Goal: Task Accomplishment & Management: Complete application form

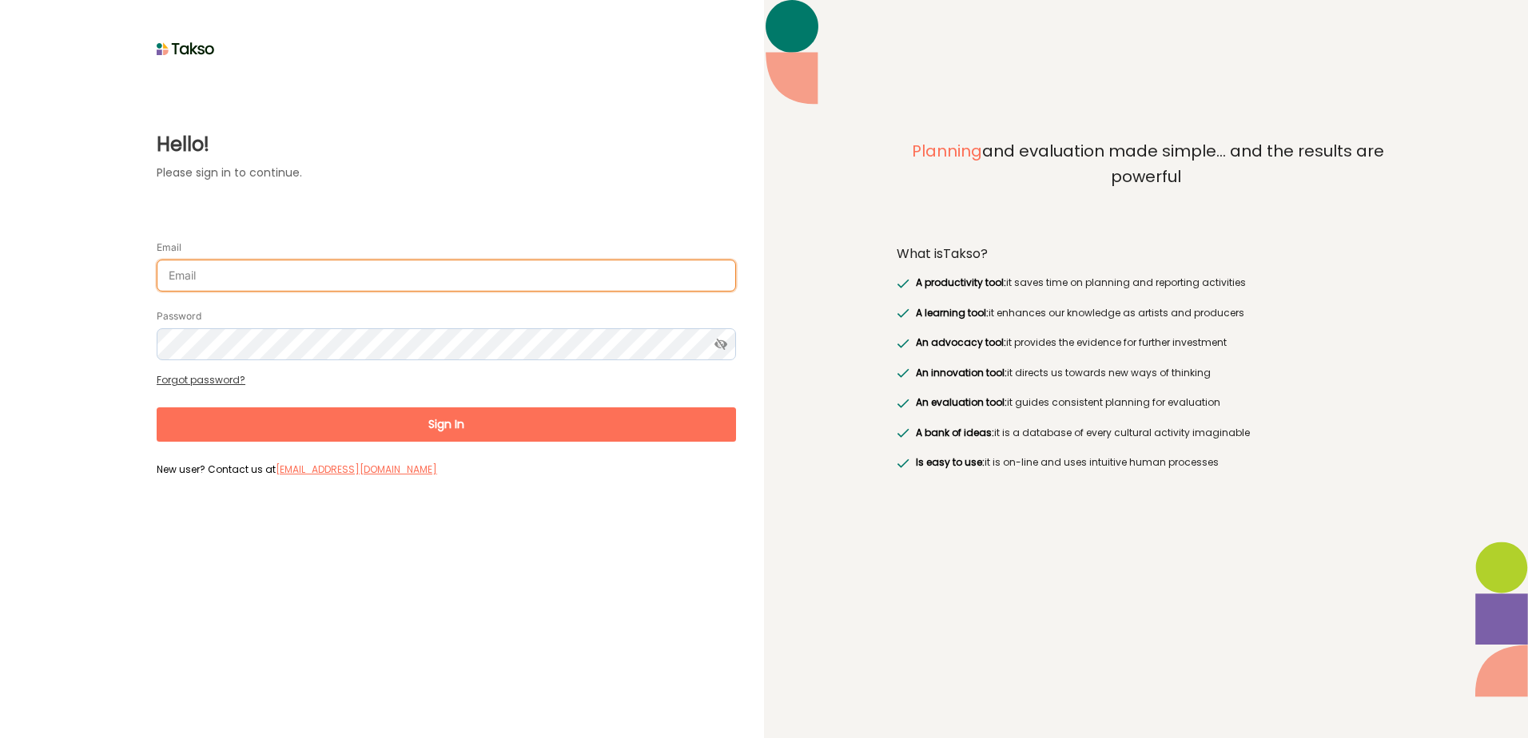
type input "[PERSON_NAME][EMAIL_ADDRESS][DOMAIN_NAME]"
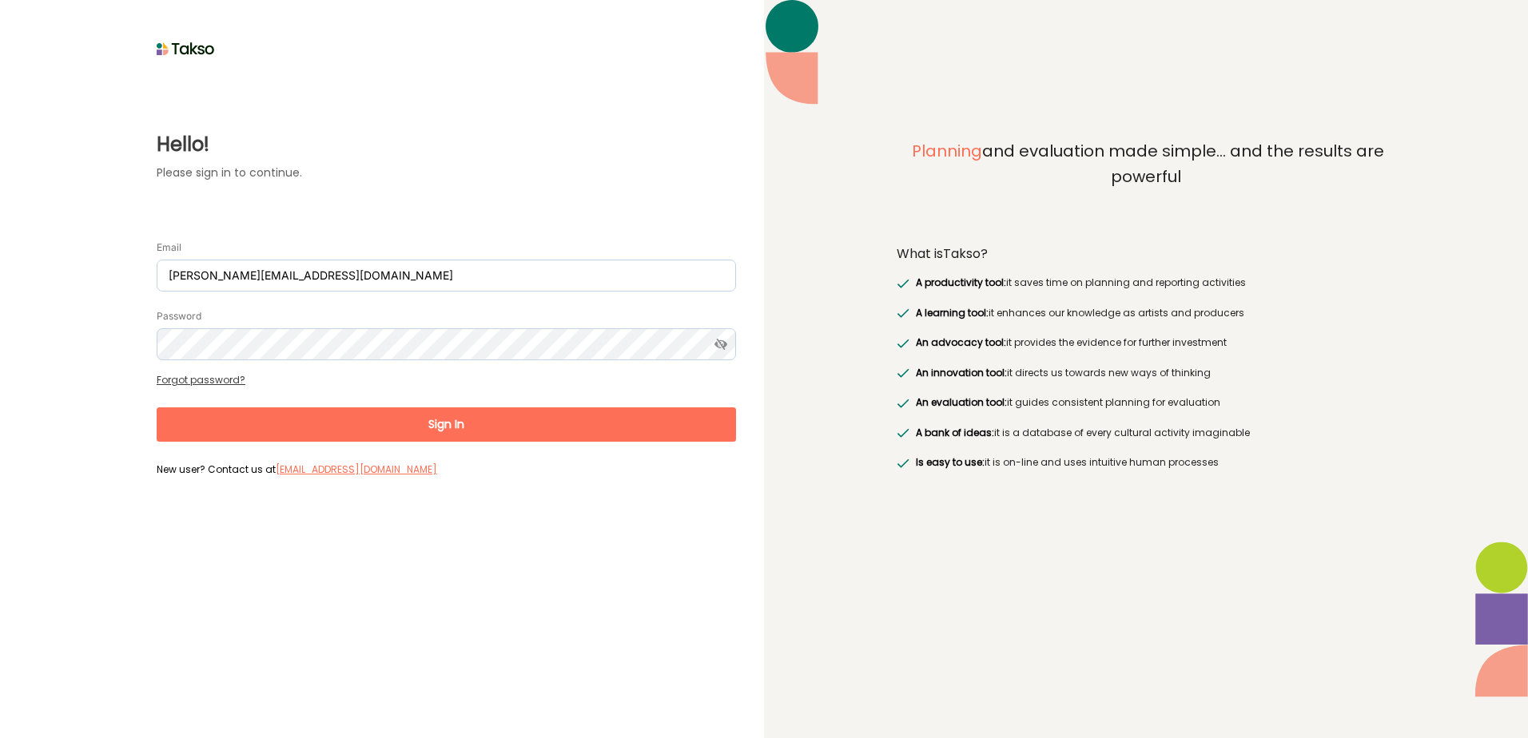
click at [369, 416] on button "Sign In" at bounding box center [446, 425] width 579 height 34
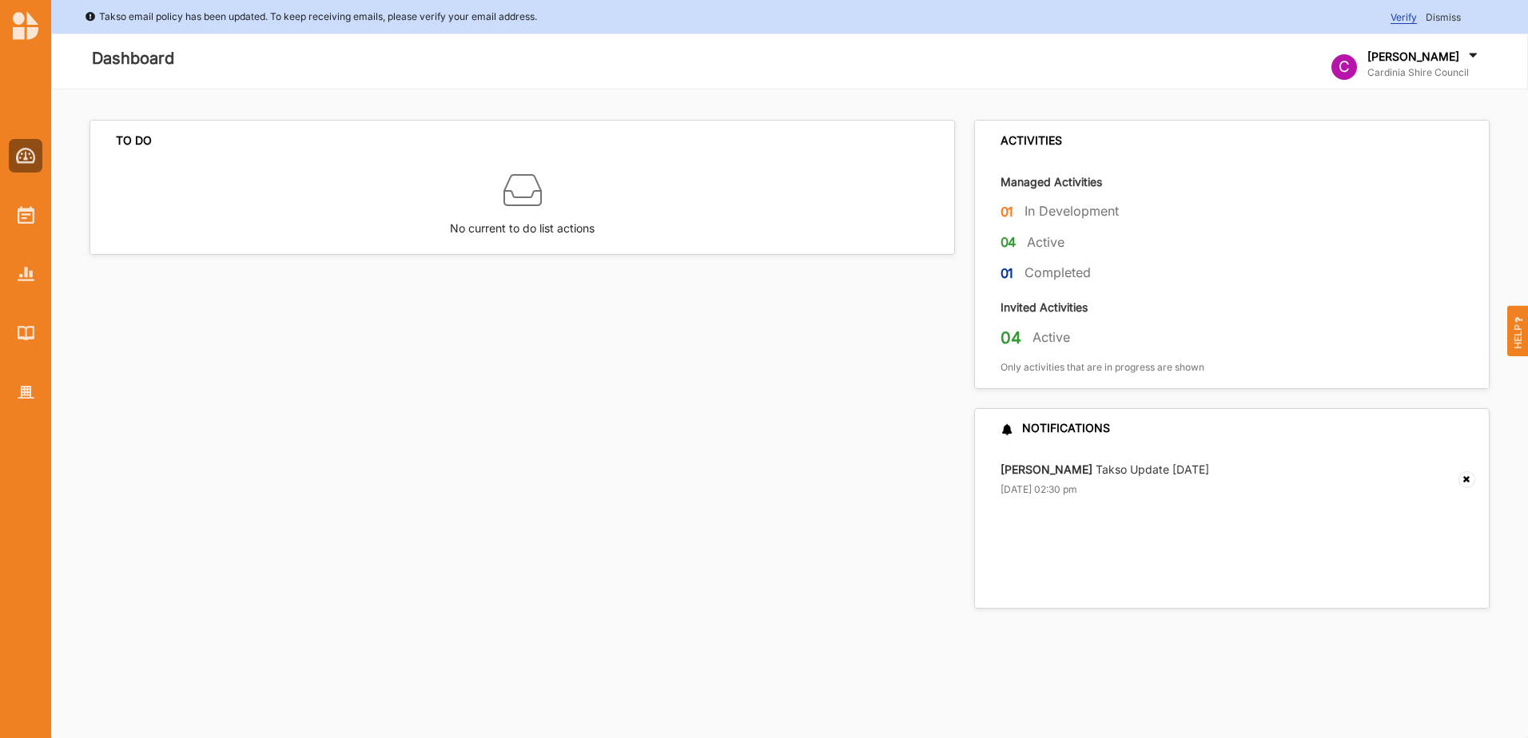
click at [1029, 340] on div "04 Active" at bounding box center [1244, 341] width 486 height 26
click at [24, 213] on img at bounding box center [26, 215] width 17 height 18
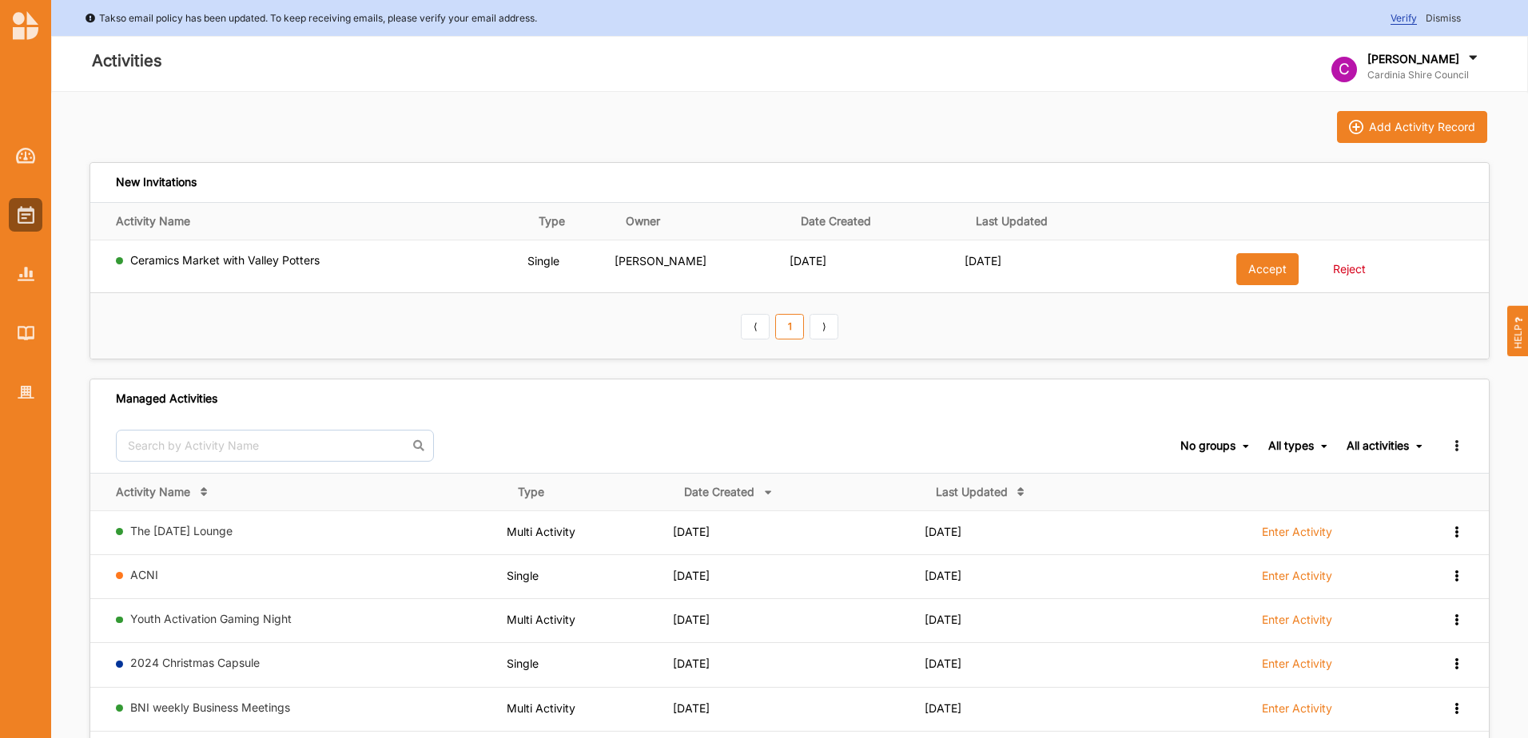
click at [1247, 266] on button "Accept" at bounding box center [1267, 269] width 62 height 32
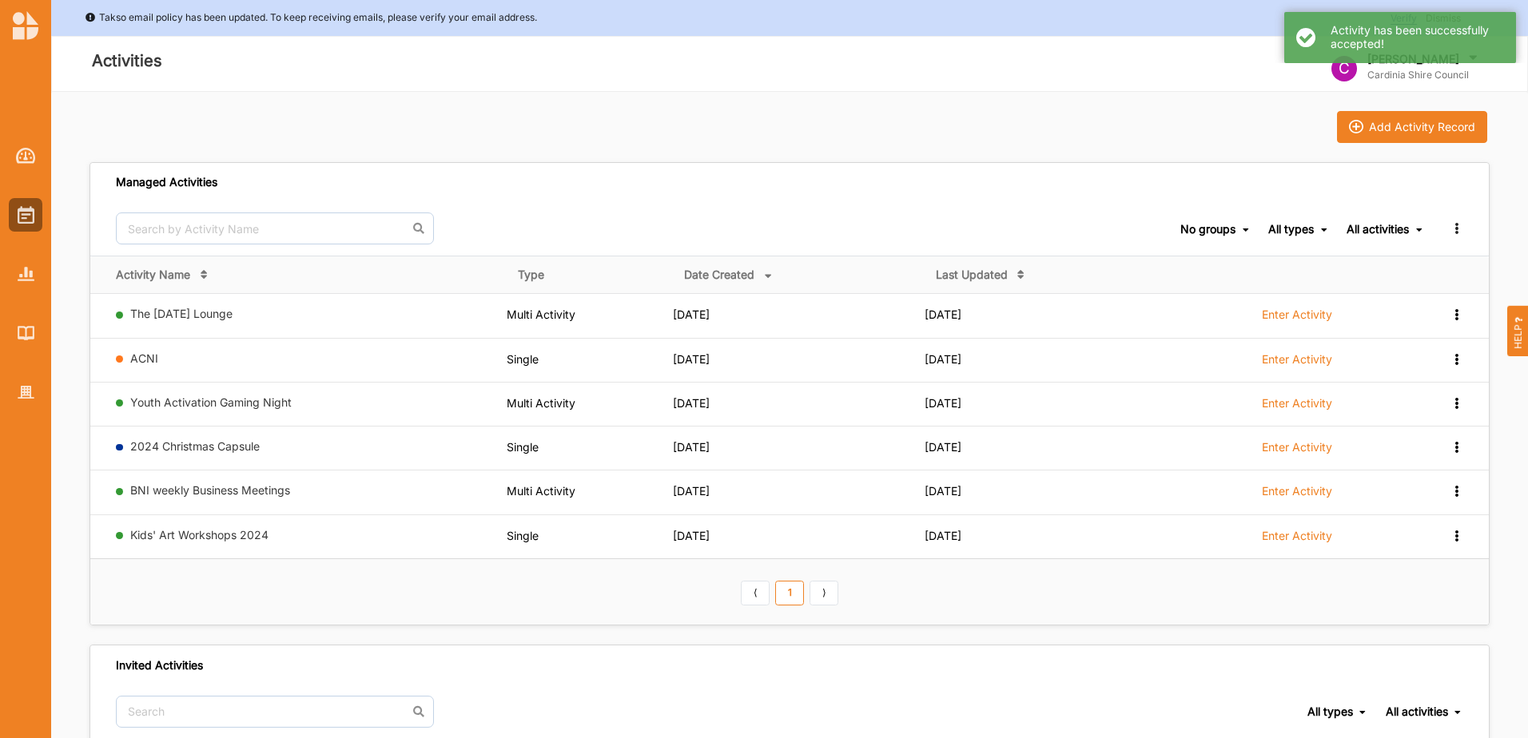
click at [253, 400] on link "Youth Activation Gaming Night" at bounding box center [210, 403] width 161 height 14
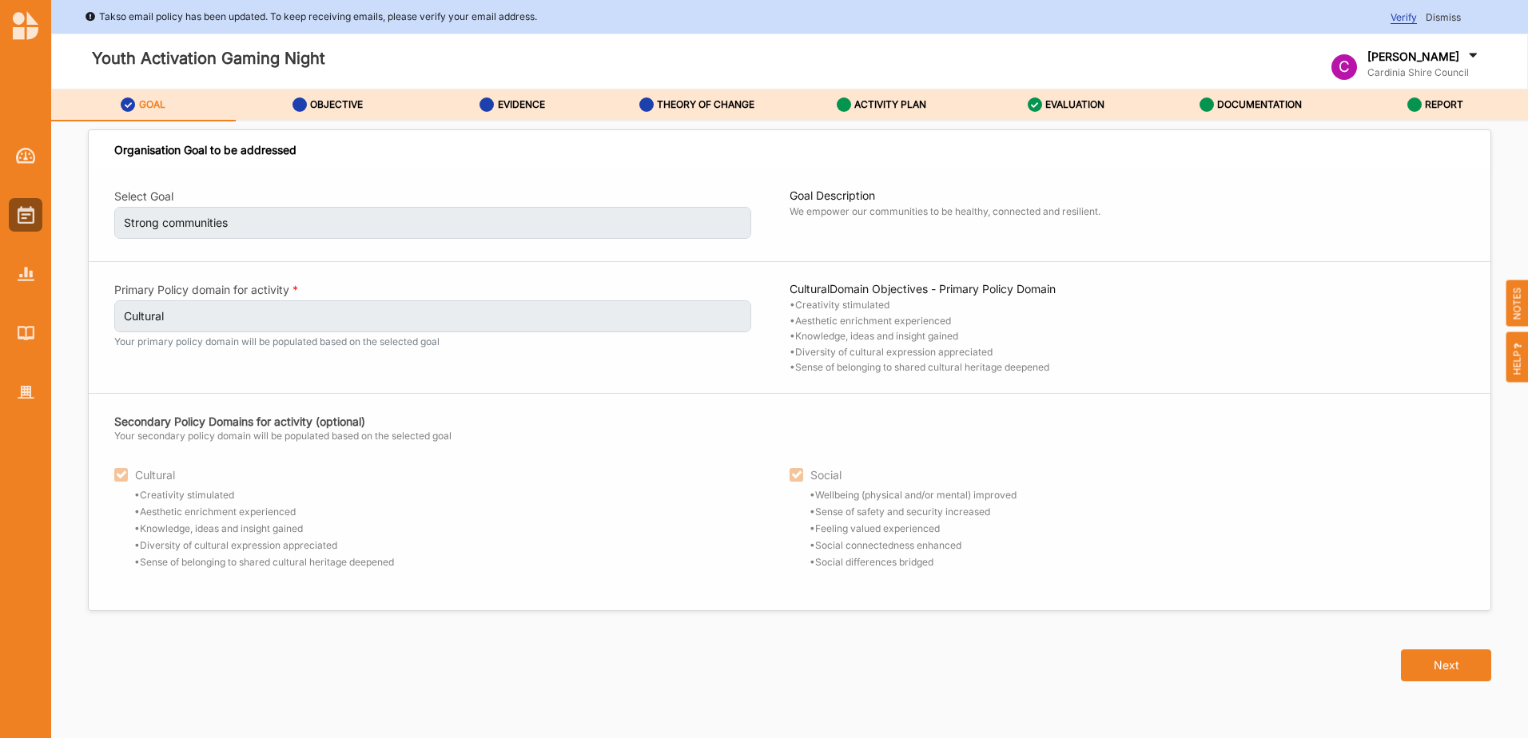
click at [315, 108] on label "OBJECTIVE" at bounding box center [336, 104] width 53 height 13
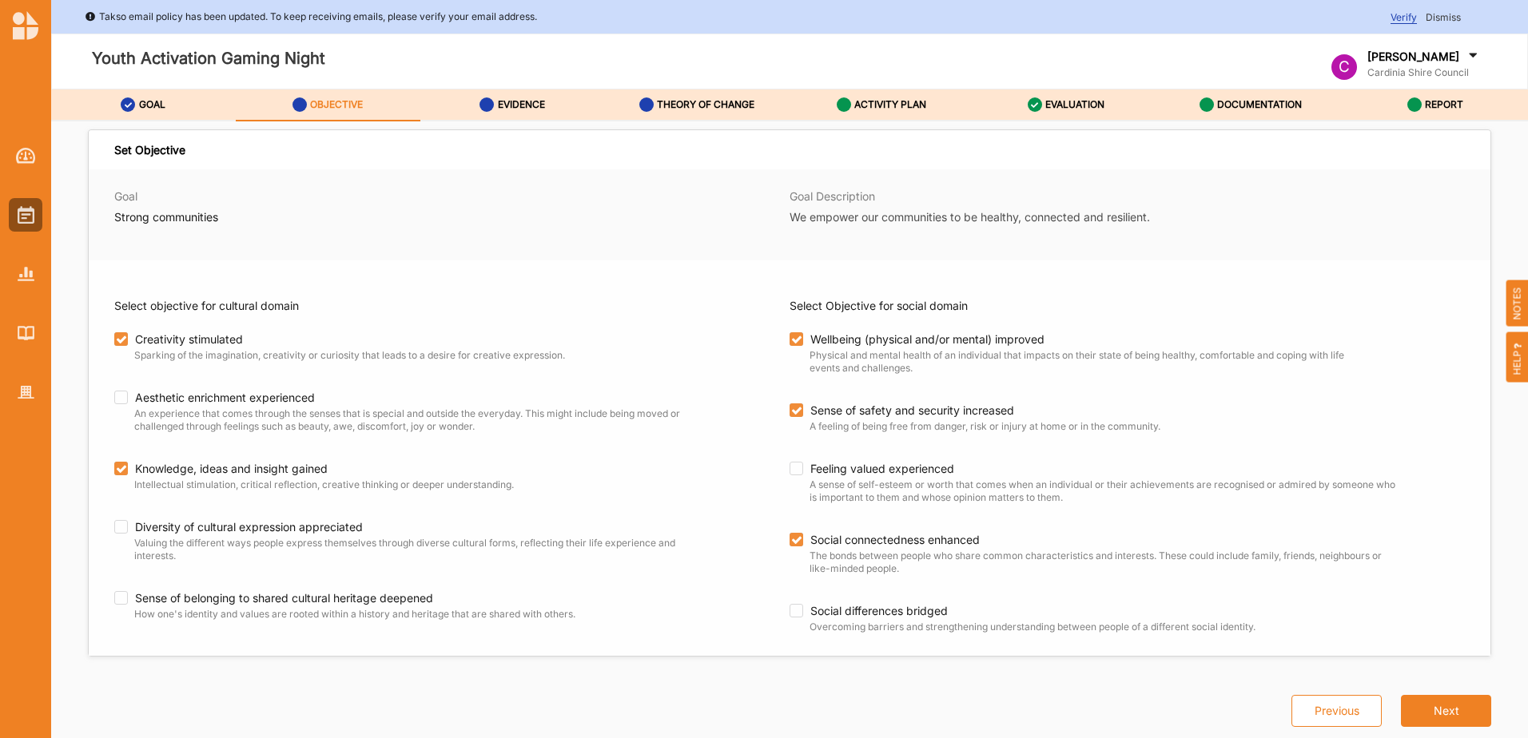
click at [158, 109] on label "GOAL" at bounding box center [152, 104] width 26 height 13
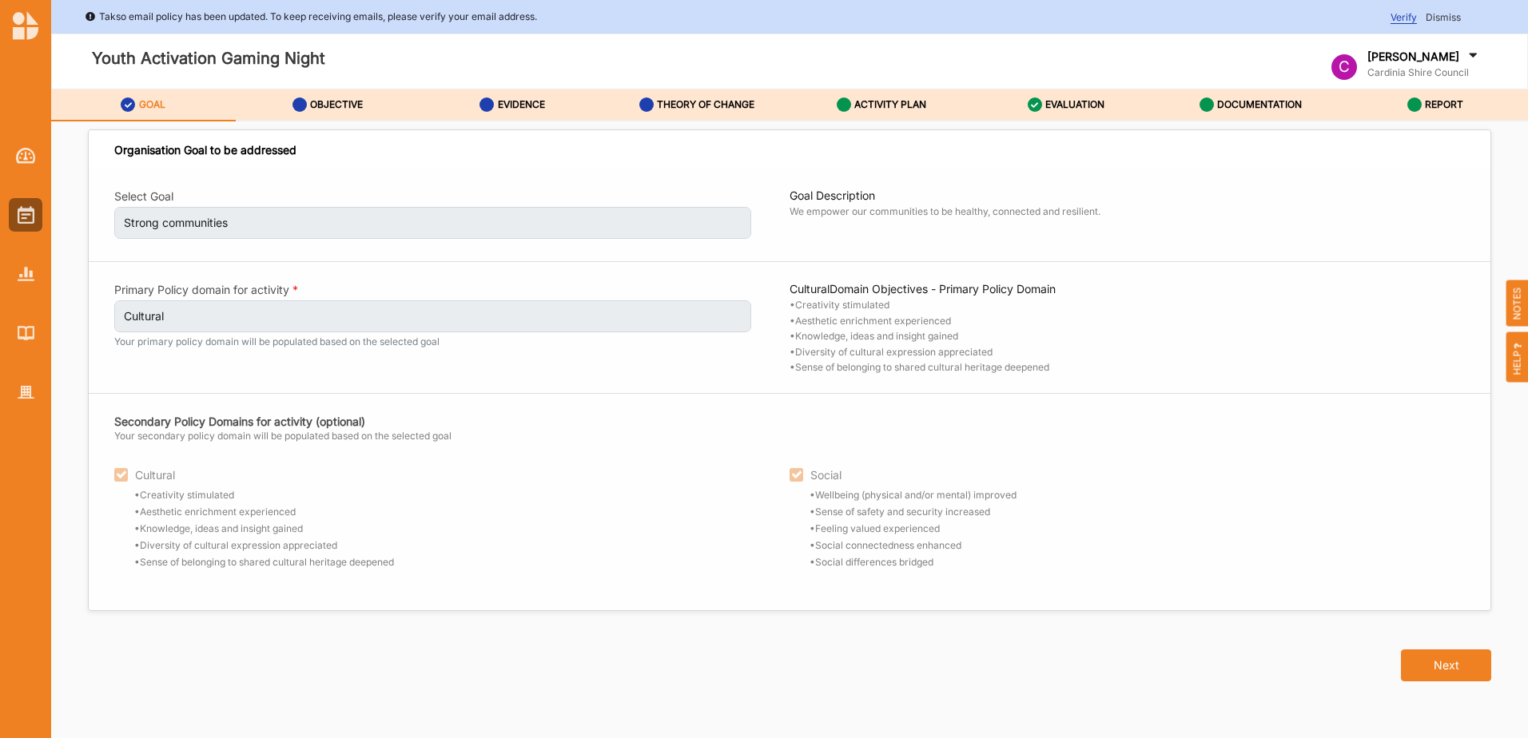
click at [213, 58] on label "Youth Activation Gaming Night" at bounding box center [208, 59] width 233 height 26
click at [866, 103] on label "ACTIVITY PLAN" at bounding box center [890, 104] width 72 height 13
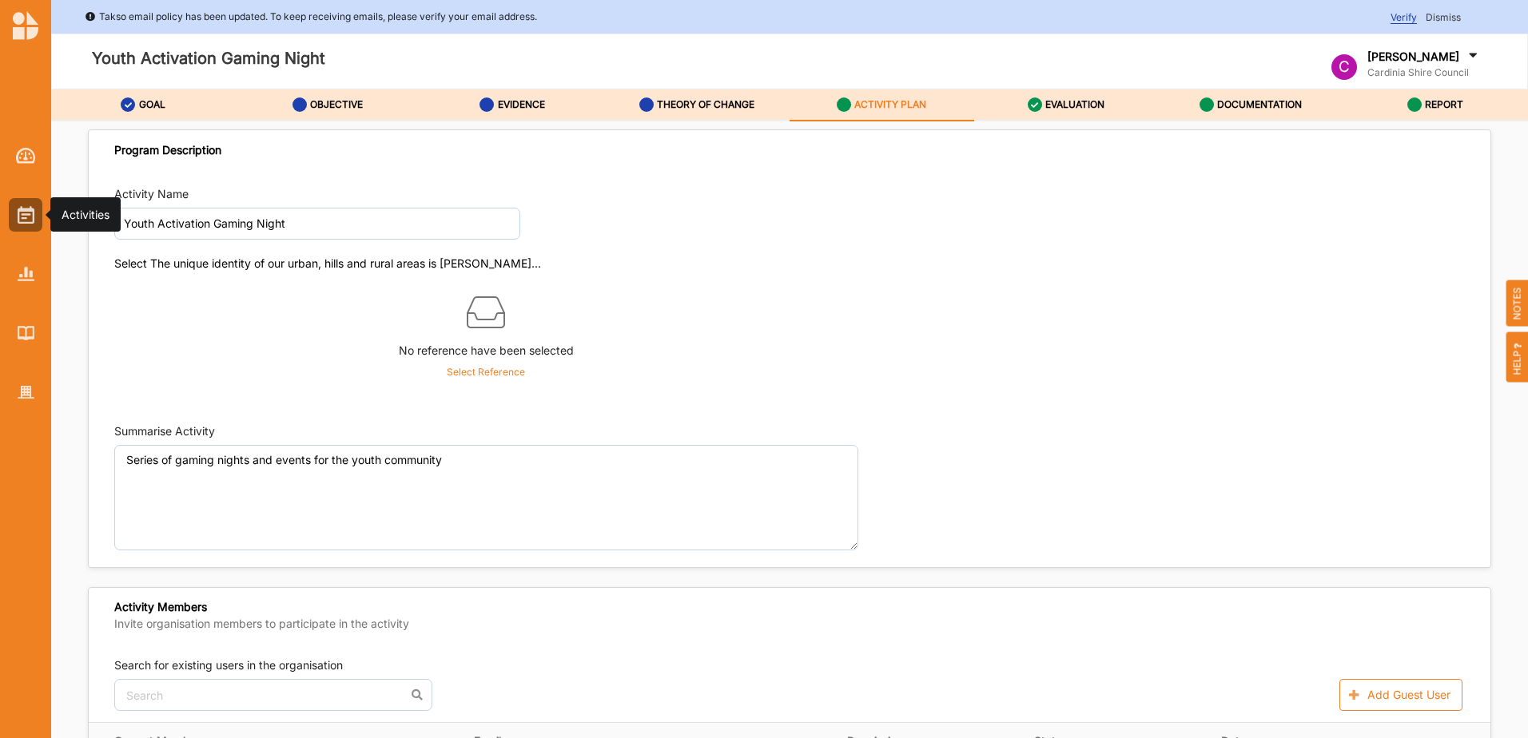
click at [28, 210] on img at bounding box center [26, 215] width 17 height 18
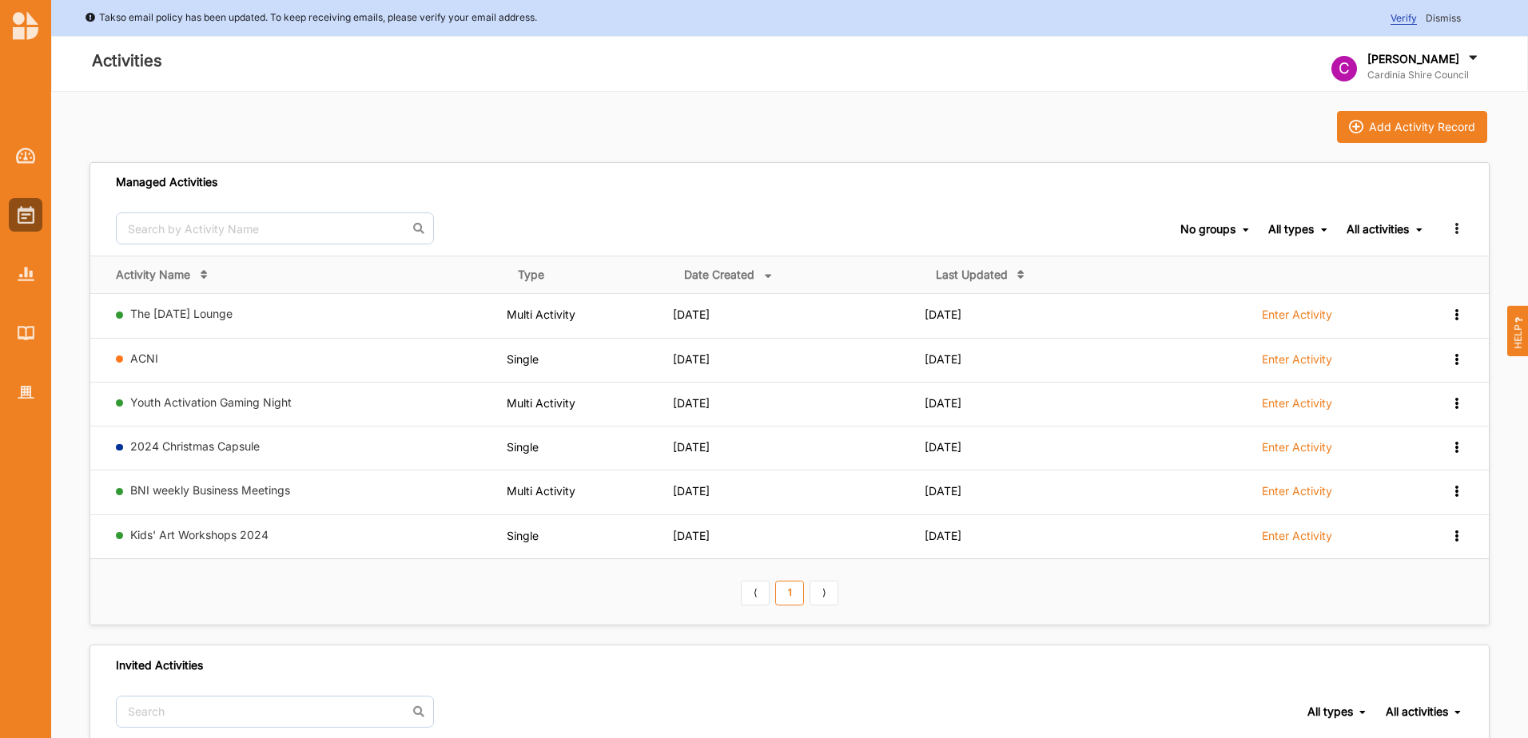
click at [816, 591] on link "⟩" at bounding box center [824, 594] width 29 height 26
click at [764, 594] on link "⟨" at bounding box center [755, 594] width 29 height 26
click at [152, 360] on link "ACNI" at bounding box center [144, 359] width 28 height 14
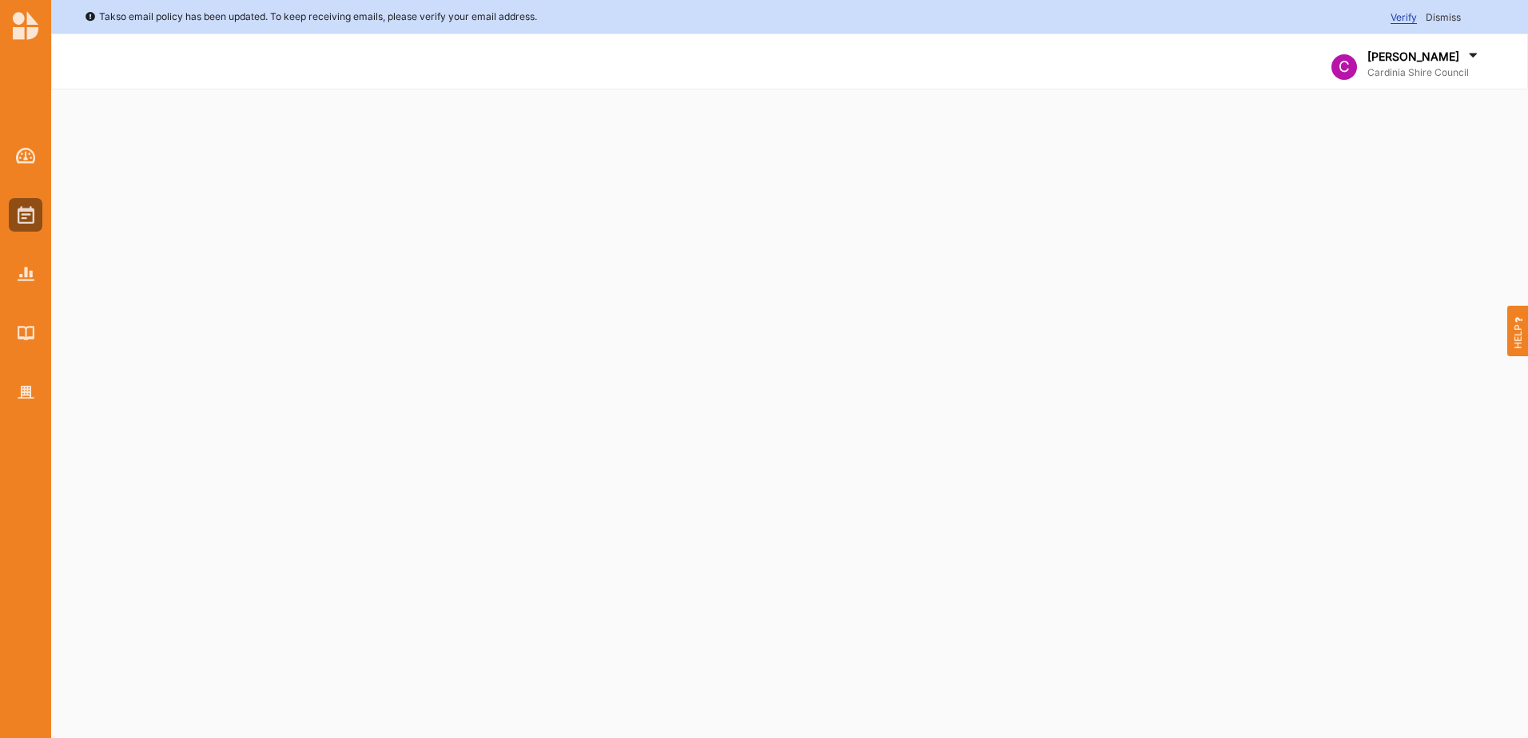
select select "3"
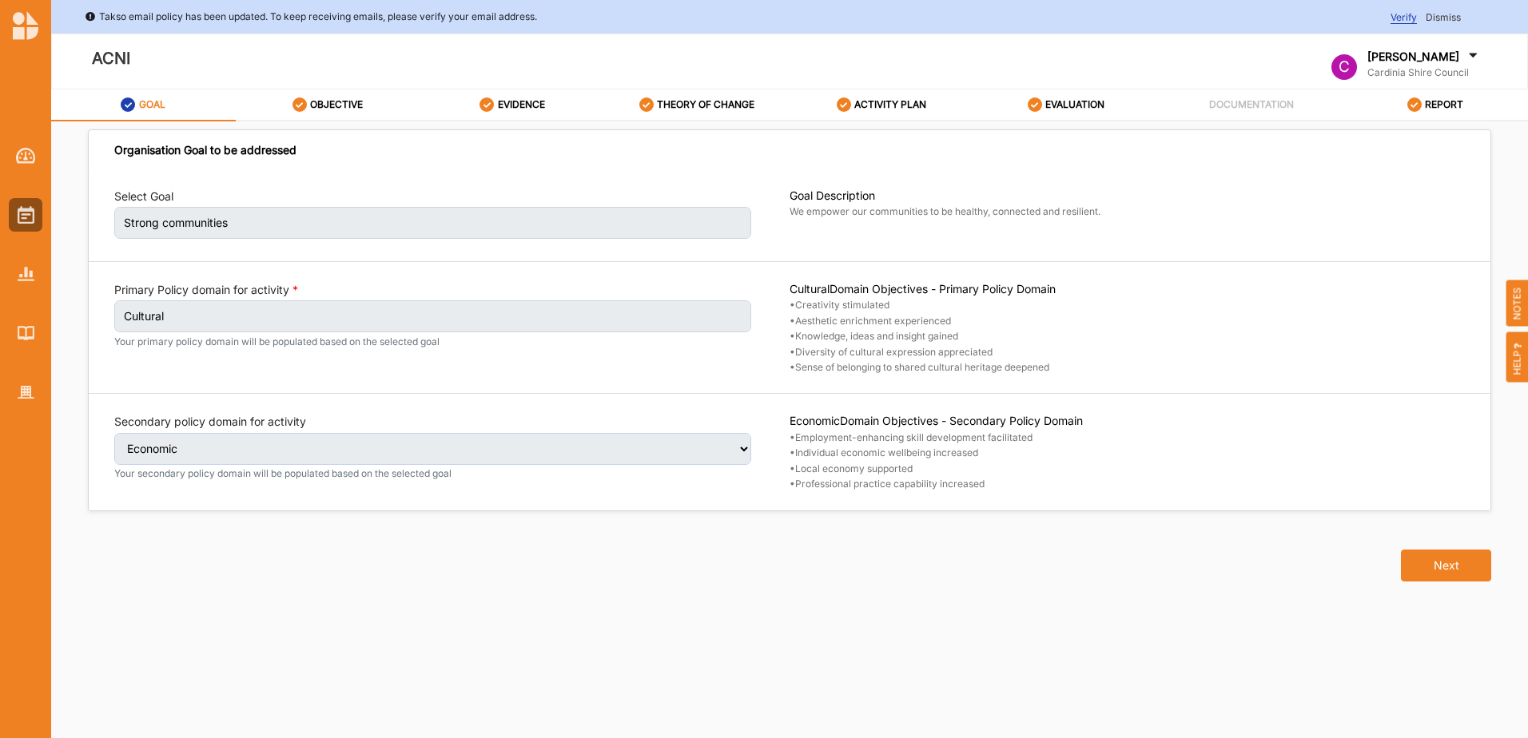
click at [917, 102] on label "ACTIVITY PLAN" at bounding box center [890, 104] width 72 height 13
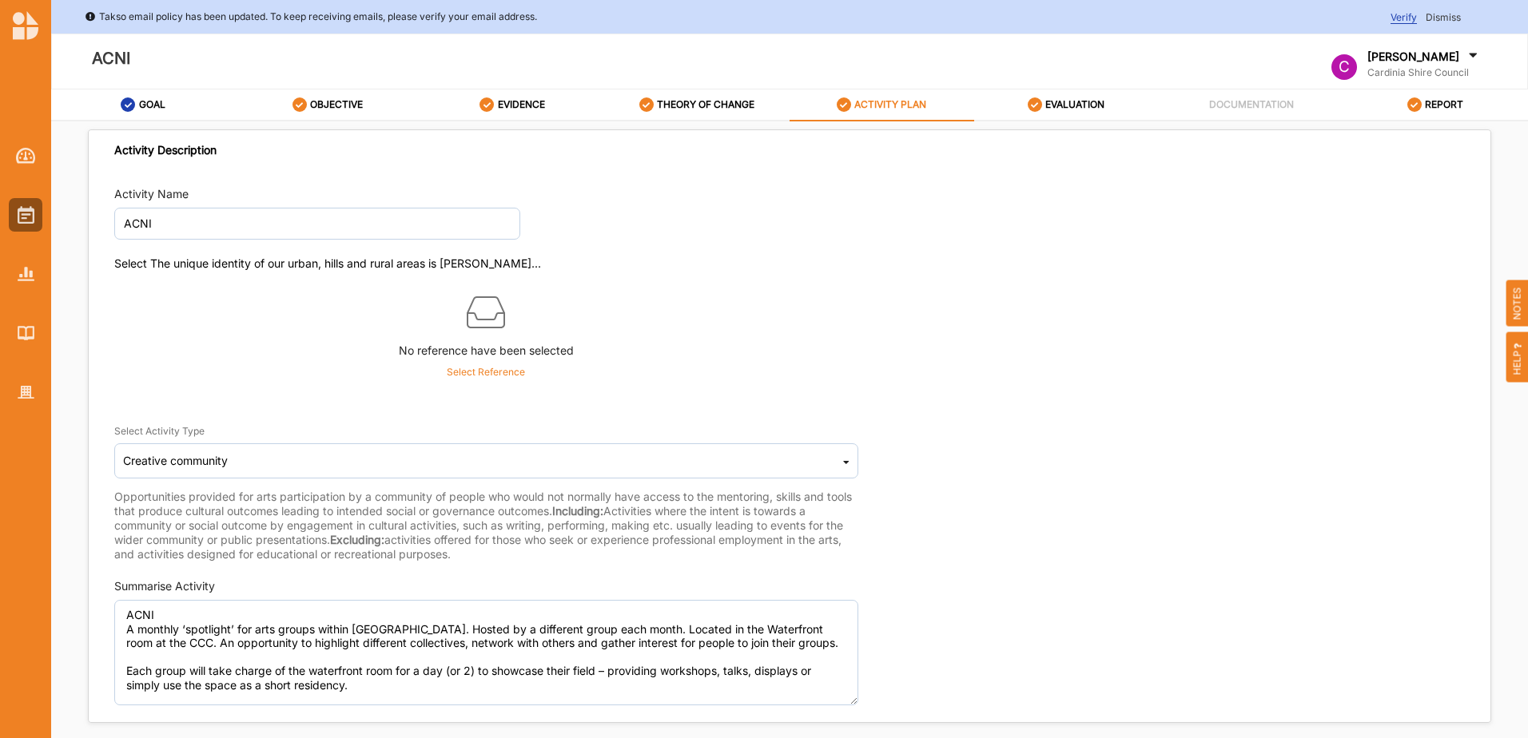
scroll to position [80, 0]
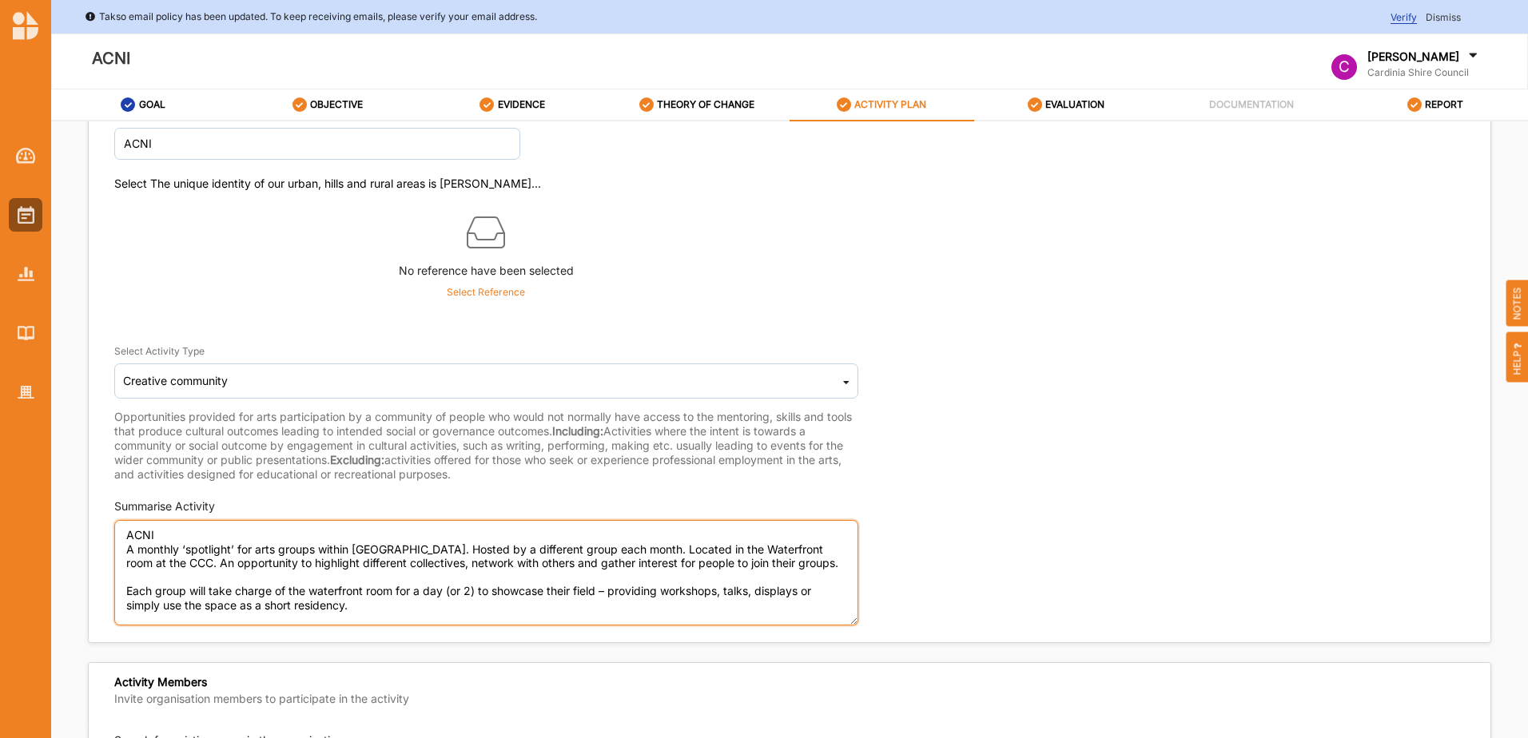
click at [757, 547] on textarea "ACNI A monthly ‘spotlight’ for arts groups within [GEOGRAPHIC_DATA]. Hosted by …" at bounding box center [486, 572] width 744 height 105
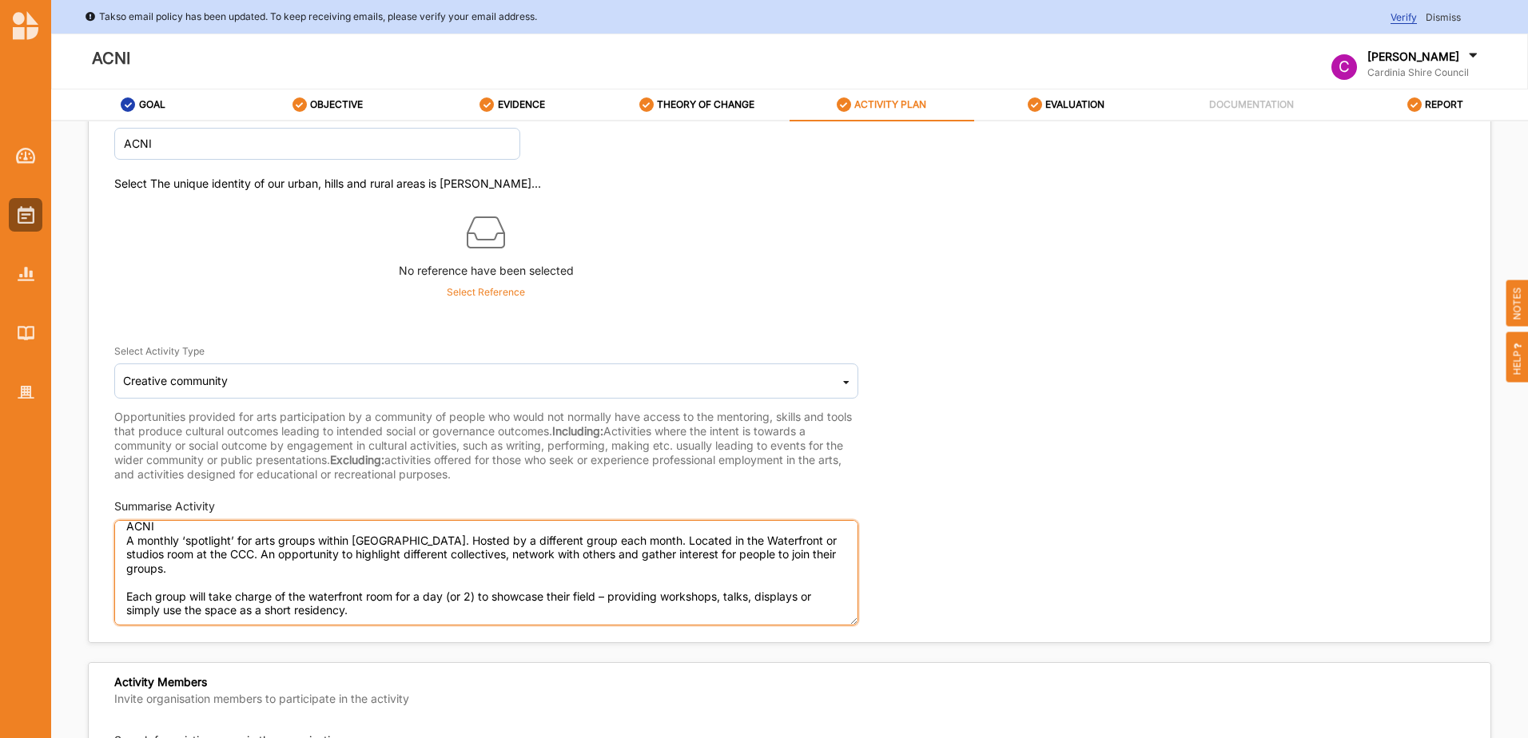
scroll to position [160, 0]
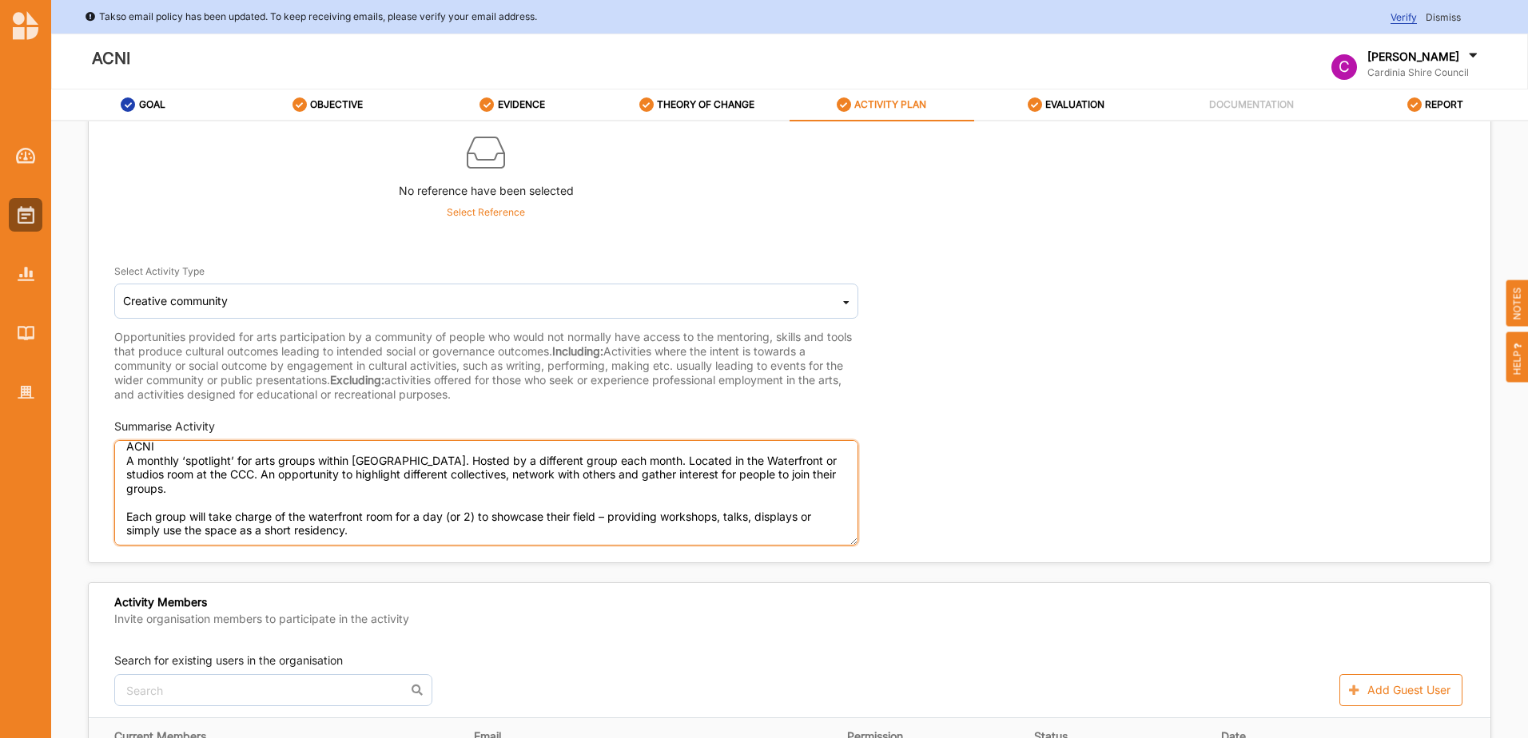
click at [397, 489] on textarea "ACNI A monthly ‘spotlight’ for arts groups within [GEOGRAPHIC_DATA]. Hosted by …" at bounding box center [486, 492] width 744 height 105
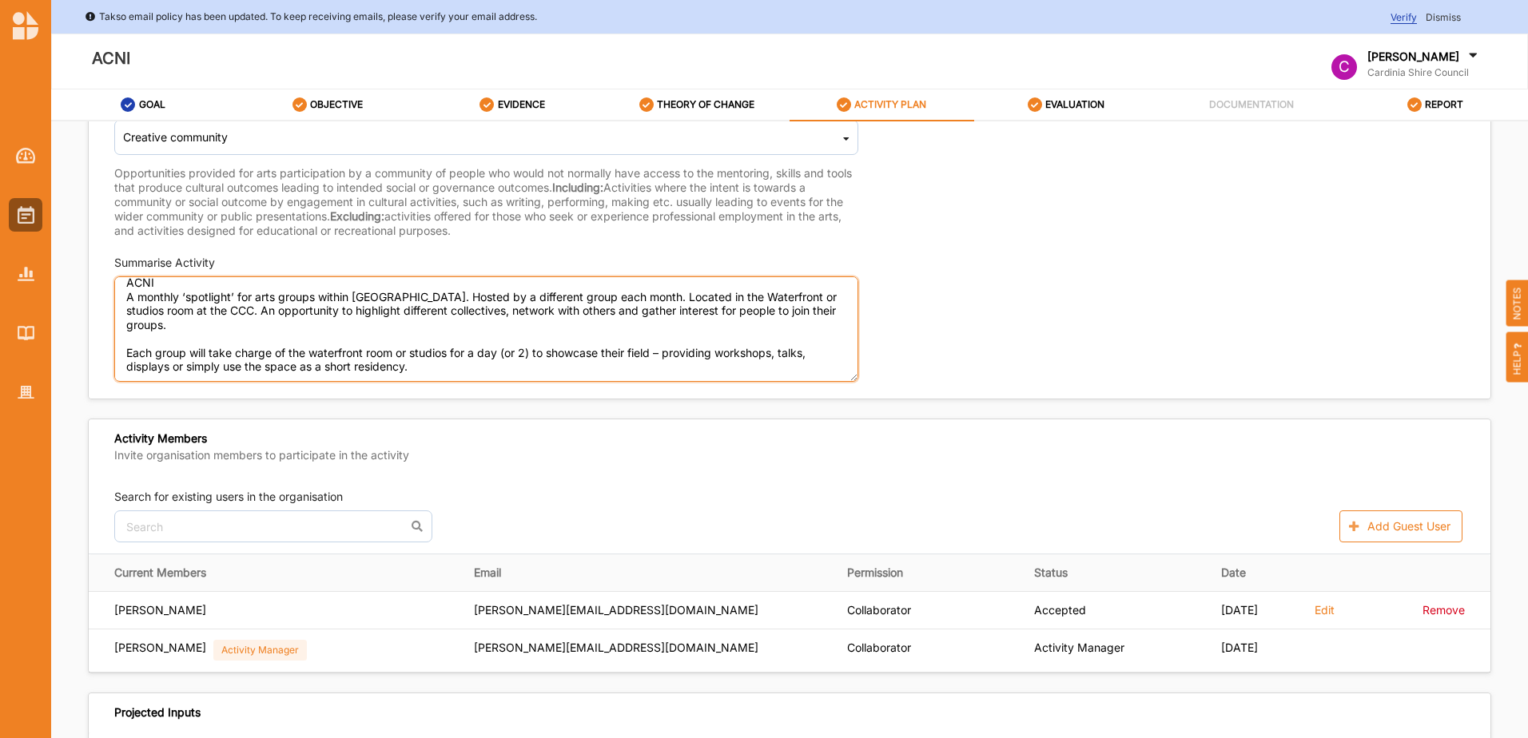
scroll to position [312, 0]
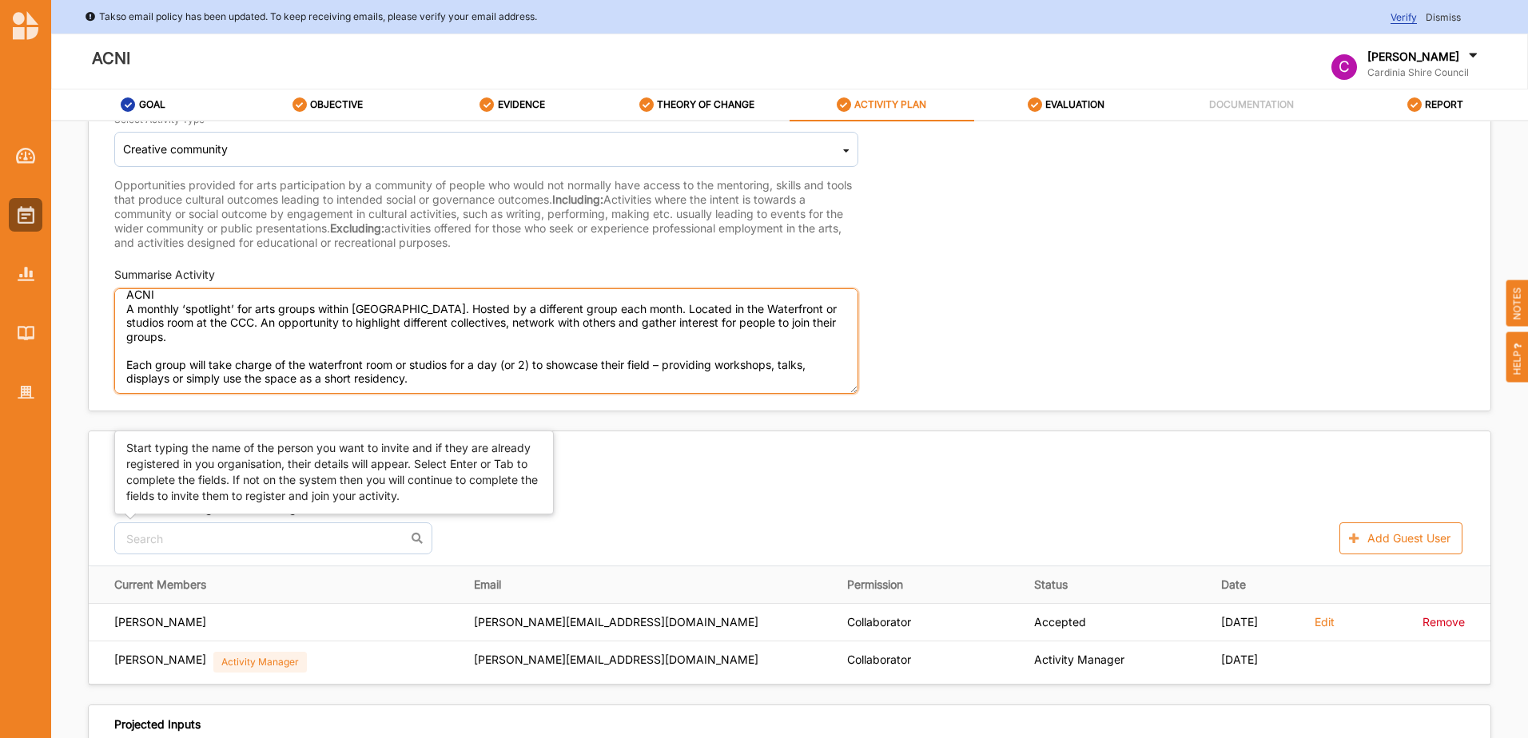
type textarea "ACNI A monthly ‘spotlight’ for arts groups within [GEOGRAPHIC_DATA]. Hosted by …"
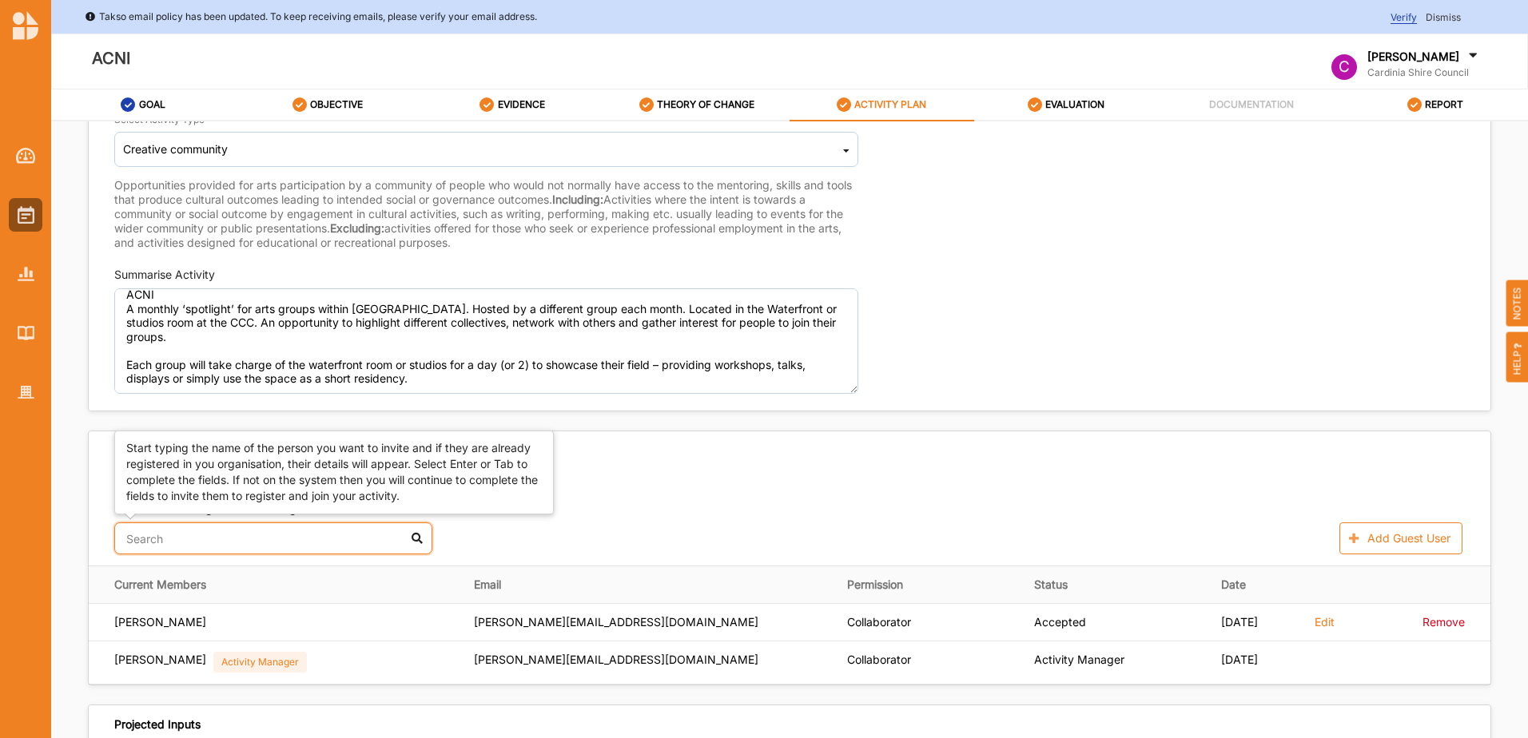
click at [130, 540] on input "text" at bounding box center [273, 539] width 318 height 32
click at [149, 572] on div "[PERSON_NAME]" at bounding box center [273, 578] width 316 height 34
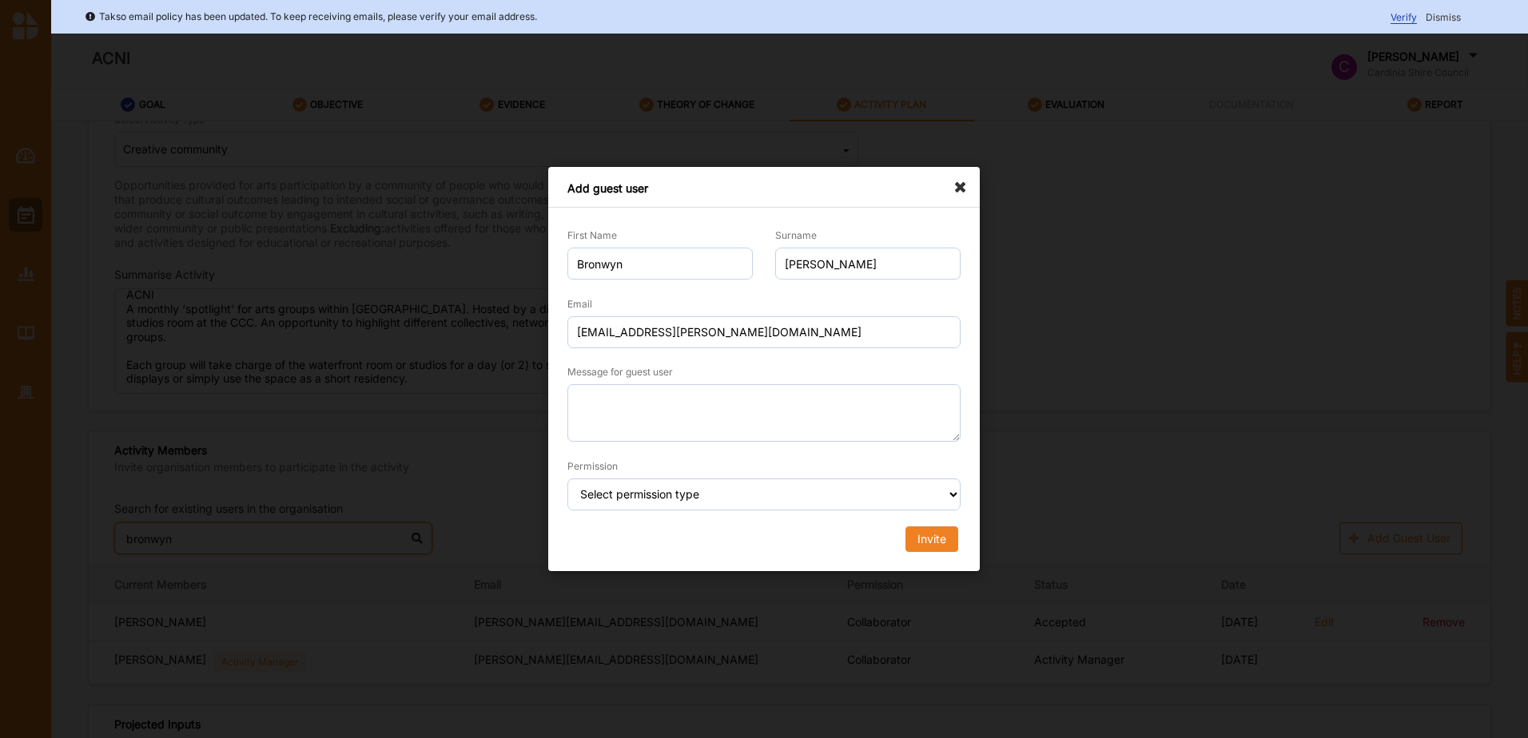
type input "bronwyn"
click at [708, 493] on select "Select permission type Collaborator Documentor Report Only Custom" at bounding box center [763, 495] width 393 height 32
select select "collaborator"
click at [567, 479] on select "Select permission type Collaborator Documentor Report Only Custom" at bounding box center [763, 495] width 393 height 32
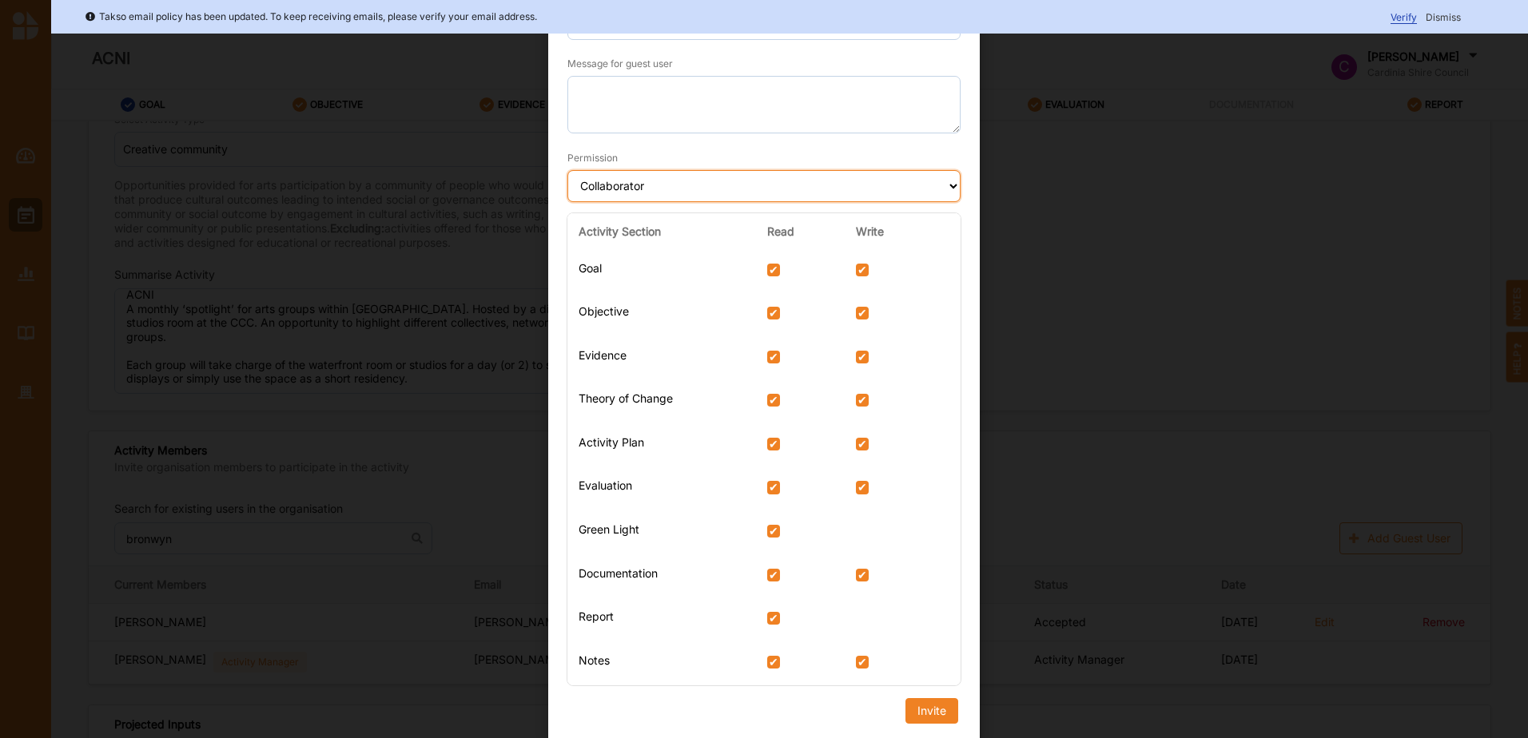
scroll to position [169, 0]
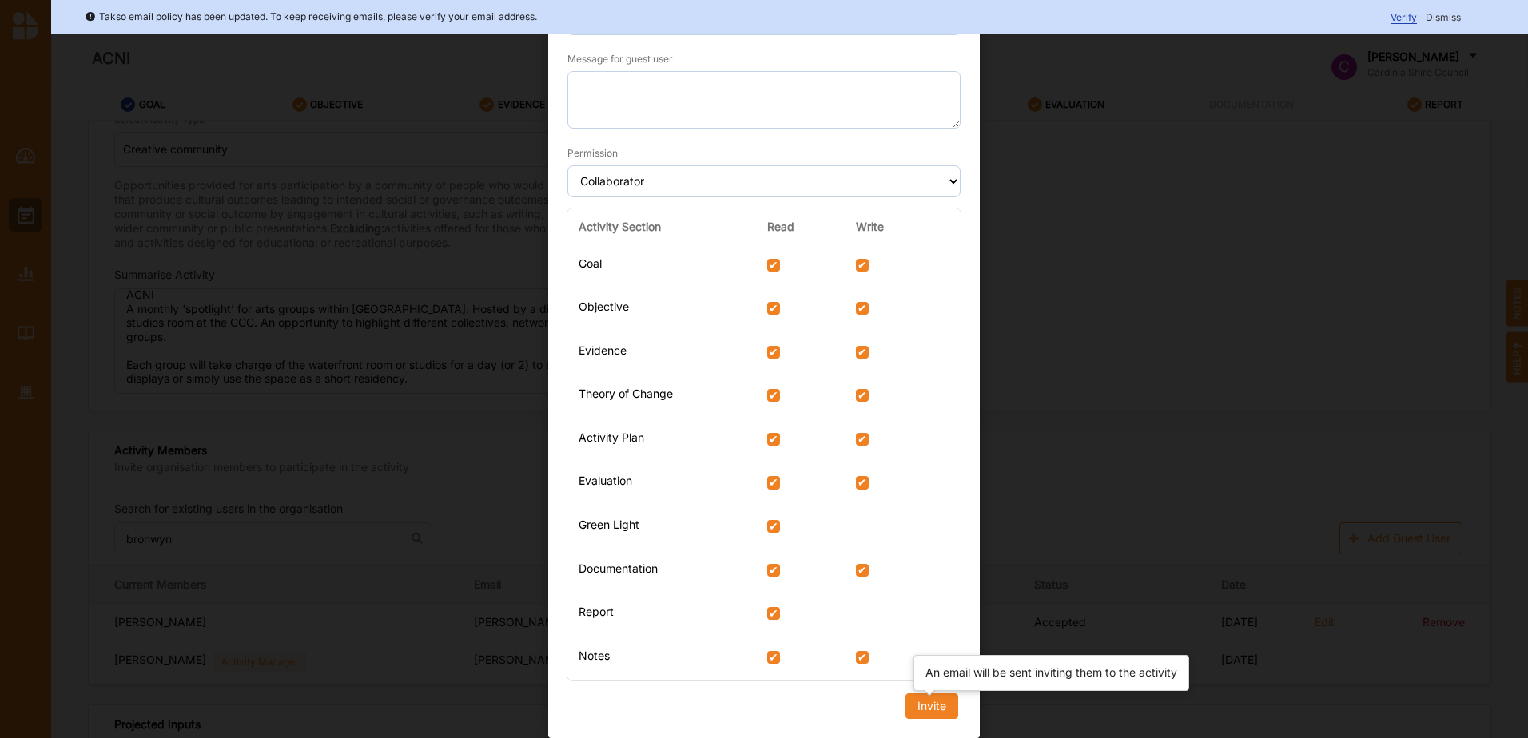
click at [917, 709] on div "Invite" at bounding box center [931, 706] width 29 height 14
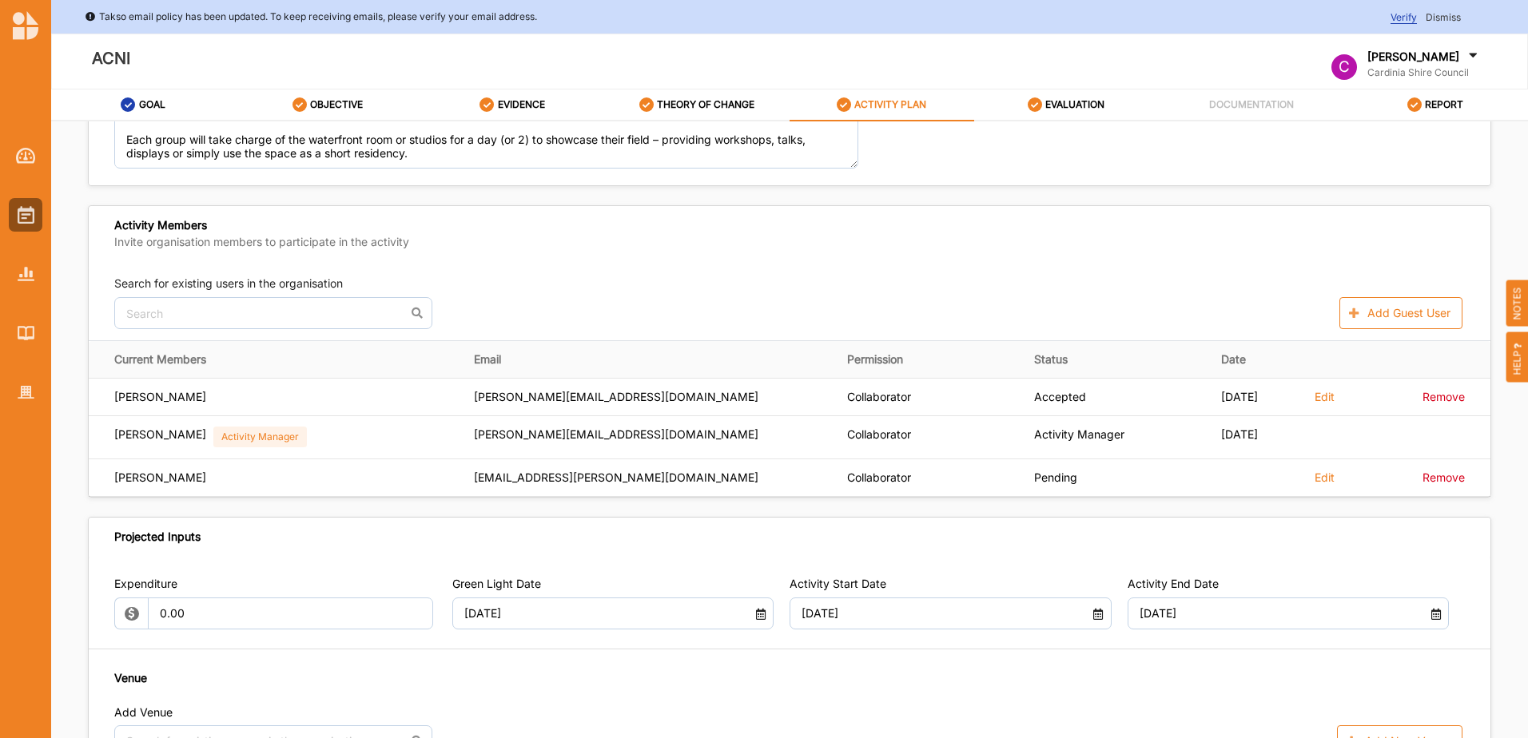
scroll to position [392, 0]
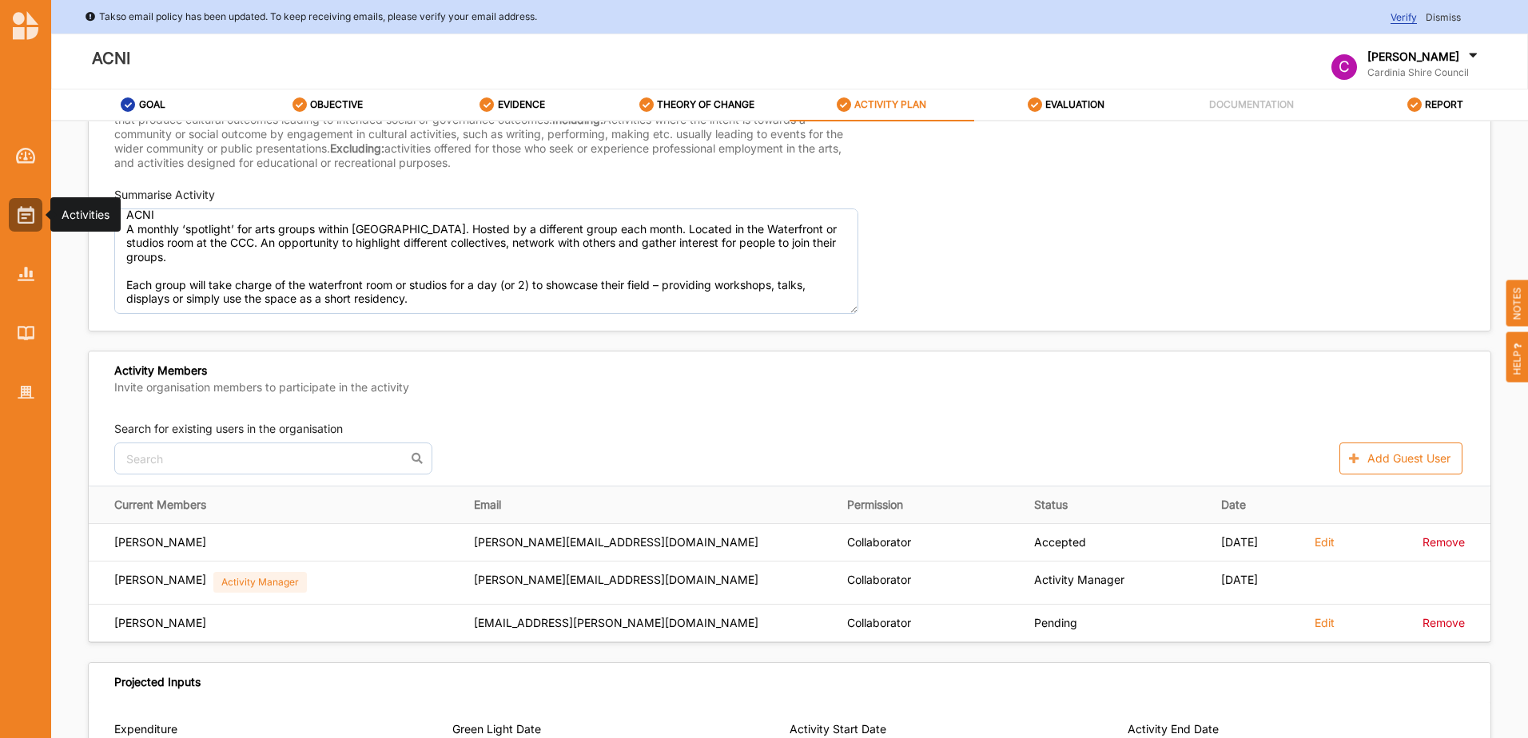
click at [28, 220] on img at bounding box center [26, 215] width 17 height 18
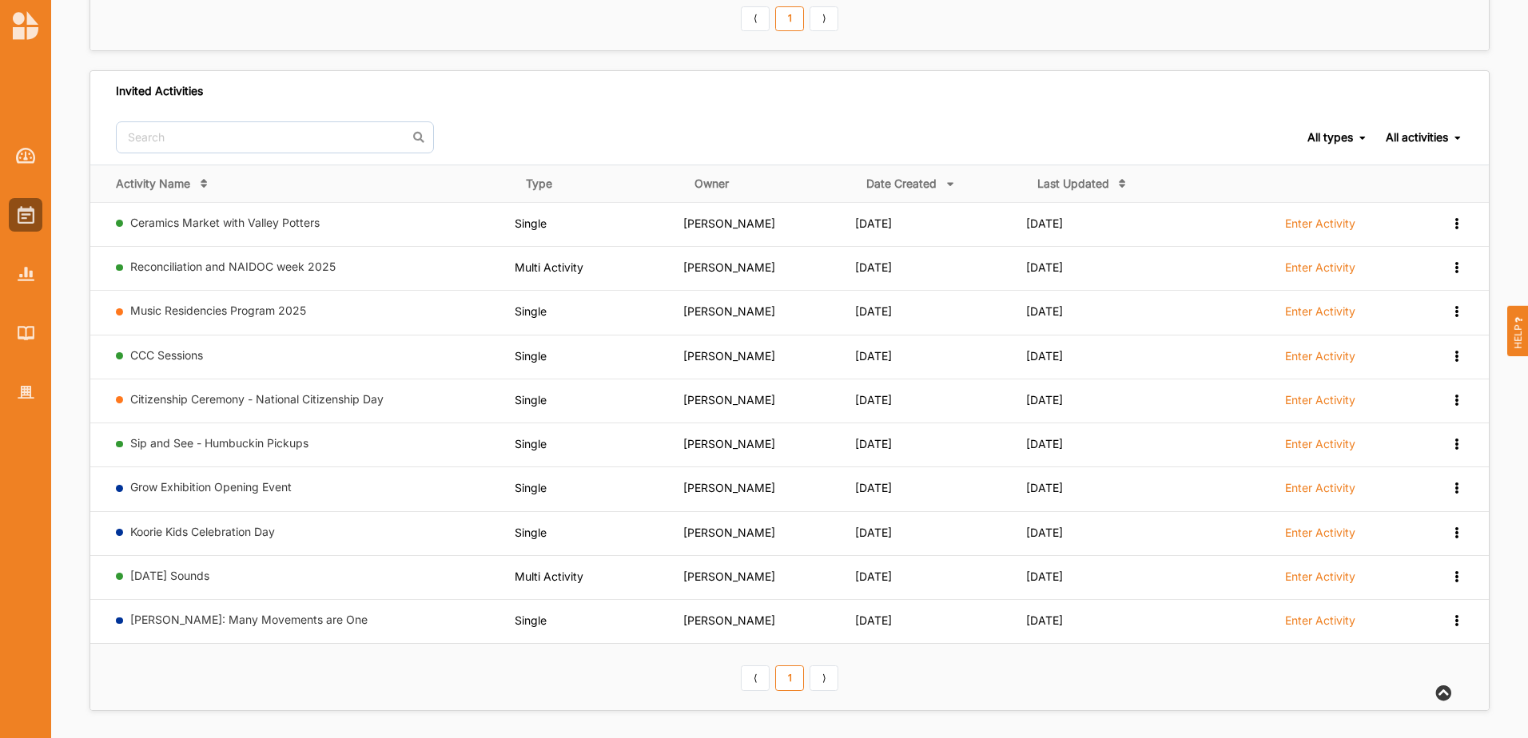
scroll to position [582, 0]
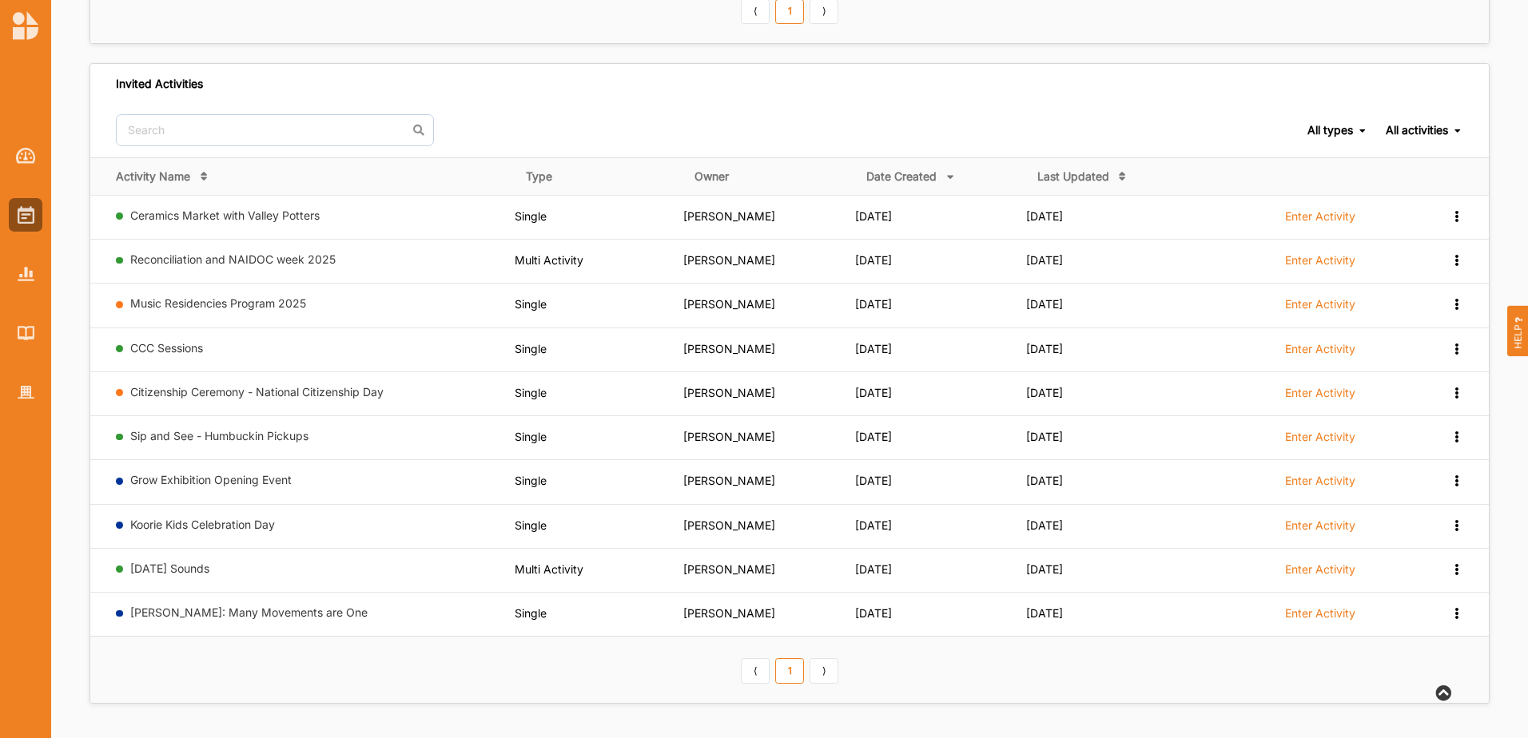
click at [833, 670] on link "⟩" at bounding box center [824, 671] width 29 height 26
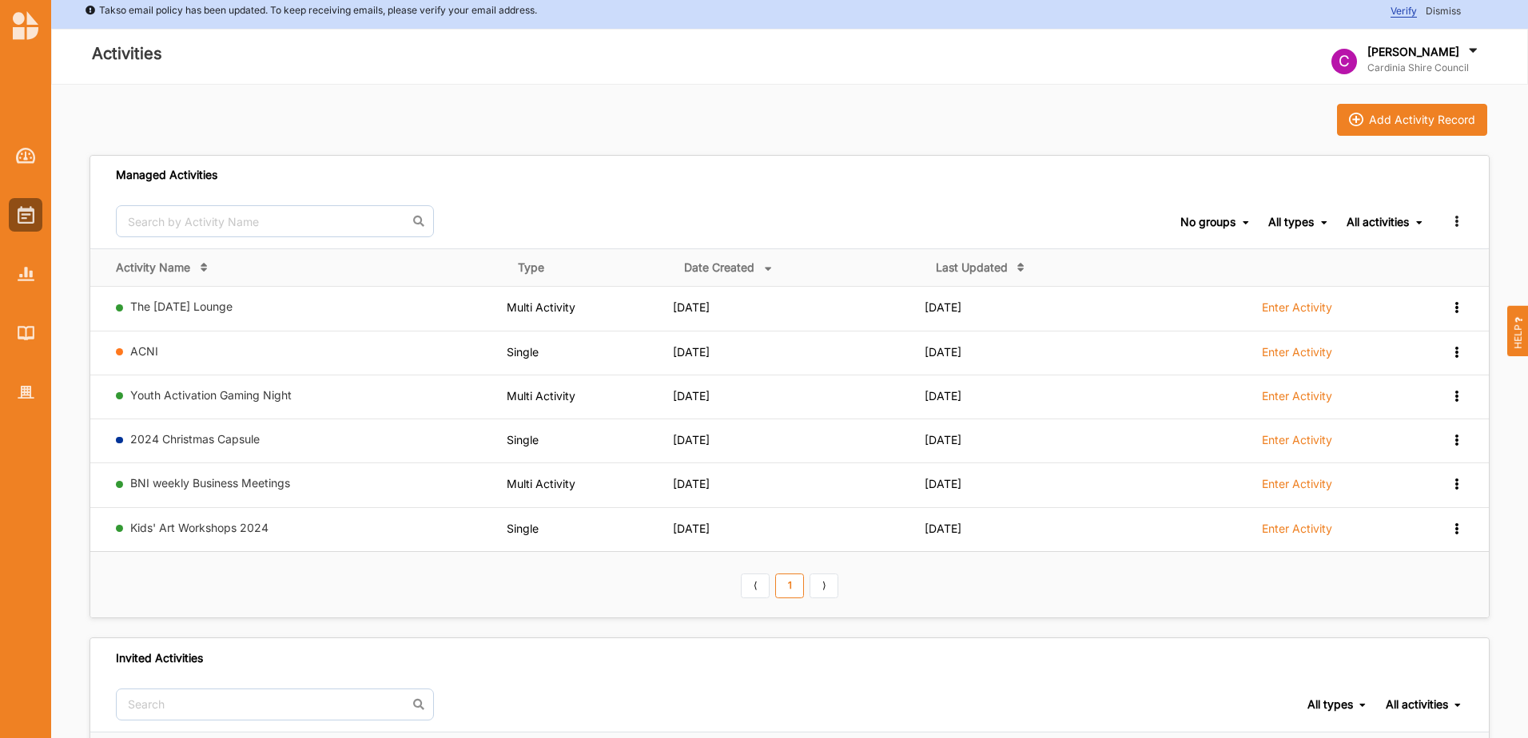
scroll to position [0, 0]
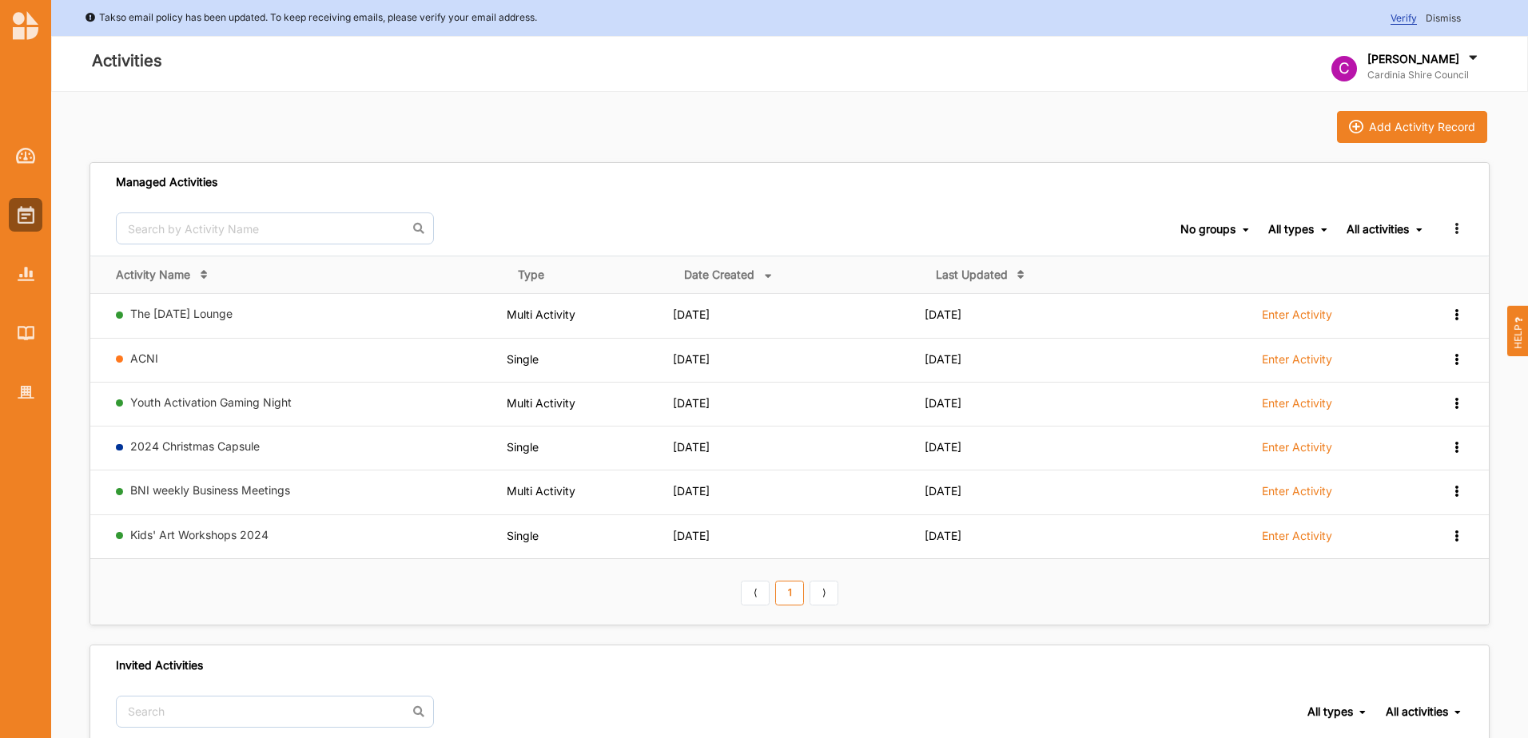
click at [1323, 231] on icon at bounding box center [1324, 230] width 6 height 10
click at [1421, 229] on icon at bounding box center [1419, 230] width 6 height 10
click at [27, 329] on img at bounding box center [26, 333] width 17 height 14
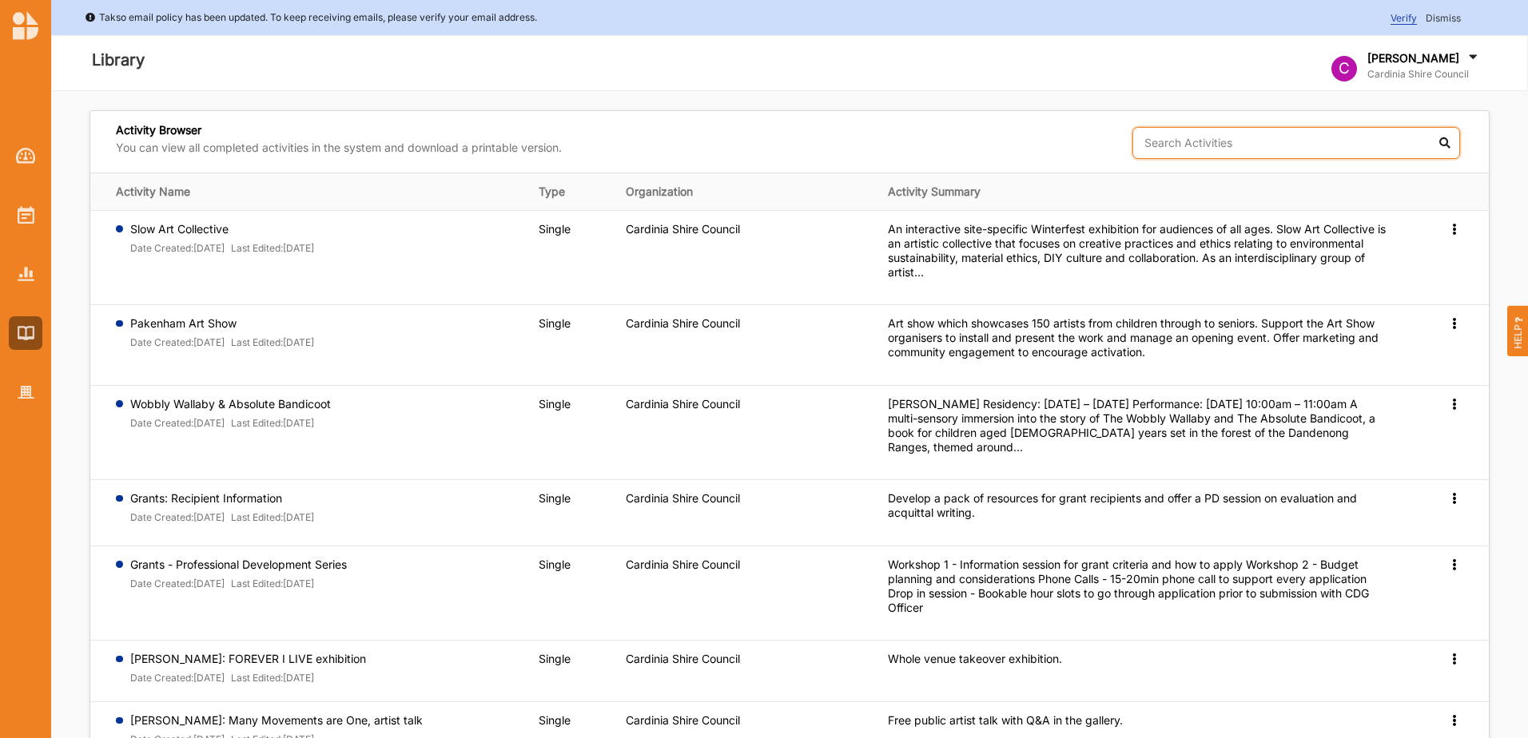
click at [1190, 144] on input "text" at bounding box center [1296, 143] width 328 height 32
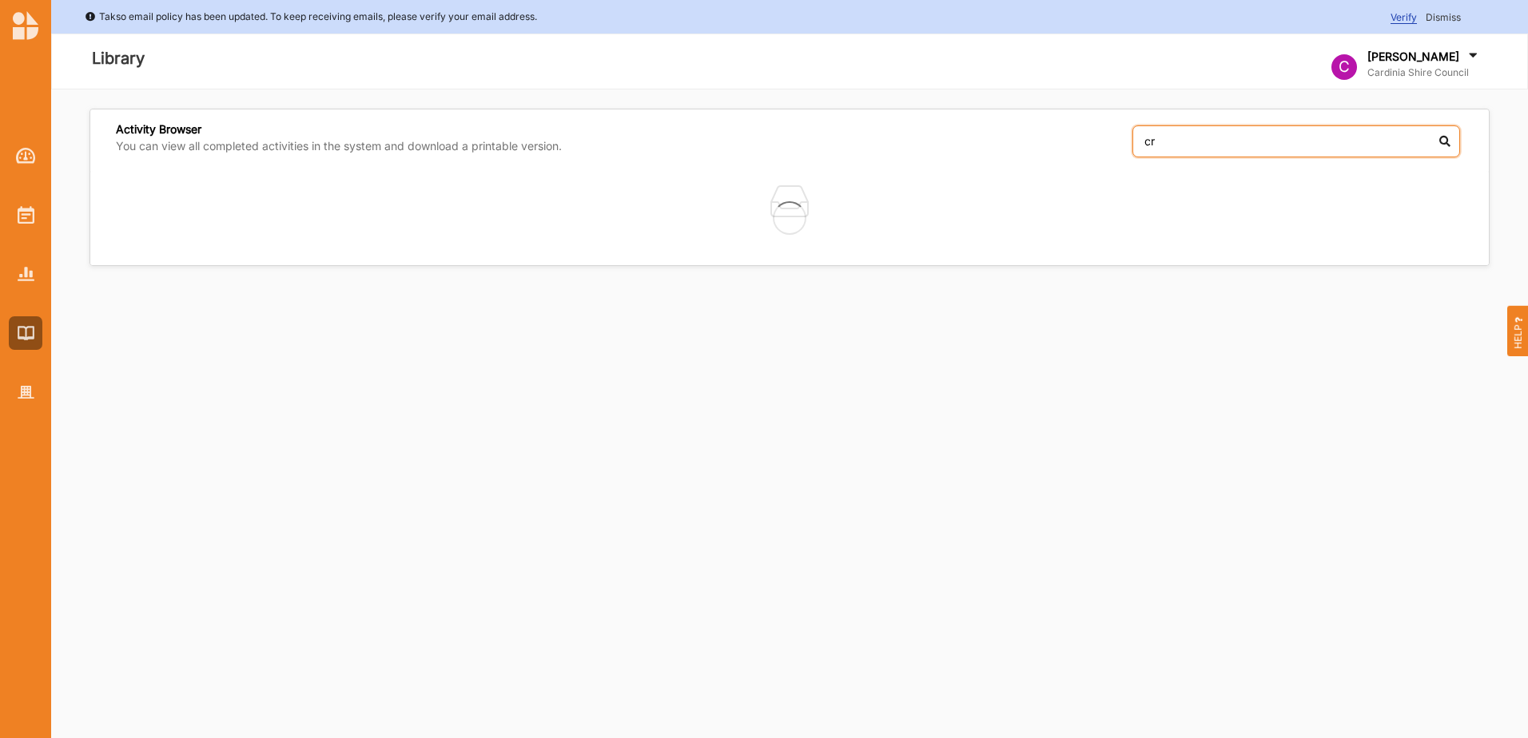
type input "c"
type input "n"
type input "c"
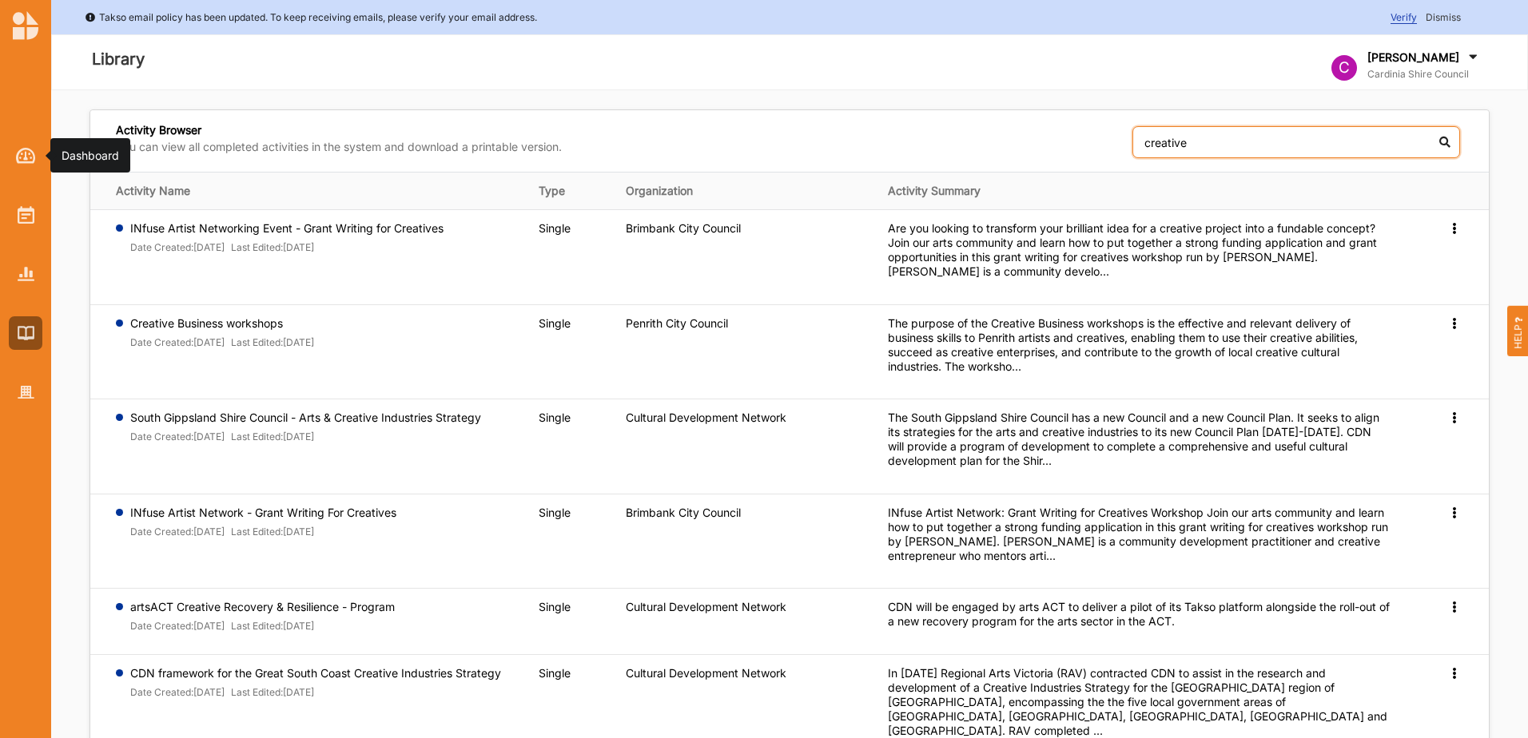
type input "creative"
click at [31, 155] on img at bounding box center [26, 156] width 20 height 16
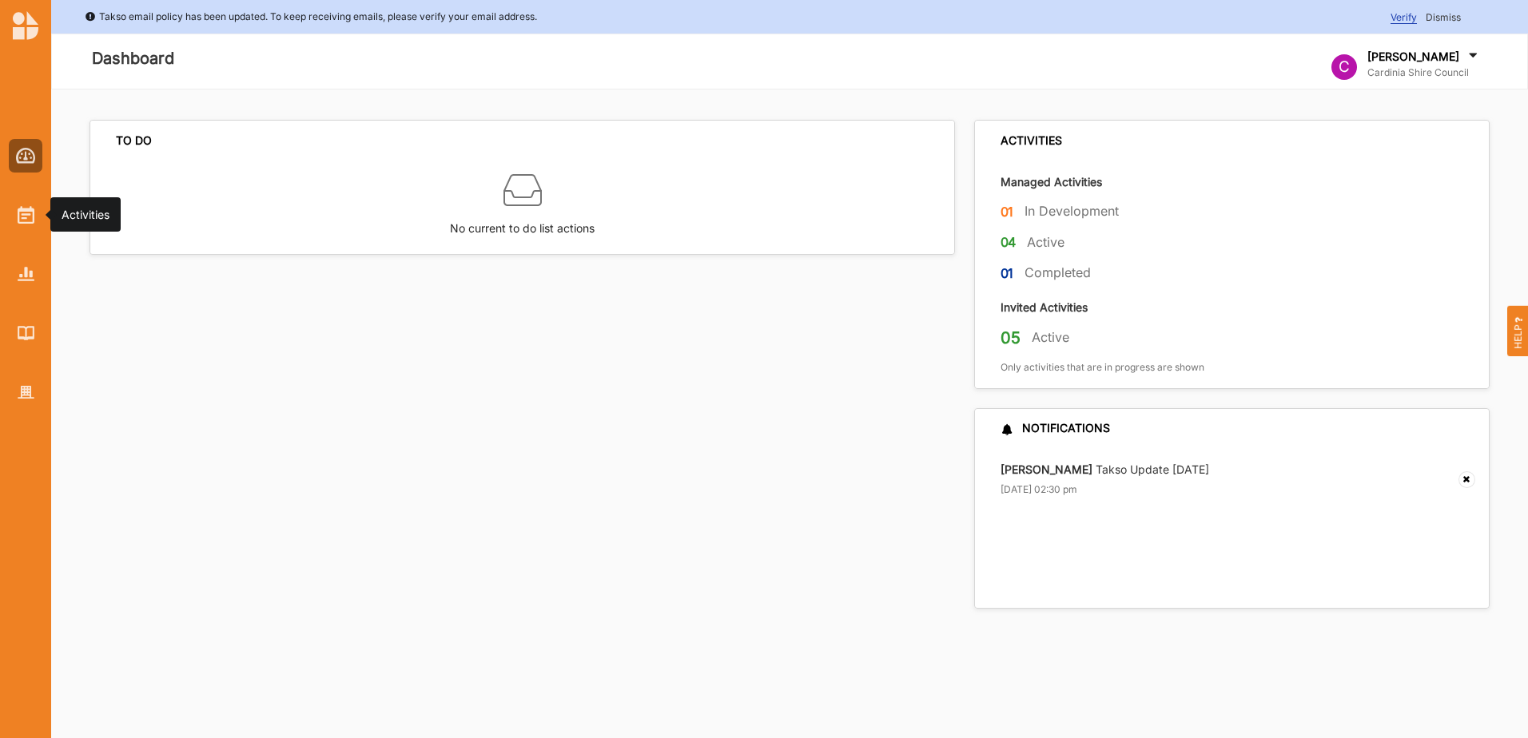
click at [30, 212] on img at bounding box center [26, 215] width 17 height 18
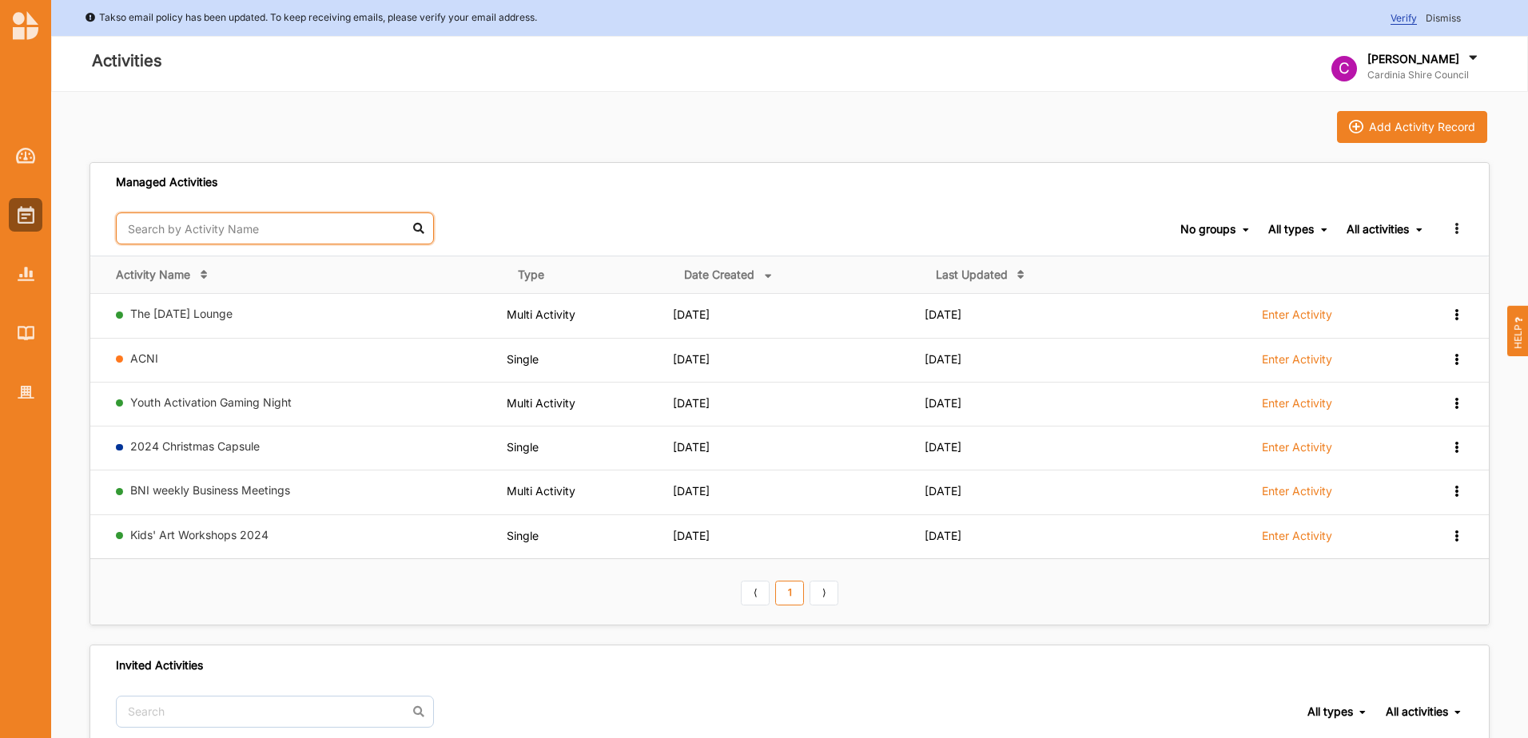
click at [298, 229] on input "text" at bounding box center [275, 229] width 318 height 32
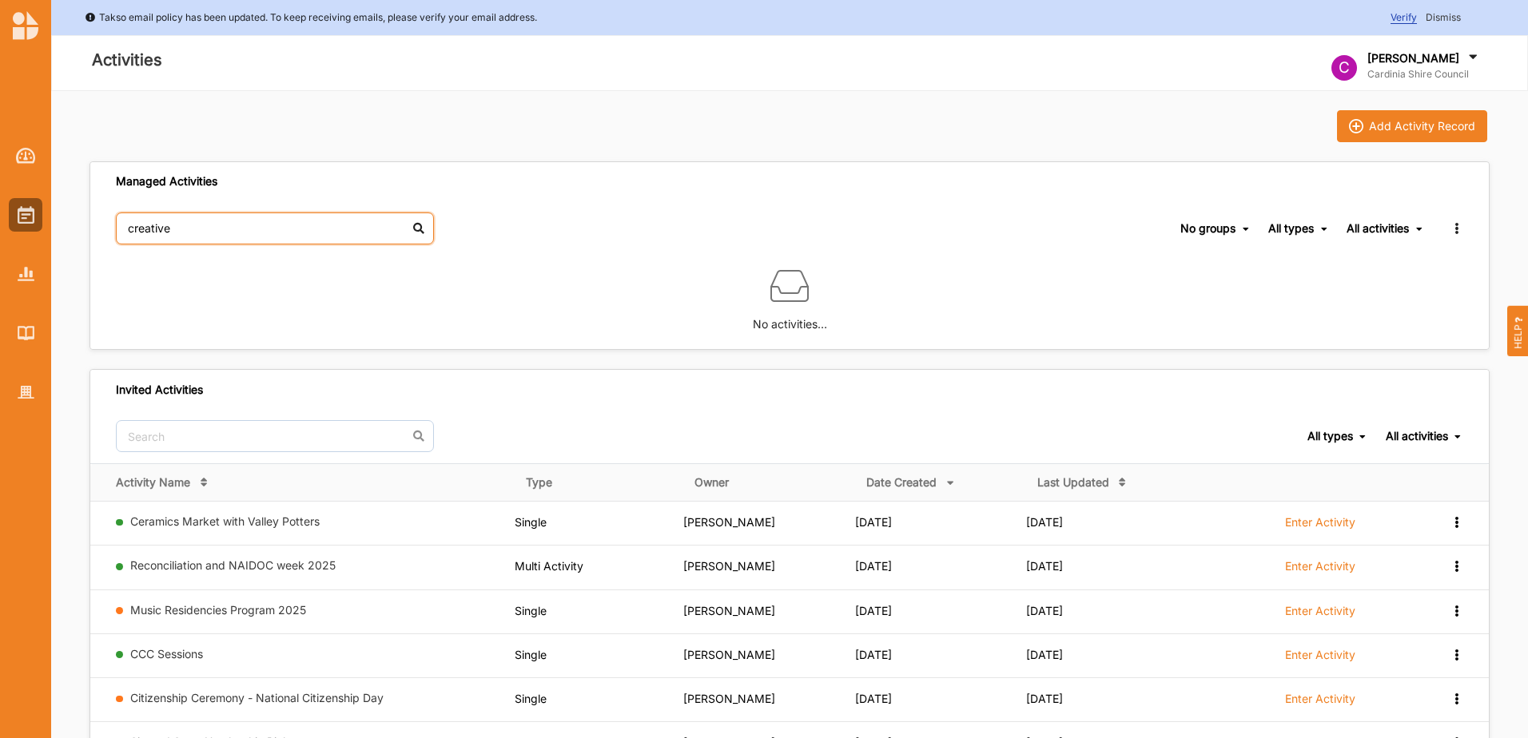
drag, startPoint x: 181, startPoint y: 229, endPoint x: 97, endPoint y: 230, distance: 84.7
click at [97, 230] on div "creative No groups No groups All types All types Single Grant Festival Multi Ac…" at bounding box center [789, 228] width 1398 height 54
type input "networking"
drag, startPoint x: 193, startPoint y: 225, endPoint x: 99, endPoint y: 222, distance: 94.4
click at [99, 222] on div "networking No groups No groups All types All types Single Grant Festival Multi …" at bounding box center [789, 228] width 1398 height 54
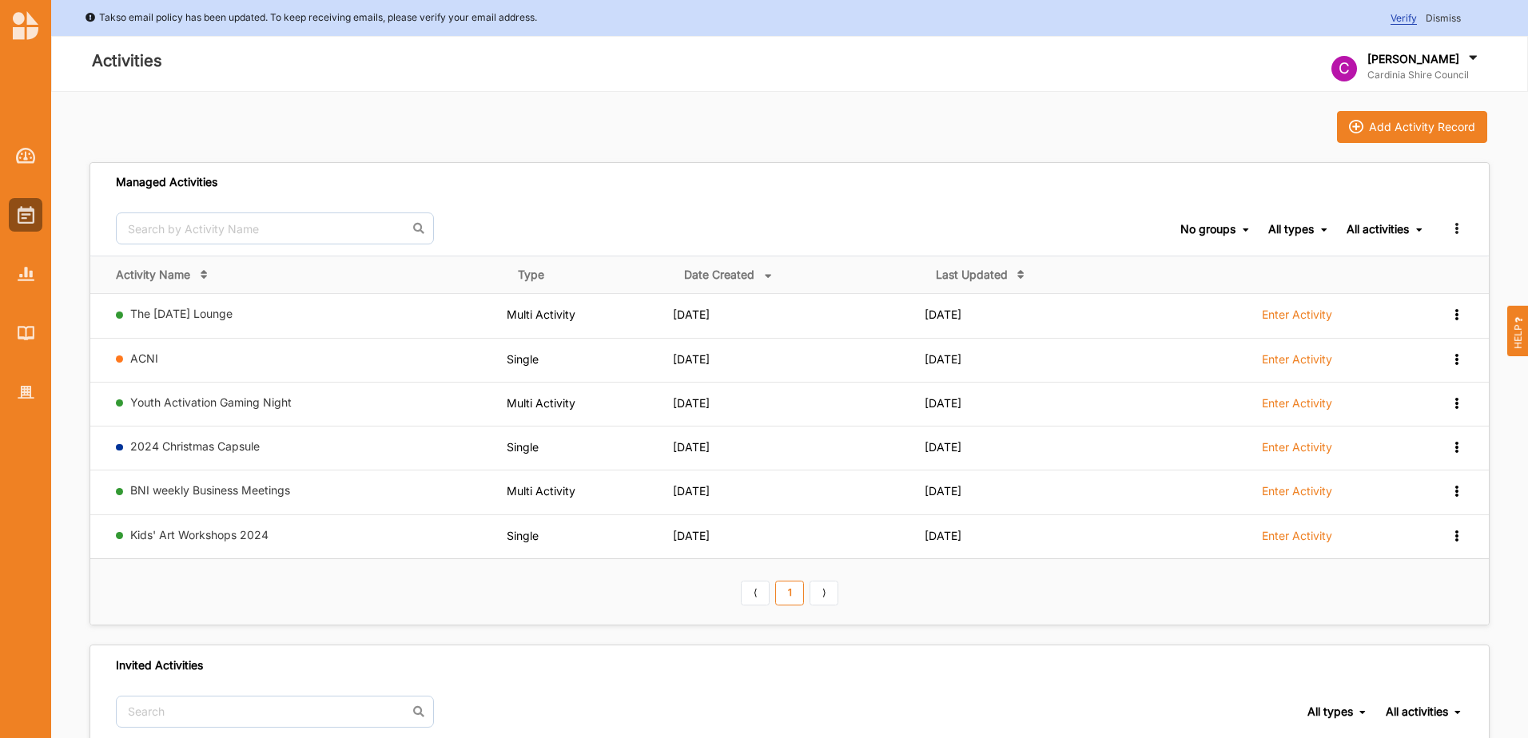
click at [1424, 123] on div "Add Activity Record" at bounding box center [1422, 127] width 106 height 14
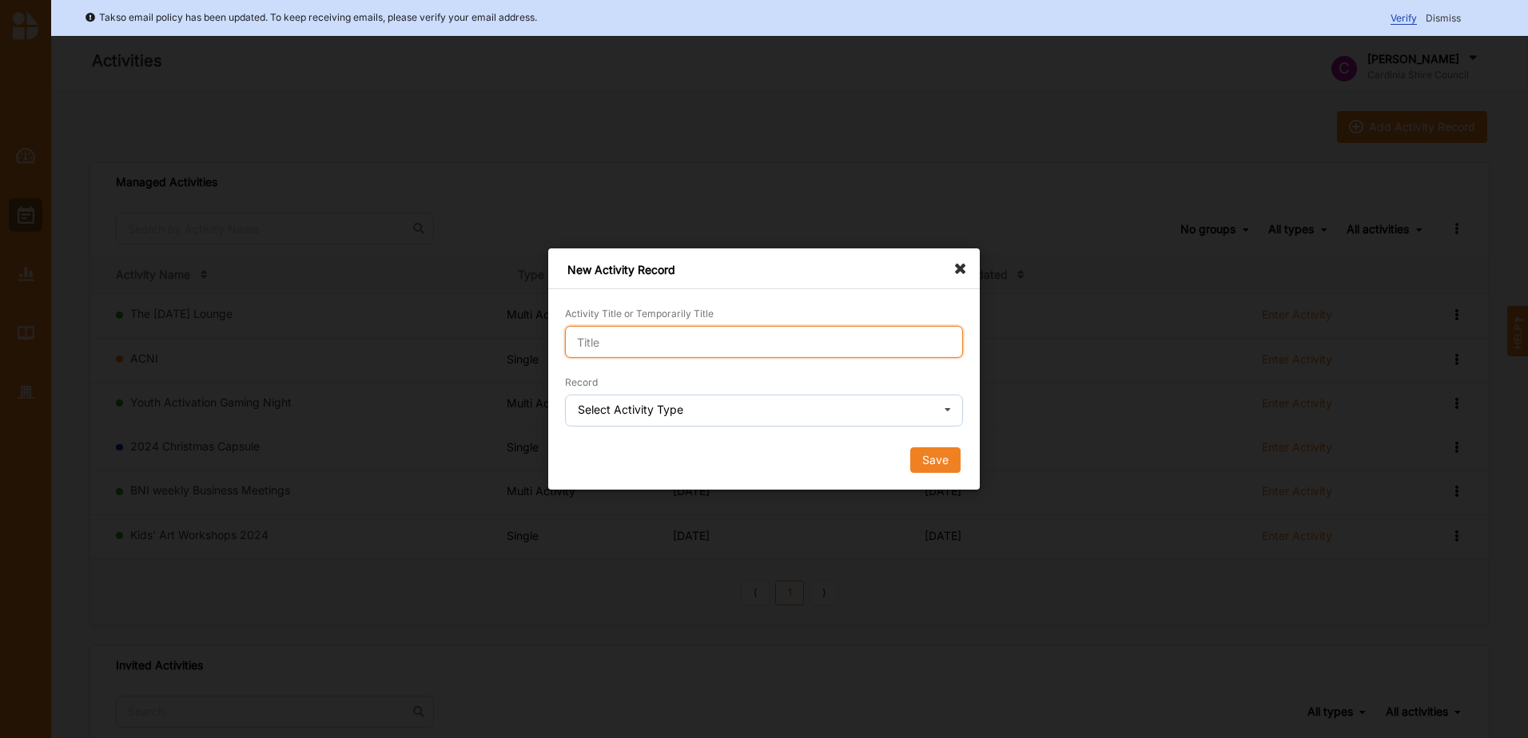
click at [595, 341] on input "Activity Title or Temporarily Title" at bounding box center [764, 342] width 398 height 32
click at [579, 336] on input "Creative Networking Night" at bounding box center [764, 342] width 398 height 32
type input "Cardinia Creative Networking Night"
click at [686, 402] on input "text" at bounding box center [765, 412] width 396 height 32
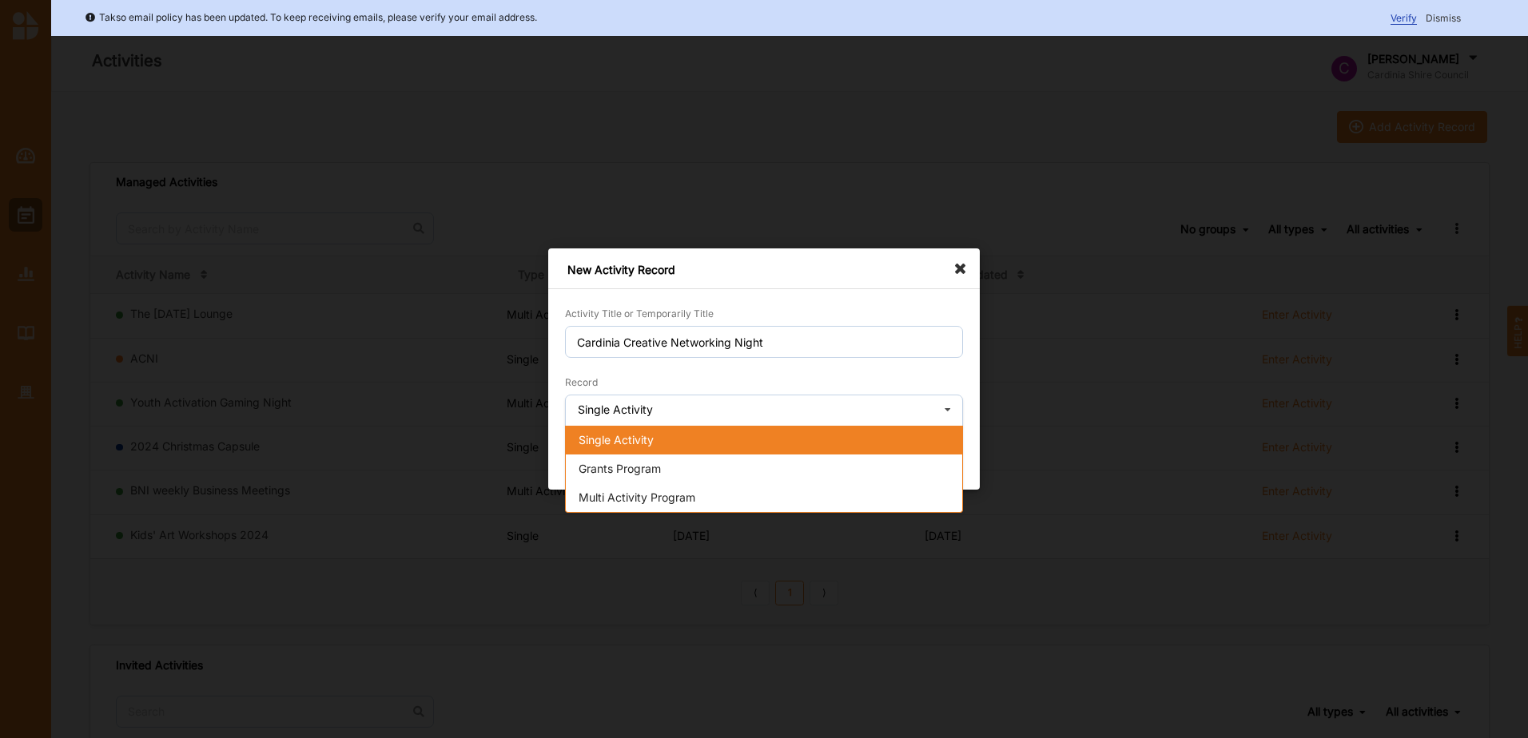
click at [660, 434] on div "Single Activity" at bounding box center [764, 440] width 396 height 29
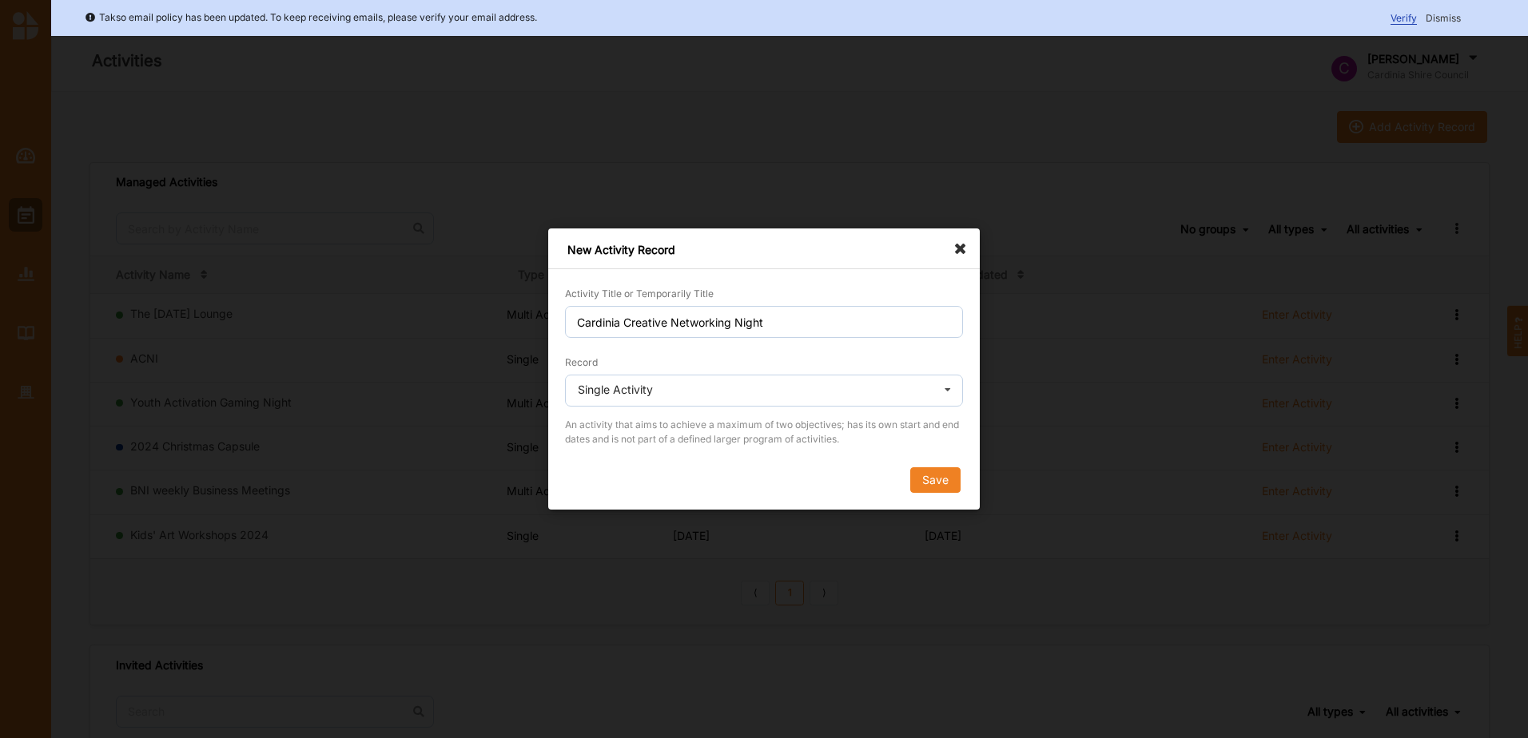
click at [920, 479] on button "Save" at bounding box center [935, 480] width 50 height 26
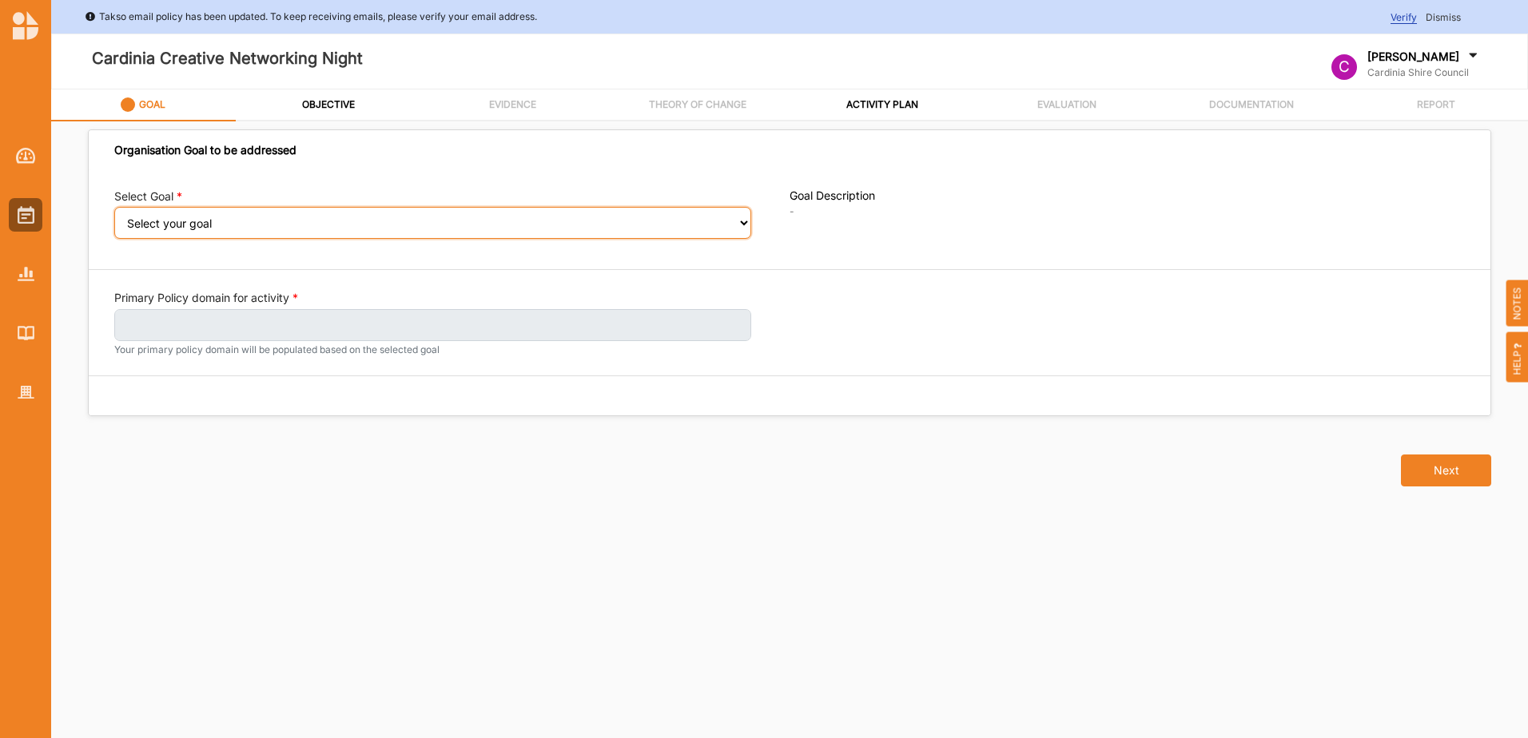
click at [217, 220] on select "Select your goal Strong communities Liveable places Thriving environments Prosp…" at bounding box center [432, 223] width 637 height 32
select select "333"
click at [114, 218] on select "Select your goal Strong communities Liveable places Thriving environments Prosp…" at bounding box center [432, 223] width 637 height 32
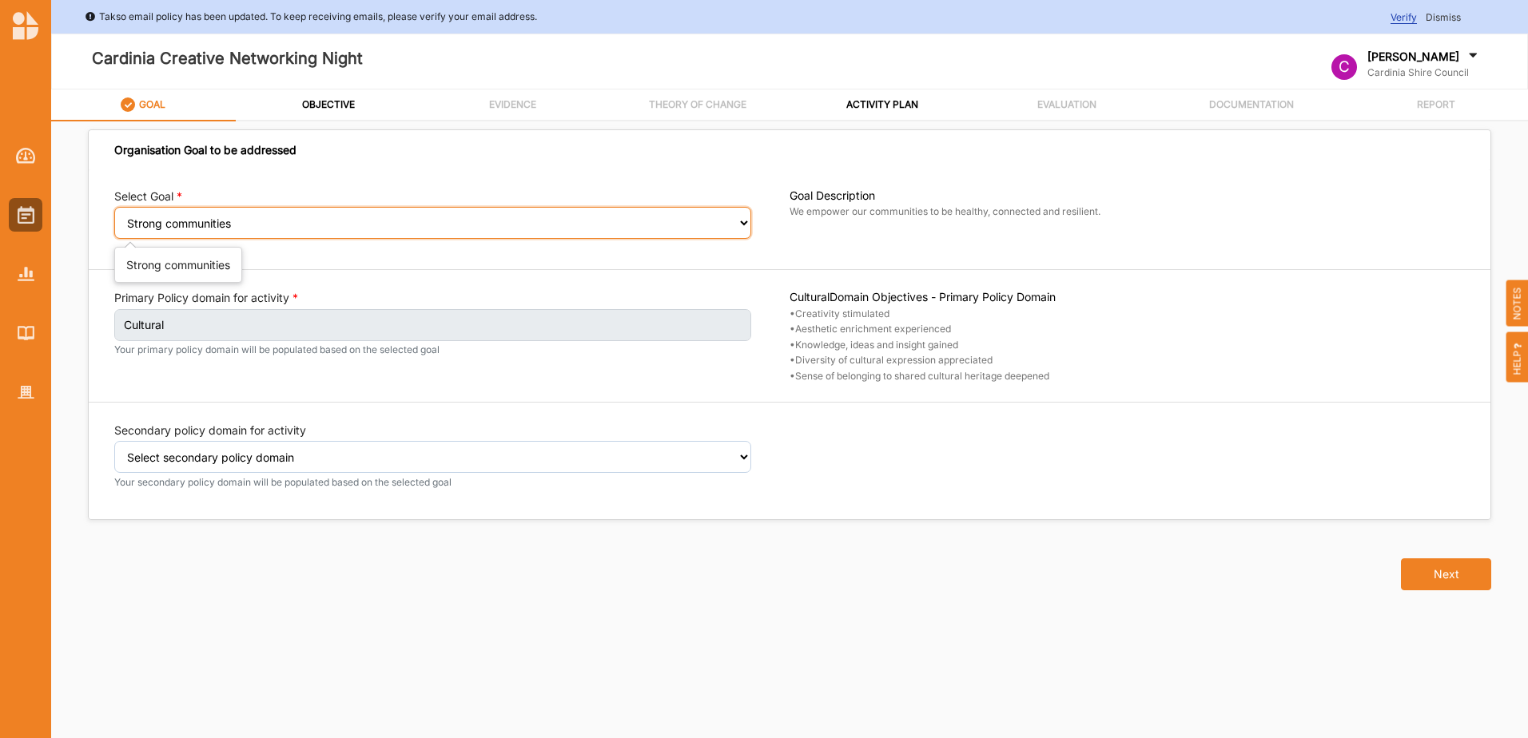
click at [273, 223] on select "Select your goal Strong communities Liveable places Thriving environments Prosp…" at bounding box center [432, 223] width 637 height 32
click at [114, 218] on select "Select your goal Strong communities Liveable places Thriving environments Prosp…" at bounding box center [432, 223] width 637 height 32
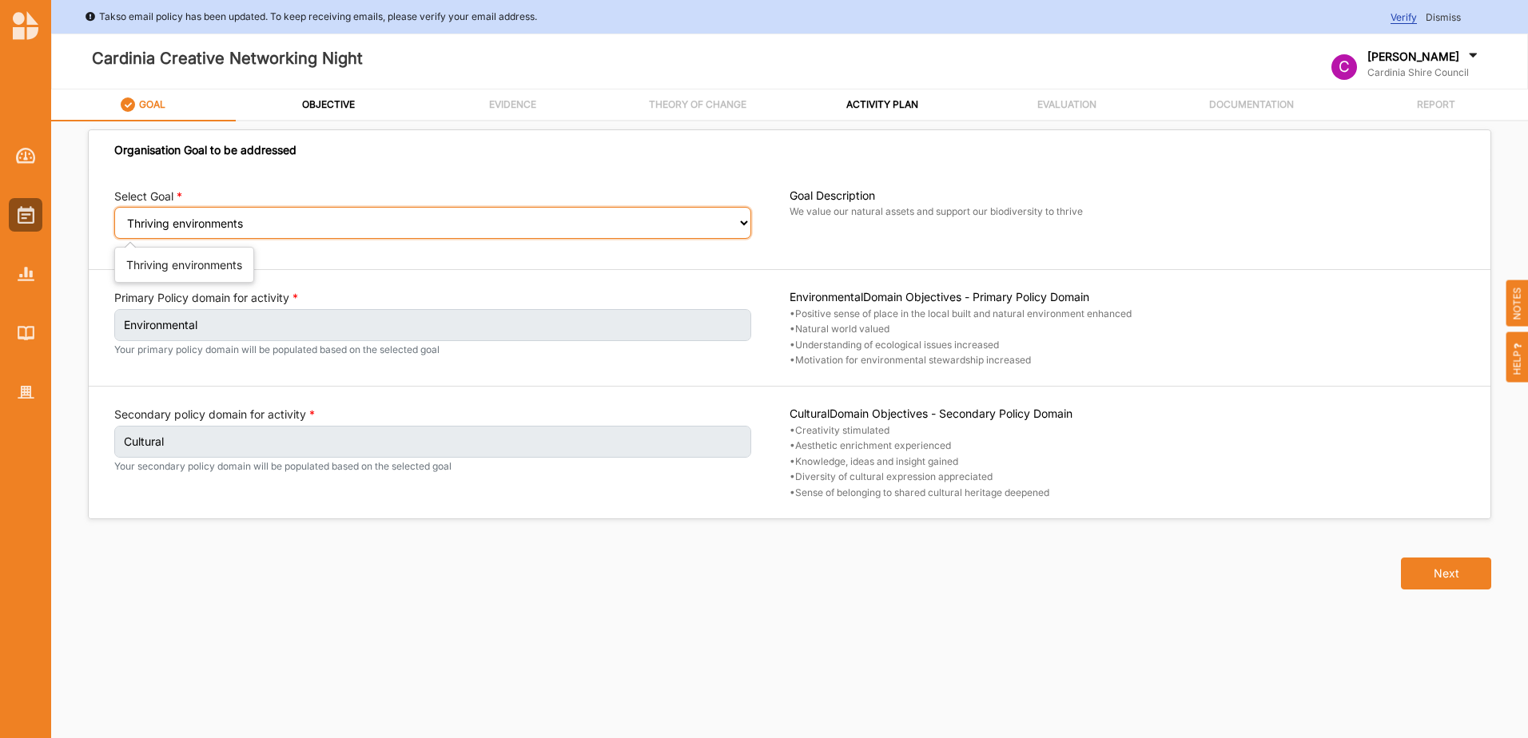
click at [255, 225] on select "Select your goal Strong communities Liveable places Thriving environments Prosp…" at bounding box center [432, 223] width 637 height 32
click at [114, 218] on select "Select your goal Strong communities Liveable places Thriving environments Prosp…" at bounding box center [432, 223] width 637 height 32
click at [300, 223] on select "Select your goal Strong communities Liveable places Thriving environments Prosp…" at bounding box center [432, 223] width 637 height 32
click at [114, 218] on select "Select your goal Strong communities Liveable places Thriving environments Prosp…" at bounding box center [432, 223] width 637 height 32
click at [243, 226] on select "Select your goal Strong communities Liveable places Thriving environments Prosp…" at bounding box center [432, 223] width 637 height 32
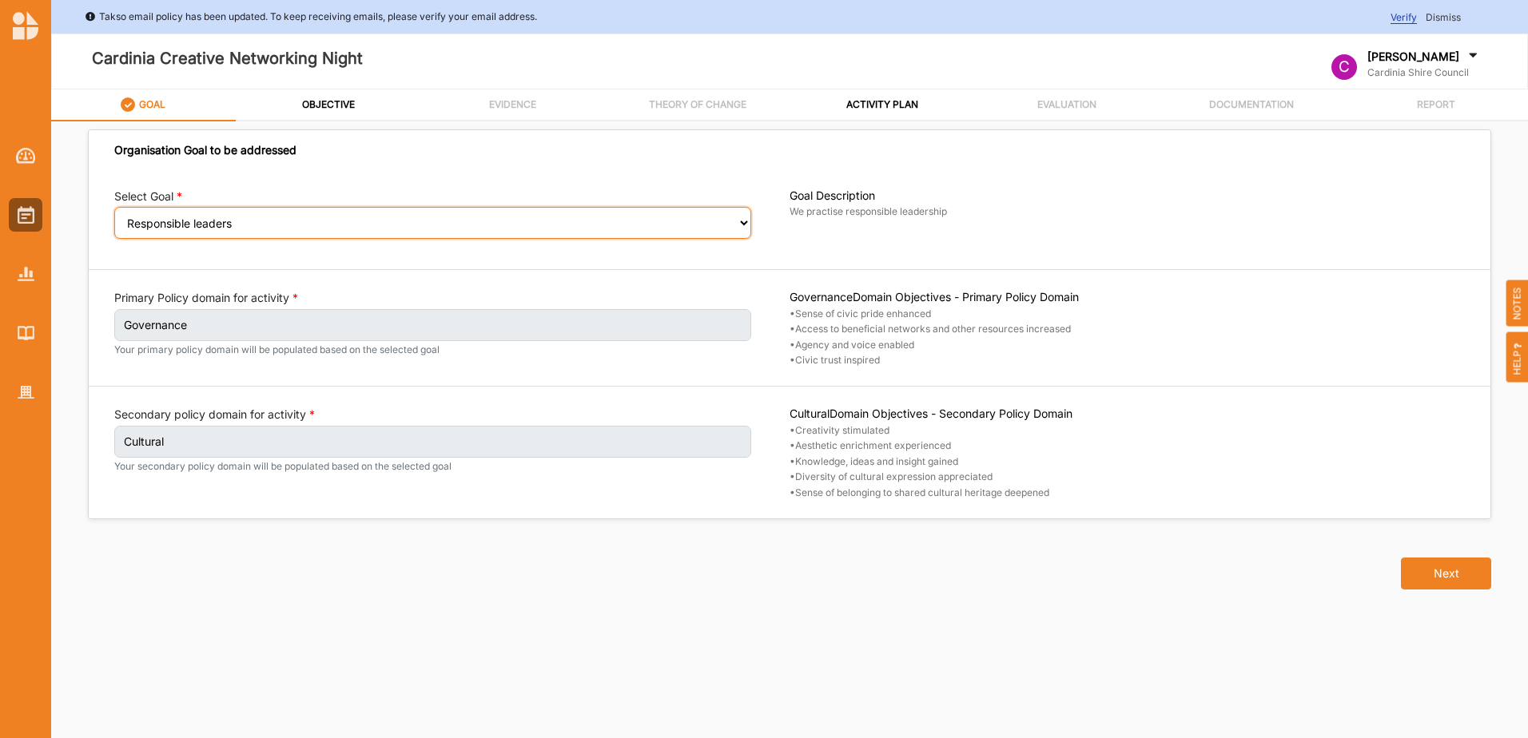
select select "333"
click at [114, 218] on select "Select your goal Strong communities Liveable places Thriving environments Prosp…" at bounding box center [432, 223] width 637 height 32
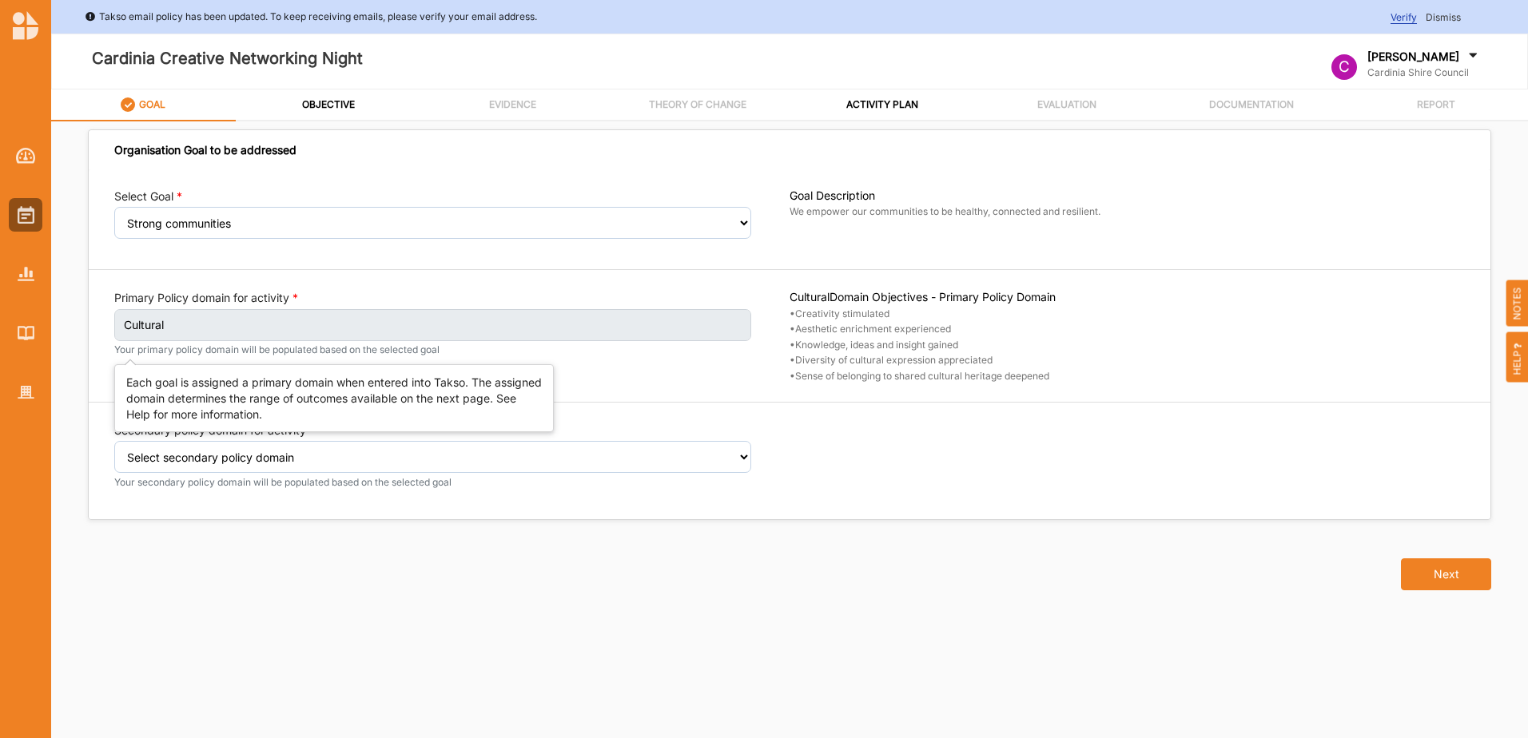
click at [207, 321] on label "Cultural" at bounding box center [432, 325] width 637 height 32
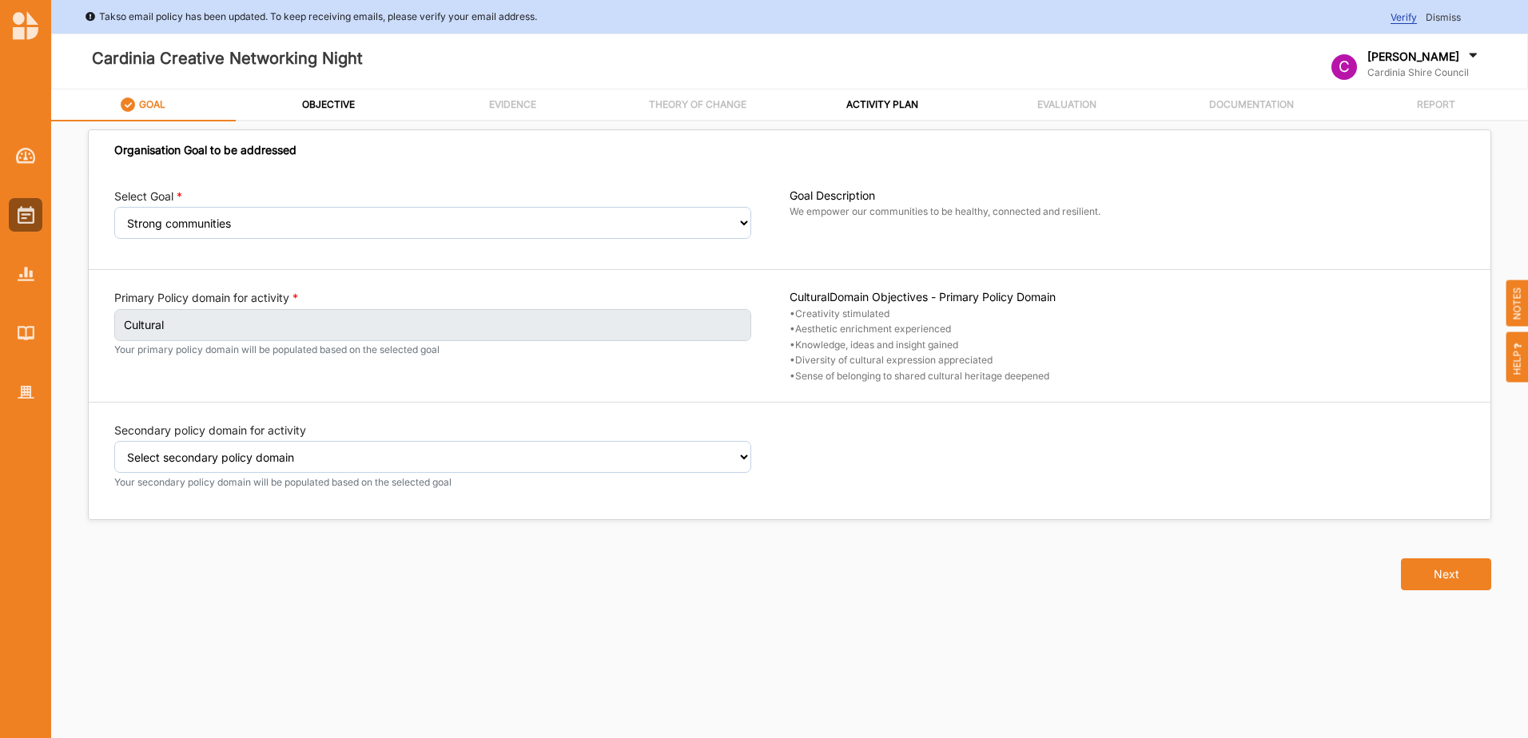
click at [227, 323] on label "Cultural" at bounding box center [432, 325] width 637 height 32
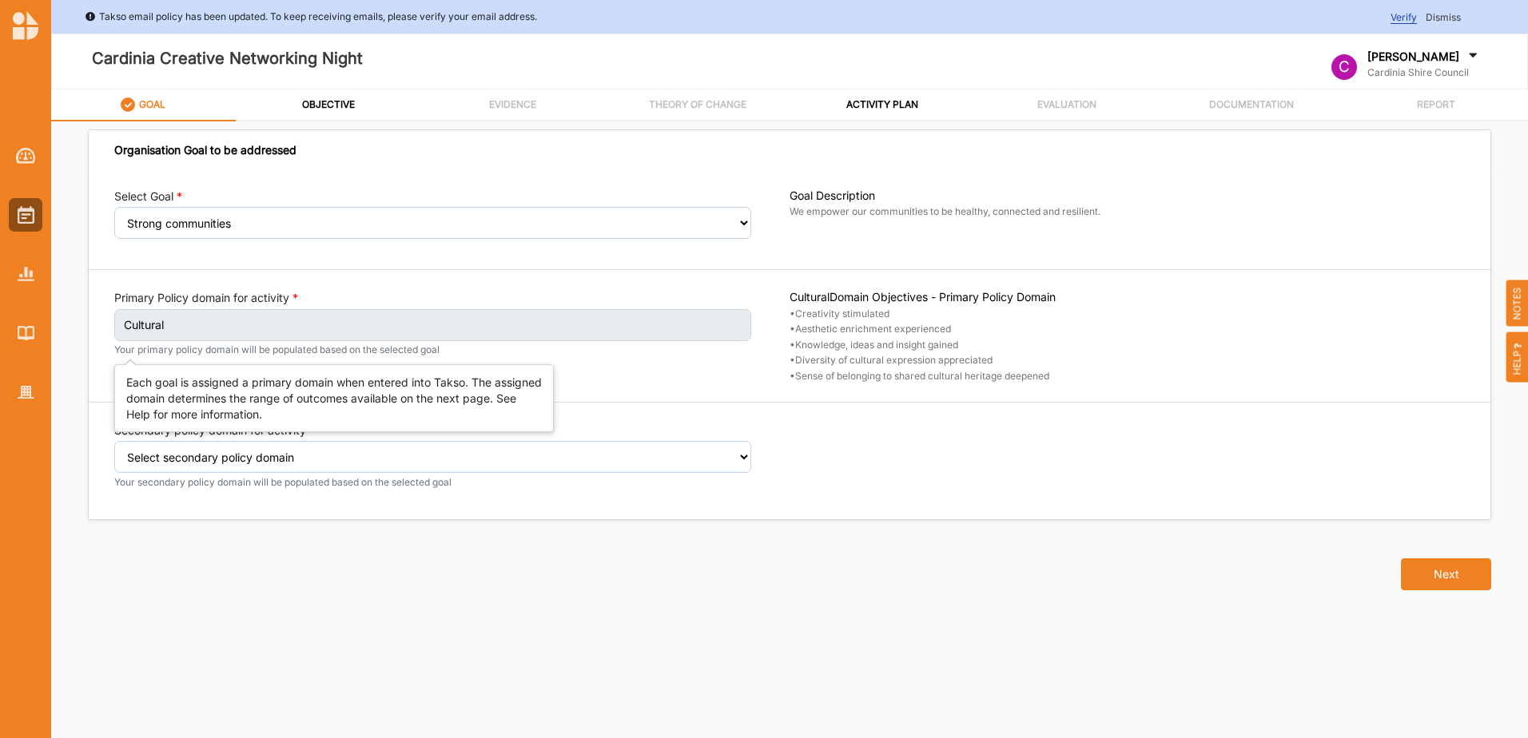
click at [224, 322] on label "Cultural" at bounding box center [432, 325] width 637 height 32
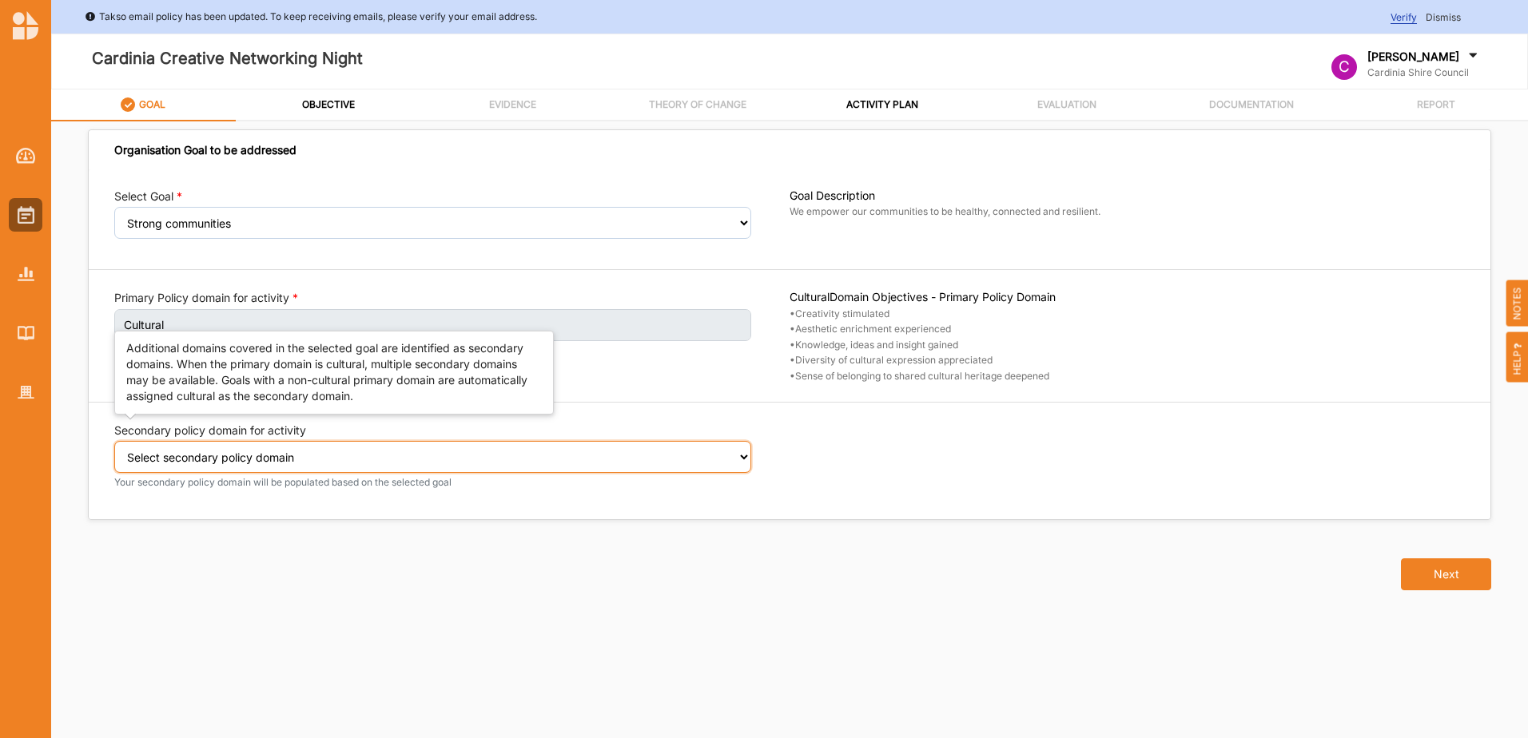
click at [211, 458] on select "Select secondary policy domain No second domain for this activity Cultural Soci…" at bounding box center [432, 457] width 637 height 32
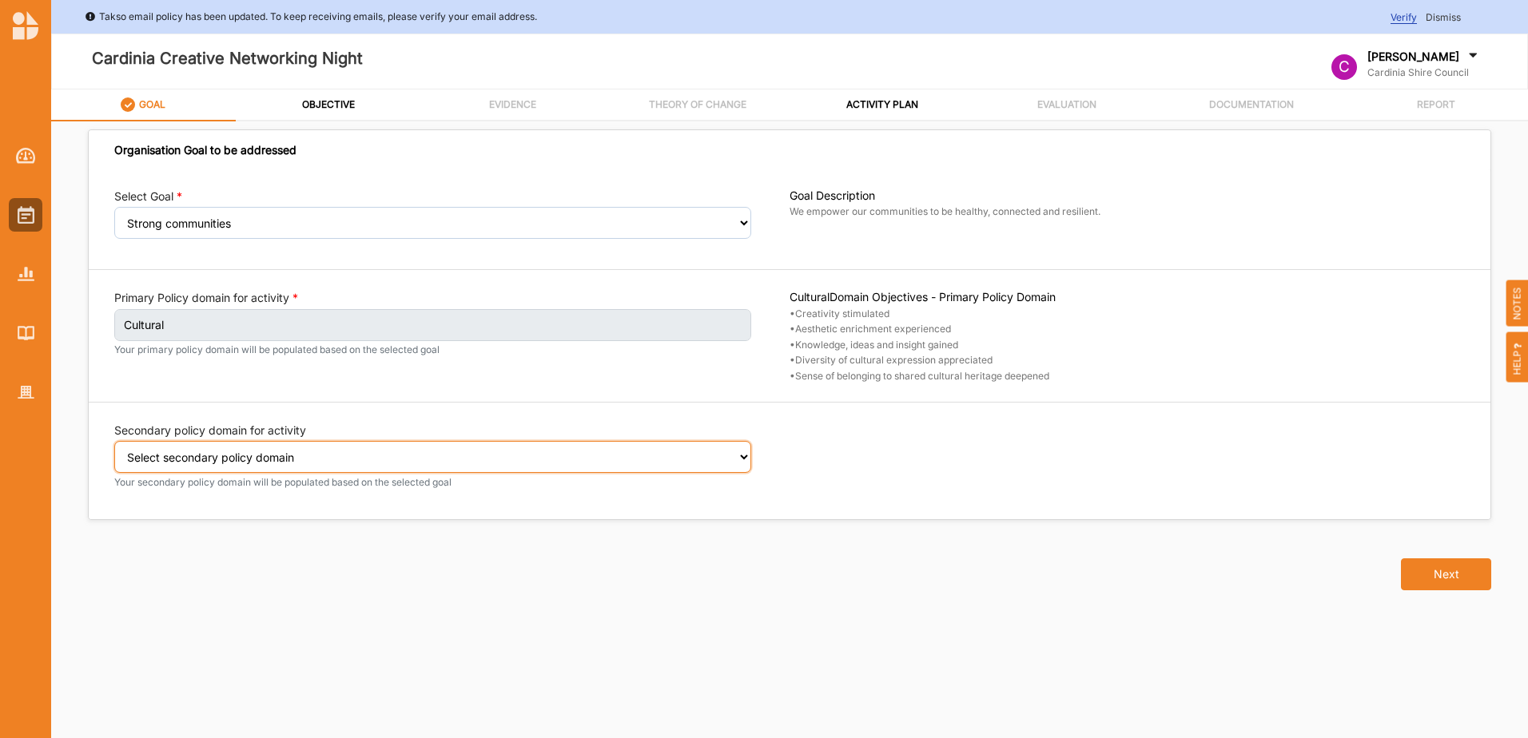
select select "2"
click at [114, 452] on select "Select secondary policy domain No second domain for this activity Cultural Soci…" at bounding box center [432, 457] width 637 height 32
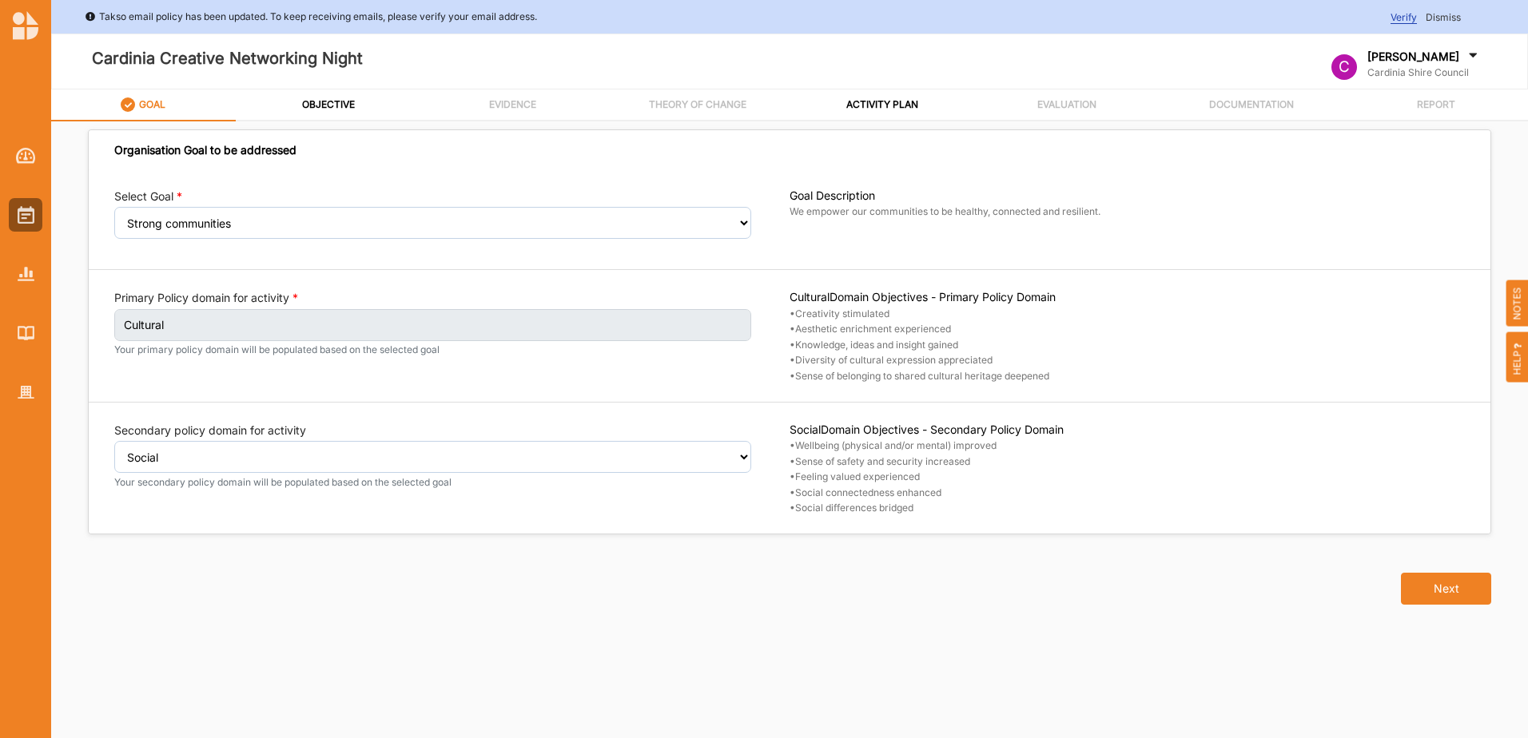
click at [1456, 590] on button "Next" at bounding box center [1446, 589] width 90 height 32
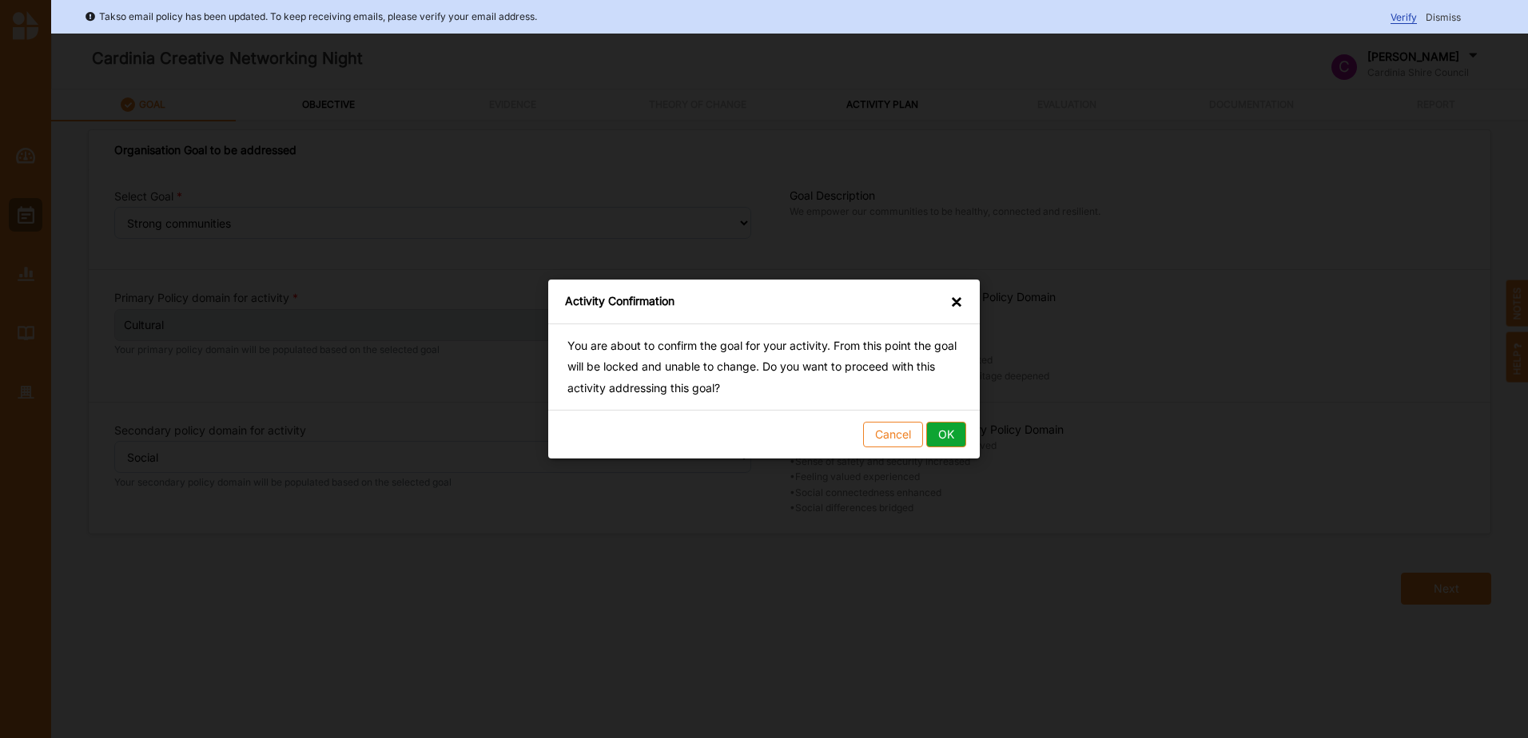
click at [949, 430] on button "OK" at bounding box center [946, 435] width 40 height 26
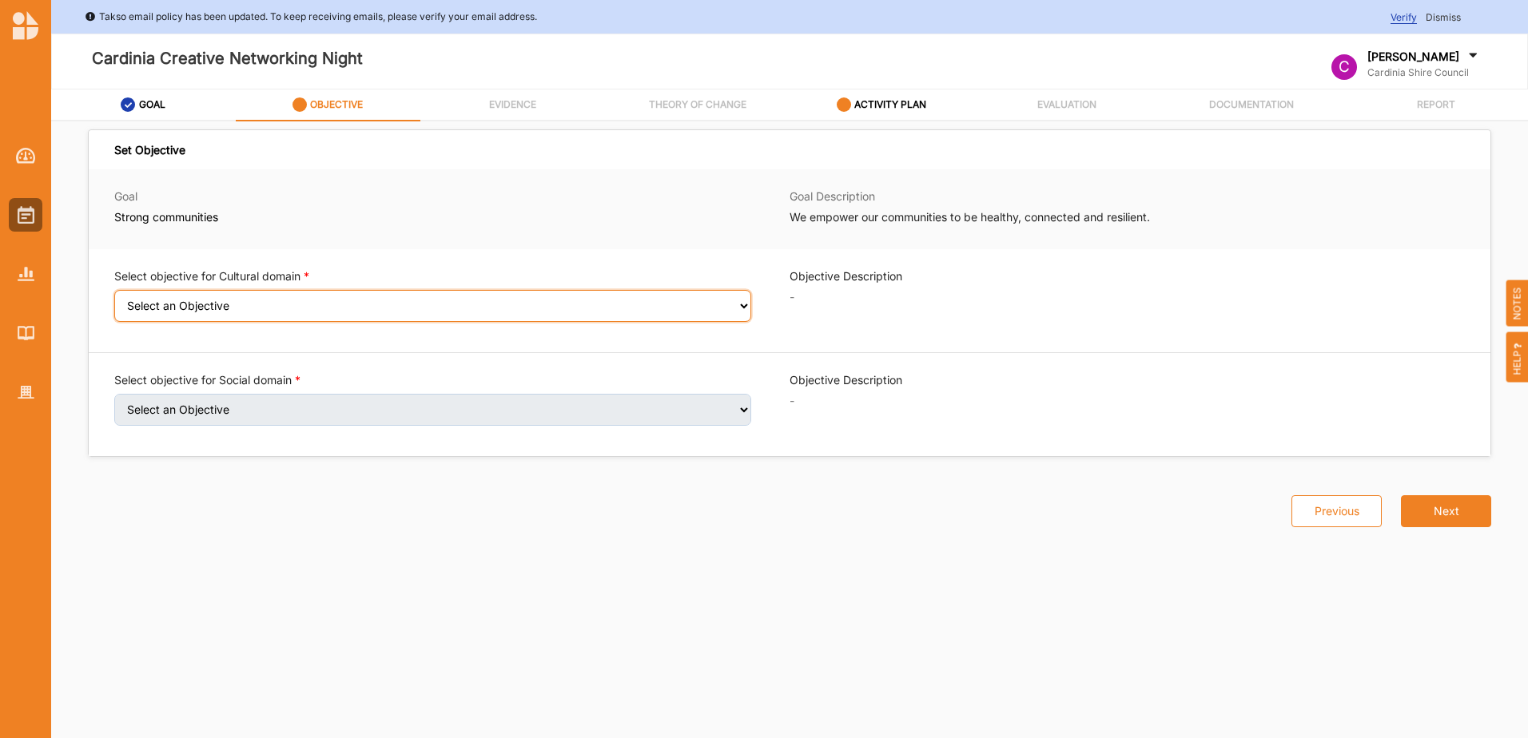
click at [225, 302] on select "Select an Objective Creativity stimulated Aesthetic enrichment experienced Know…" at bounding box center [432, 306] width 637 height 32
select select "1"
click at [114, 300] on select "Select an Objective Creativity stimulated Aesthetic enrichment experienced Know…" at bounding box center [432, 306] width 637 height 32
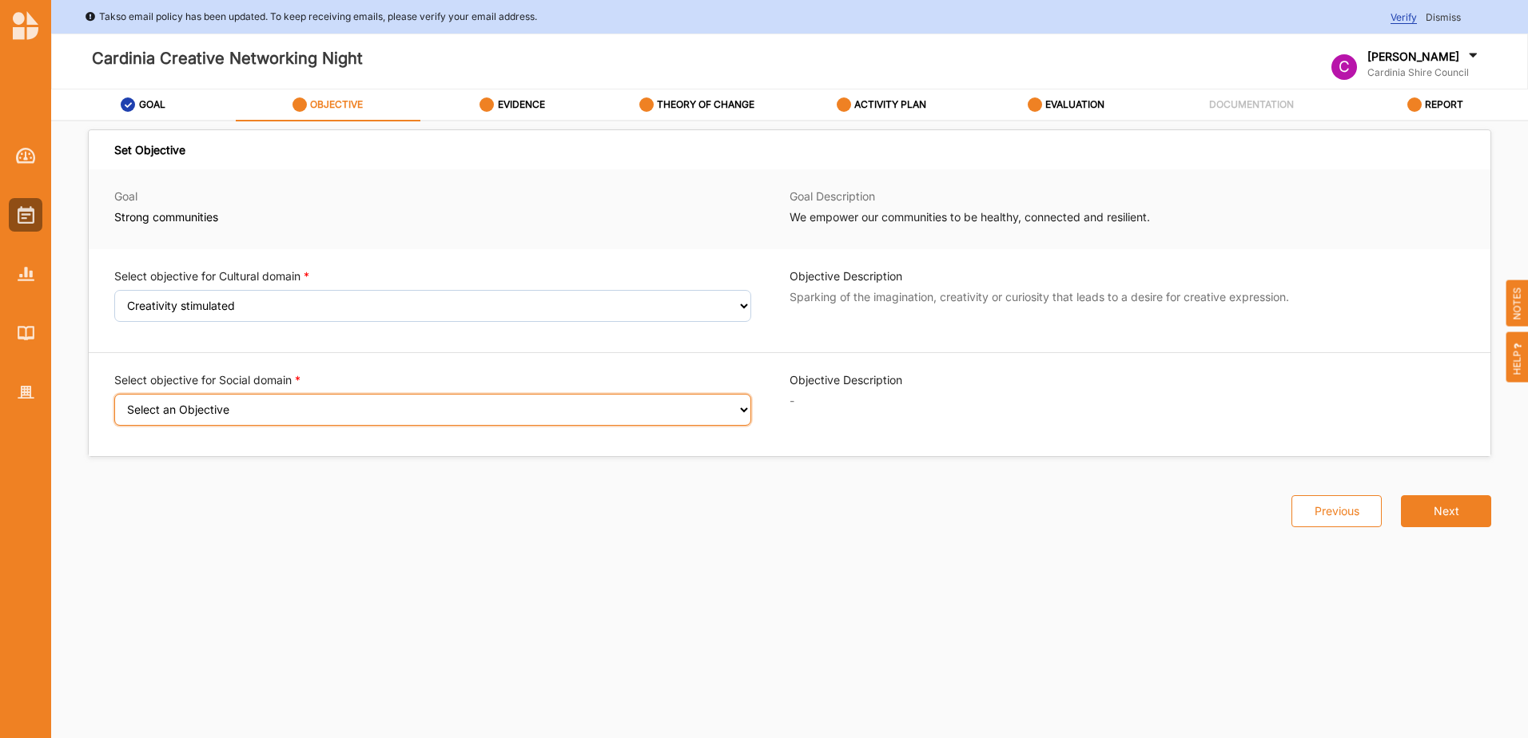
click at [238, 407] on select "Select an Objective Wellbeing (physical and/or mental) improved Sense of safety…" at bounding box center [432, 410] width 637 height 32
select select "9"
click at [114, 404] on select "Select an Objective Wellbeing (physical and/or mental) improved Sense of safety…" at bounding box center [432, 410] width 637 height 32
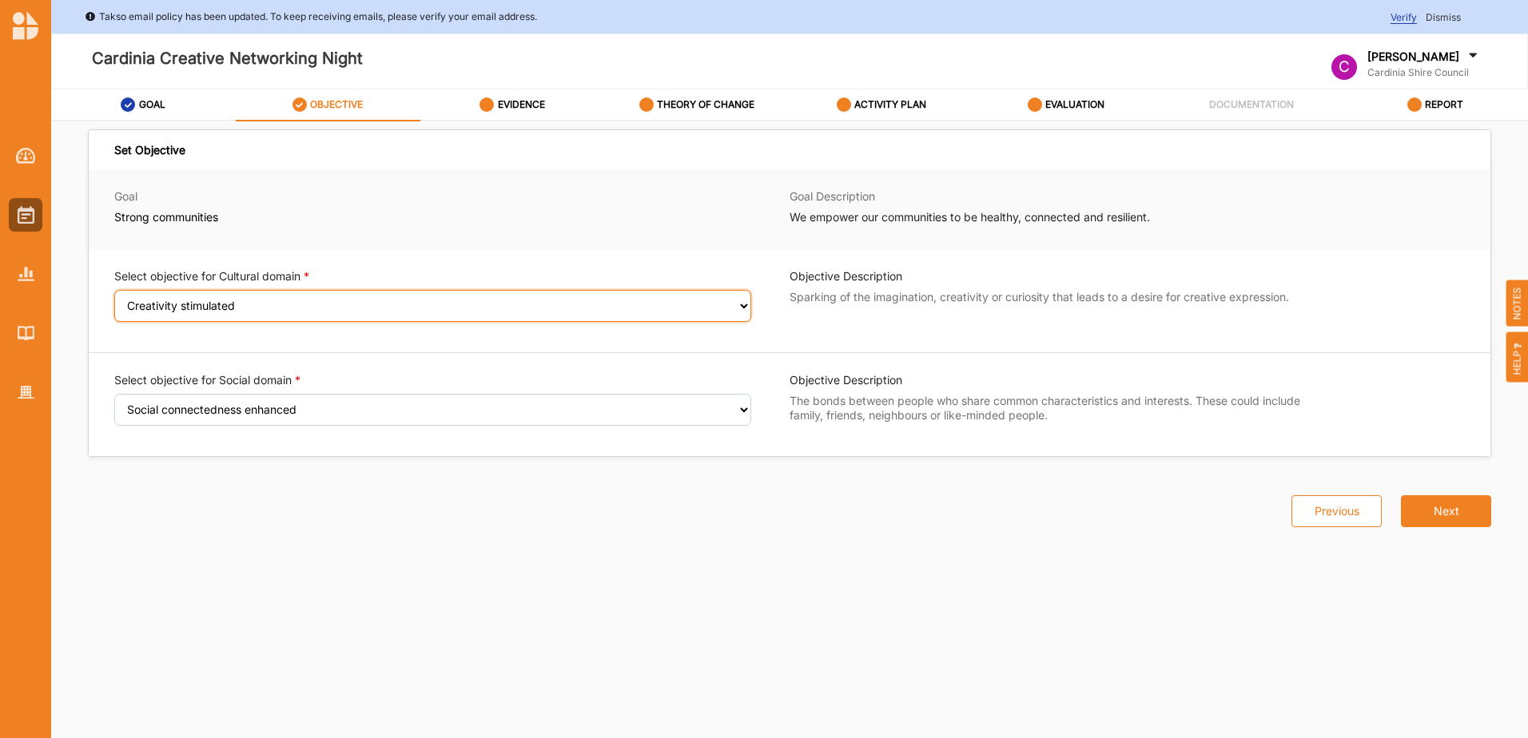
click at [261, 302] on select "Select an Objective Creativity stimulated Aesthetic enrichment experienced Know…" at bounding box center [432, 306] width 637 height 32
click at [114, 300] on select "Select an Objective Creativity stimulated Aesthetic enrichment experienced Know…" at bounding box center [432, 306] width 637 height 32
click at [275, 304] on select "Select an Objective Creativity stimulated Aesthetic enrichment experienced Know…" at bounding box center [432, 306] width 637 height 32
click at [114, 300] on select "Select an Objective Creativity stimulated Aesthetic enrichment experienced Know…" at bounding box center [432, 306] width 637 height 32
click at [232, 307] on select "Select an Objective Creativity stimulated Aesthetic enrichment experienced Know…" at bounding box center [432, 306] width 637 height 32
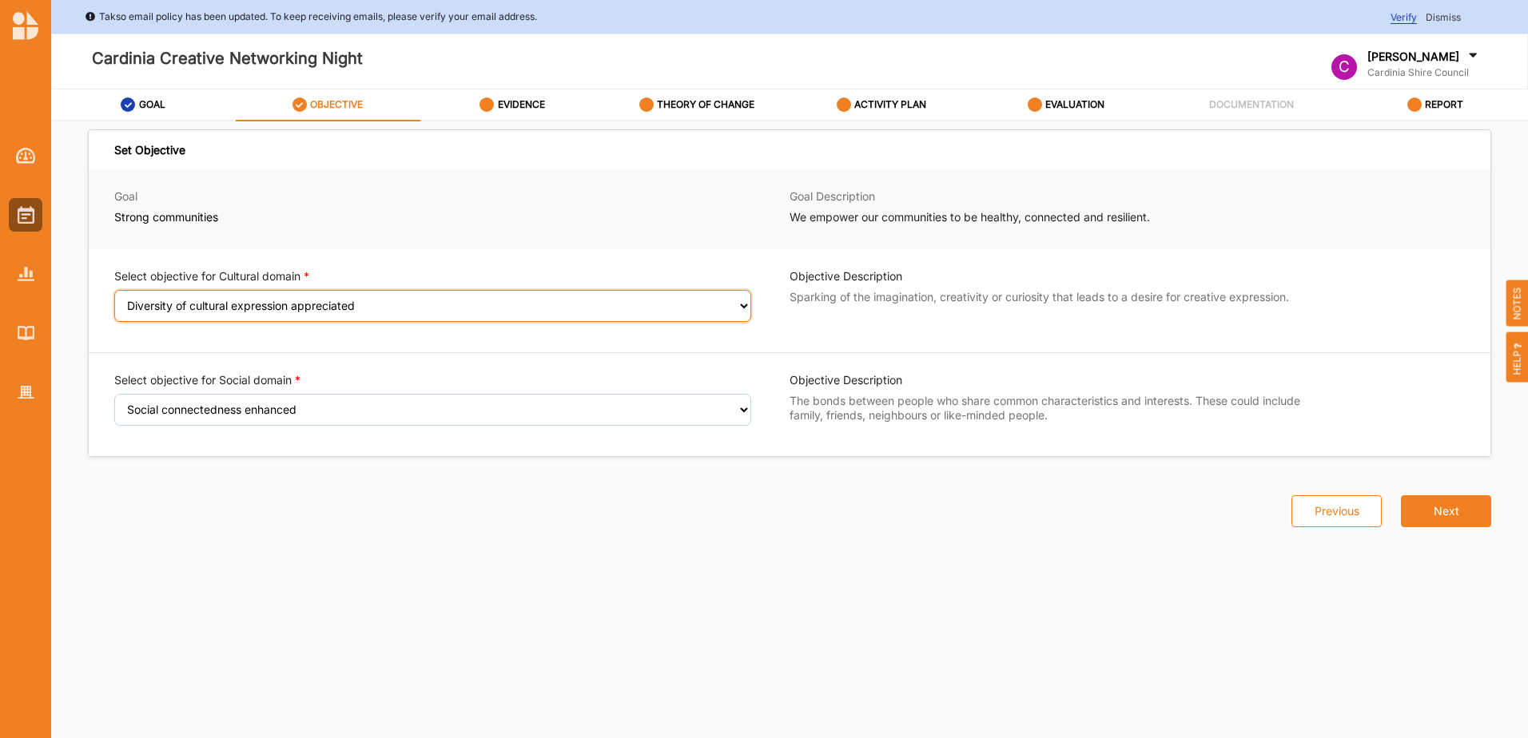
click at [114, 300] on select "Select an Objective Creativity stimulated Aesthetic enrichment experienced Know…" at bounding box center [432, 306] width 637 height 32
click at [306, 308] on select "Select an Objective Creativity stimulated Aesthetic enrichment experienced Know…" at bounding box center [432, 306] width 637 height 32
click at [114, 300] on select "Select an Objective Creativity stimulated Aesthetic enrichment experienced Know…" at bounding box center [432, 306] width 637 height 32
click at [283, 304] on select "Select an Objective Creativity stimulated Aesthetic enrichment experienced Know…" at bounding box center [432, 306] width 637 height 32
click at [114, 300] on select "Select an Objective Creativity stimulated Aesthetic enrichment experienced Know…" at bounding box center [432, 306] width 637 height 32
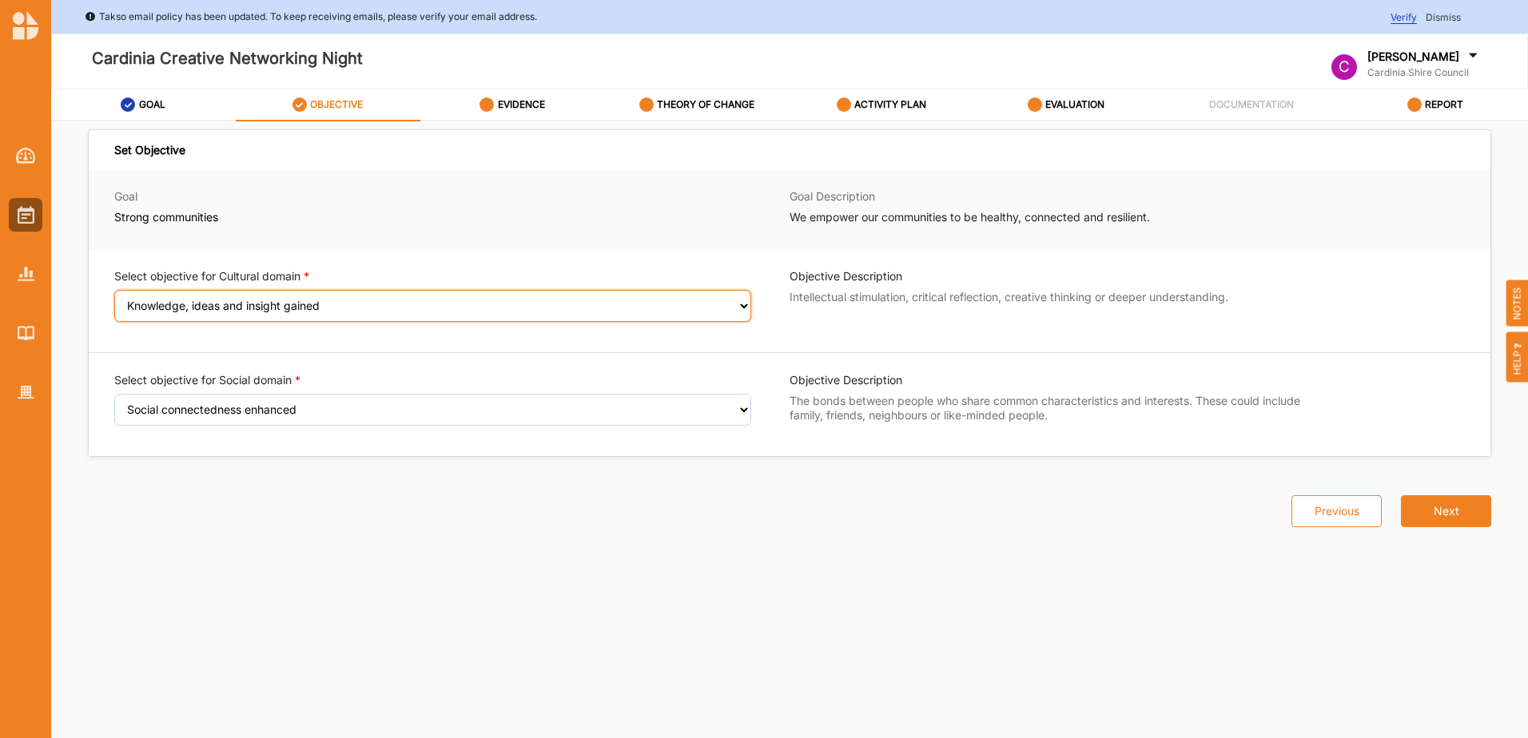
click at [326, 305] on select "Select an Objective Creativity stimulated Aesthetic enrichment experienced Know…" at bounding box center [432, 306] width 637 height 32
select select "1"
click at [114, 300] on select "Select an Objective Creativity stimulated Aesthetic enrichment experienced Know…" at bounding box center [432, 306] width 637 height 32
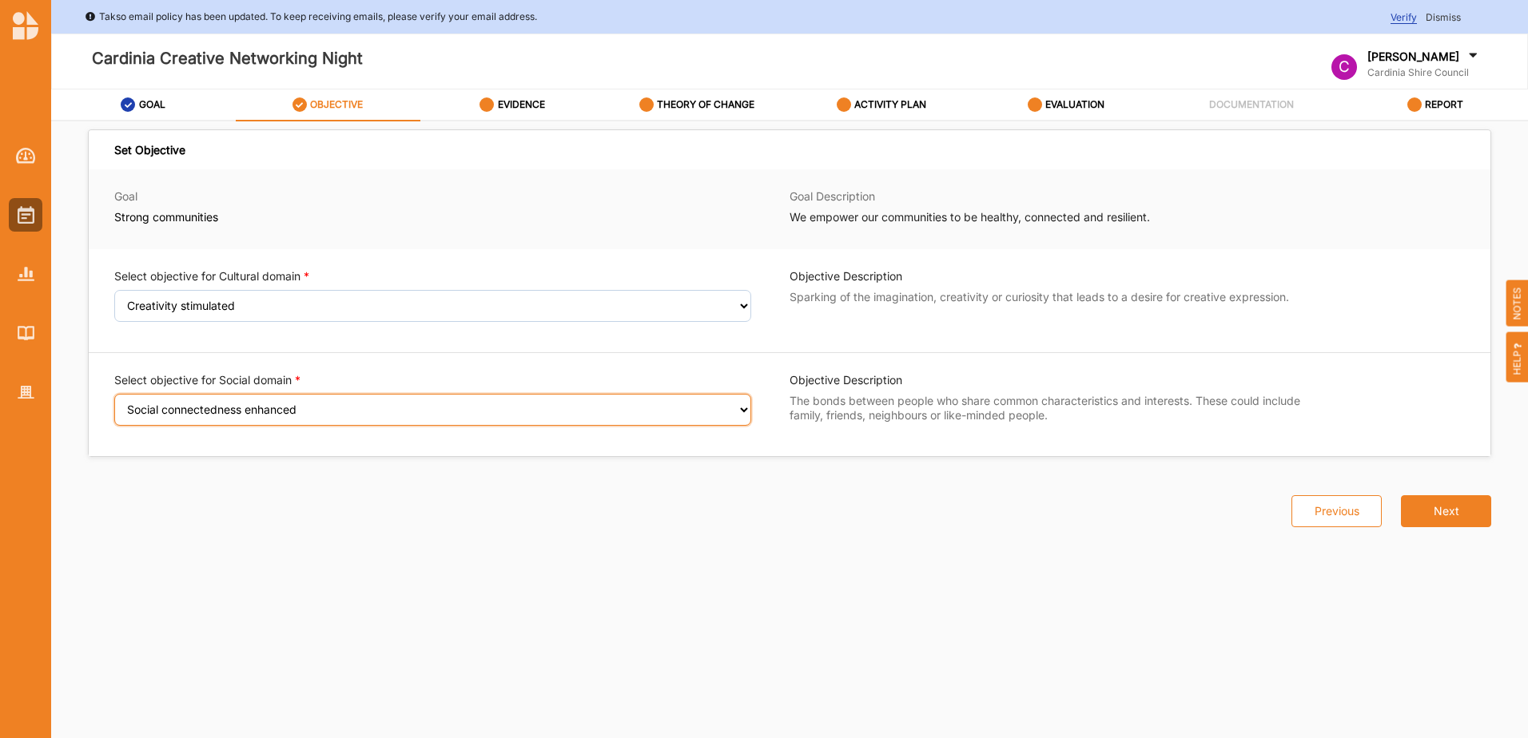
click at [249, 410] on select "Select an Objective Wellbeing (physical and/or mental) improved Sense of safety…" at bounding box center [432, 410] width 637 height 32
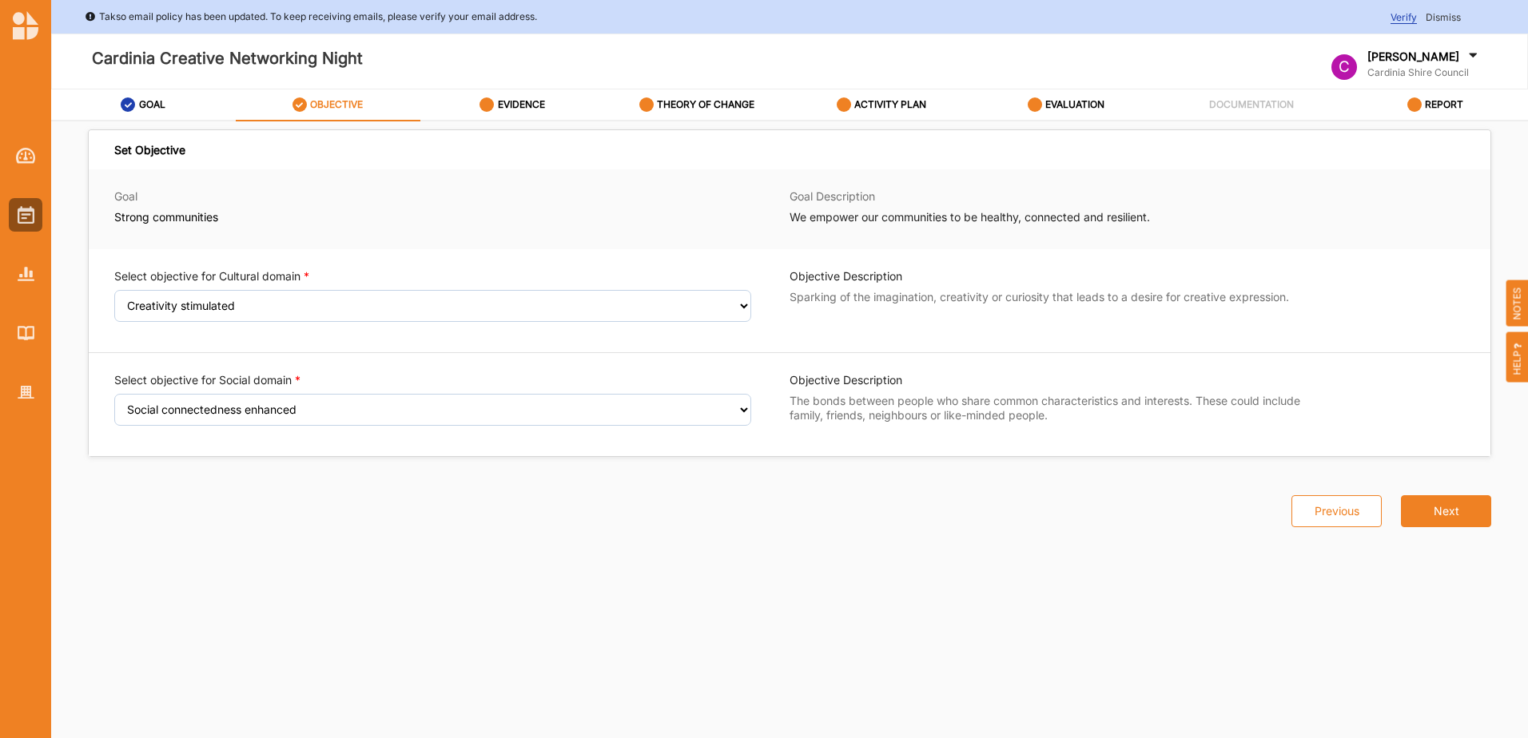
click at [432, 340] on div "Select objective for Cultural domain Select an Objective Creativity stimulated …" at bounding box center [790, 352] width 1402 height 207
click at [1432, 507] on button "Next" at bounding box center [1446, 511] width 90 height 32
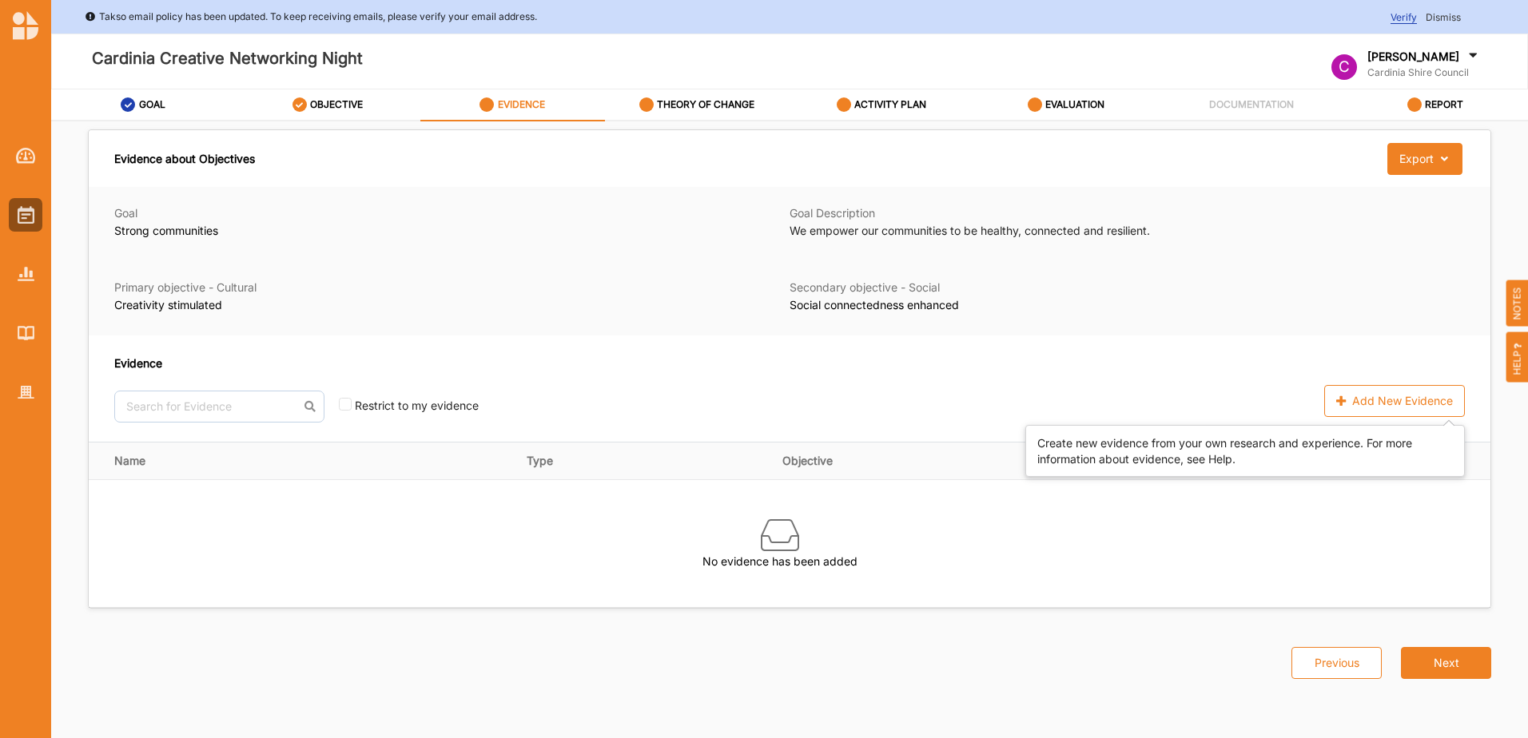
click at [1345, 396] on icon at bounding box center [1343, 401] width 14 height 11
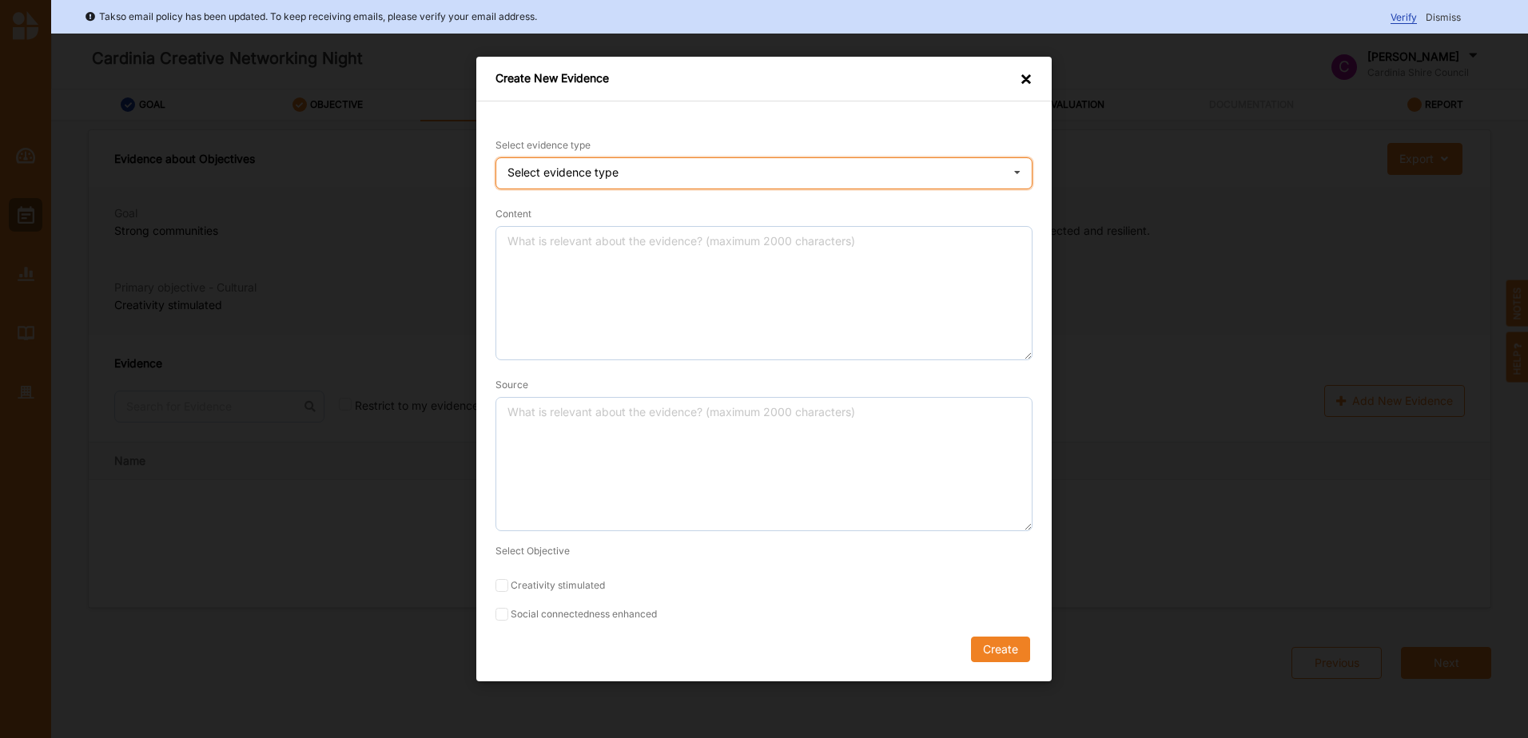
click at [606, 174] on div "Select evidence type" at bounding box center [562, 172] width 111 height 11
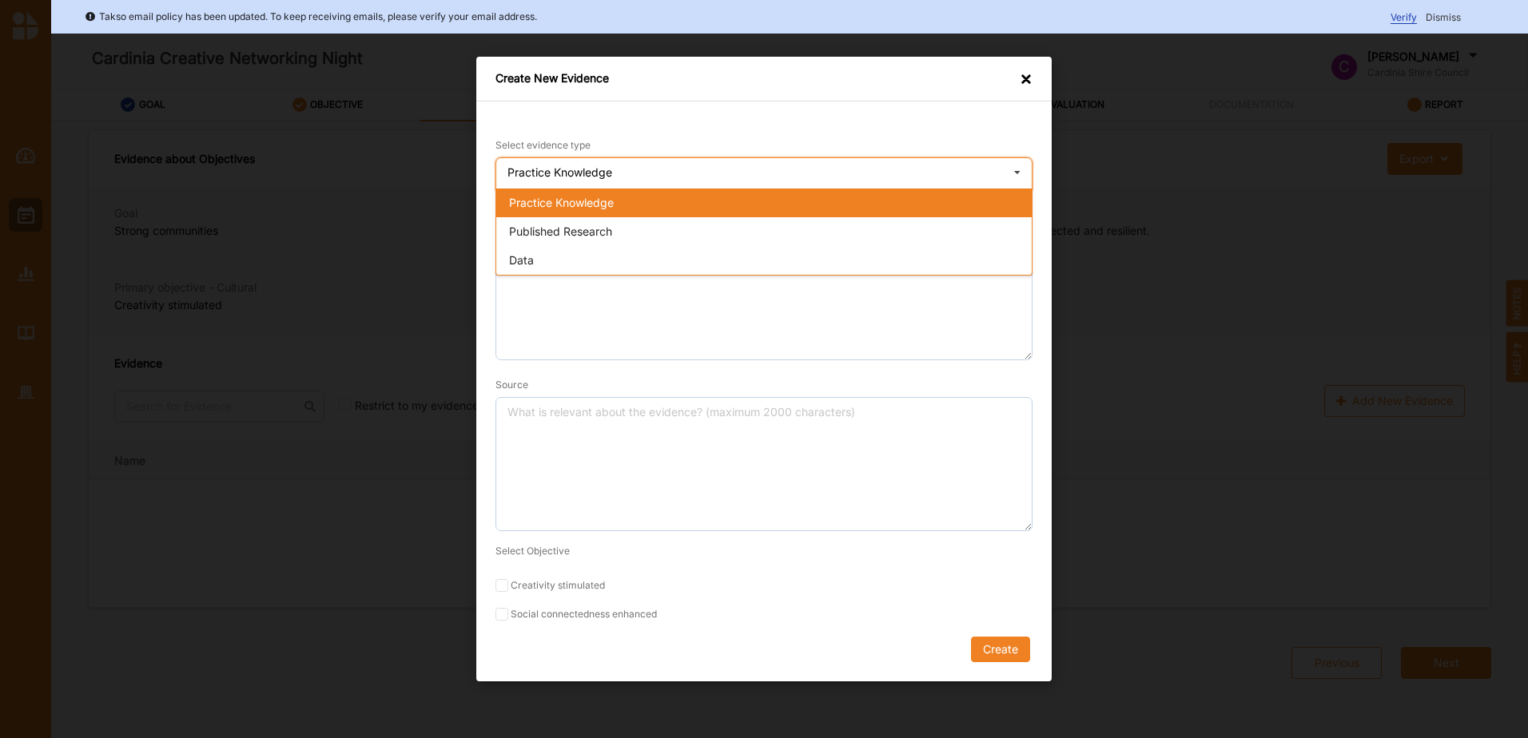
click at [573, 202] on span "Practice Knowledge" at bounding box center [561, 203] width 105 height 14
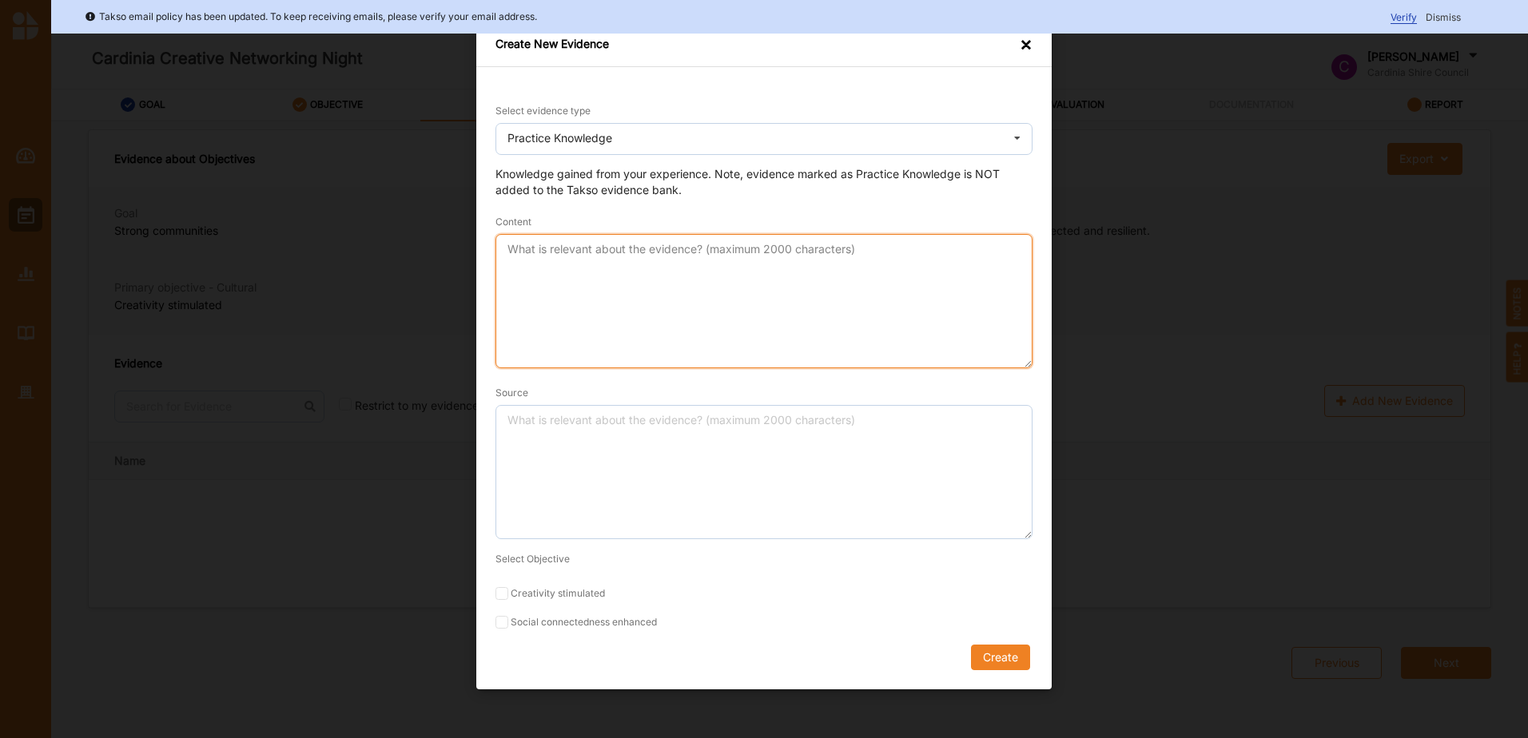
click at [559, 262] on textarea "Content" at bounding box center [763, 301] width 537 height 134
type textarea "By providing a safe and inclusive space where creatives from the local arts com…"
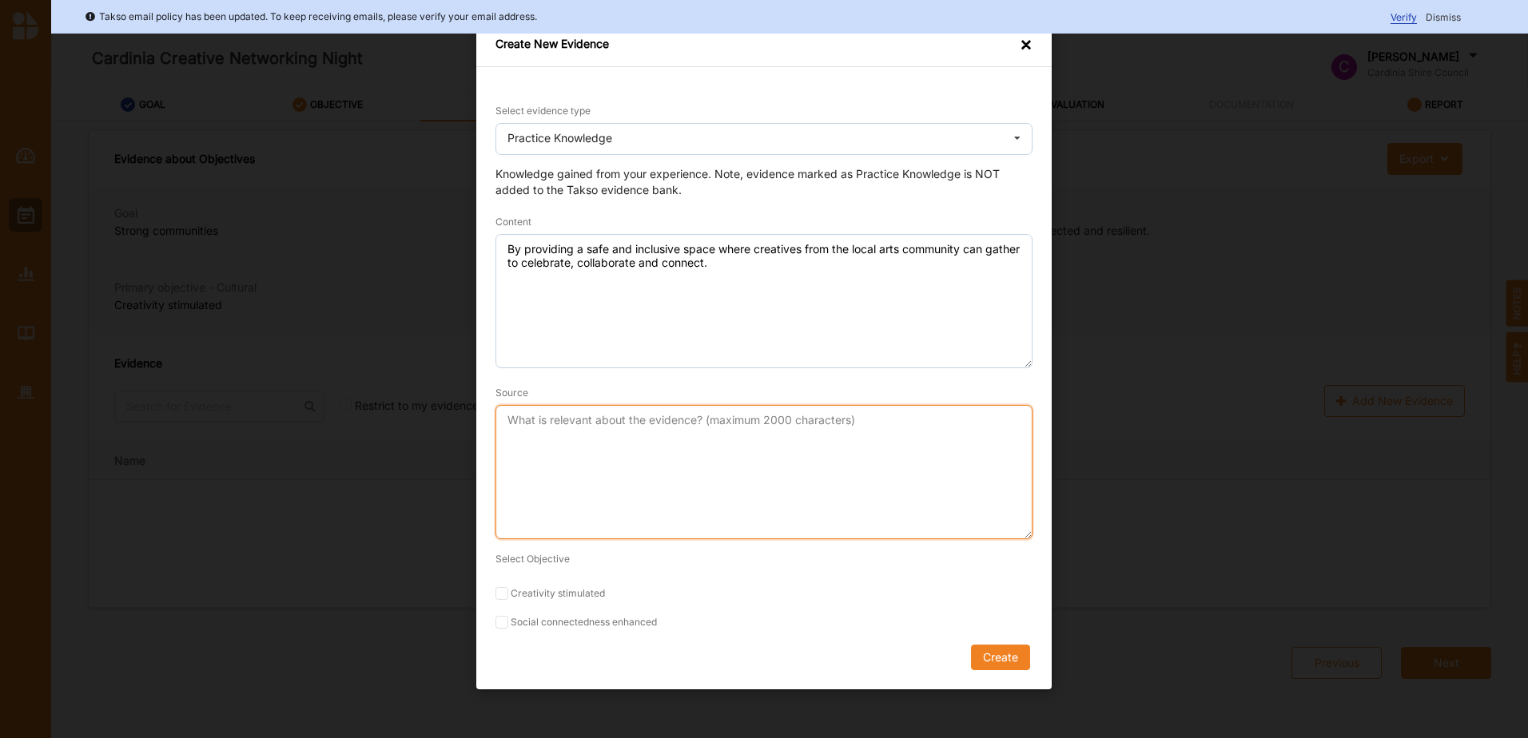
click at [554, 436] on textarea "Source" at bounding box center [763, 472] width 537 height 134
click at [997, 420] on textarea "Guests can expect to connect and network with likeminded members of the arts co…" at bounding box center [763, 472] width 537 height 134
drag, startPoint x: 690, startPoint y: 412, endPoint x: 621, endPoint y: 416, distance: 69.6
click at [621, 416] on textarea "Guests can expect to connect and network with likeminded members of the arts co…" at bounding box center [763, 472] width 537 height 134
click at [626, 437] on textarea "Guests can expect to network with likeminded members of the arts community to e…" at bounding box center [763, 472] width 537 height 134
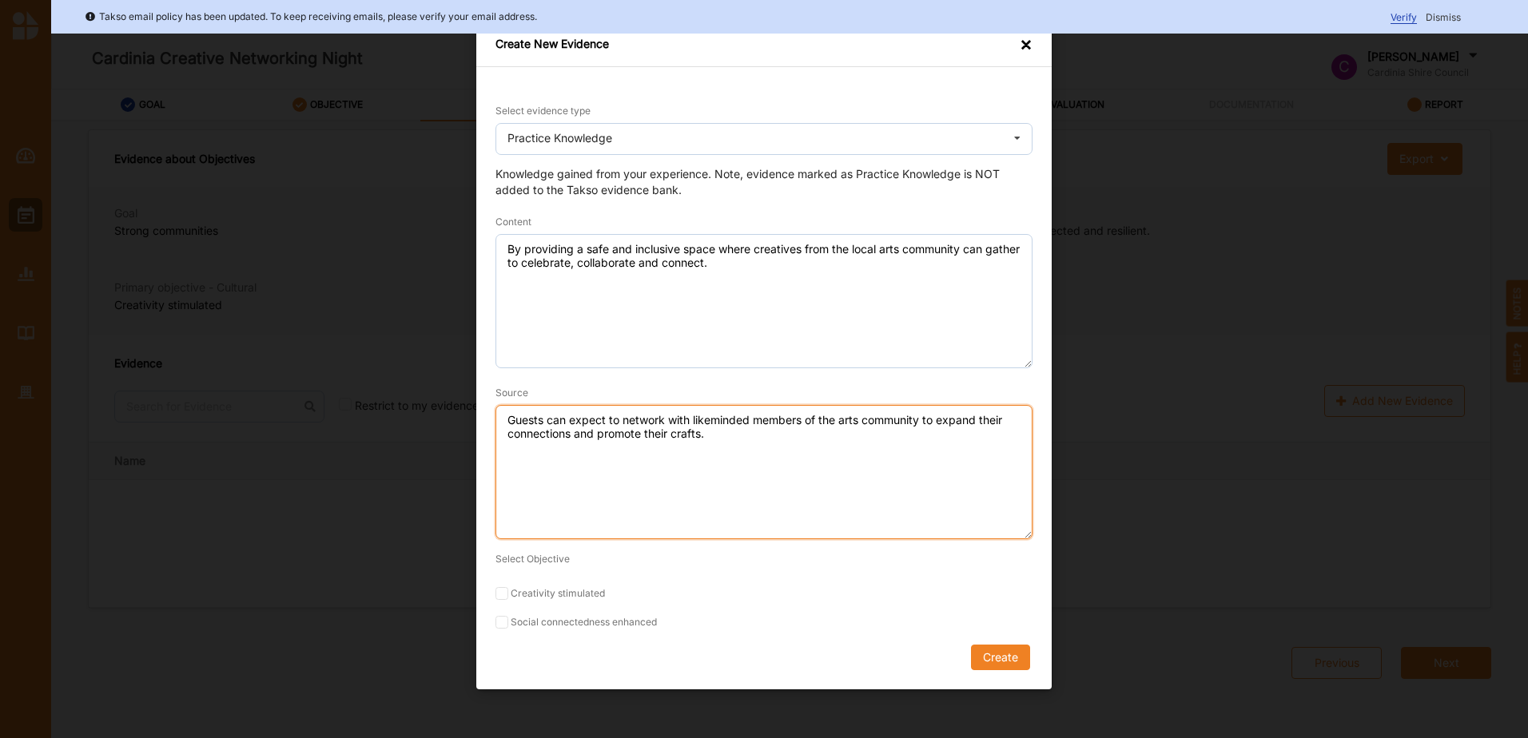
type textarea "Guests can expect to network with likeminded members of the arts community to e…"
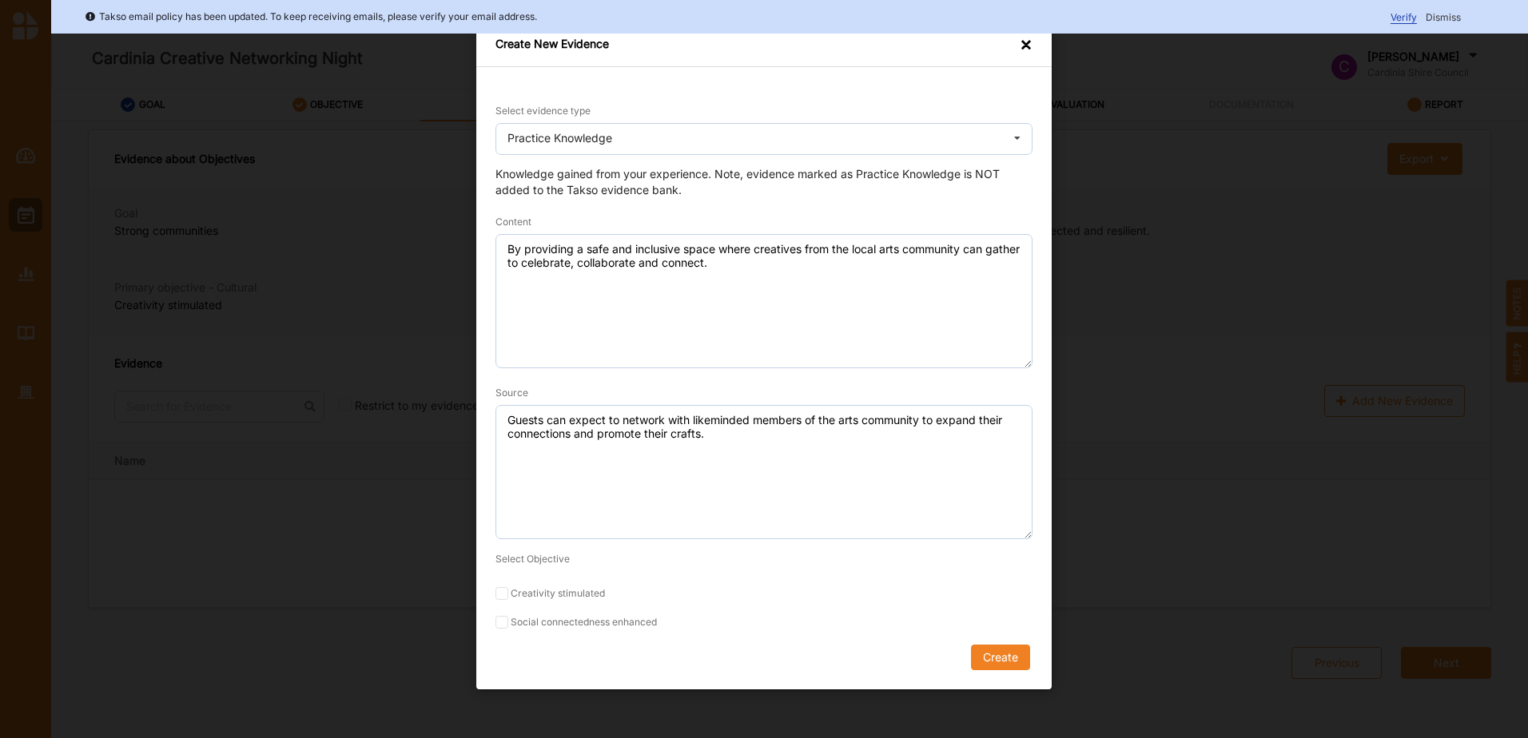
click at [502, 593] on input "Creativity stimulated" at bounding box center [501, 593] width 13 height 13
checkbox input "true"
click at [500, 619] on input "Social connectedness enhanced" at bounding box center [501, 622] width 13 height 13
checkbox input "true"
click at [983, 652] on button "Create" at bounding box center [1000, 658] width 59 height 26
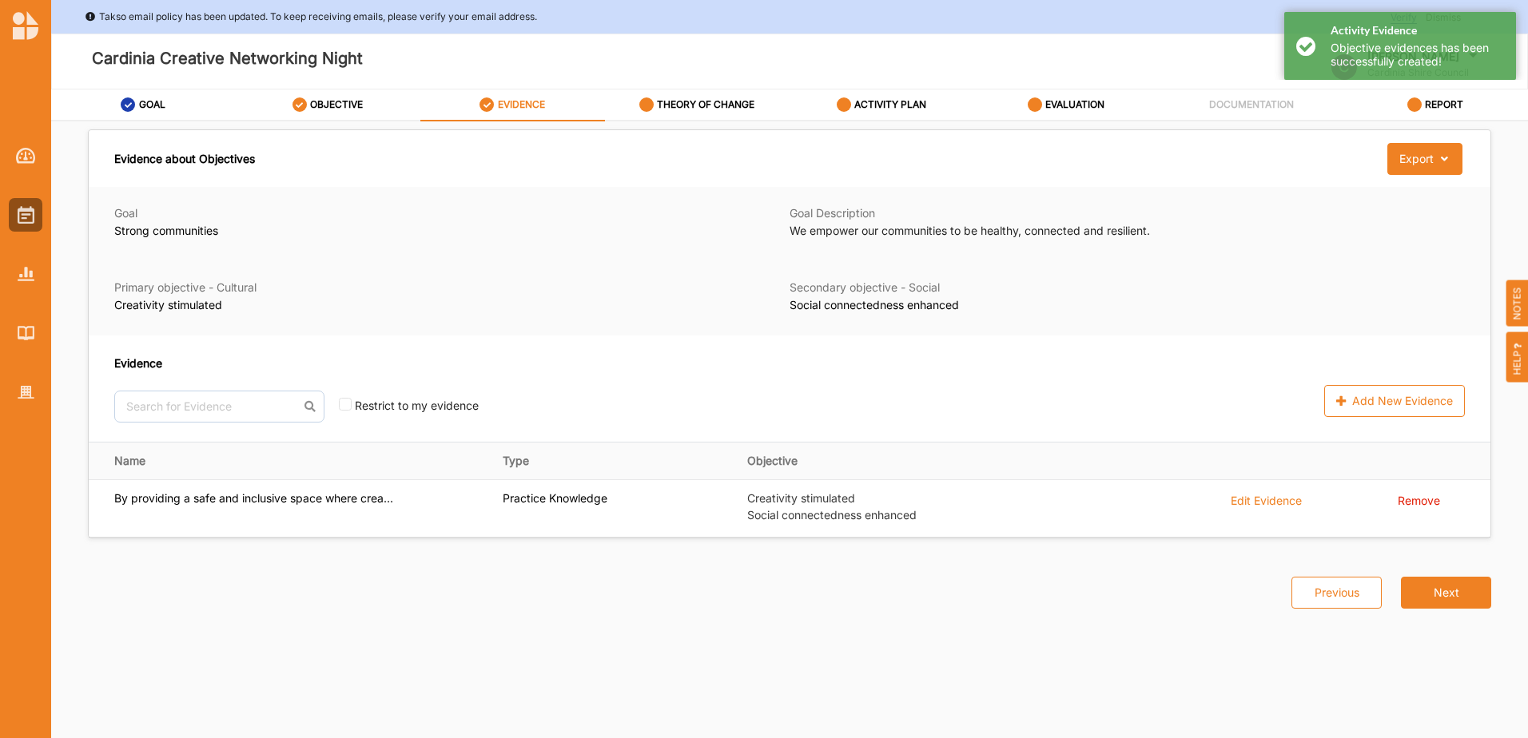
click at [1423, 586] on button "Next" at bounding box center [1446, 593] width 90 height 32
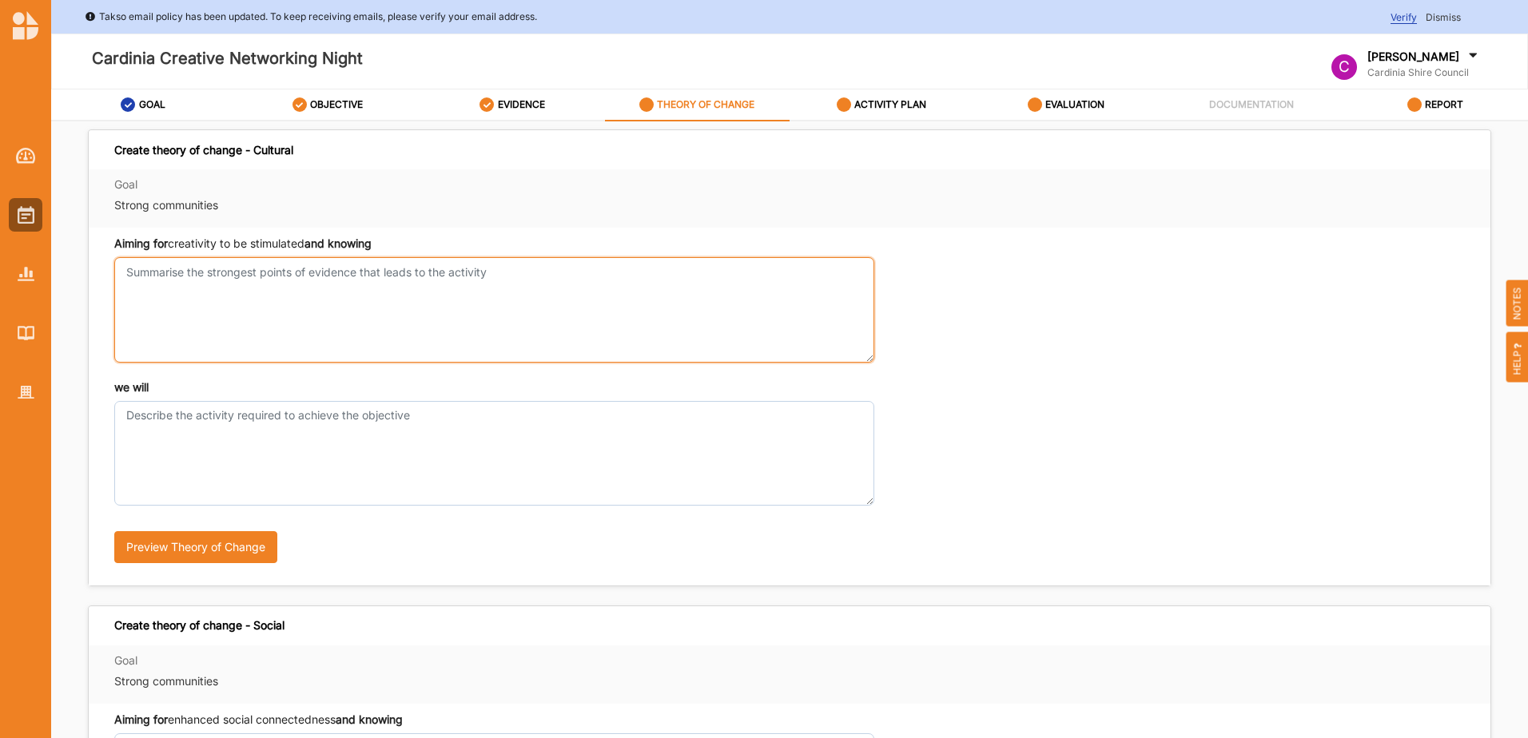
click at [133, 273] on textarea "Aiming for creativity to be stimulated and knowing" at bounding box center [494, 309] width 760 height 105
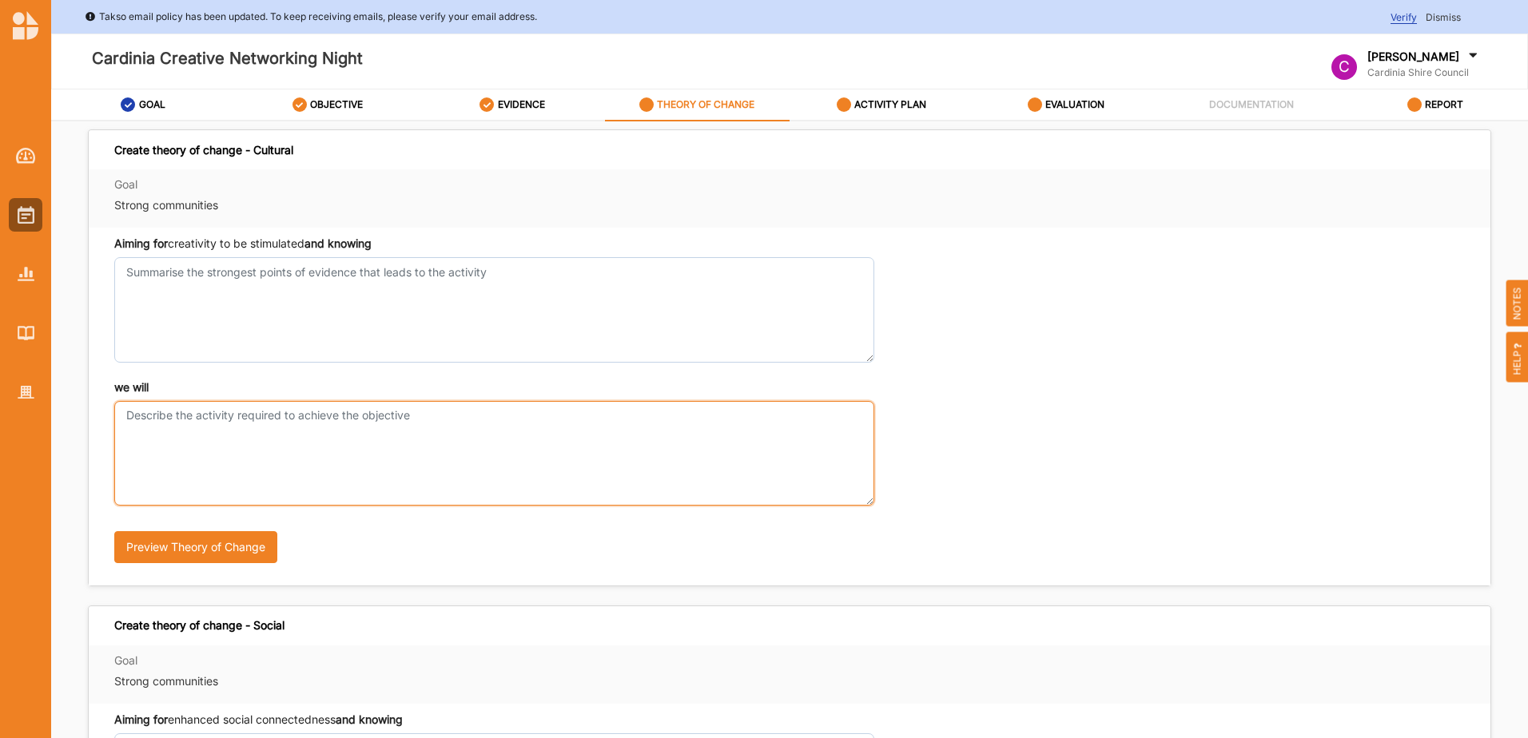
click at [172, 420] on textarea "we will" at bounding box center [494, 453] width 760 height 105
click at [181, 416] on textarea "Invited memebers of the loacl arts community will enjoy a cocktail style event …" at bounding box center [494, 453] width 760 height 105
click at [197, 416] on textarea "Invited memebers of the loacl arts community will enjoy a cocktail style event …" at bounding box center [494, 453] width 760 height 105
click at [830, 420] on textarea "Invited members of the local arts community will enjoy a cocktail style event w…" at bounding box center [494, 453] width 760 height 105
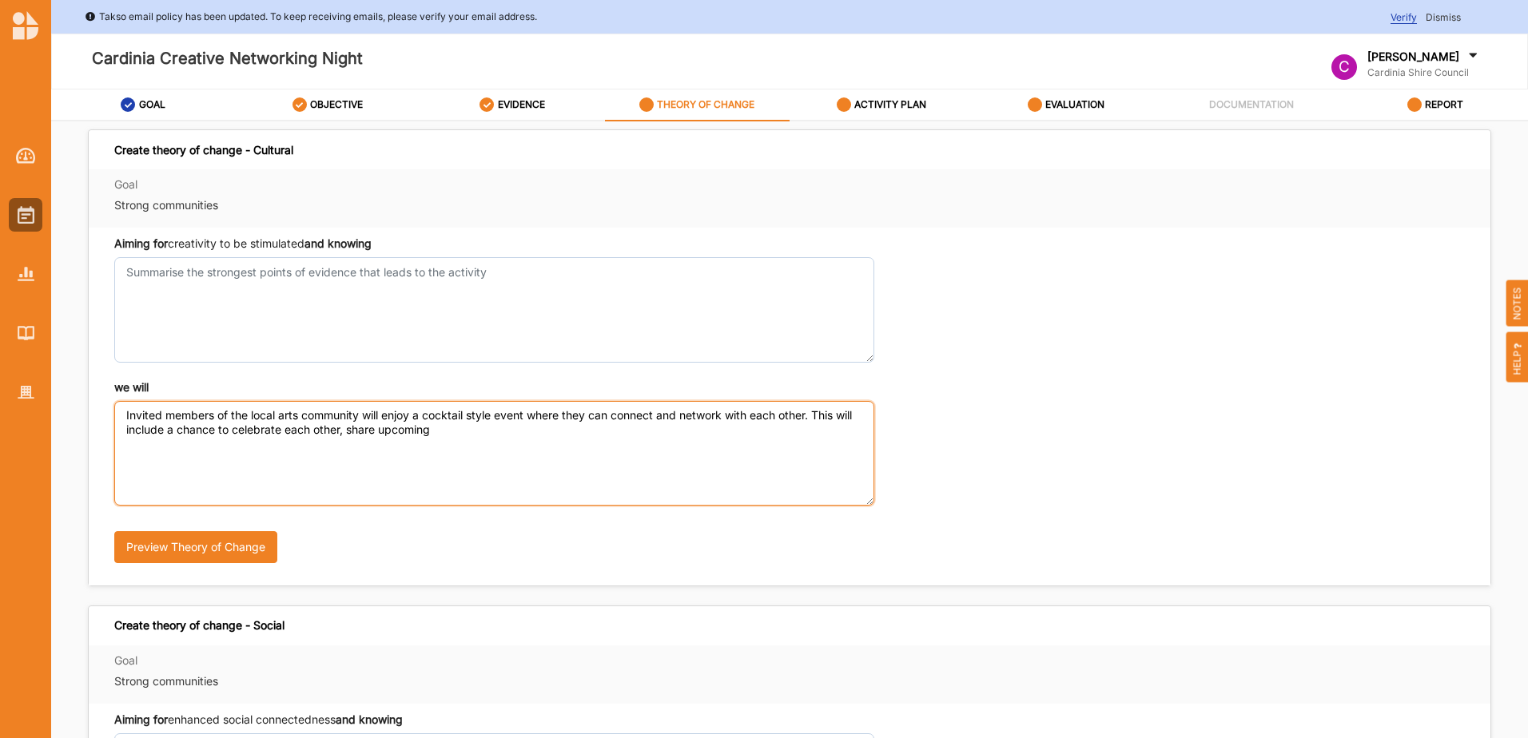
click at [161, 412] on textarea "Invited members of the local arts community will enjoy a cocktail style event w…" at bounding box center [494, 453] width 760 height 105
drag, startPoint x: 375, startPoint y: 413, endPoint x: 356, endPoint y: 409, distance: 19.6
click at [356, 409] on textarea "Invite members of the local arts community will enjoy a cocktail style event wh…" at bounding box center [494, 453] width 760 height 105
click at [452, 426] on textarea "Invite members of the local arts community to enjoy a cocktail style event wher…" at bounding box center [494, 453] width 760 height 105
type textarea "Invite members of the local arts community to enjoy a cocktail style event wher…"
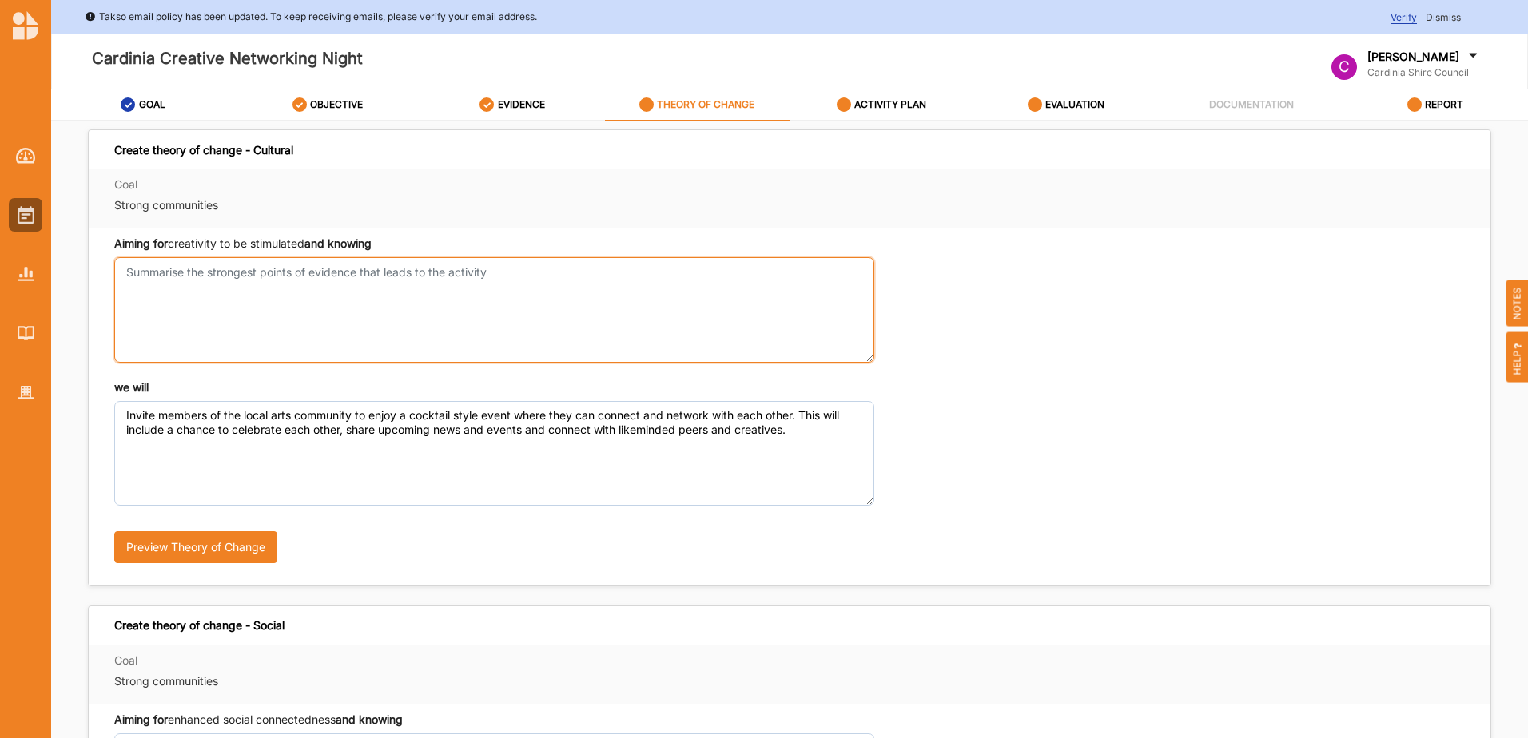
click at [178, 272] on textarea "Aiming for creativity to be stimulated and knowing" at bounding box center [494, 309] width 760 height 105
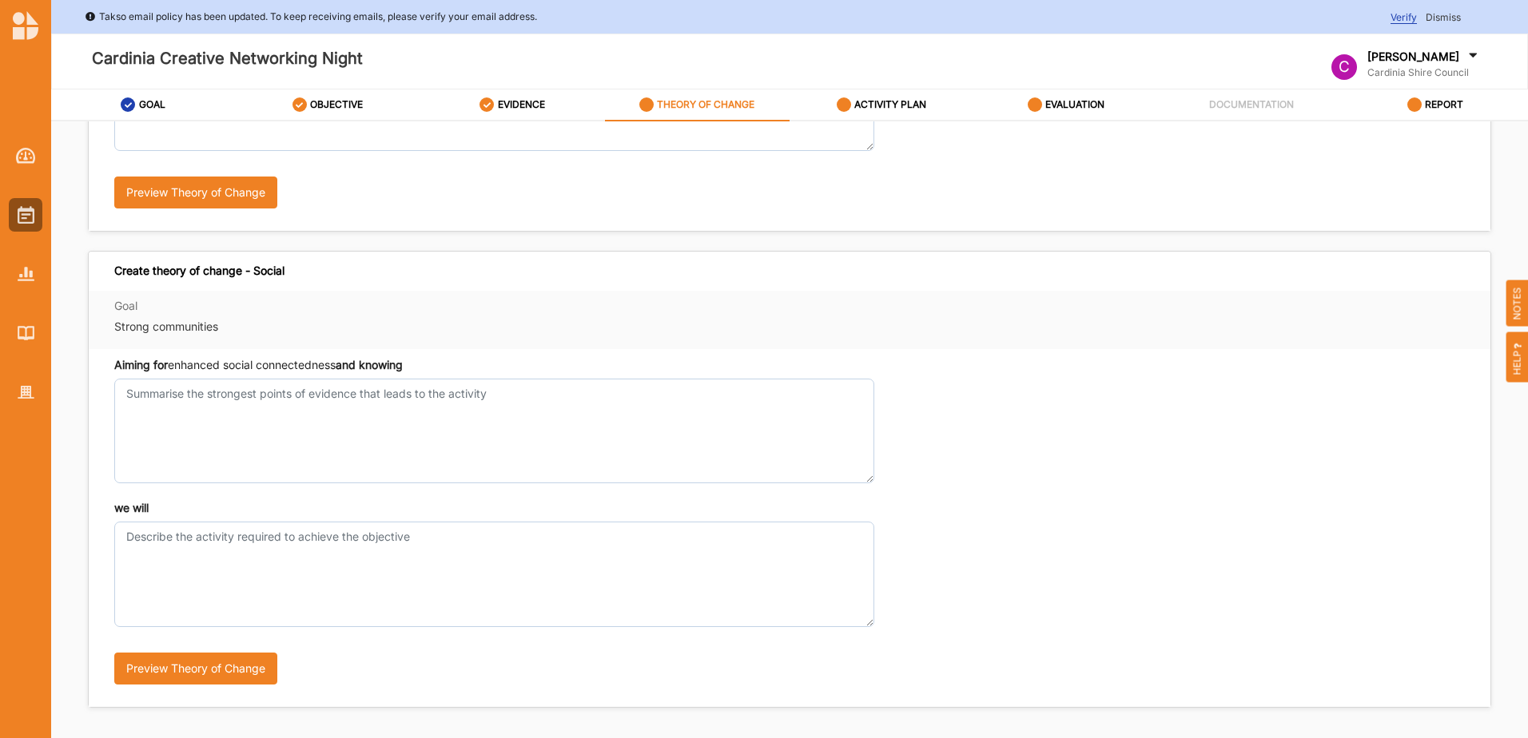
scroll to position [372, 0]
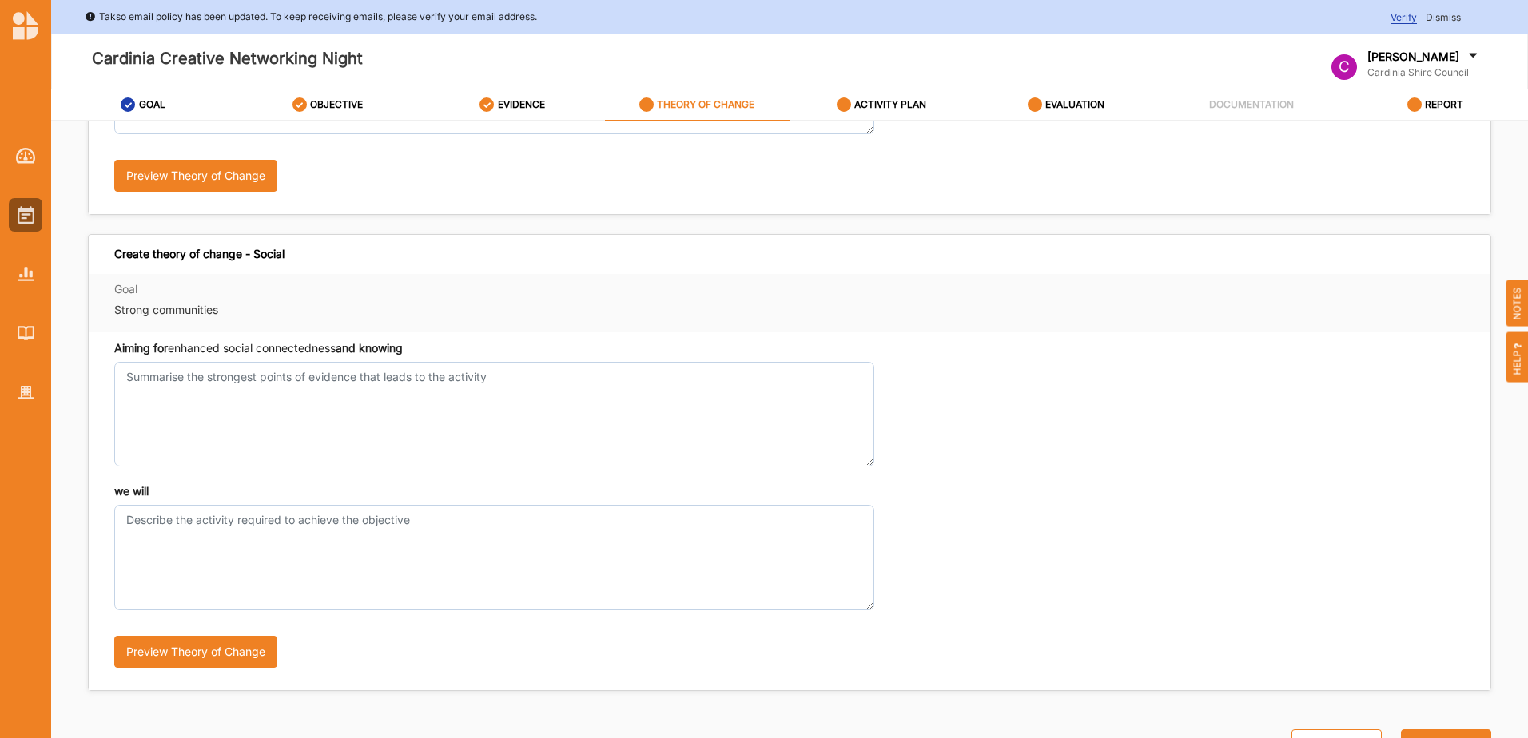
type textarea "that local members of the arts community will gather and share their knowledge …"
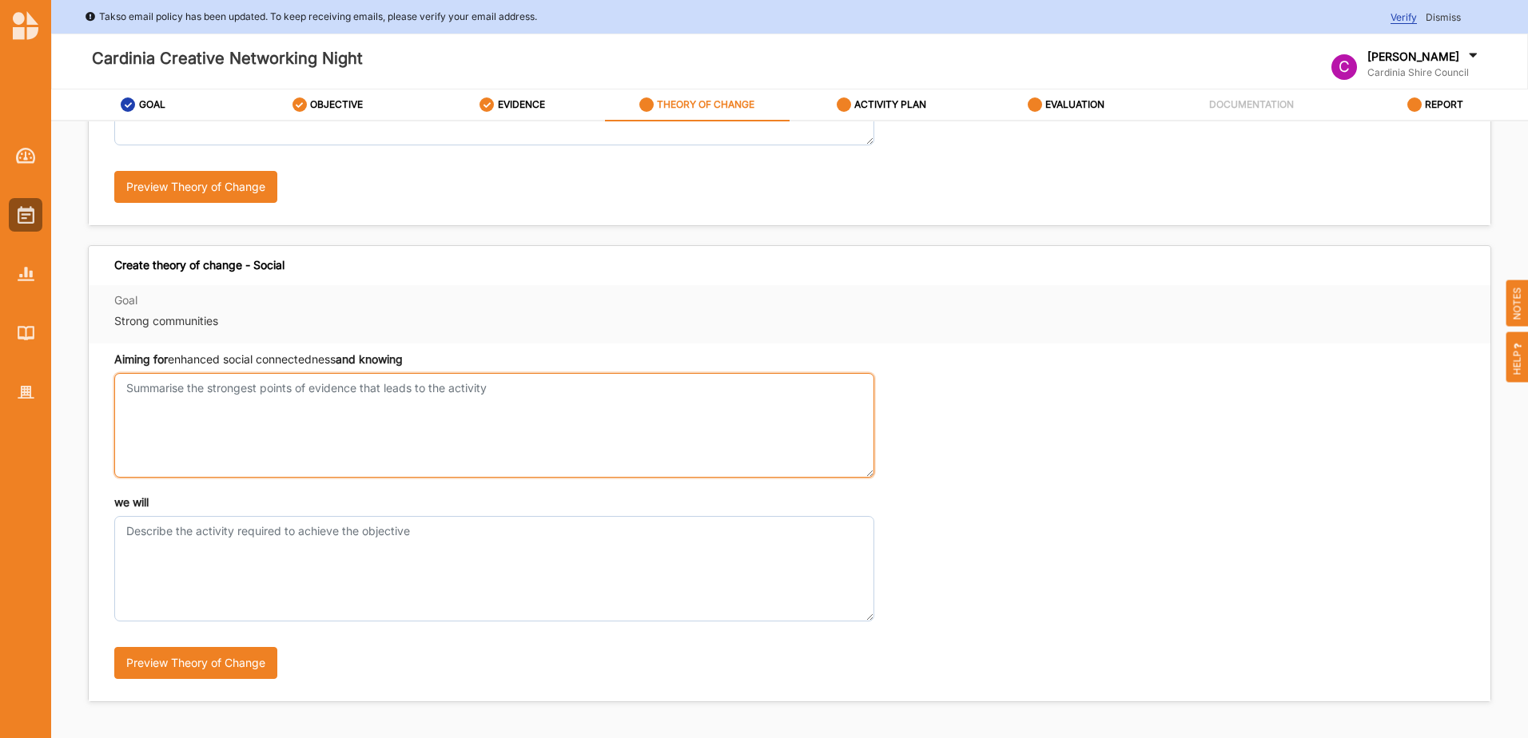
click at [178, 382] on textarea "Aiming for creativity to be stimulated and knowing" at bounding box center [494, 425] width 760 height 105
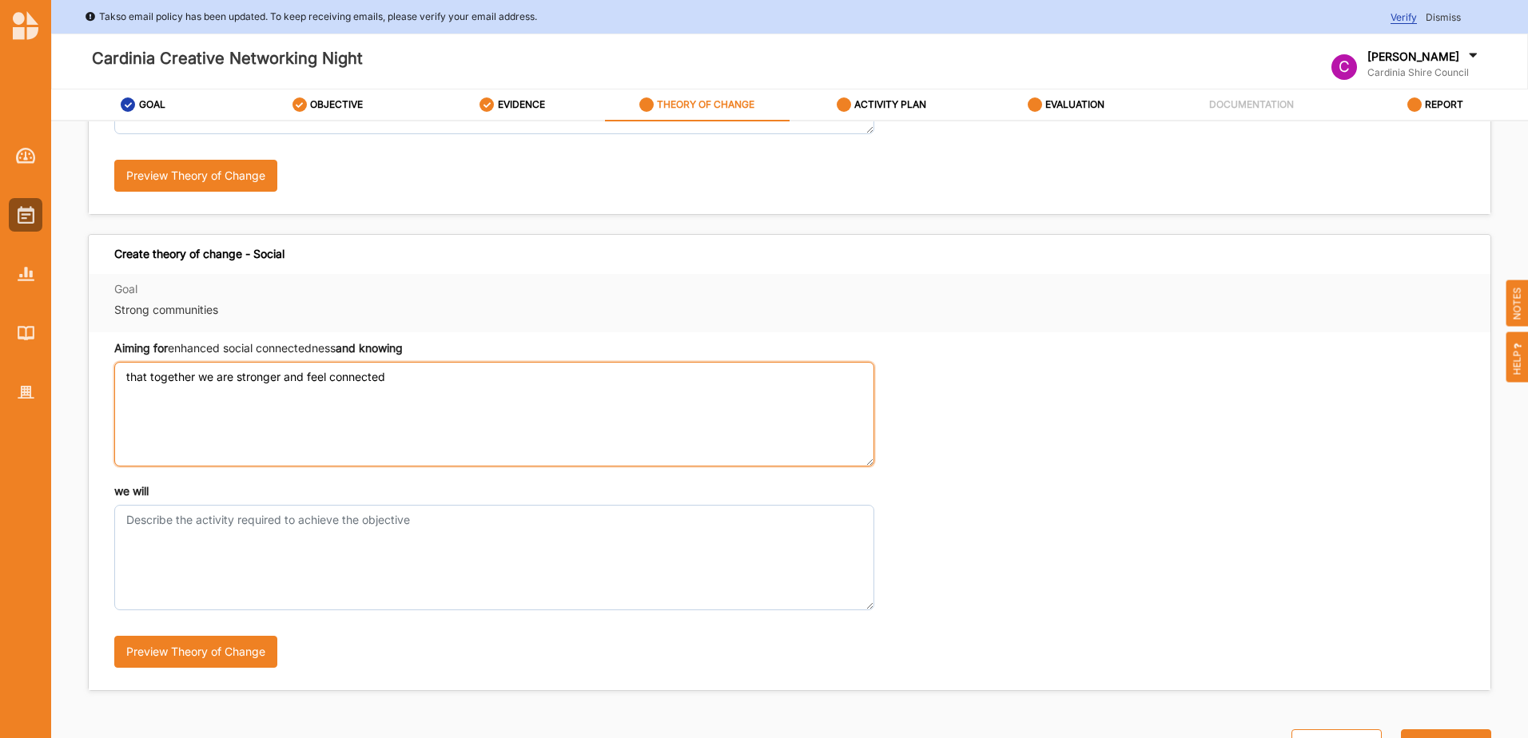
type textarea "that together we are stronger and feel connected"
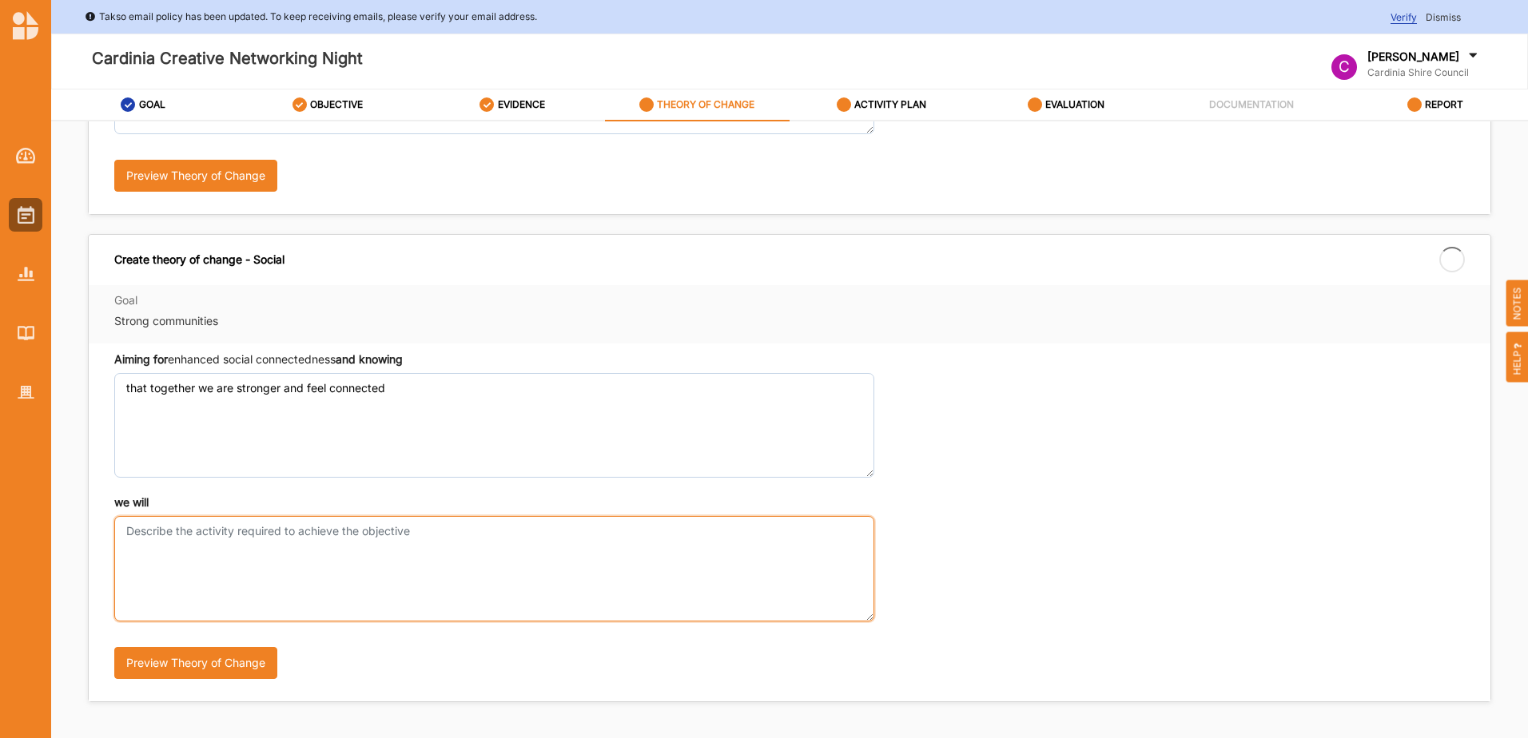
click at [179, 527] on textarea "we will" at bounding box center [494, 568] width 760 height 105
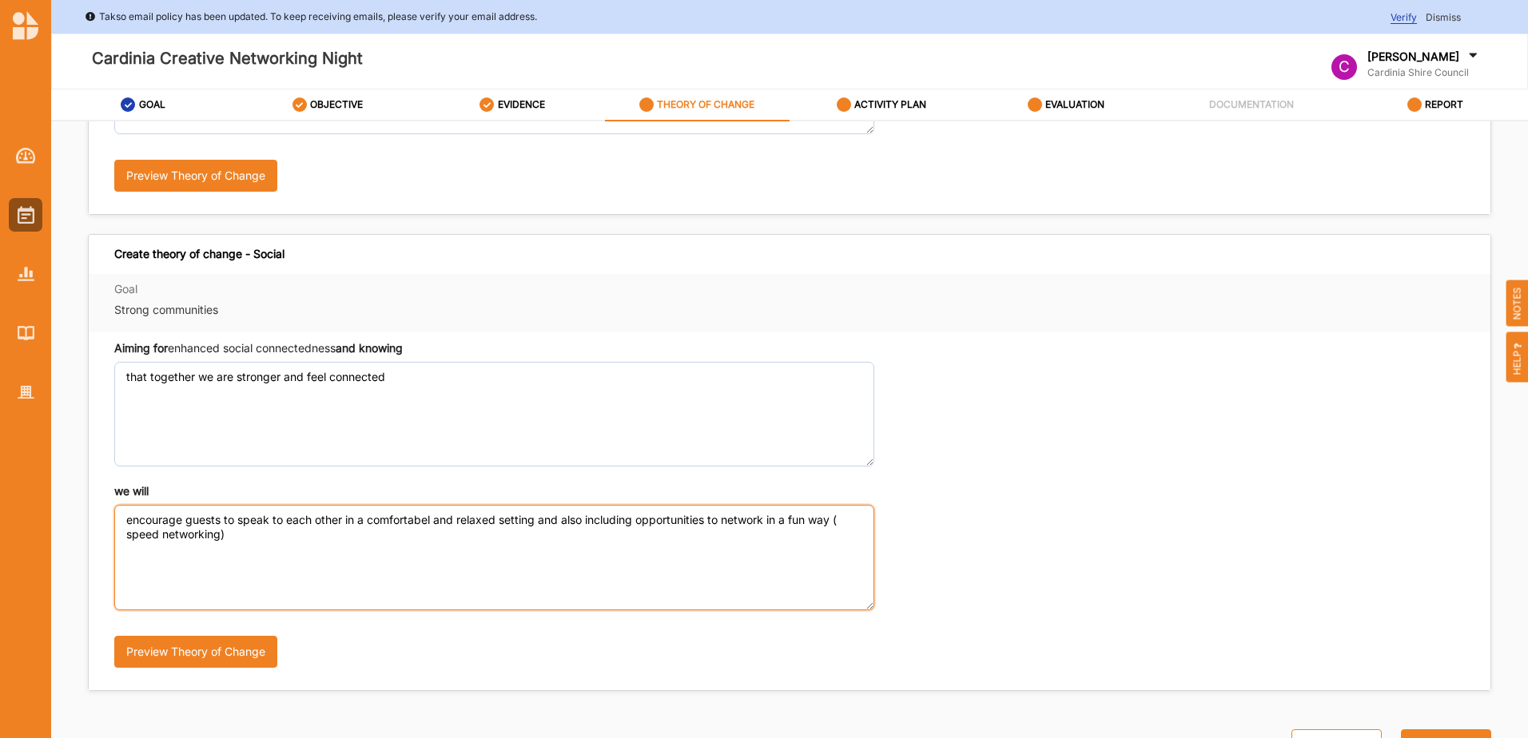
click at [845, 519] on textarea "encourage guests to speak to each other in a comfortabel and relaxed setting an…" at bounding box center [494, 557] width 760 height 105
drag, startPoint x: 583, startPoint y: 519, endPoint x: 541, endPoint y: 519, distance: 42.4
click at [541, 134] on textarea "encourage guests to speak to each other in a comfortable and relaxed setting an…" at bounding box center [494, 82] width 760 height 105
click at [206, 134] on textarea "encourage guests to speak to each other in a comfortable and relaxed setting by…" at bounding box center [494, 82] width 760 height 105
type textarea "encourage guests to speak to each other in a comfortable and relaxed setting by…"
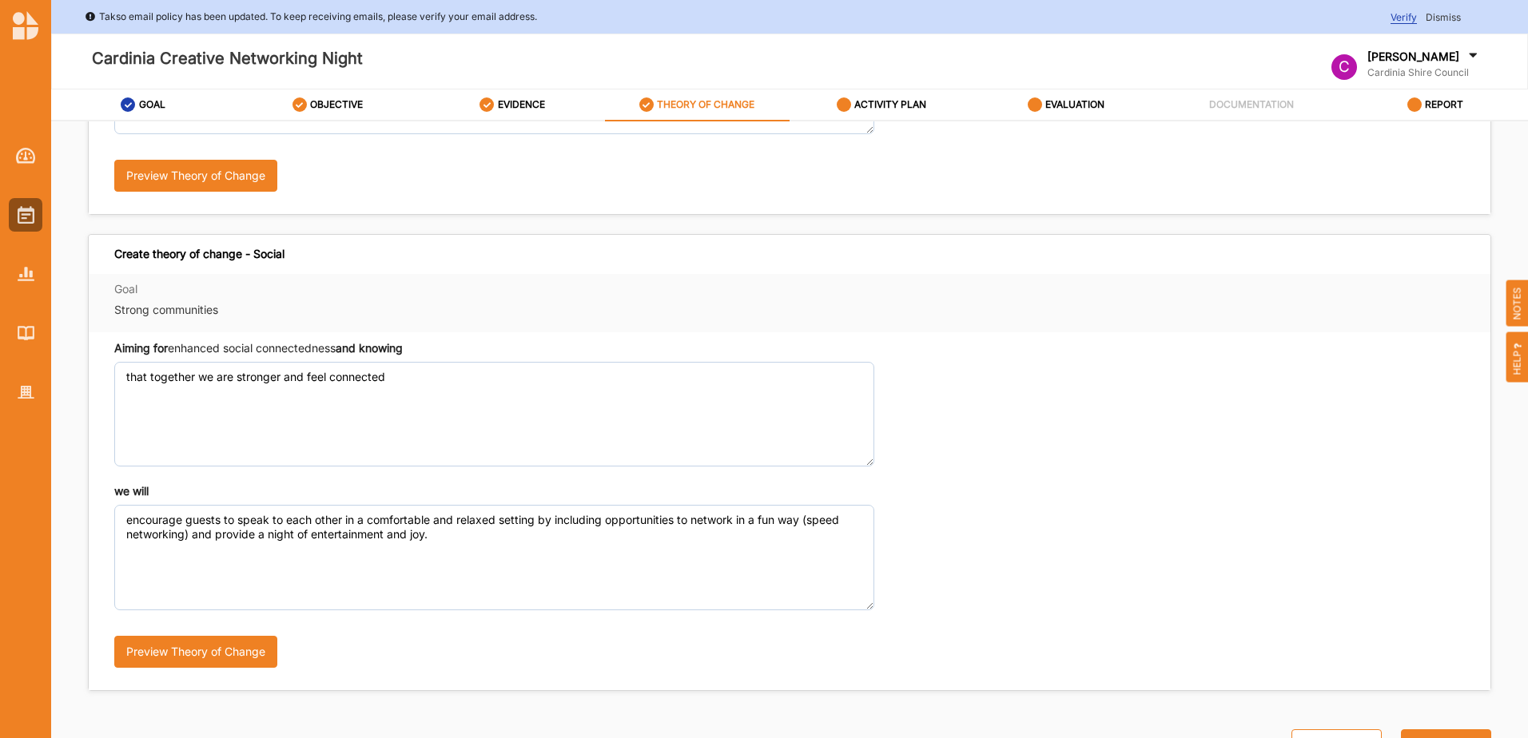
click at [1475, 730] on div "Previous Next" at bounding box center [1381, 726] width 219 height 70
click at [1437, 730] on button "Next" at bounding box center [1446, 746] width 90 height 32
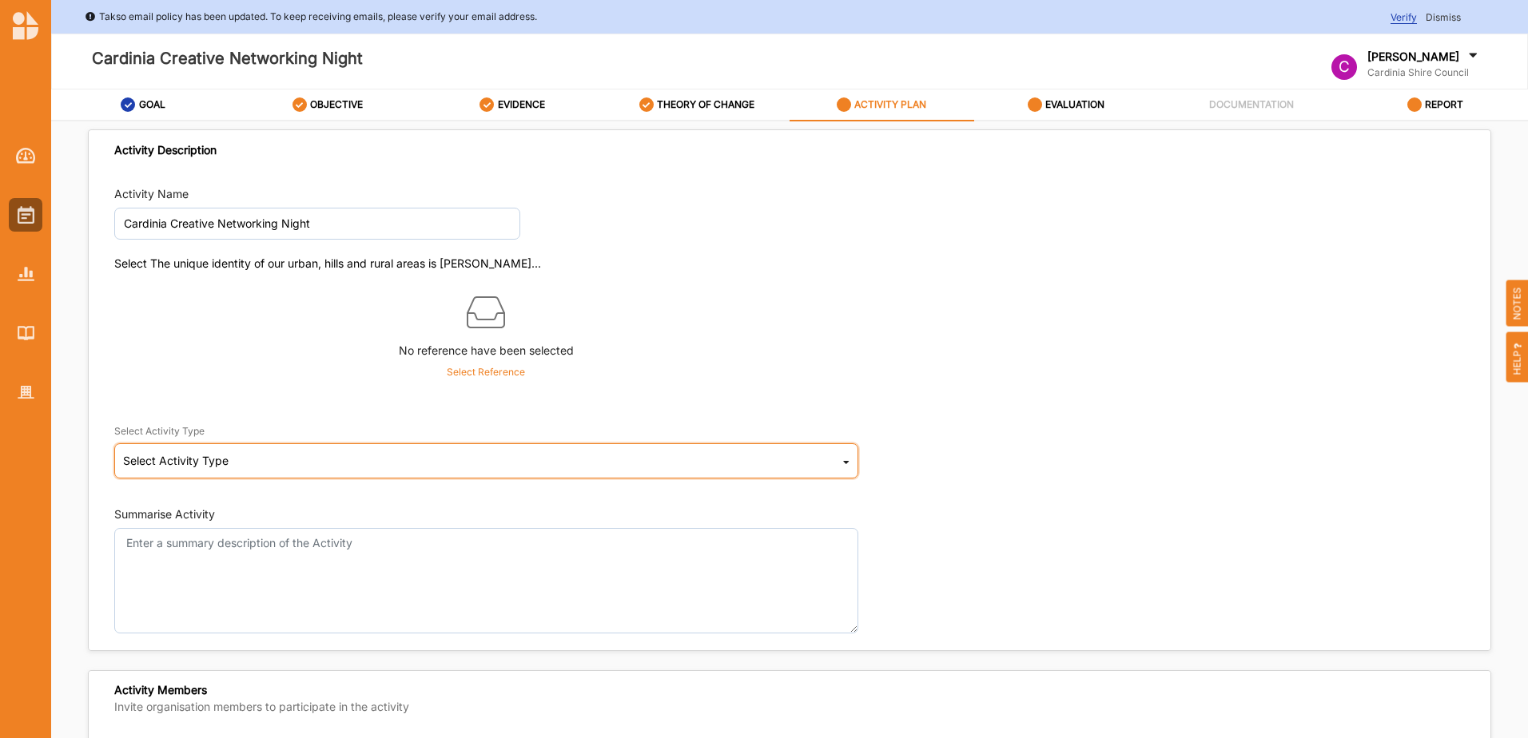
click at [221, 457] on div "Select Activity Type" at bounding box center [175, 461] width 105 height 11
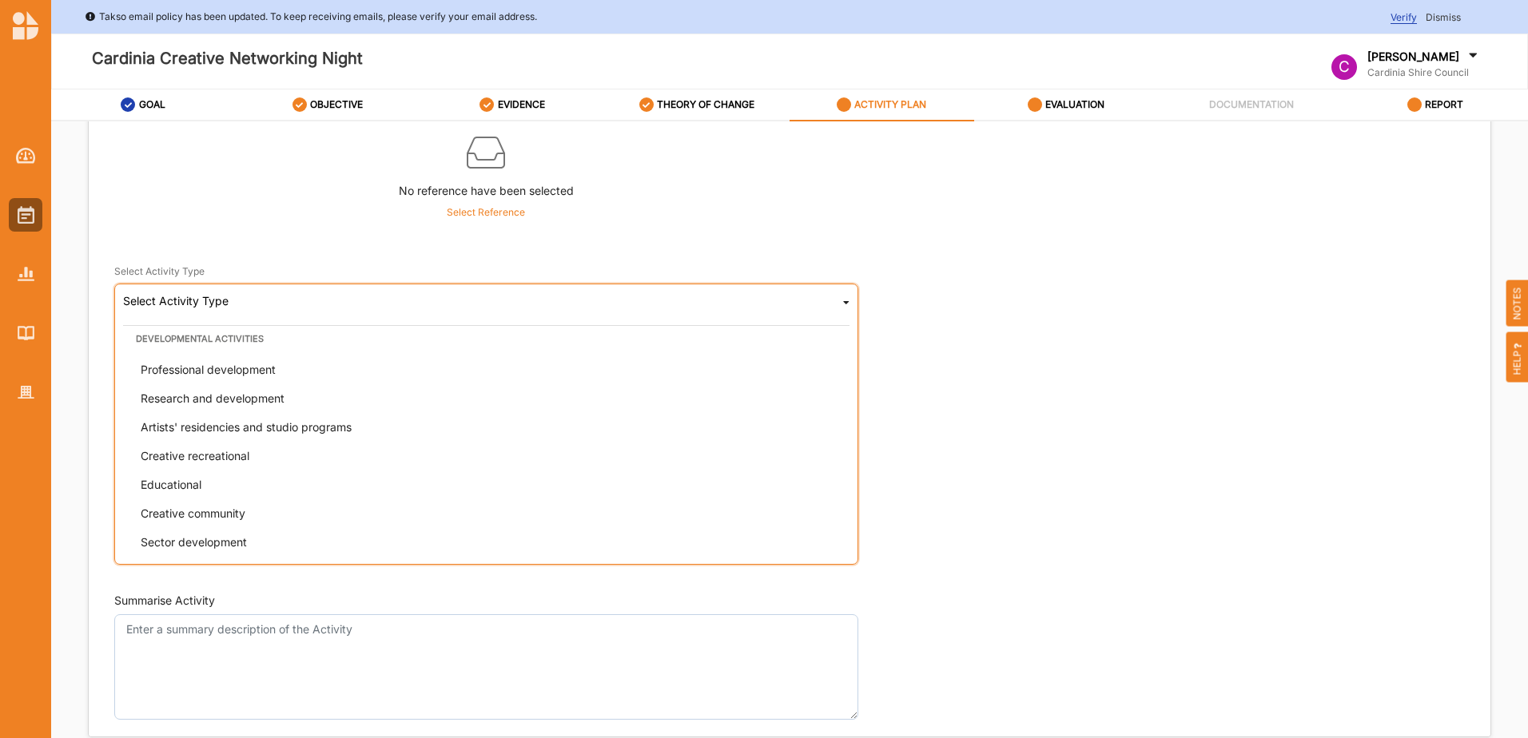
scroll to position [408, 0]
click at [213, 514] on span "Creative community" at bounding box center [193, 512] width 105 height 14
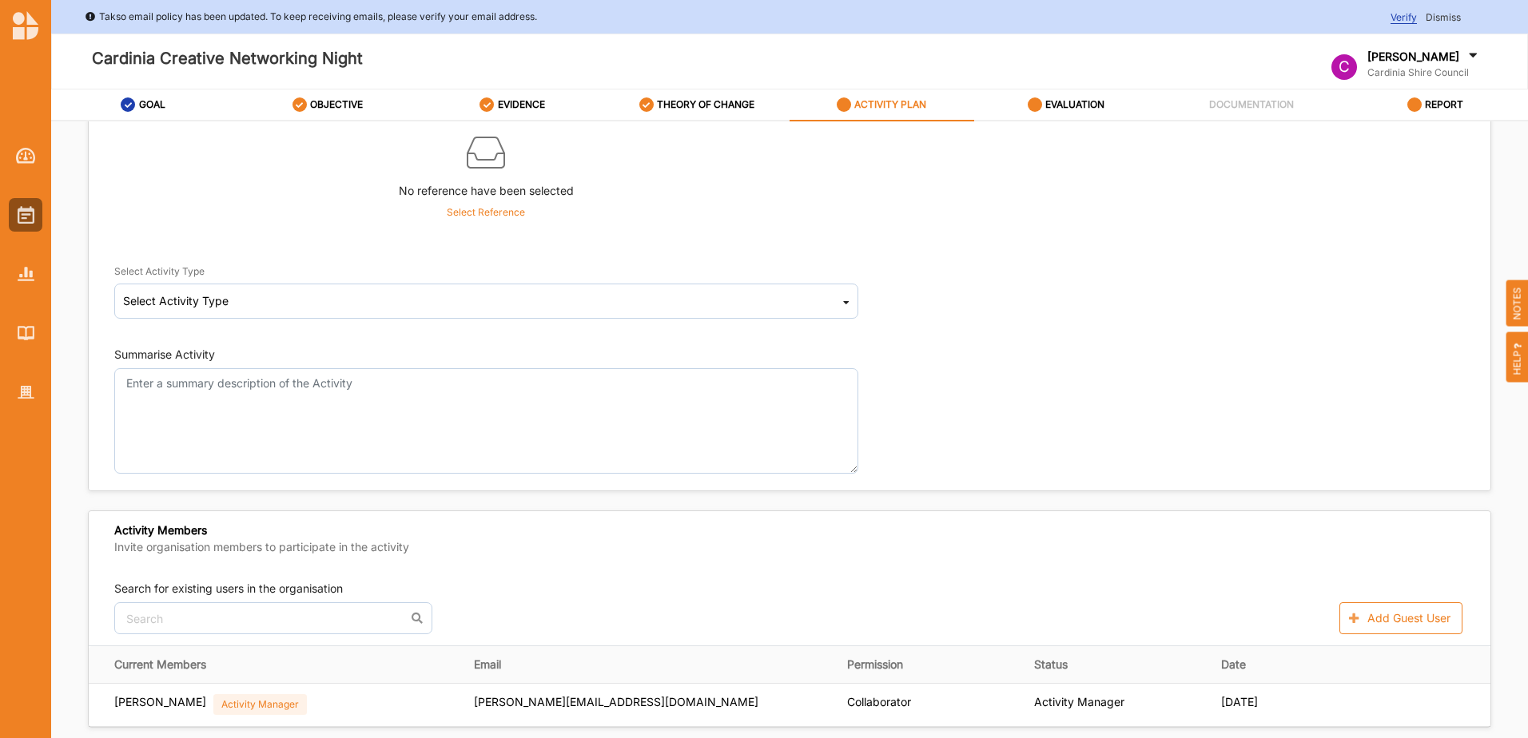
scroll to position [160, 0]
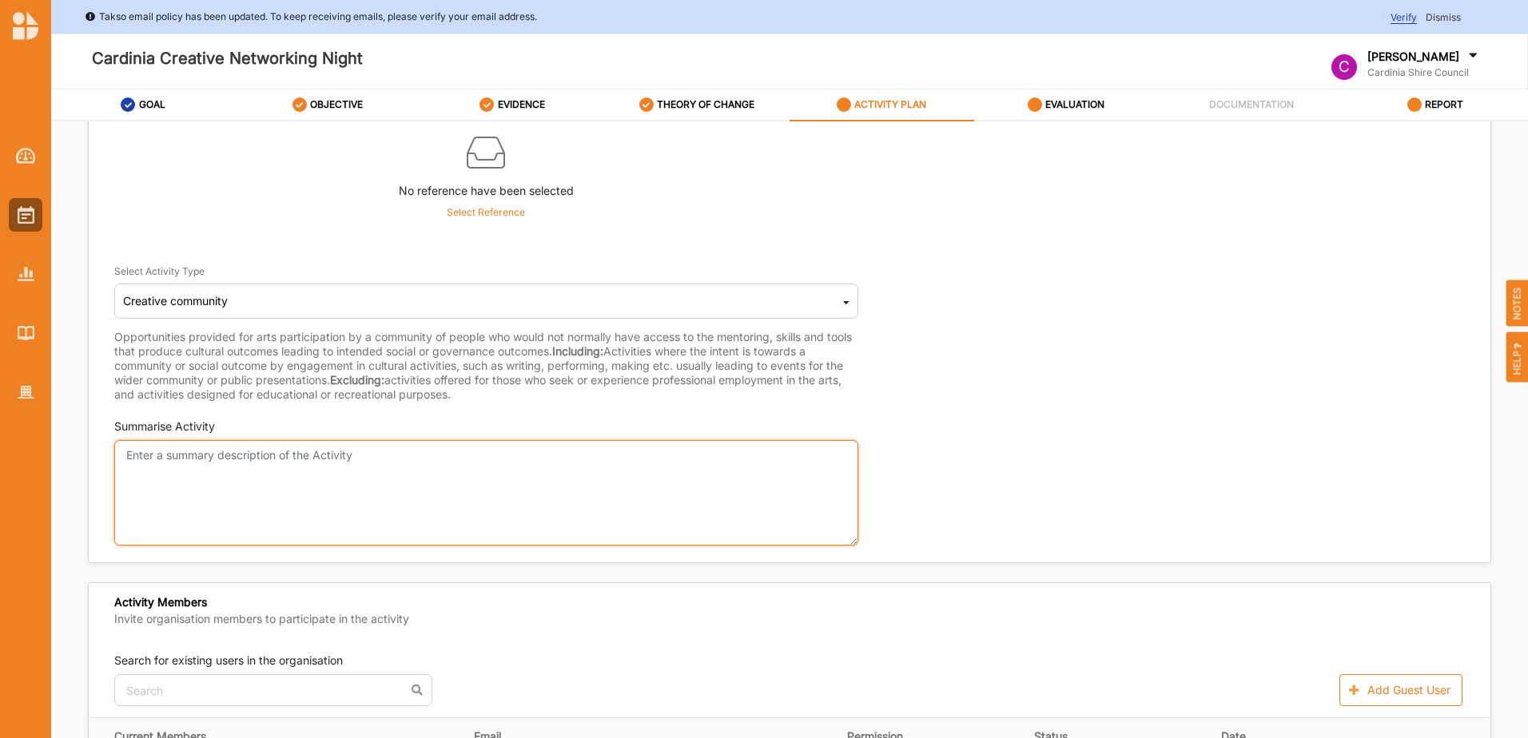
click at [163, 458] on textarea "Summarise Activity" at bounding box center [486, 492] width 744 height 105
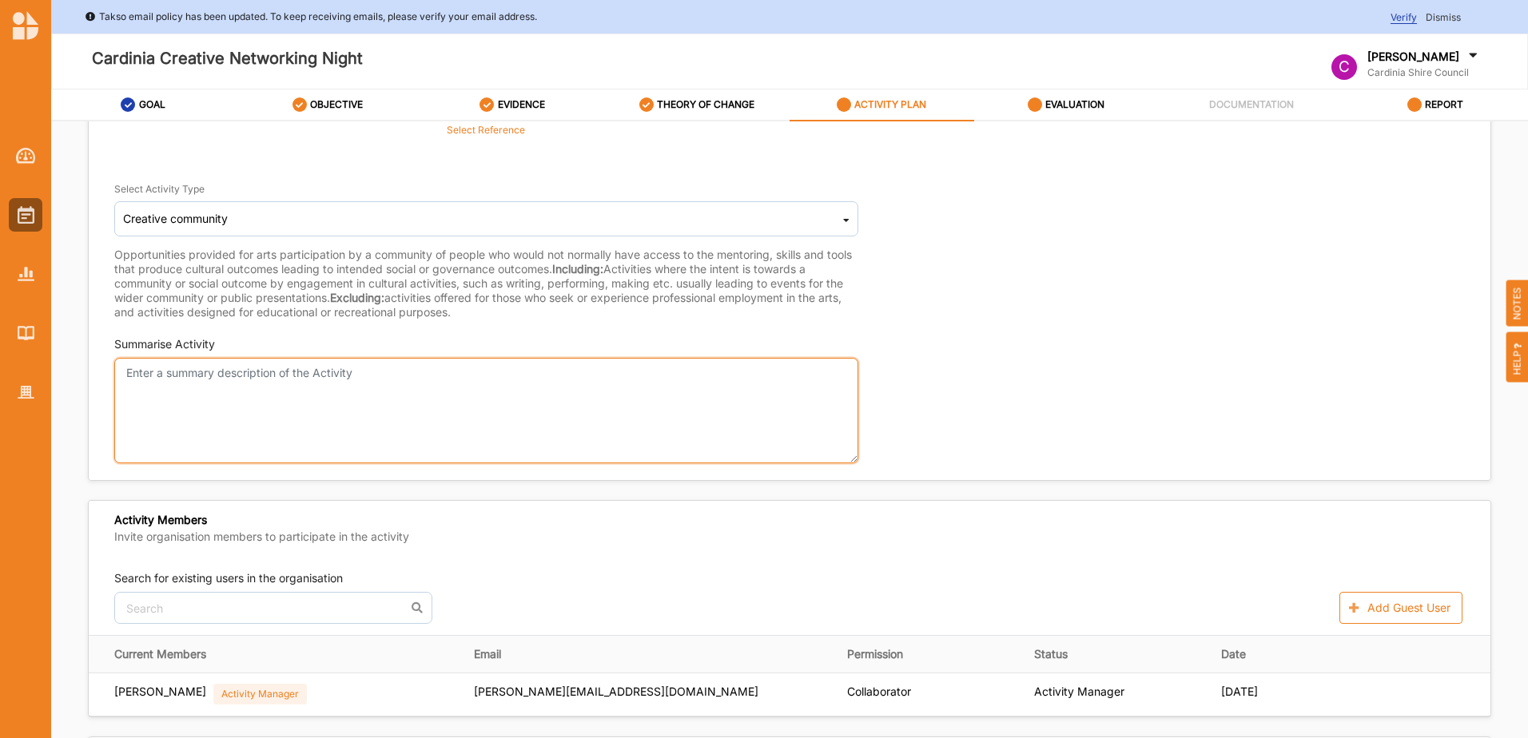
scroll to position [240, 0]
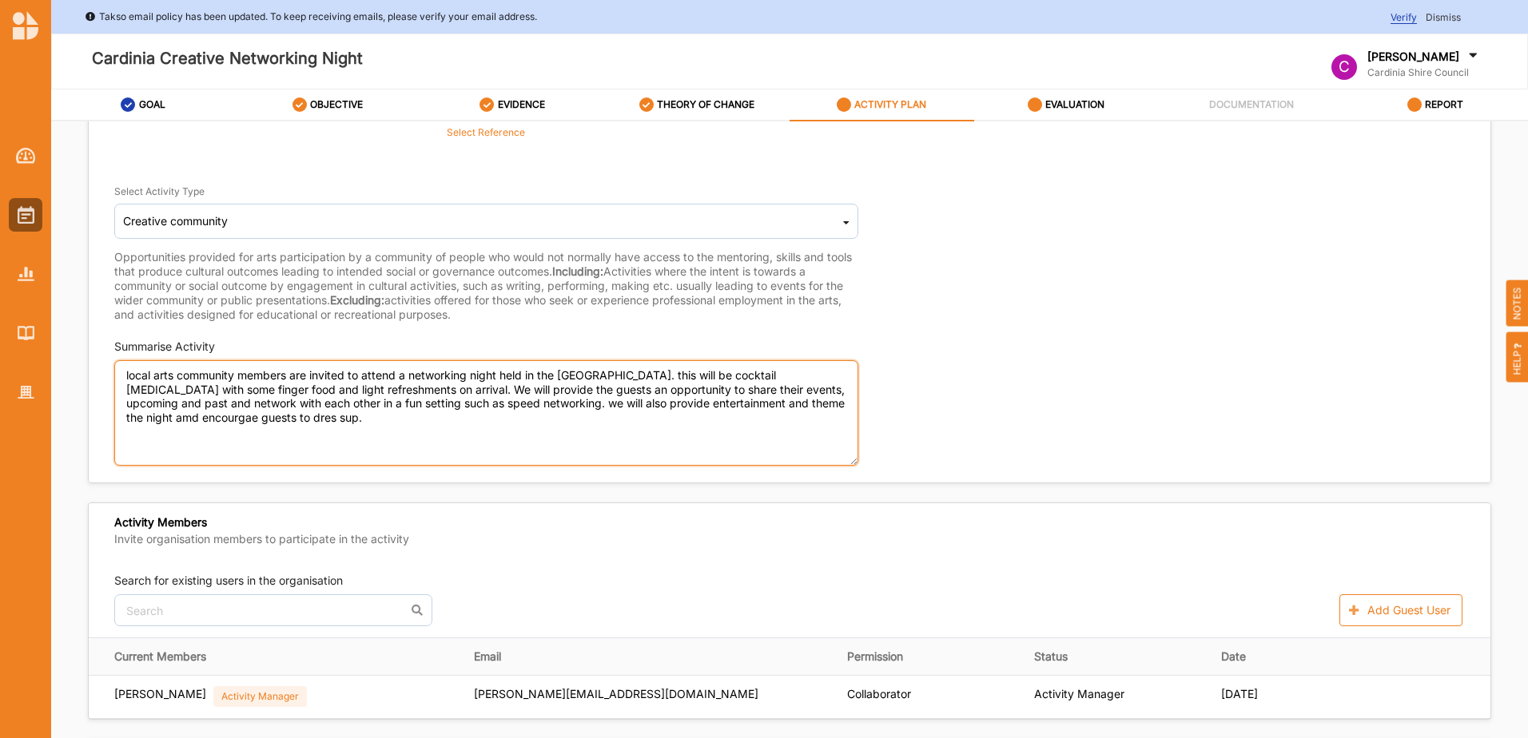
click at [265, 415] on textarea "local arts community members are invited to attend a networking night held in t…" at bounding box center [486, 412] width 744 height 105
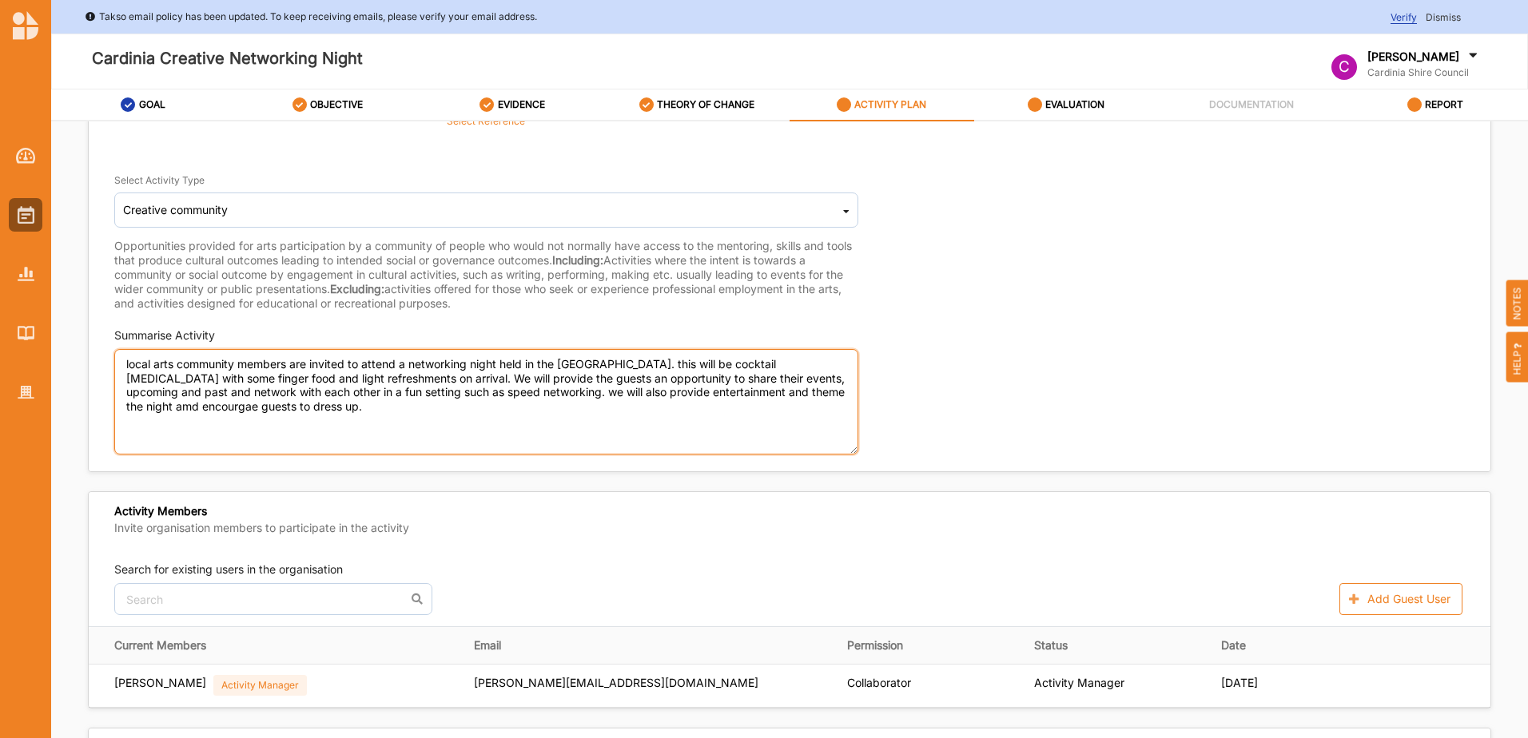
click at [296, 418] on textarea "local arts community members are invited to attend a networking night held in t…" at bounding box center [486, 401] width 744 height 105
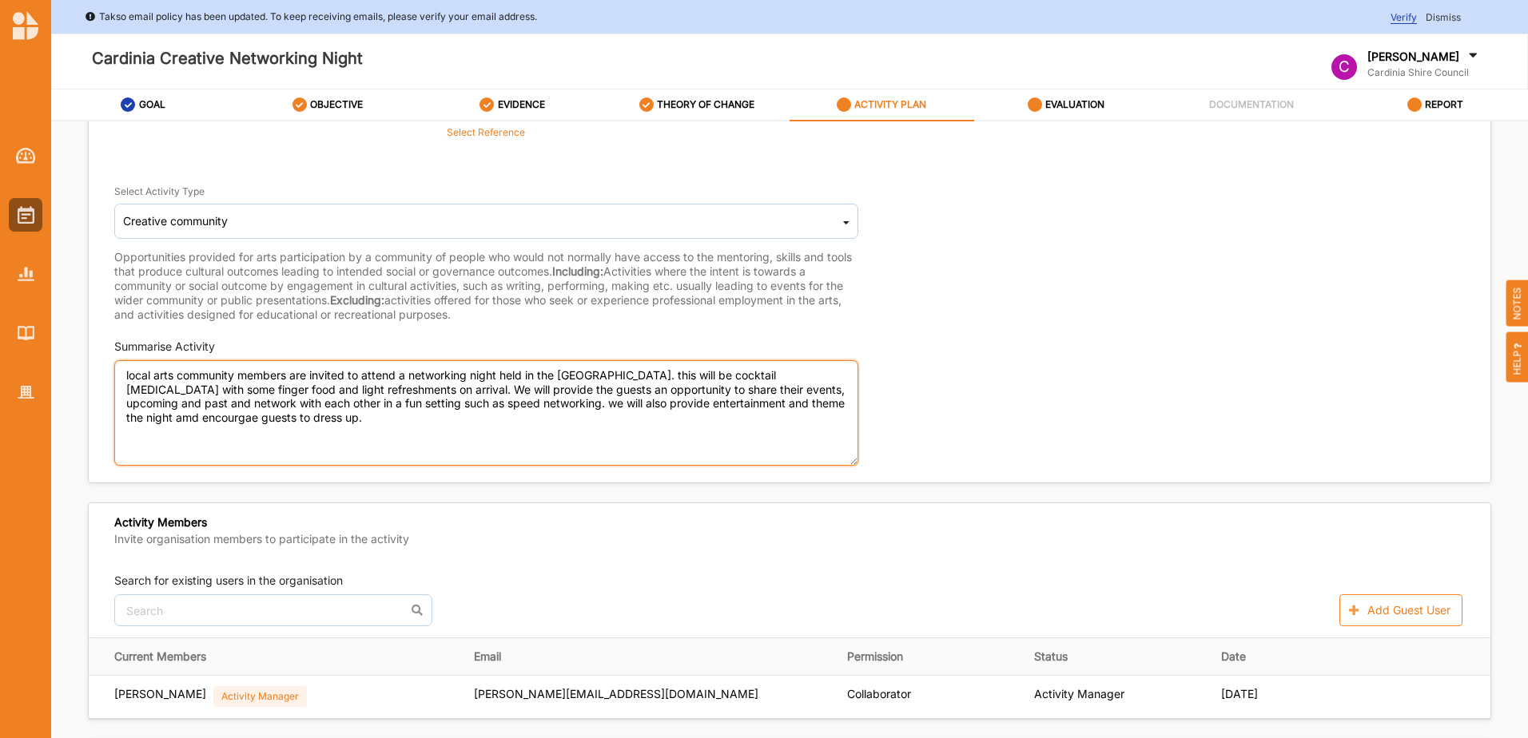
click at [176, 416] on textarea "local arts community members are invited to attend a networking night held in t…" at bounding box center [486, 412] width 744 height 105
click at [288, 420] on textarea "local arts community members are invited to attend a networking night held in t…" at bounding box center [486, 412] width 744 height 105
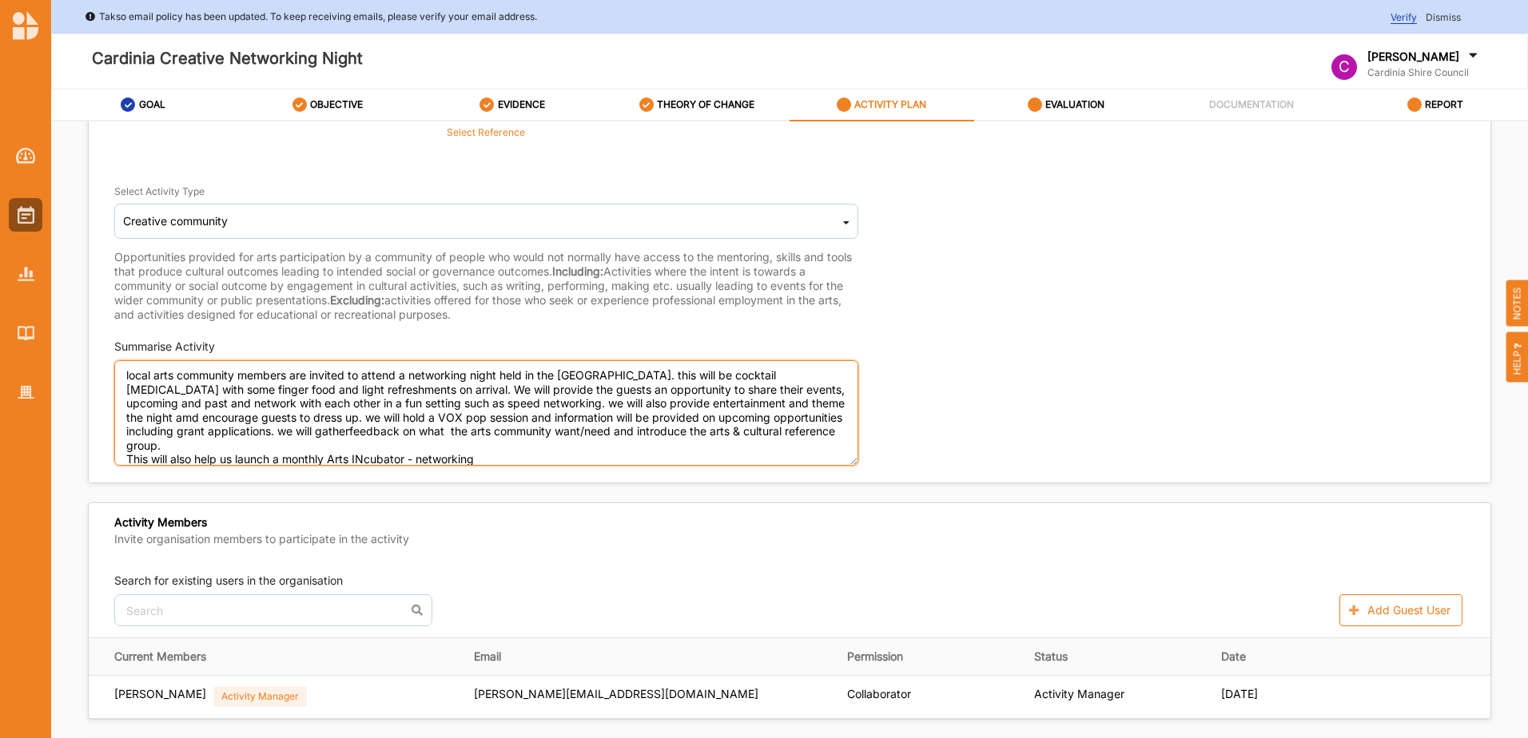
click at [368, 444] on textarea "local arts community members are invited to attend a networking night held in t…" at bounding box center [486, 412] width 744 height 105
click at [490, 448] on textarea "local arts community members are invited to attend a networking night held in t…" at bounding box center [486, 412] width 744 height 105
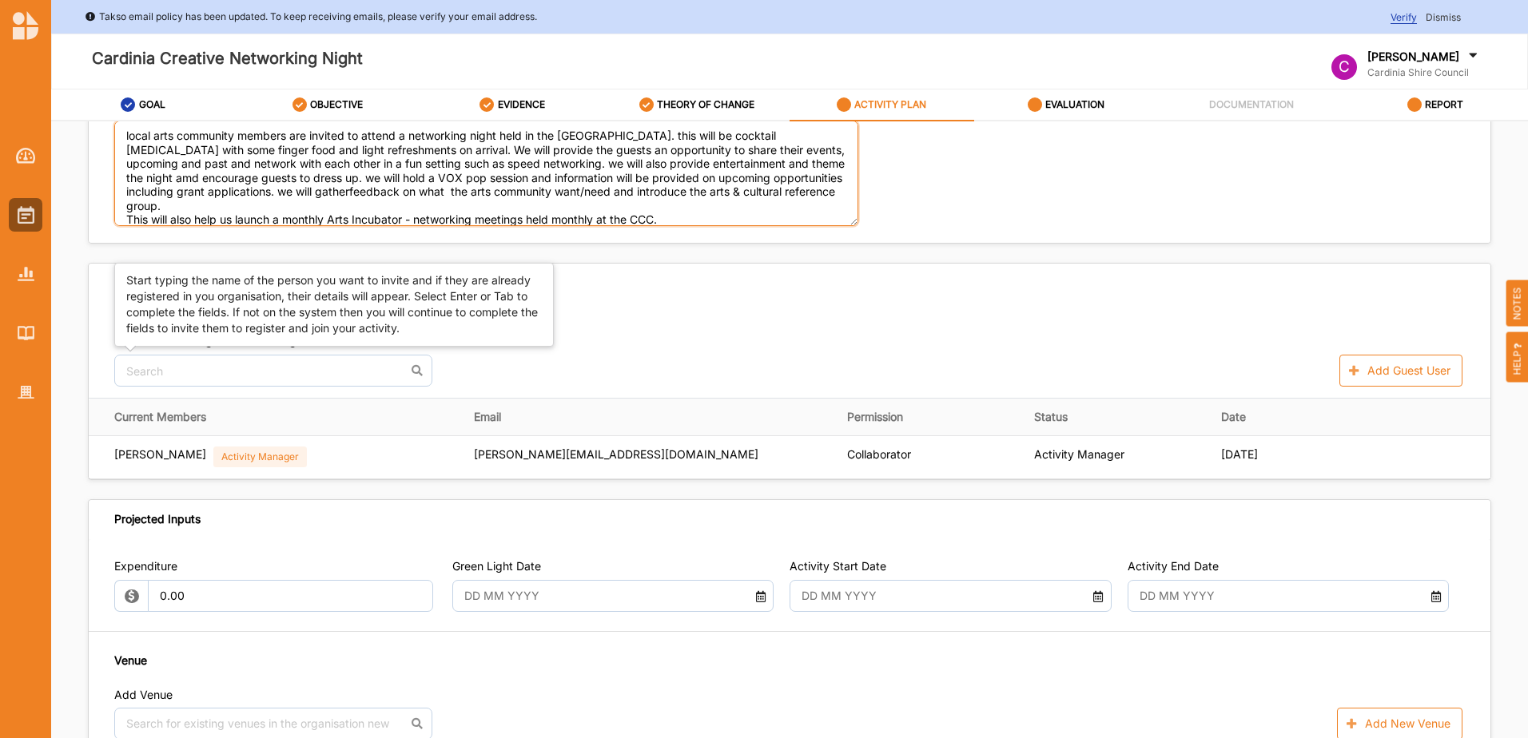
type textarea "local arts community members are invited to attend a networking night held in t…"
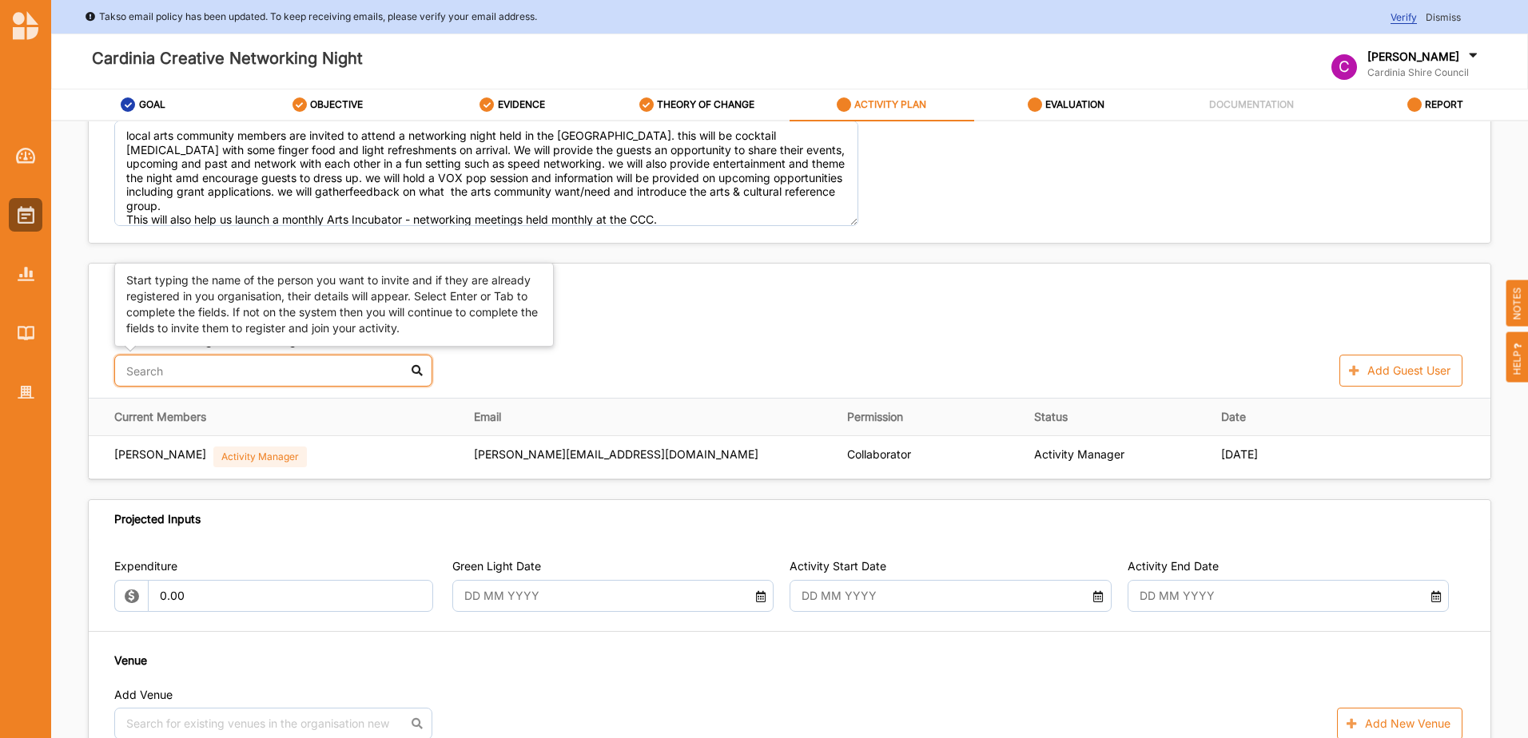
click at [292, 376] on input "text" at bounding box center [273, 371] width 318 height 32
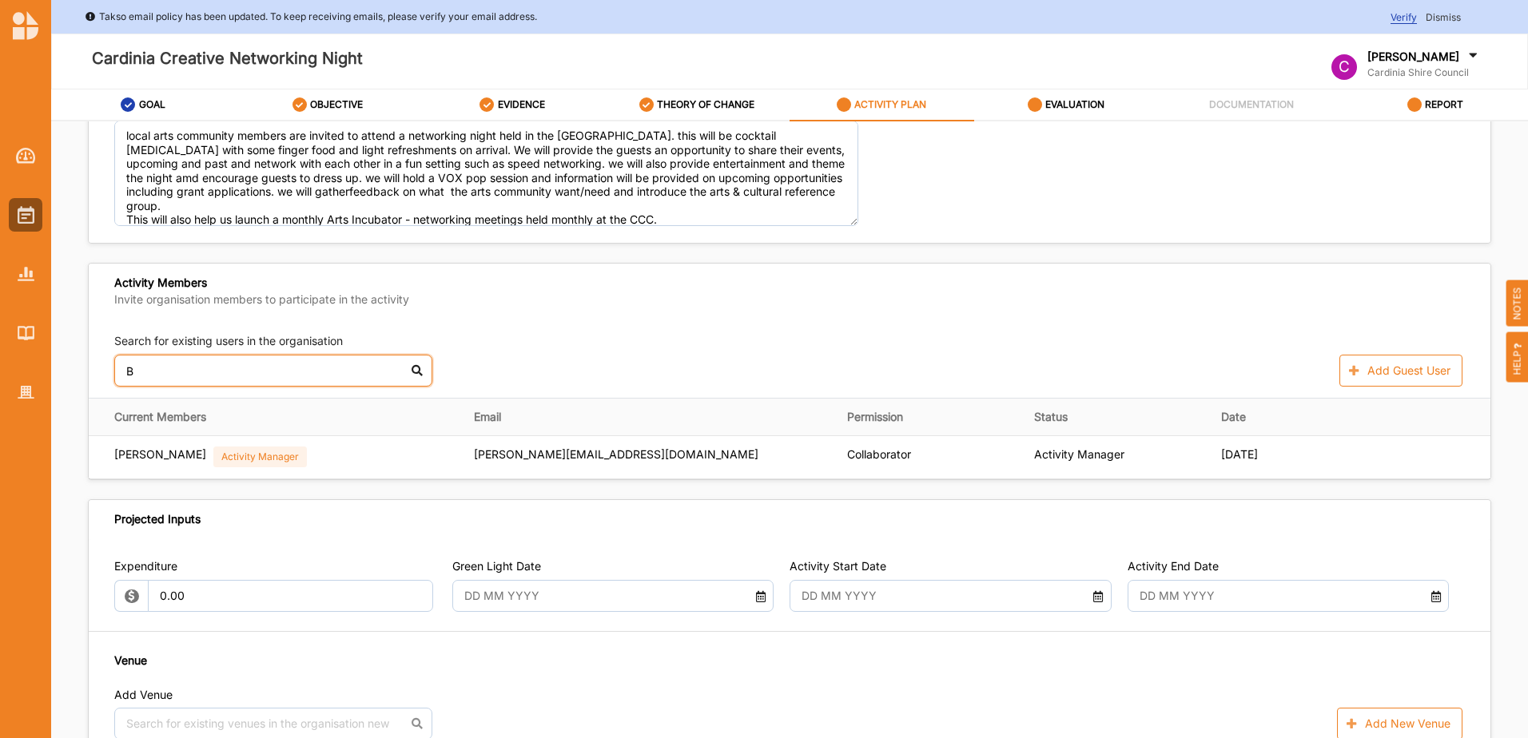
scroll to position [479, 0]
click at [205, 410] on div "[PERSON_NAME]" at bounding box center [273, 410] width 316 height 34
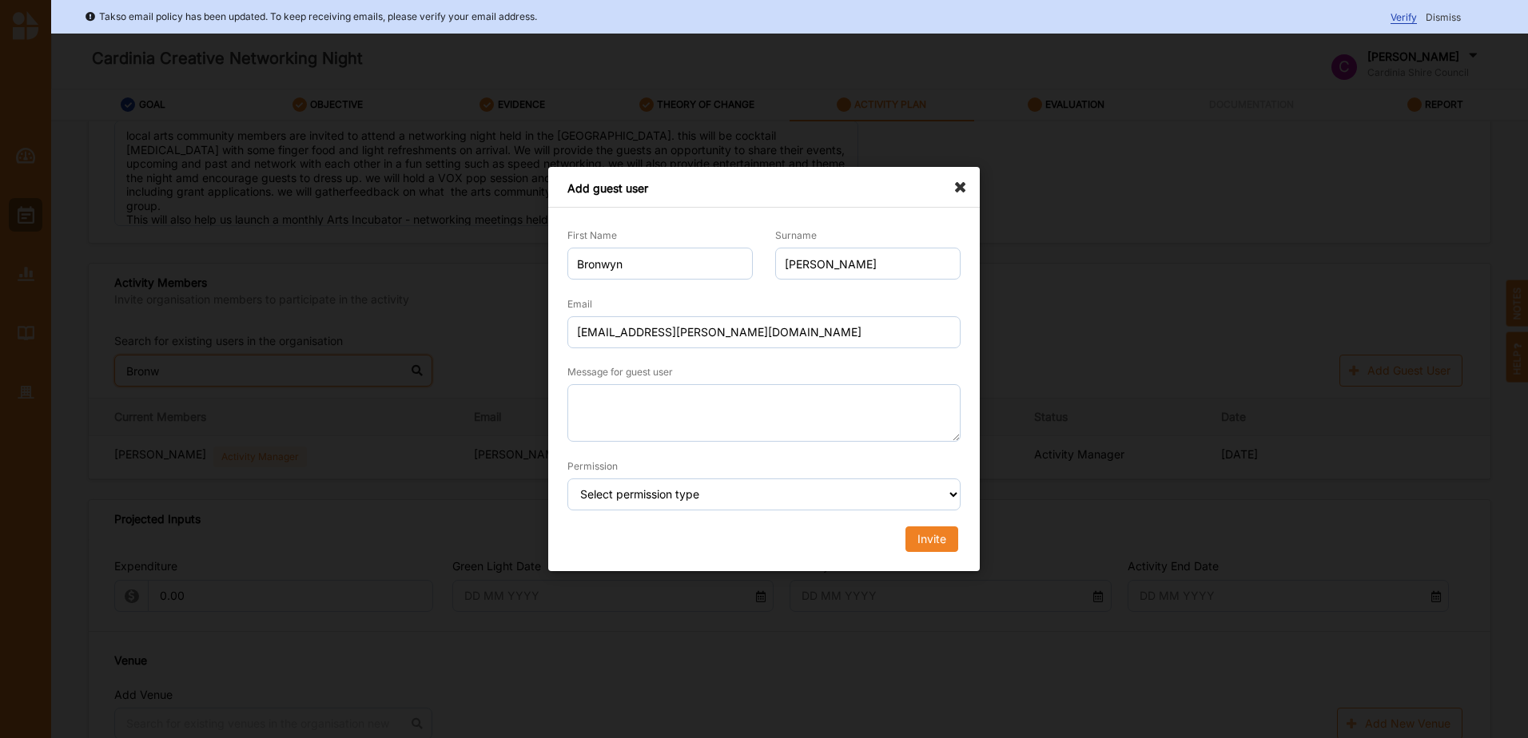
type input "Bronw"
click at [690, 496] on select "Select permission type Collaborator Documentor Report Only Custom" at bounding box center [763, 495] width 393 height 32
select select "collaborator"
click at [567, 479] on select "Select permission type Collaborator Documentor Report Only Custom" at bounding box center [763, 495] width 393 height 32
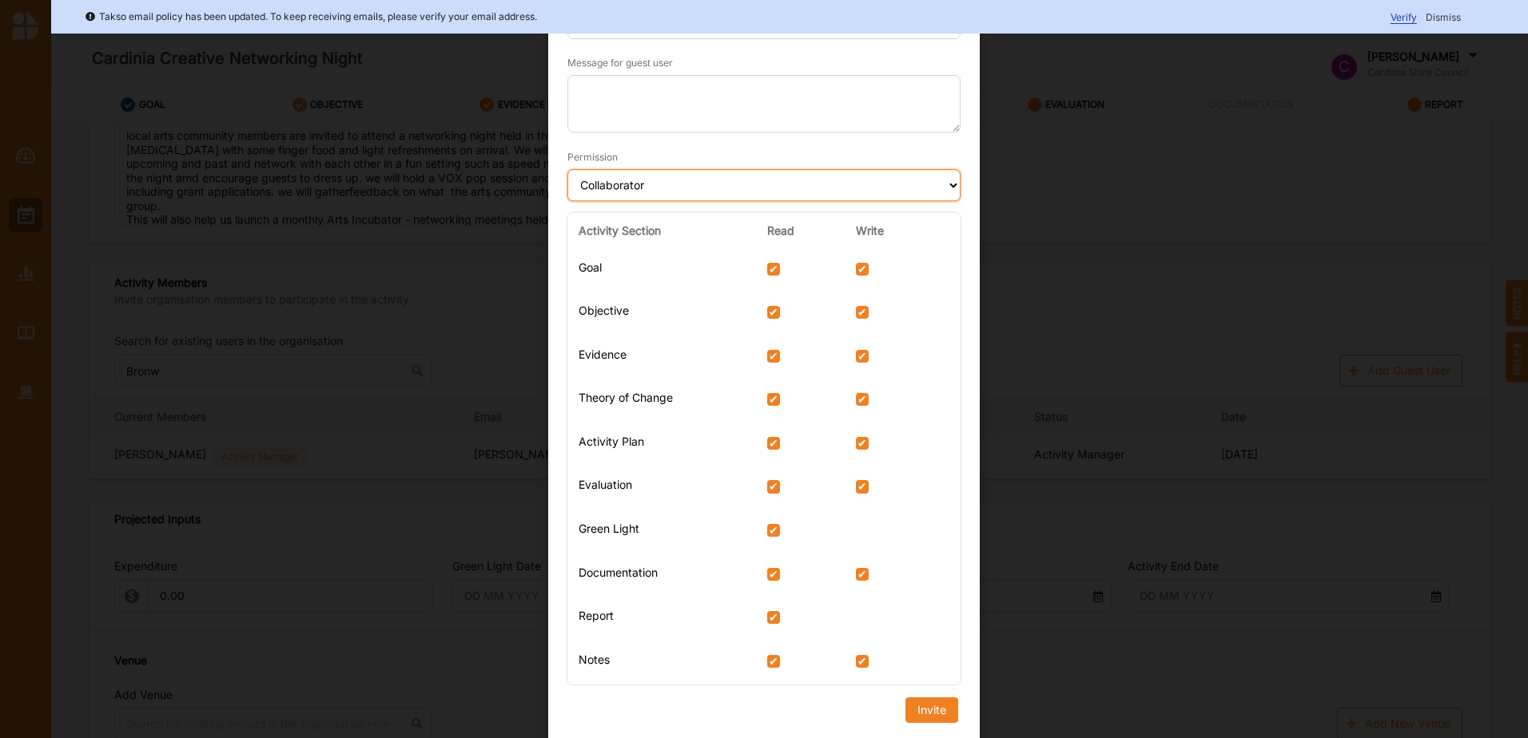
scroll to position [169, 0]
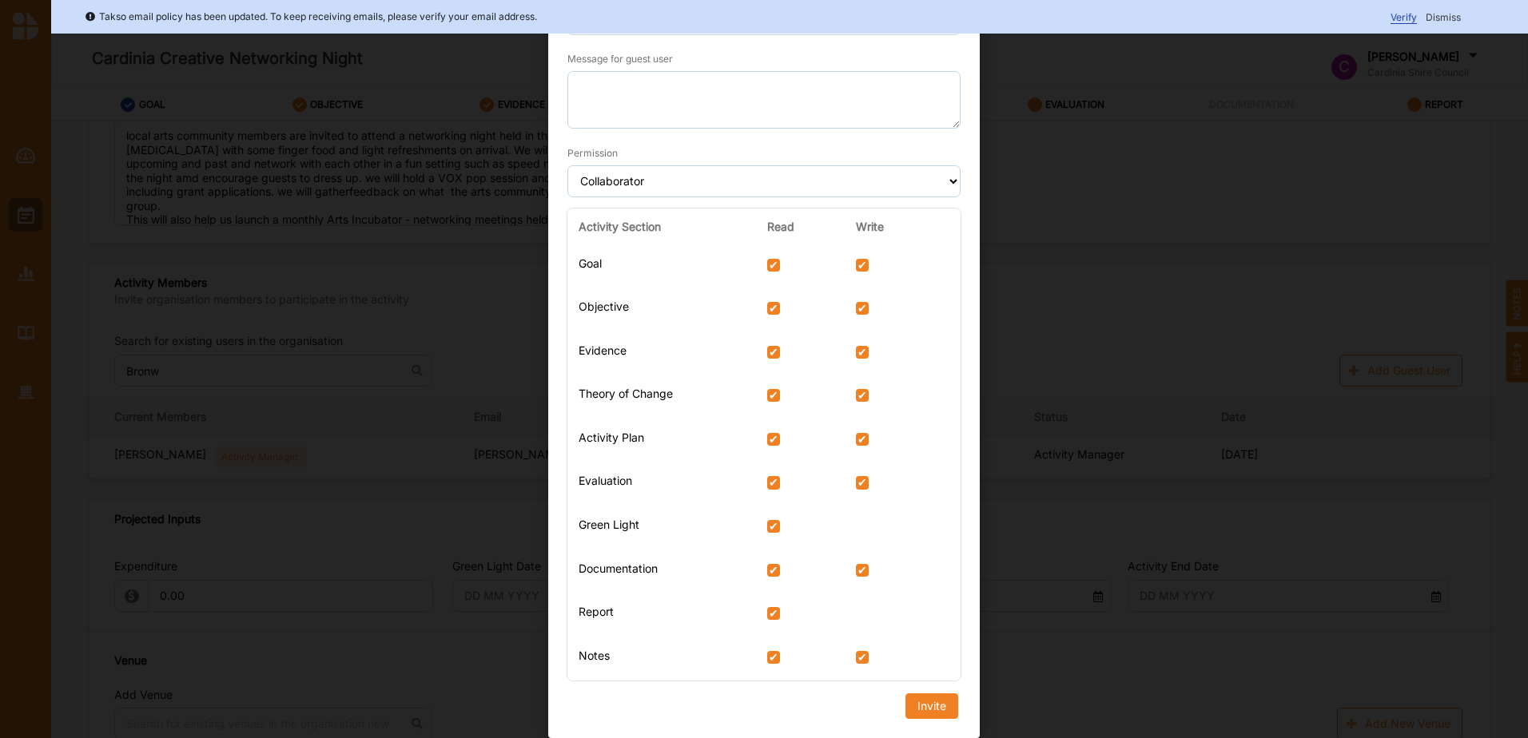
click at [924, 699] on div "Activity Section Read Write Goal Objective Evidence Theory of Change Activity P…" at bounding box center [764, 453] width 416 height 503
click at [925, 708] on div "Invite" at bounding box center [931, 706] width 29 height 14
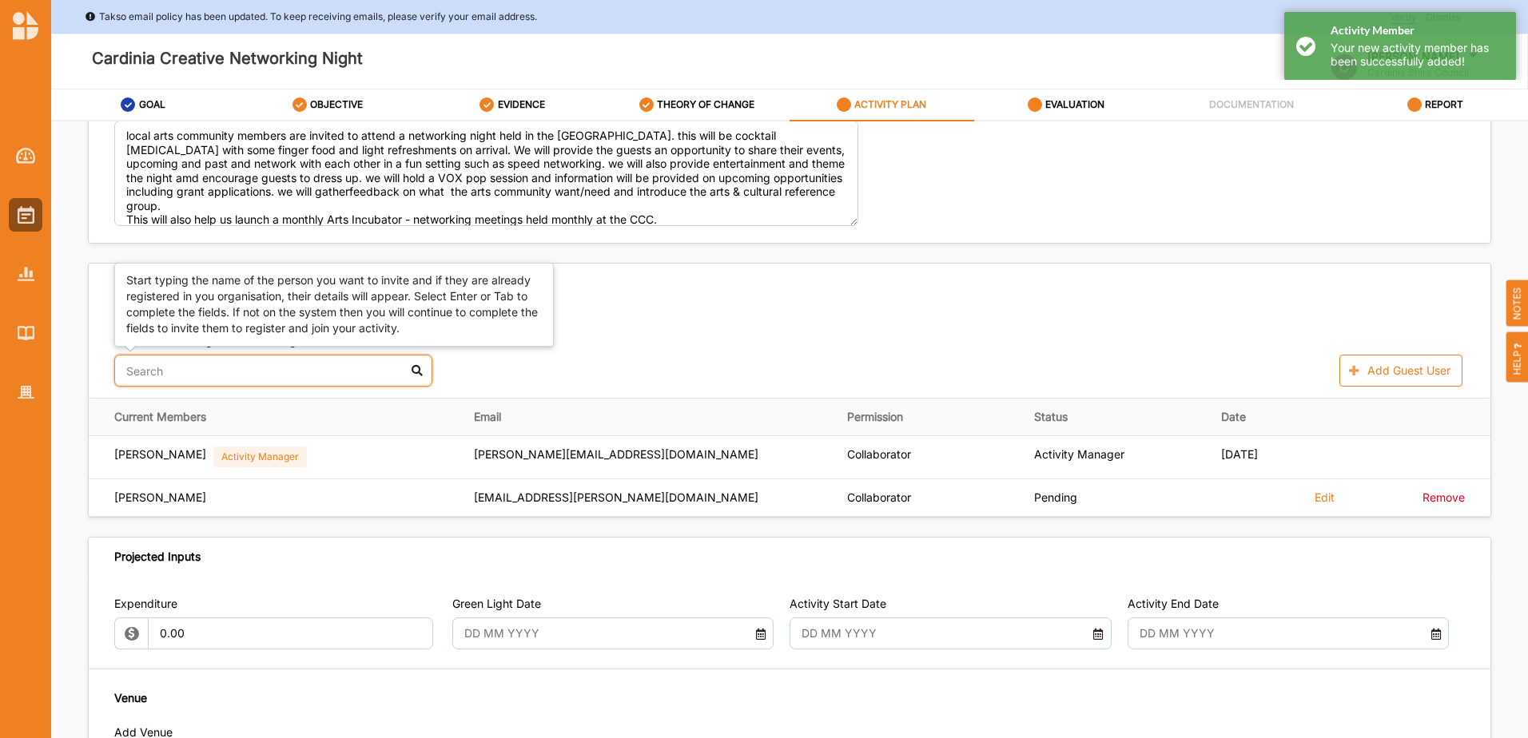
click at [197, 381] on input "text" at bounding box center [273, 371] width 318 height 32
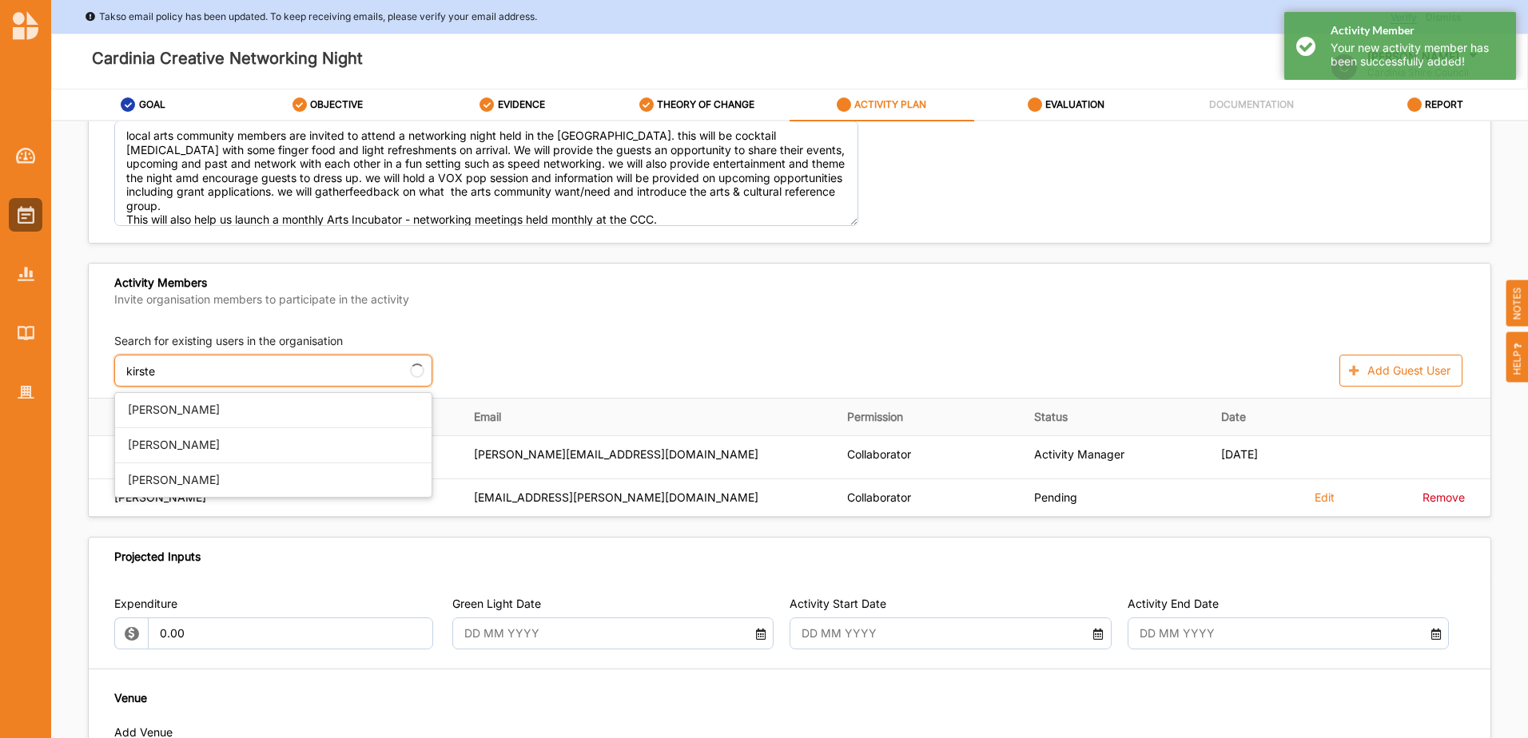
type input "kirstee"
drag, startPoint x: 312, startPoint y: 376, endPoint x: -22, endPoint y: 376, distance: 334.0
click at [0, 376] on html "Takso email policy has been updated. To keep receiving emails, please verify yo…" at bounding box center [764, 369] width 1528 height 738
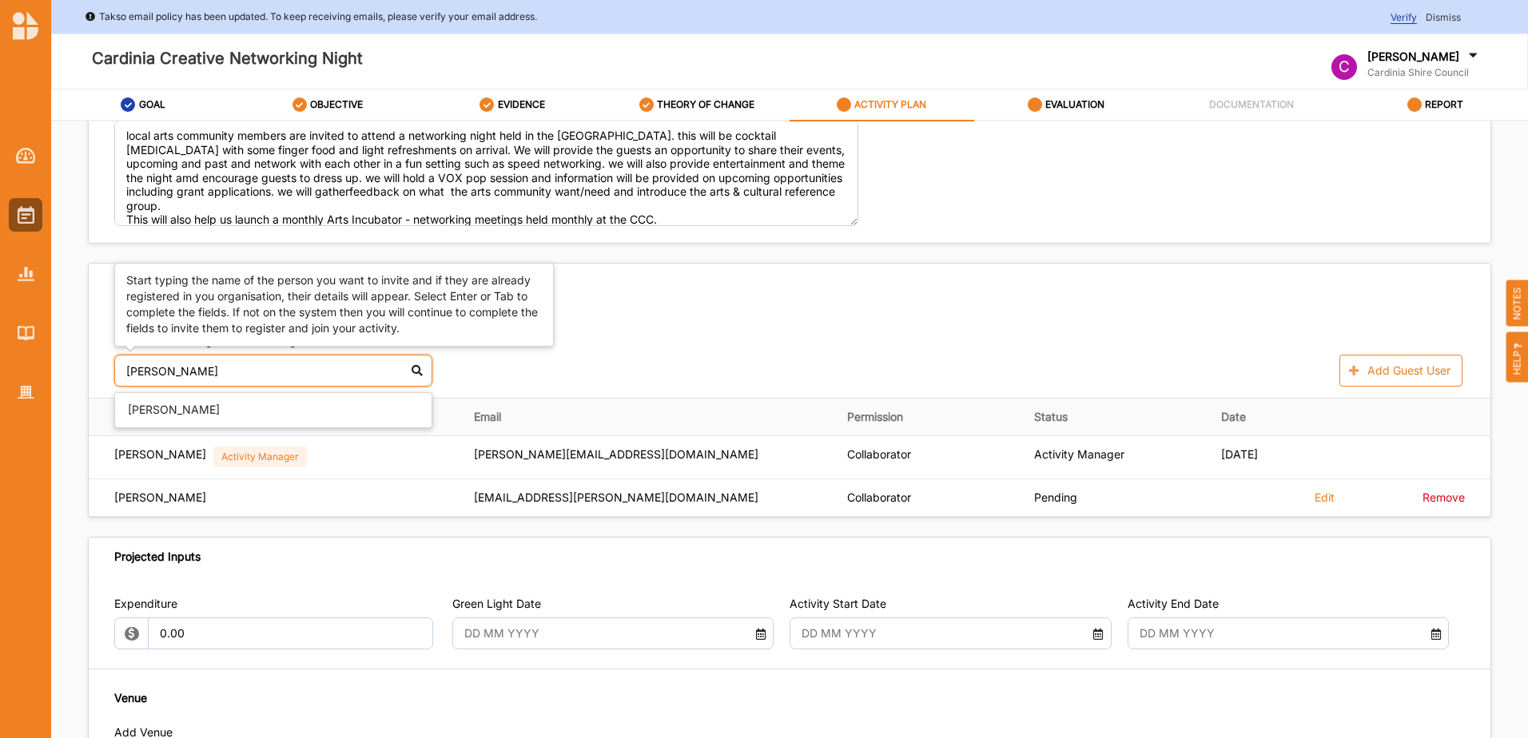
click at [144, 411] on div "[PERSON_NAME]" at bounding box center [273, 410] width 316 height 34
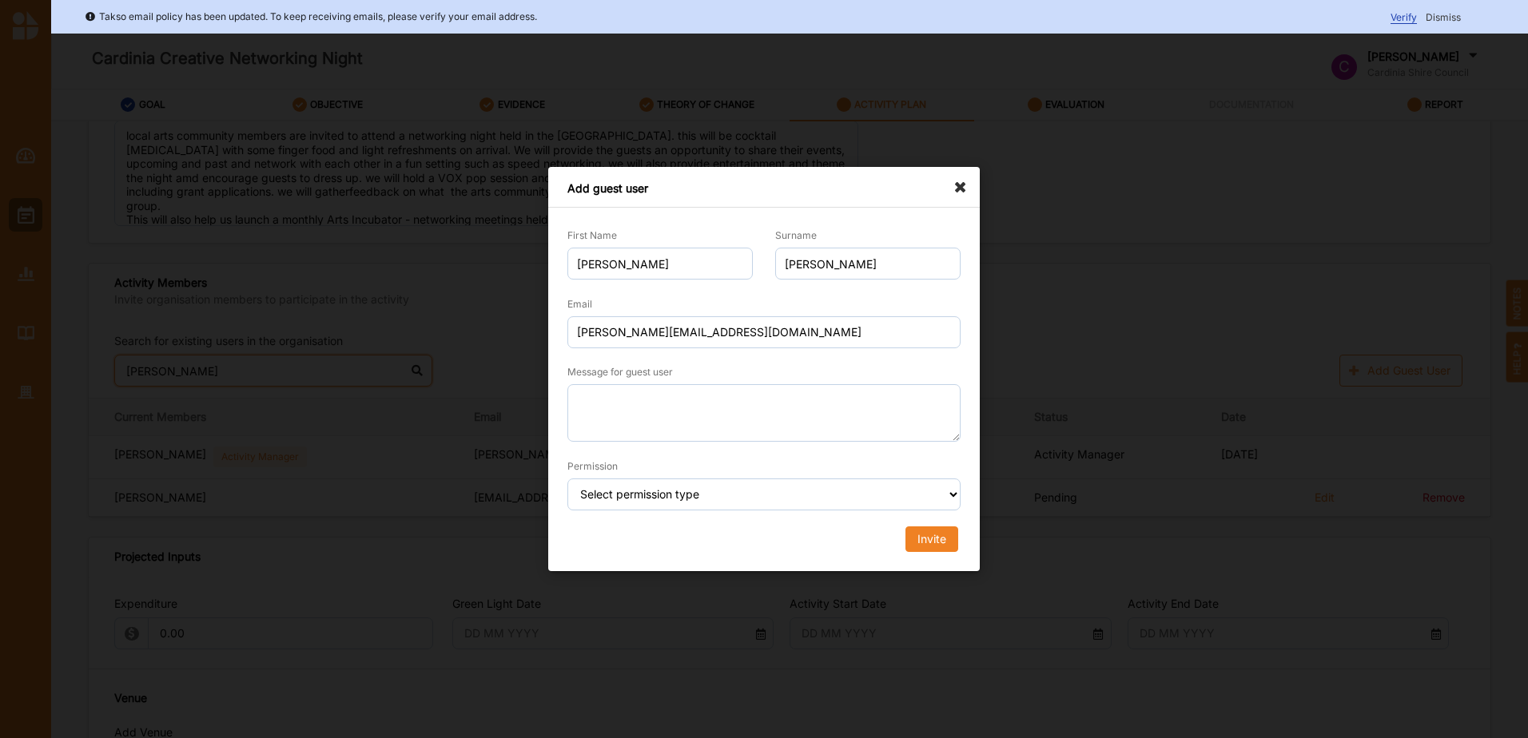
type input "[PERSON_NAME]"
click at [690, 493] on select "Select permission type Collaborator Documentor Report Only Custom" at bounding box center [763, 495] width 393 height 32
select select "collaborator"
click at [567, 479] on select "Select permission type Collaborator Documentor Report Only Custom" at bounding box center [763, 495] width 393 height 32
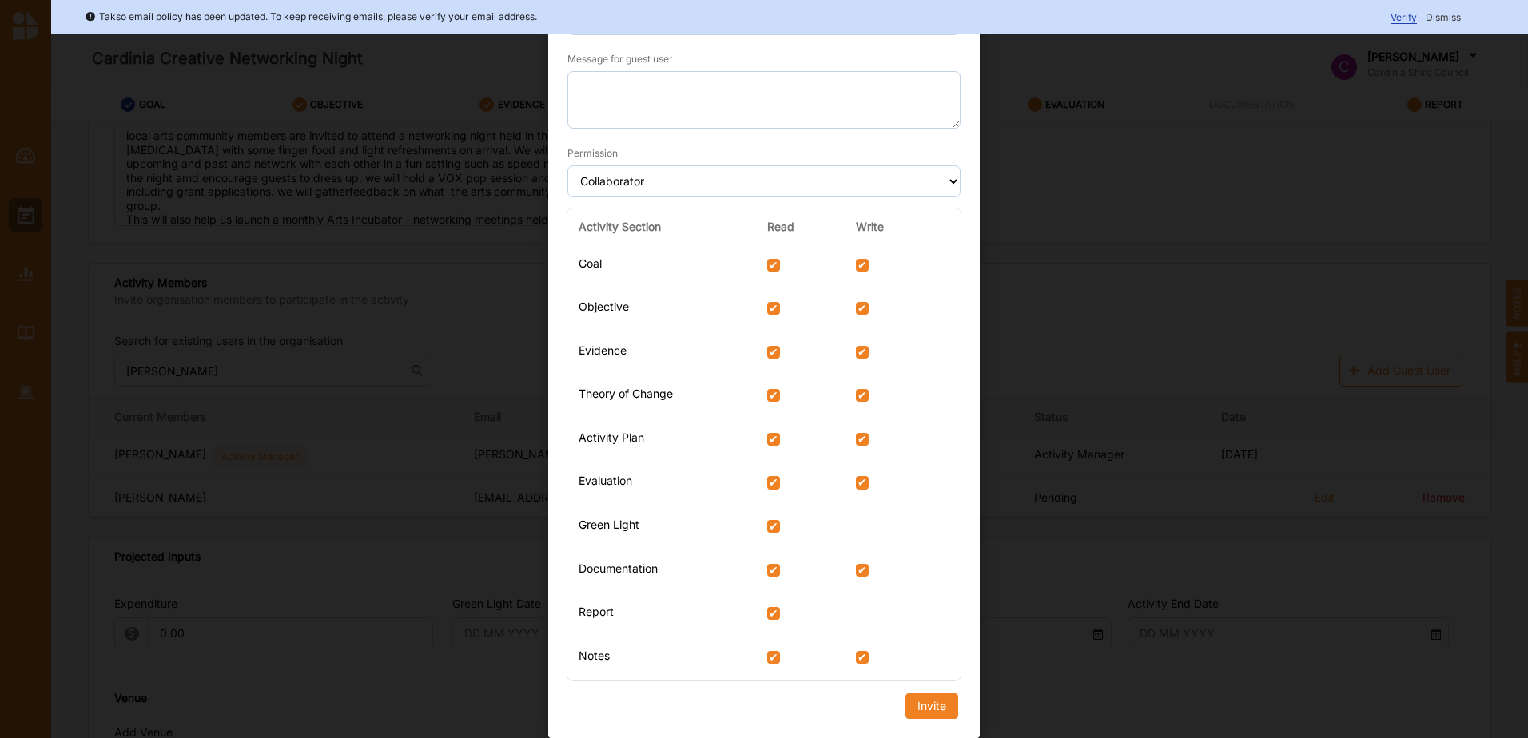
click at [917, 700] on div "Activity Section Read Write Goal Objective Evidence Theory of Change Activity P…" at bounding box center [764, 453] width 416 height 503
click at [922, 709] on div "Invite" at bounding box center [931, 706] width 29 height 14
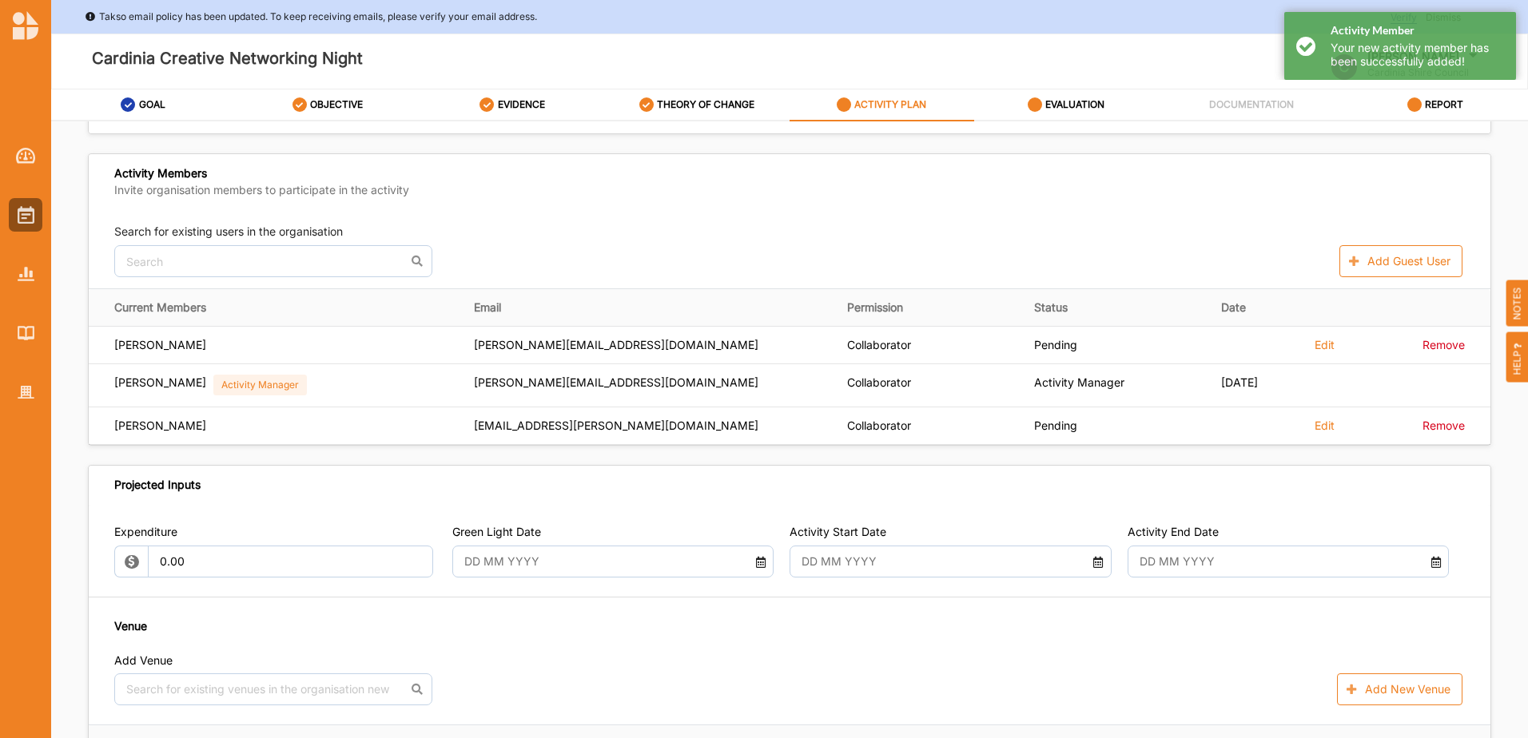
scroll to position [559, 0]
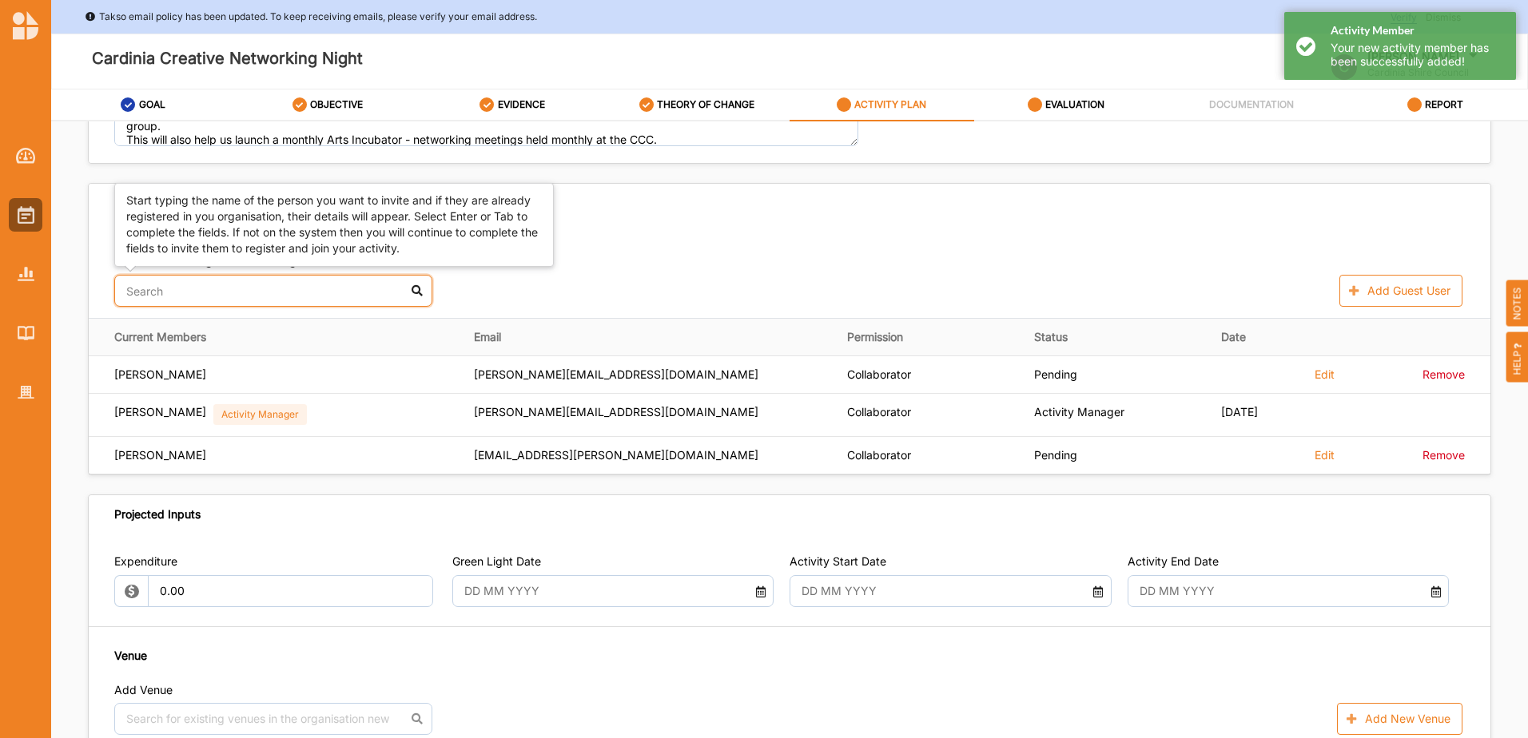
click at [175, 286] on input "text" at bounding box center [273, 291] width 318 height 32
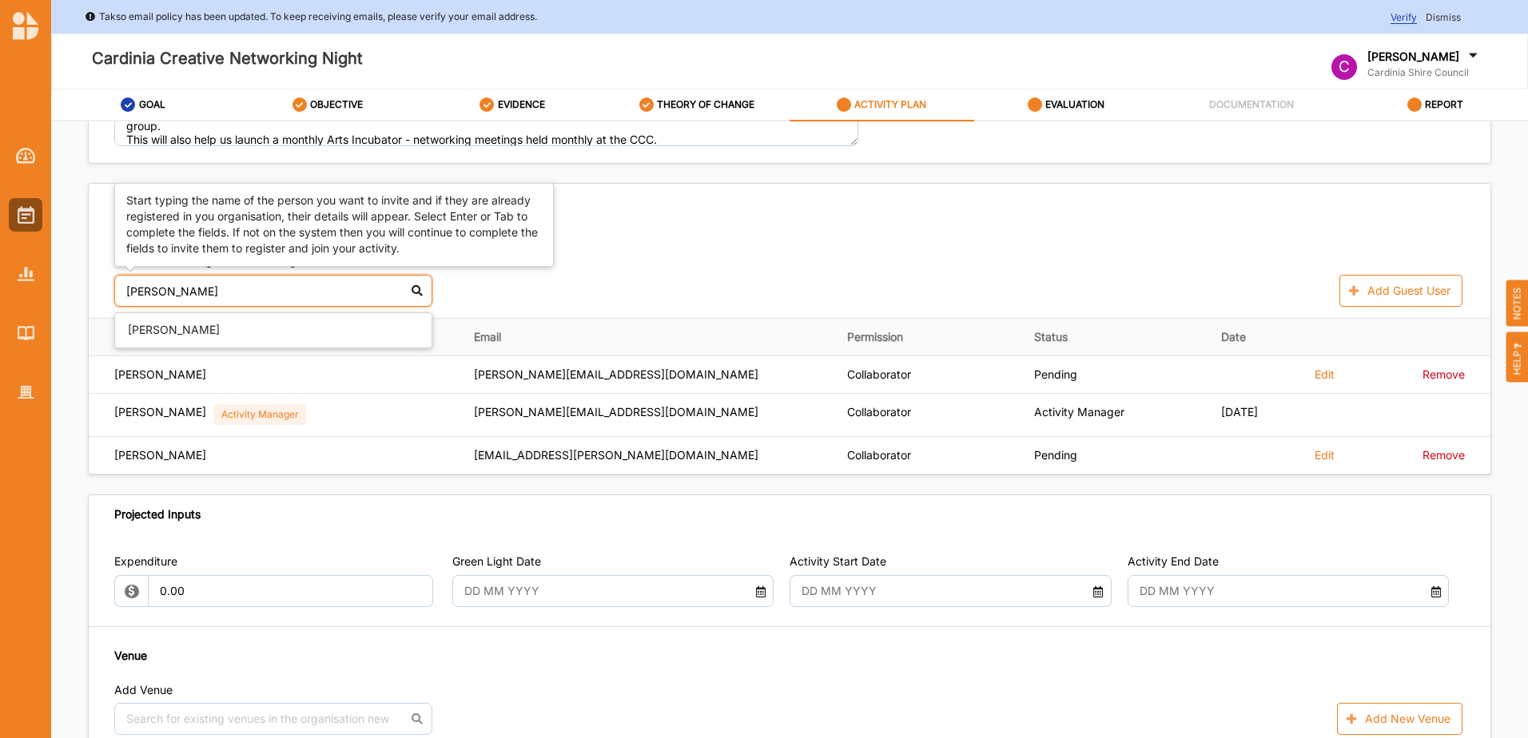
click at [240, 323] on div "[PERSON_NAME]" at bounding box center [273, 330] width 316 height 34
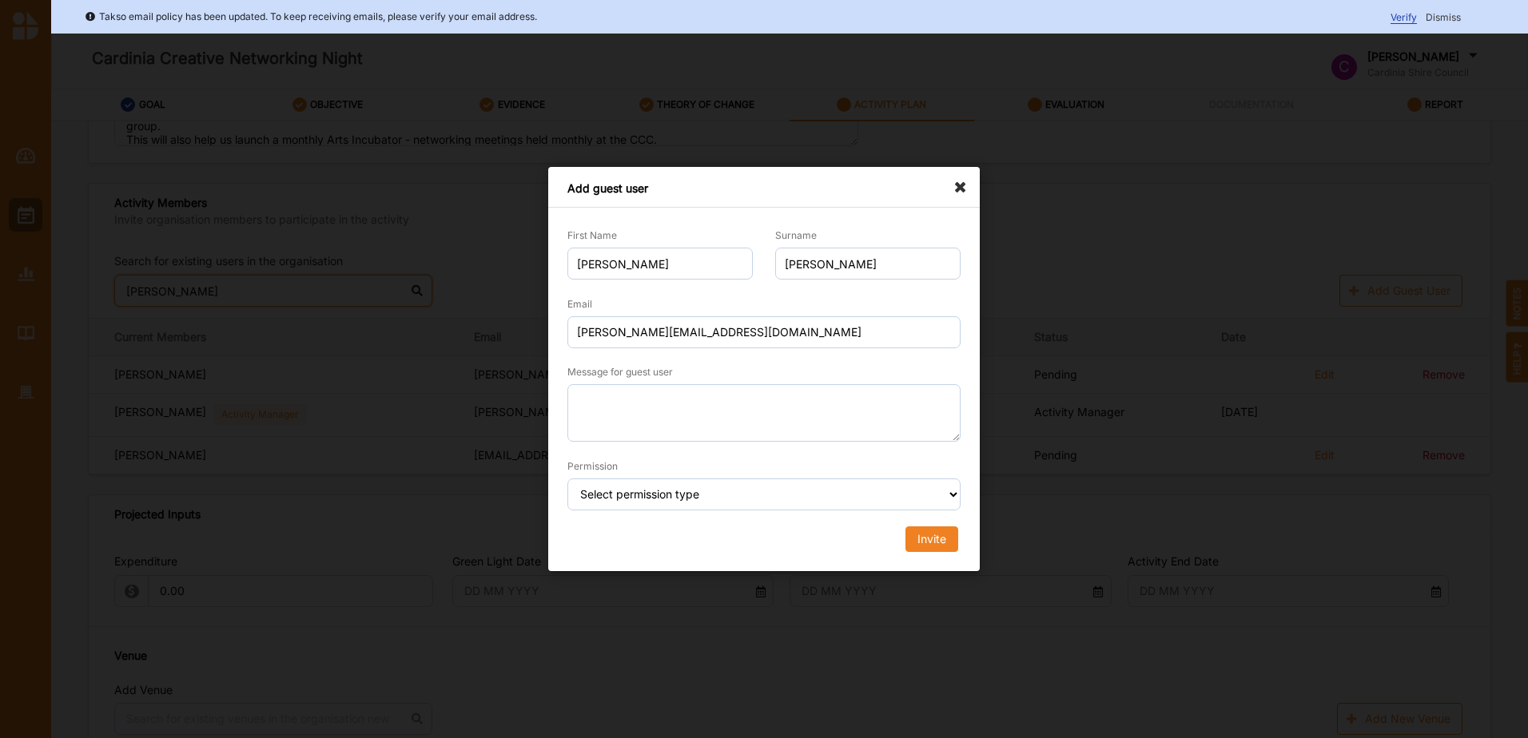
type input "[PERSON_NAME]"
click at [754, 481] on select "Select permission type Collaborator Documentor Report Only Custom" at bounding box center [763, 495] width 393 height 32
select select "collaborator"
click at [567, 479] on select "Select permission type Collaborator Documentor Report Only Custom" at bounding box center [763, 495] width 393 height 32
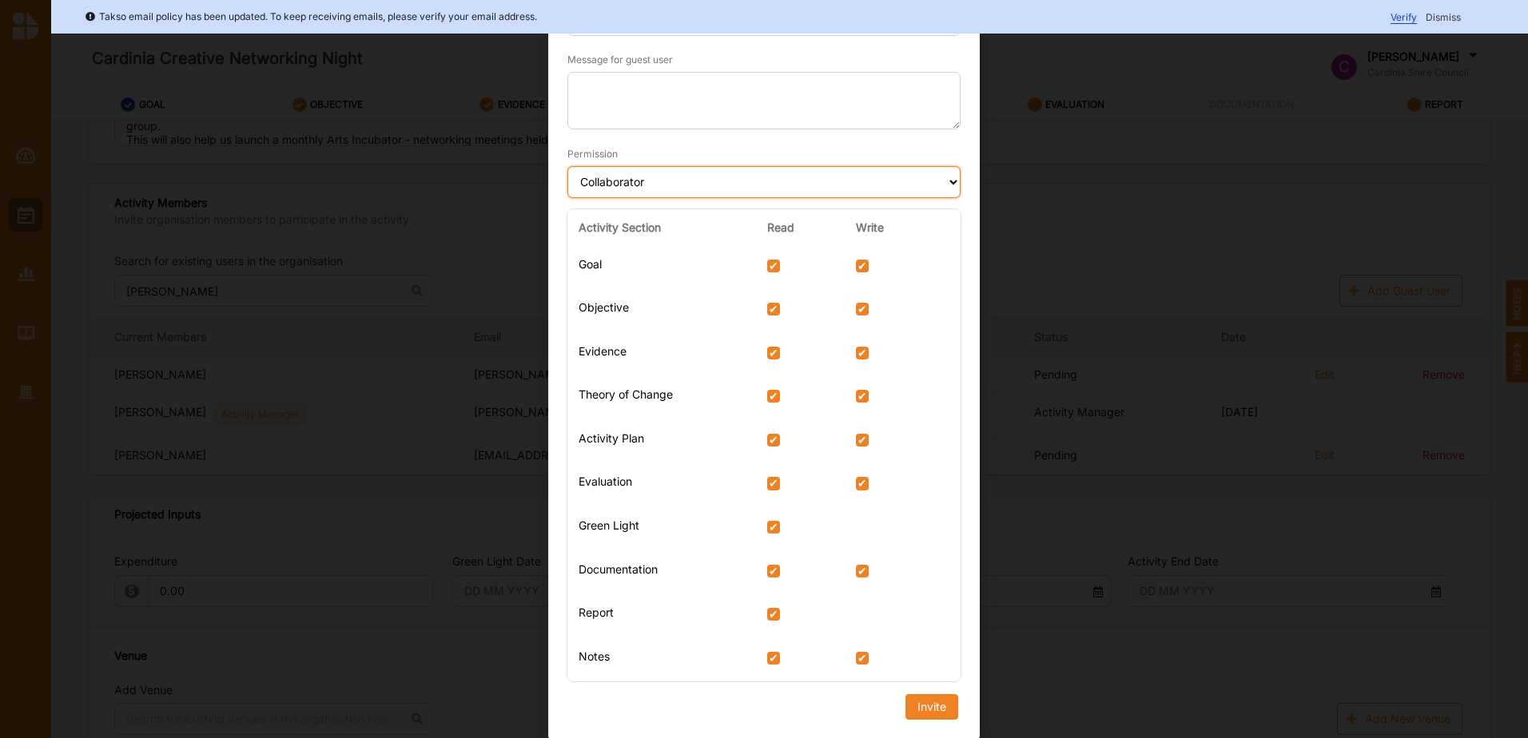
scroll to position [169, 0]
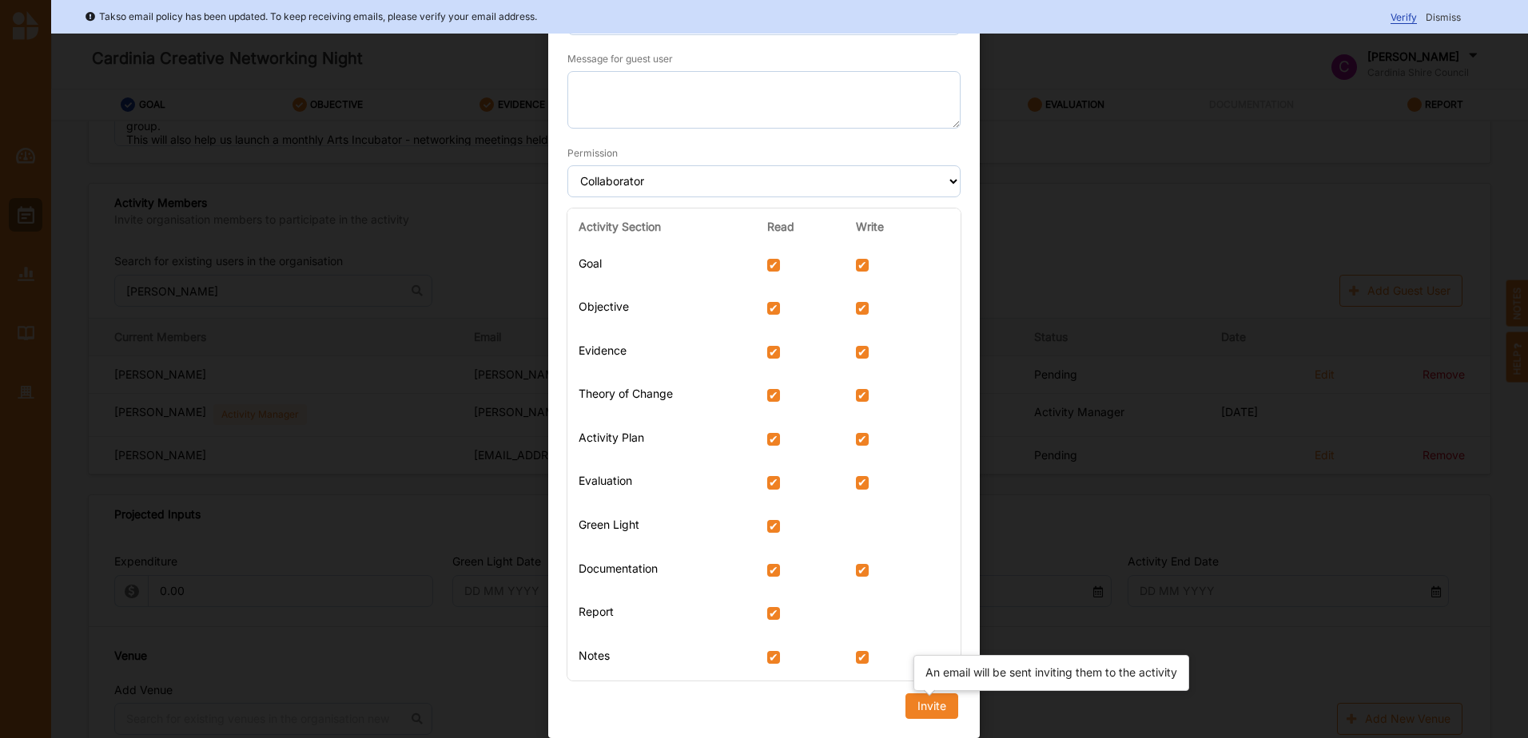
click at [925, 707] on div "Invite" at bounding box center [931, 706] width 29 height 14
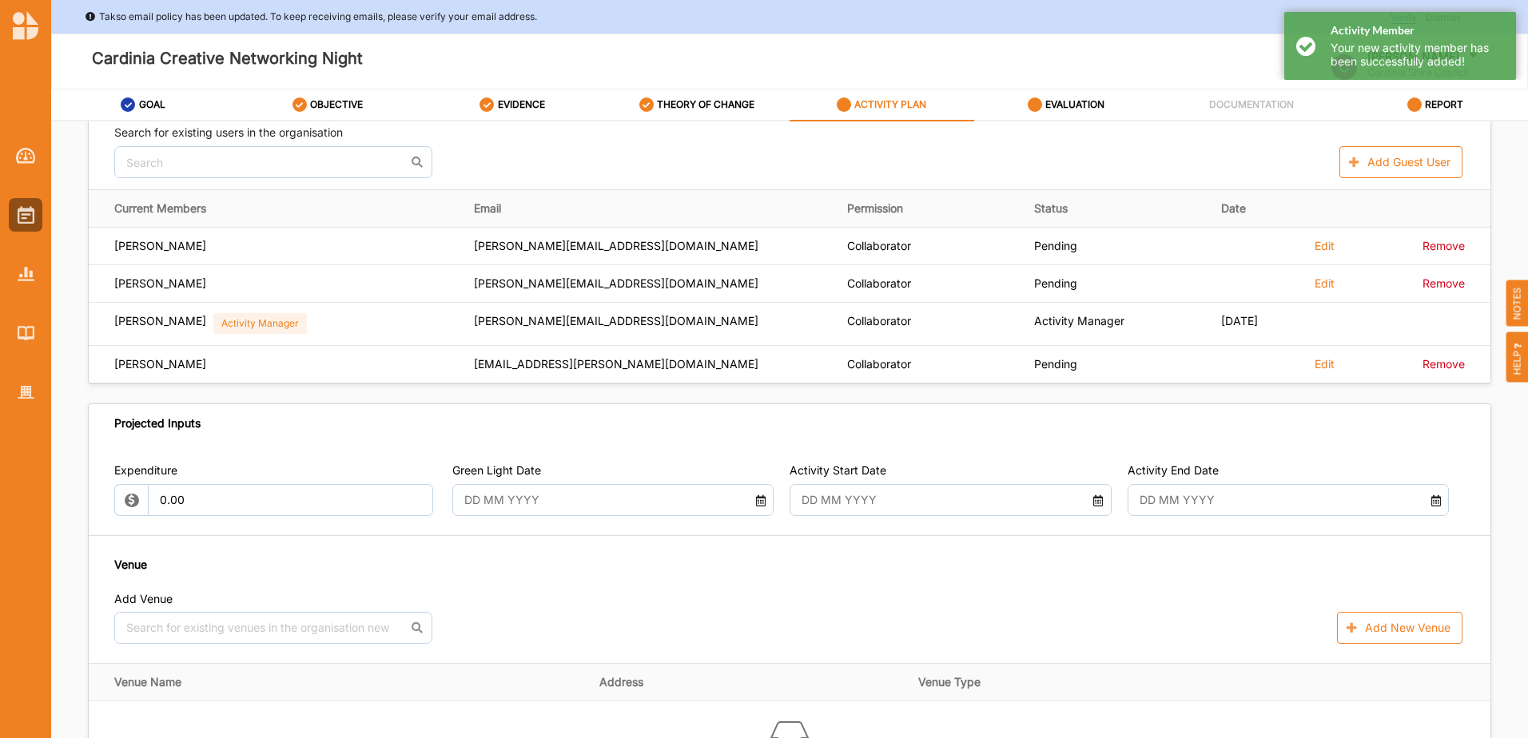
scroll to position [799, 0]
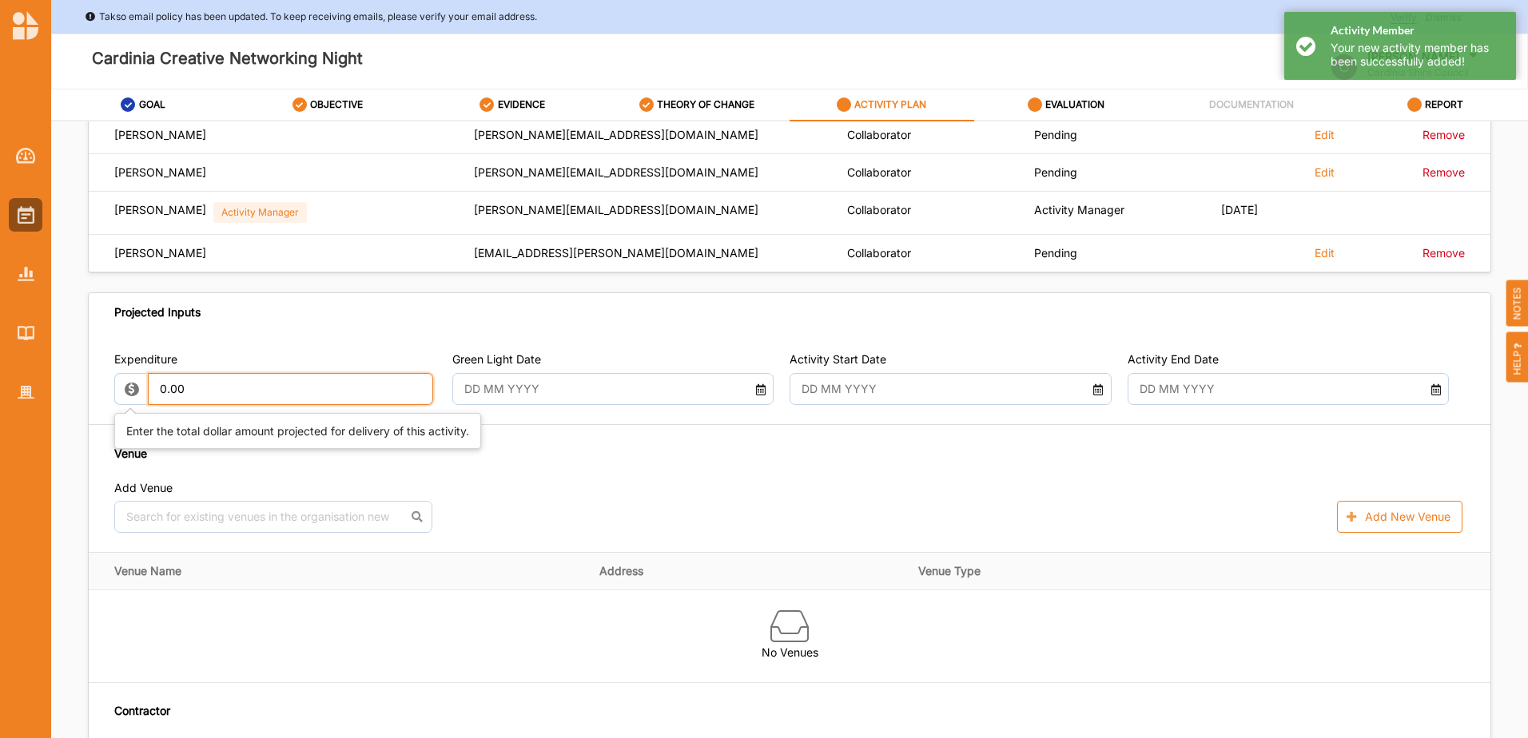
click at [230, 400] on input "0.00" at bounding box center [290, 389] width 285 height 32
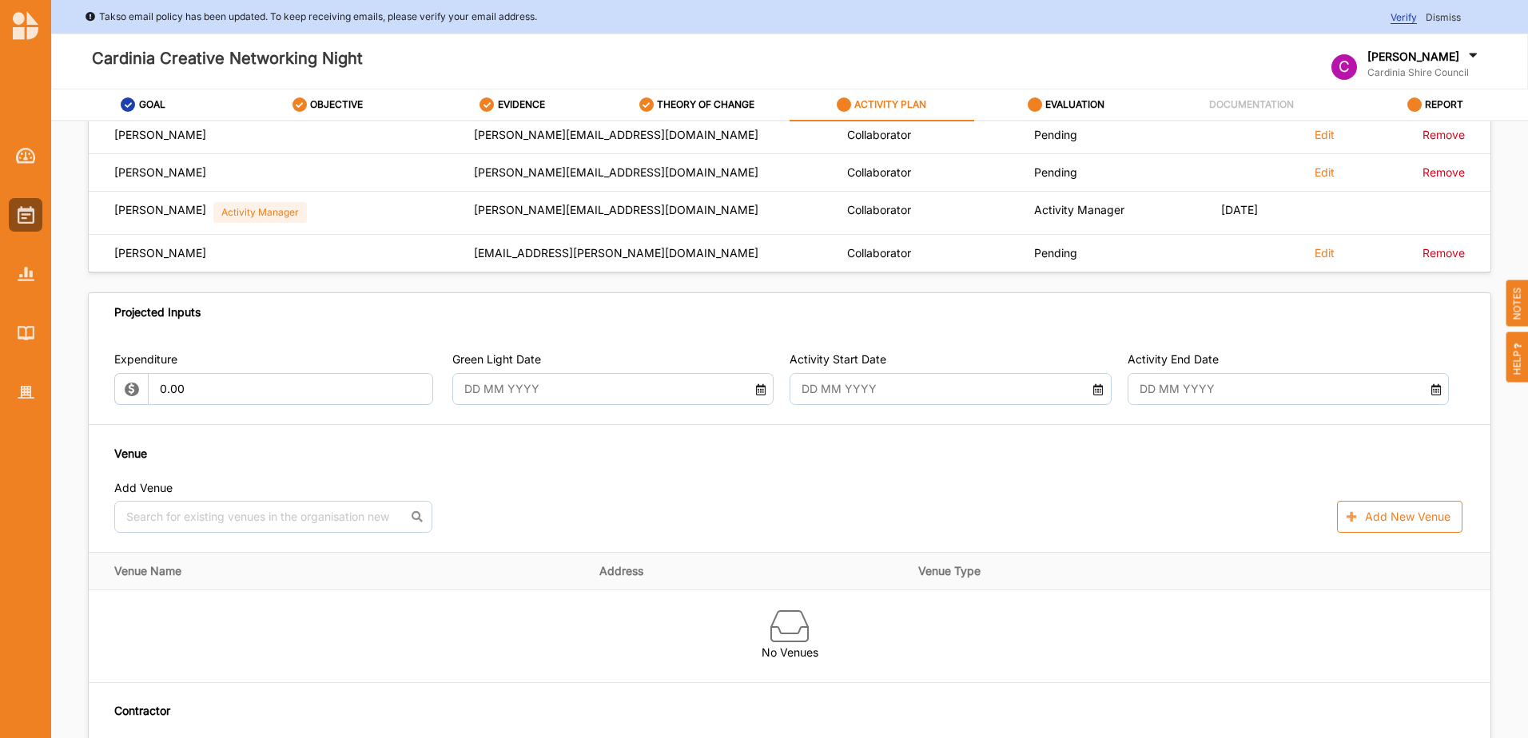
click at [812, 387] on input "text" at bounding box center [938, 389] width 289 height 32
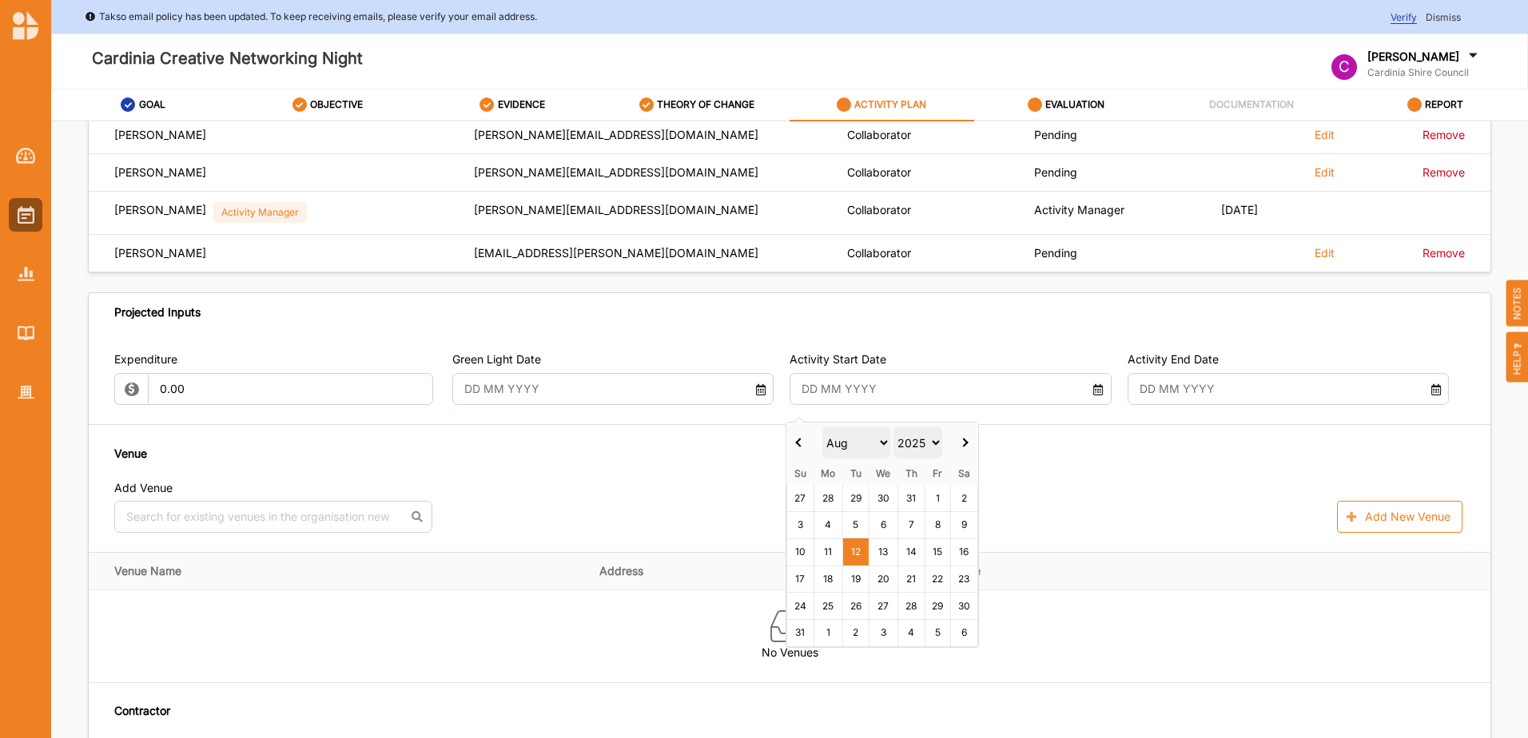
click at [889, 444] on select "Jan Feb Mar Apr May Jun [DATE] Aug Sep Oct Nov Dec" at bounding box center [856, 443] width 69 height 32
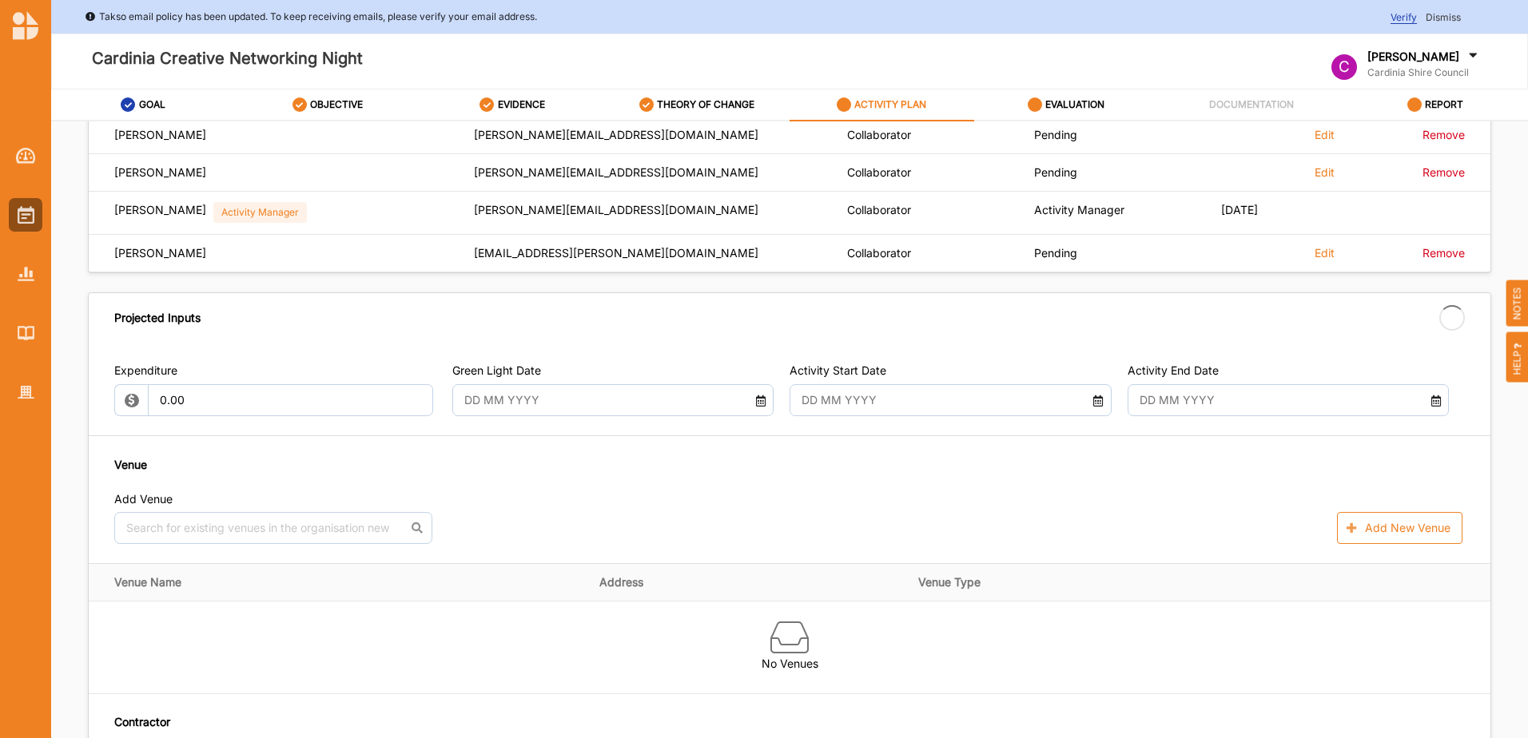
type input "[DATE]"
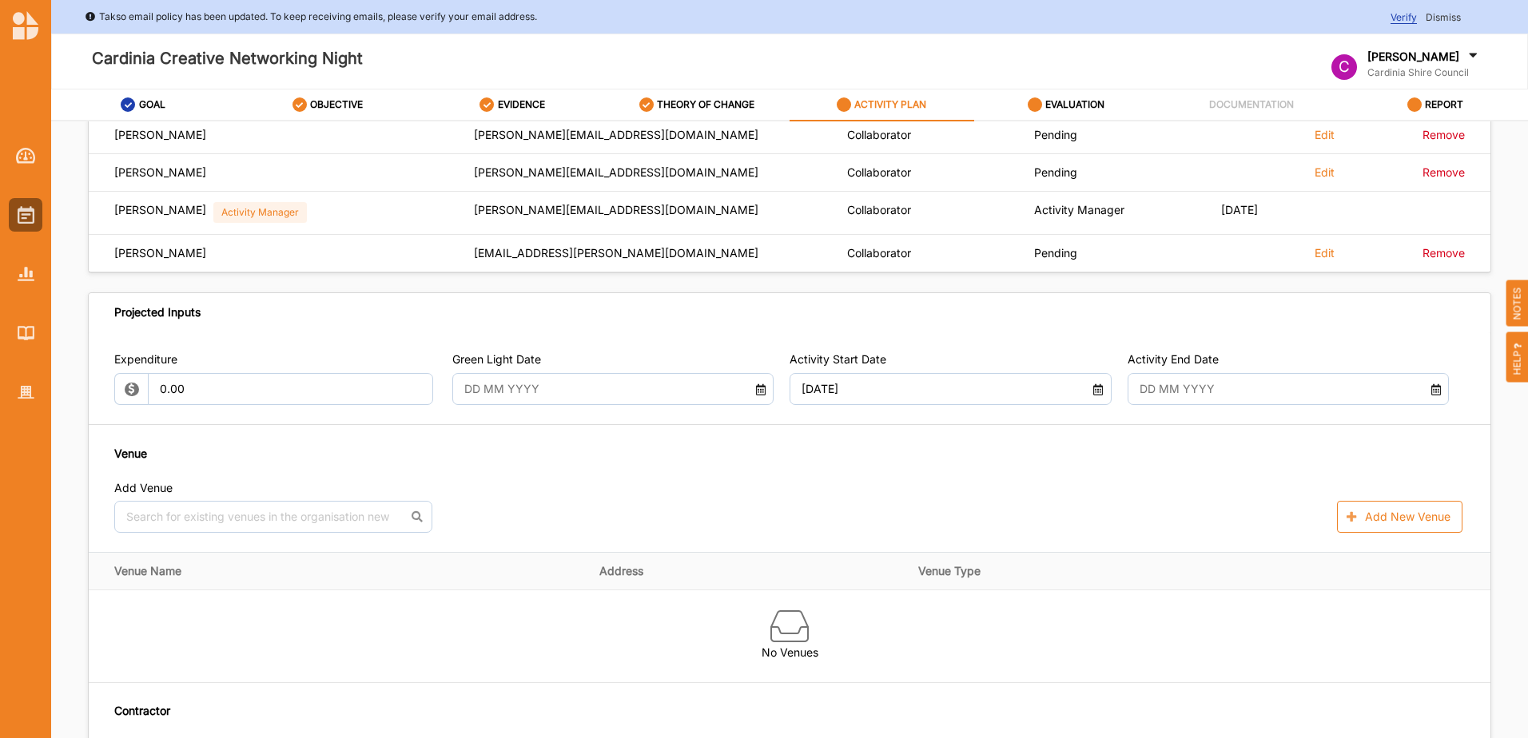
click at [1166, 386] on input "text" at bounding box center [1275, 389] width 289 height 32
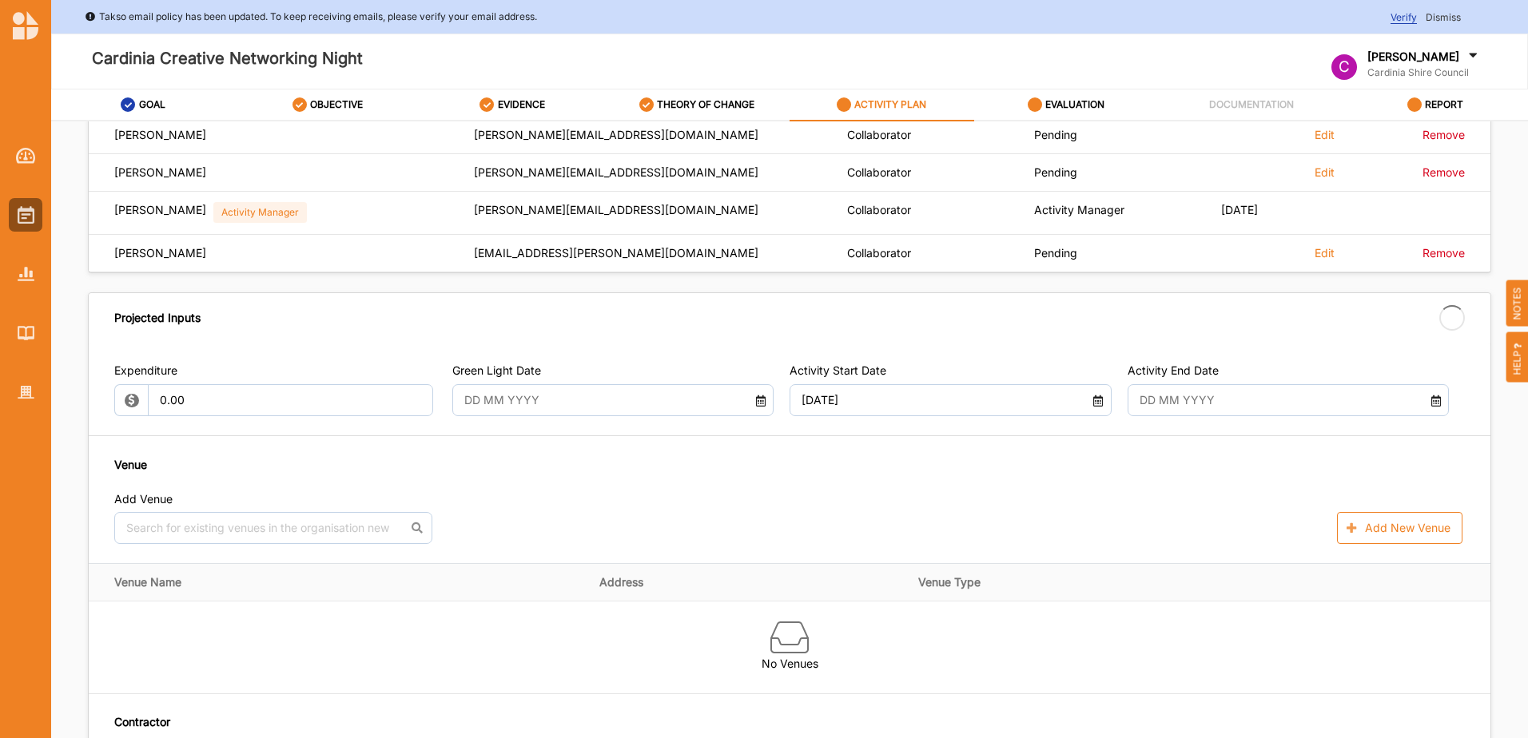
type input "[DATE]"
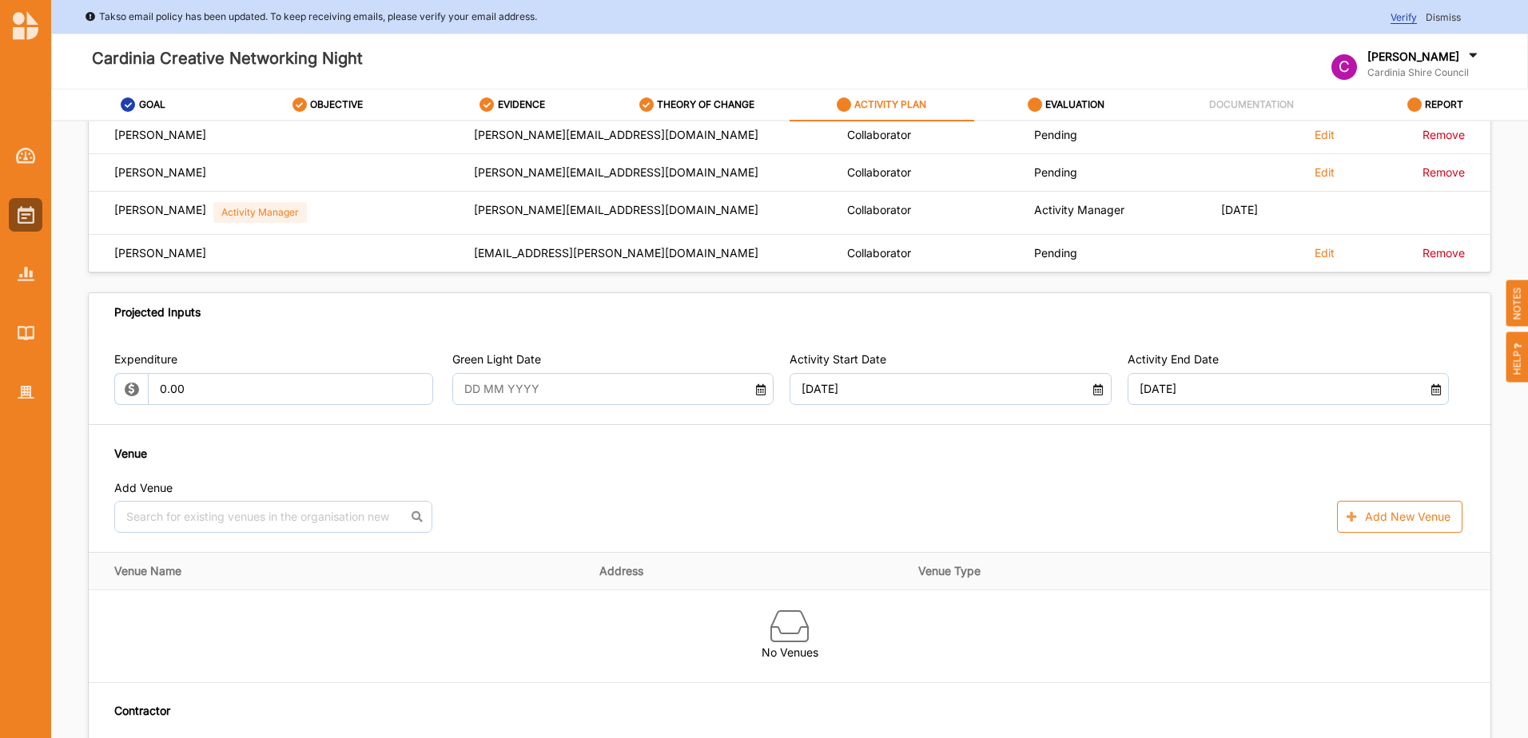
click at [476, 389] on input "text" at bounding box center [600, 389] width 289 height 32
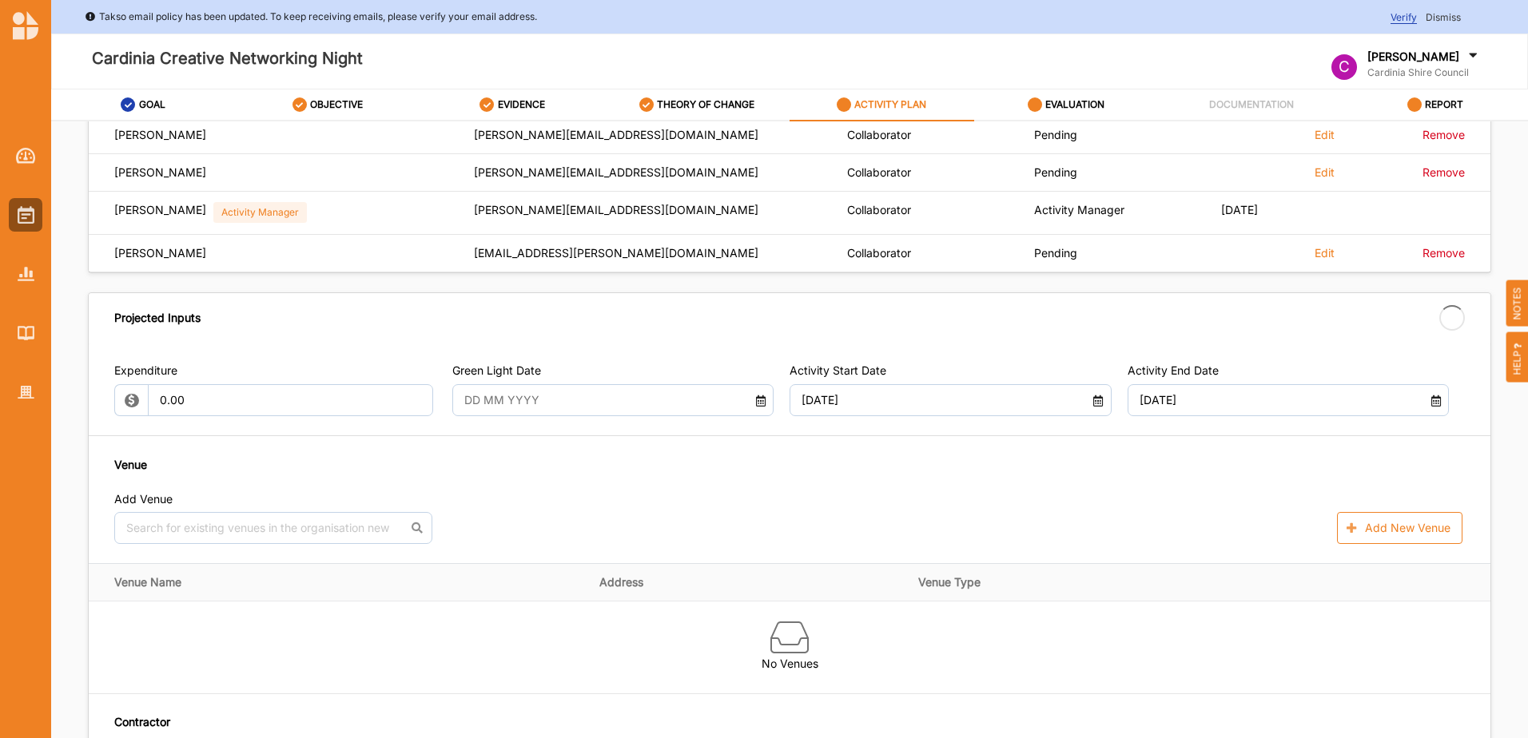
type input "[DATE]"
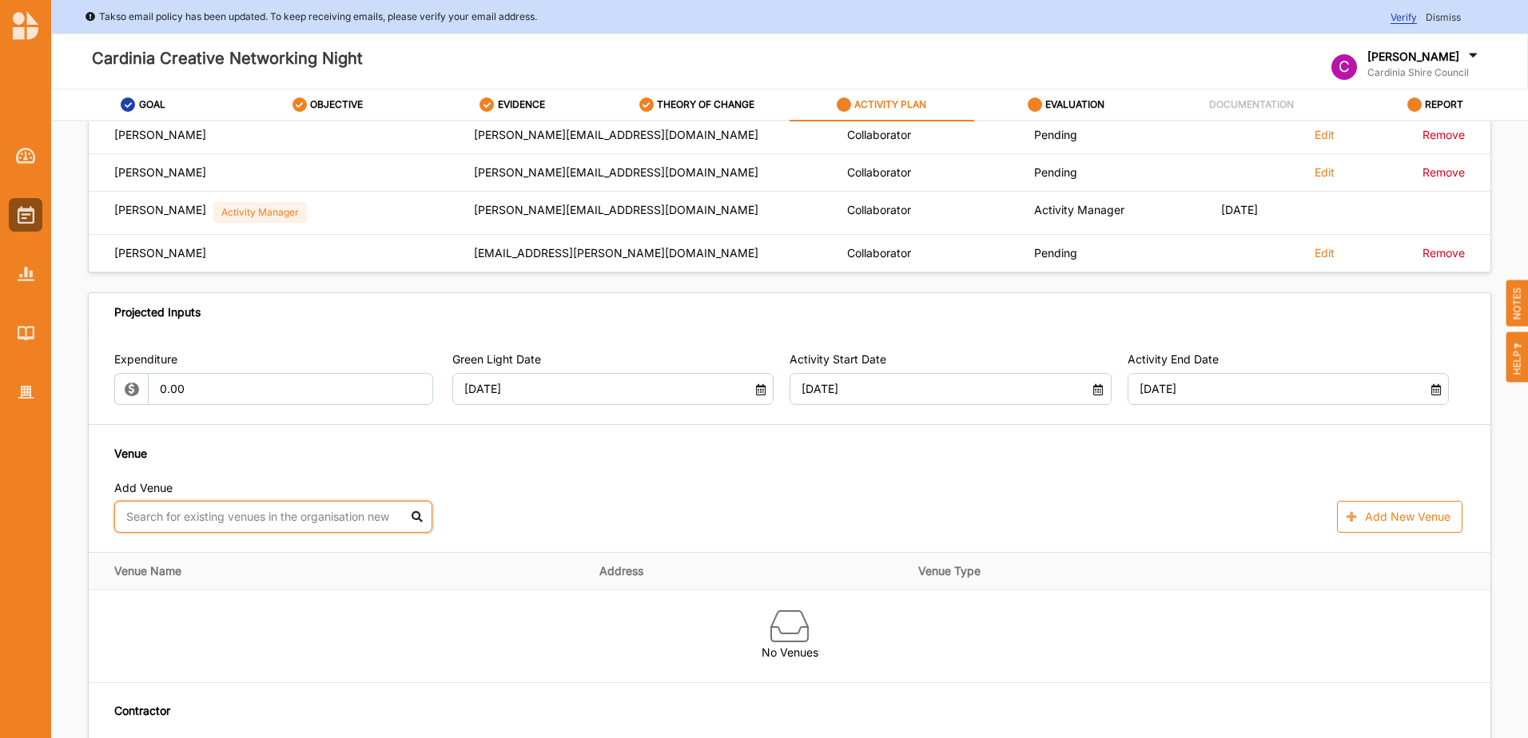
click at [186, 523] on input "text" at bounding box center [273, 517] width 318 height 32
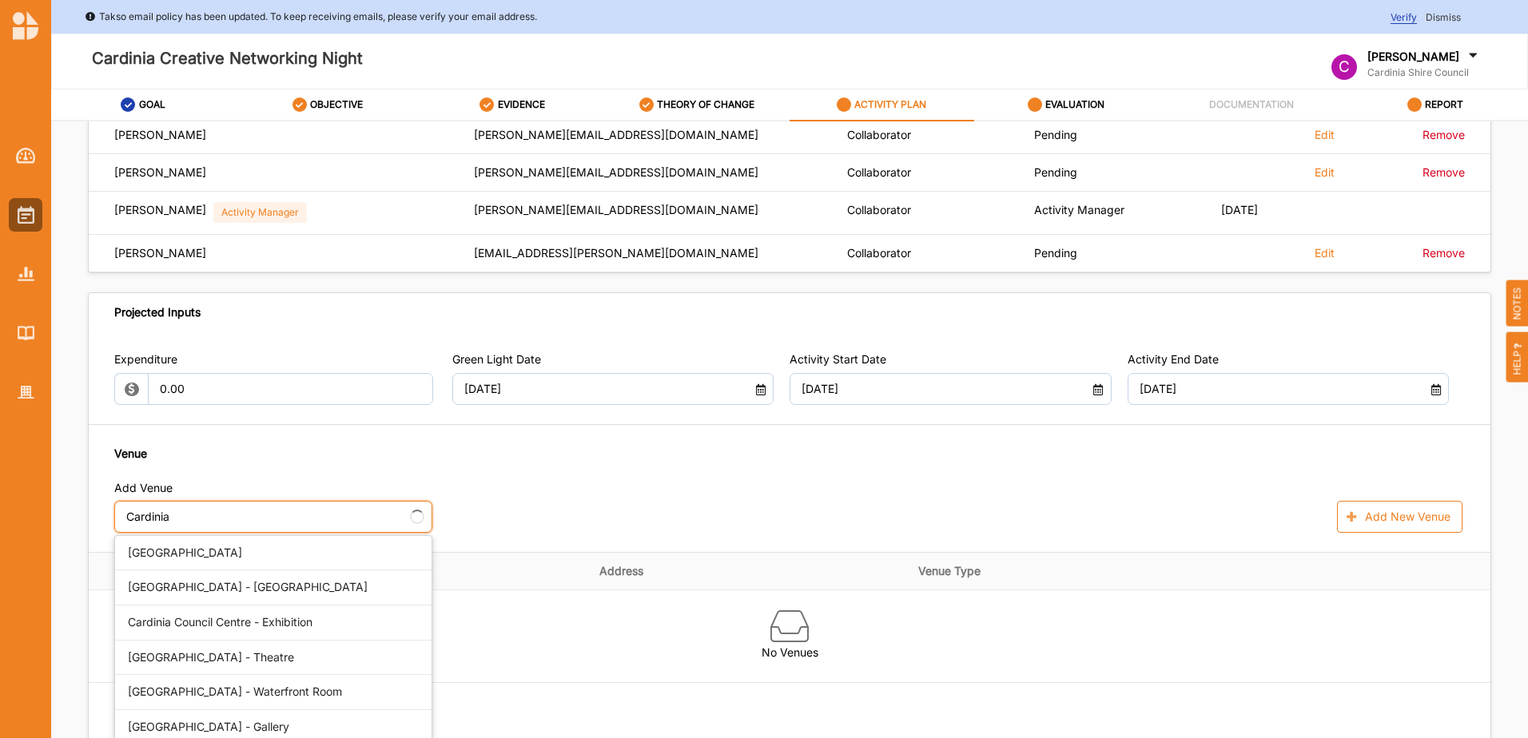
type input "Cardinia"
click at [212, 591] on div "[GEOGRAPHIC_DATA] - [GEOGRAPHIC_DATA]" at bounding box center [273, 588] width 316 height 35
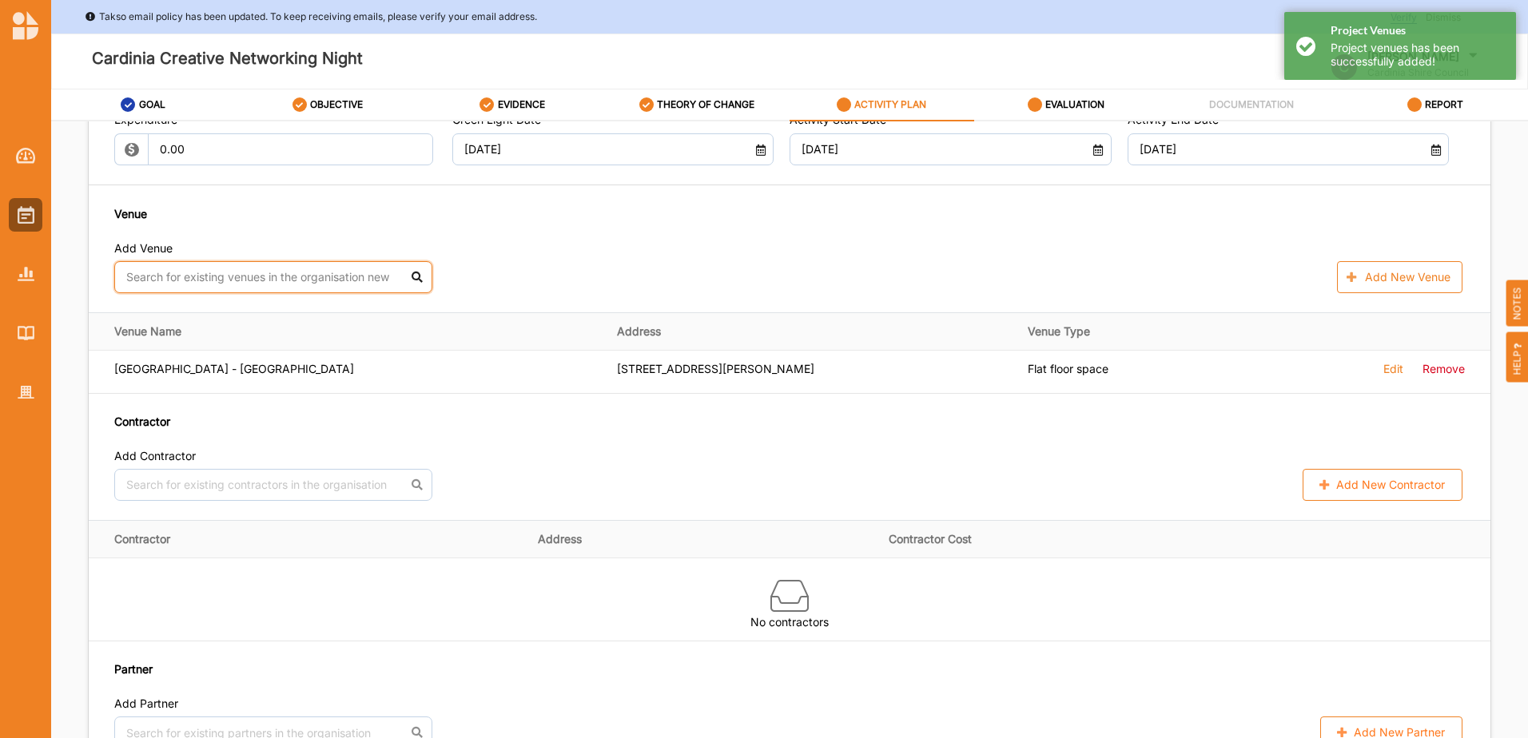
scroll to position [1119, 0]
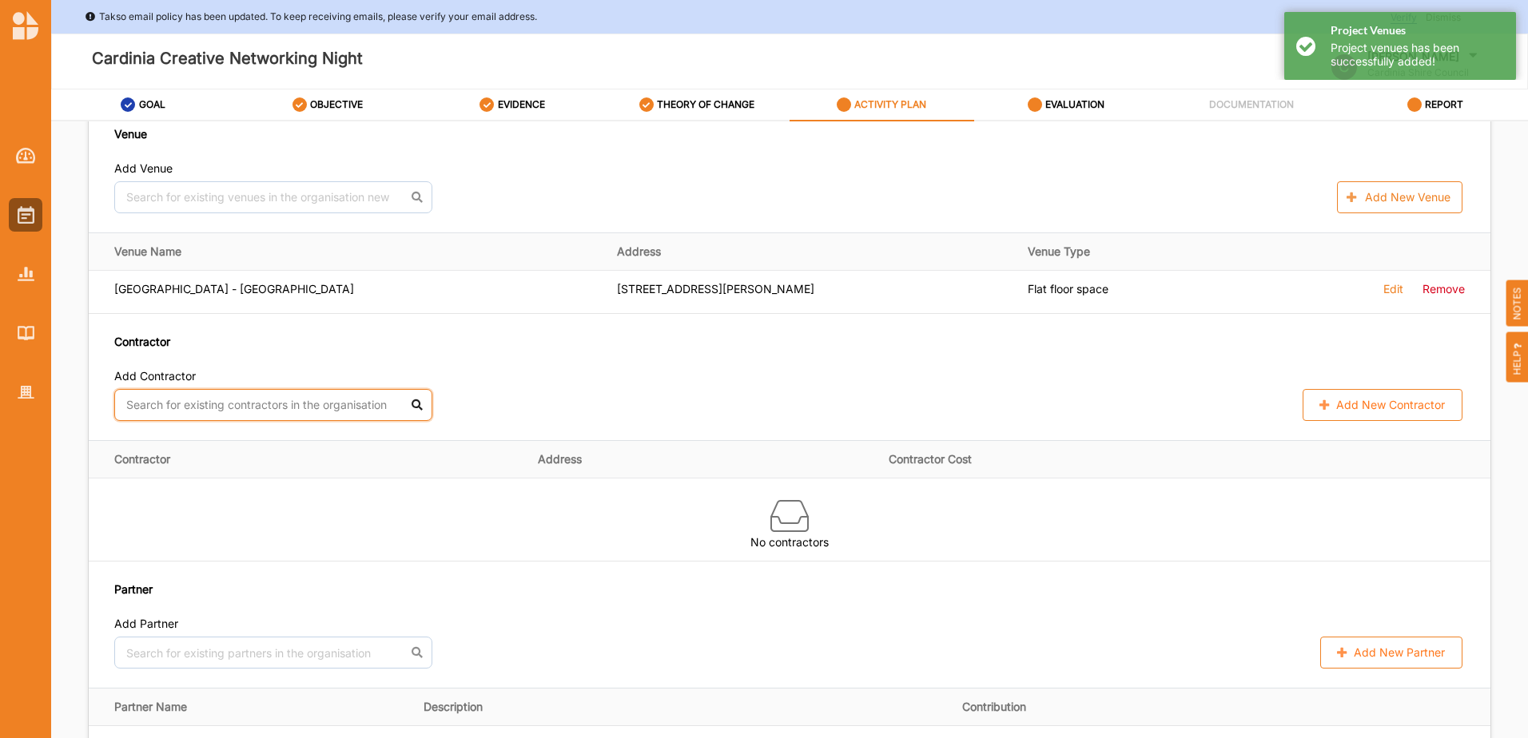
click at [235, 404] on input "text" at bounding box center [273, 405] width 318 height 32
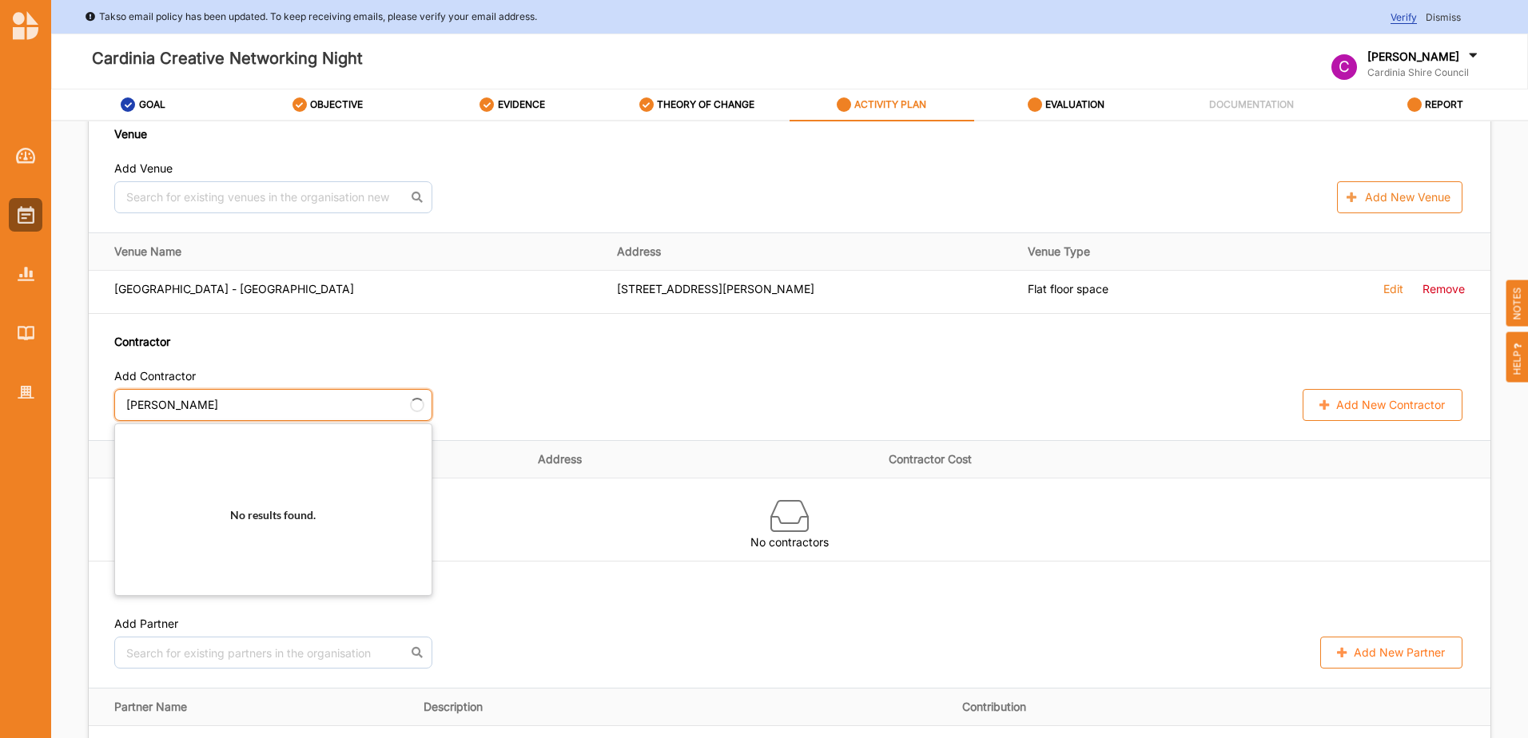
type input "[PERSON_NAME]"
drag, startPoint x: 255, startPoint y: 401, endPoint x: 111, endPoint y: 400, distance: 143.8
click at [111, 400] on div "Expenditure 0.00 Green Light Date [DATE] Activity Start Date [DATE] Activity En…" at bounding box center [790, 227] width 1402 height 428
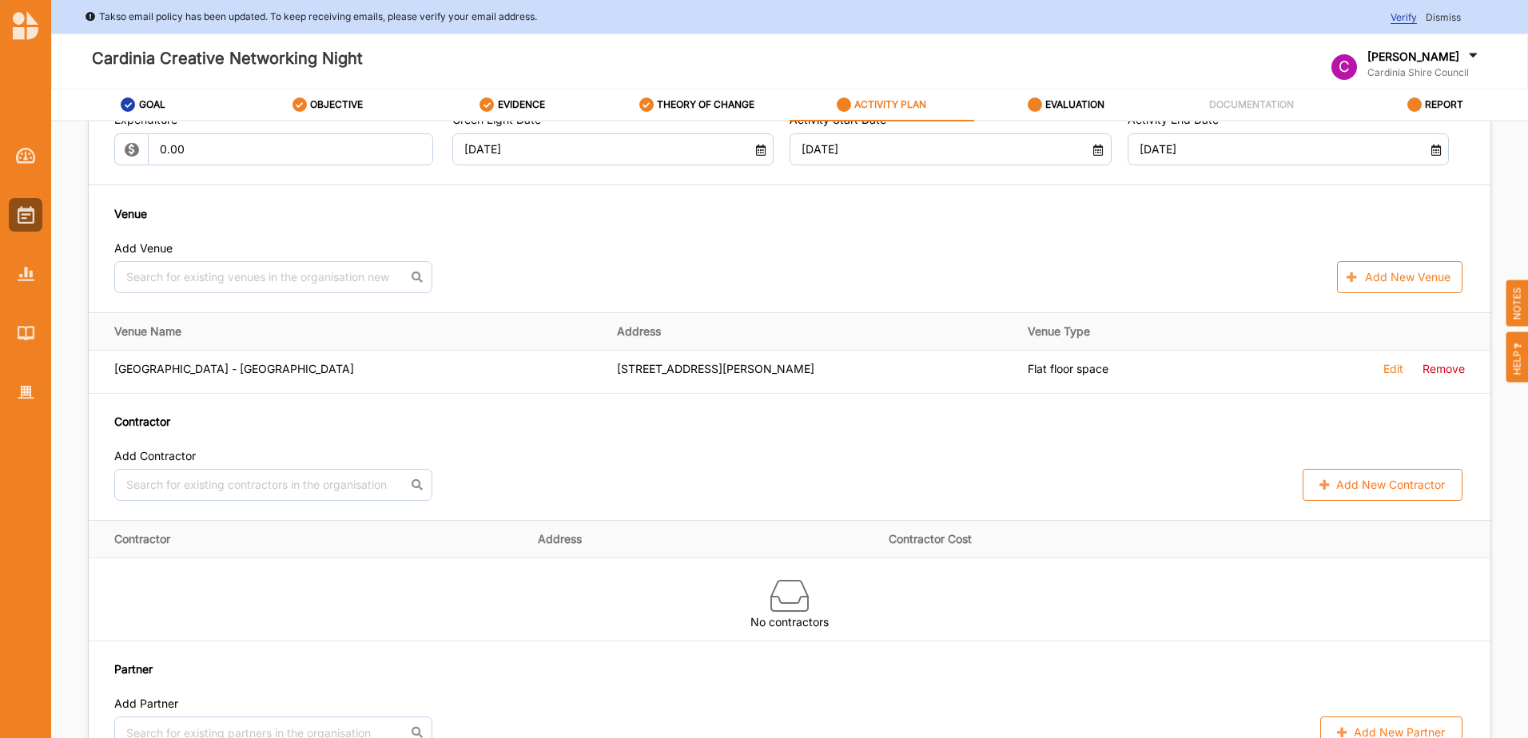
click at [1375, 492] on button "Add New Contractor" at bounding box center [1383, 485] width 160 height 32
select select "[GEOGRAPHIC_DATA]"
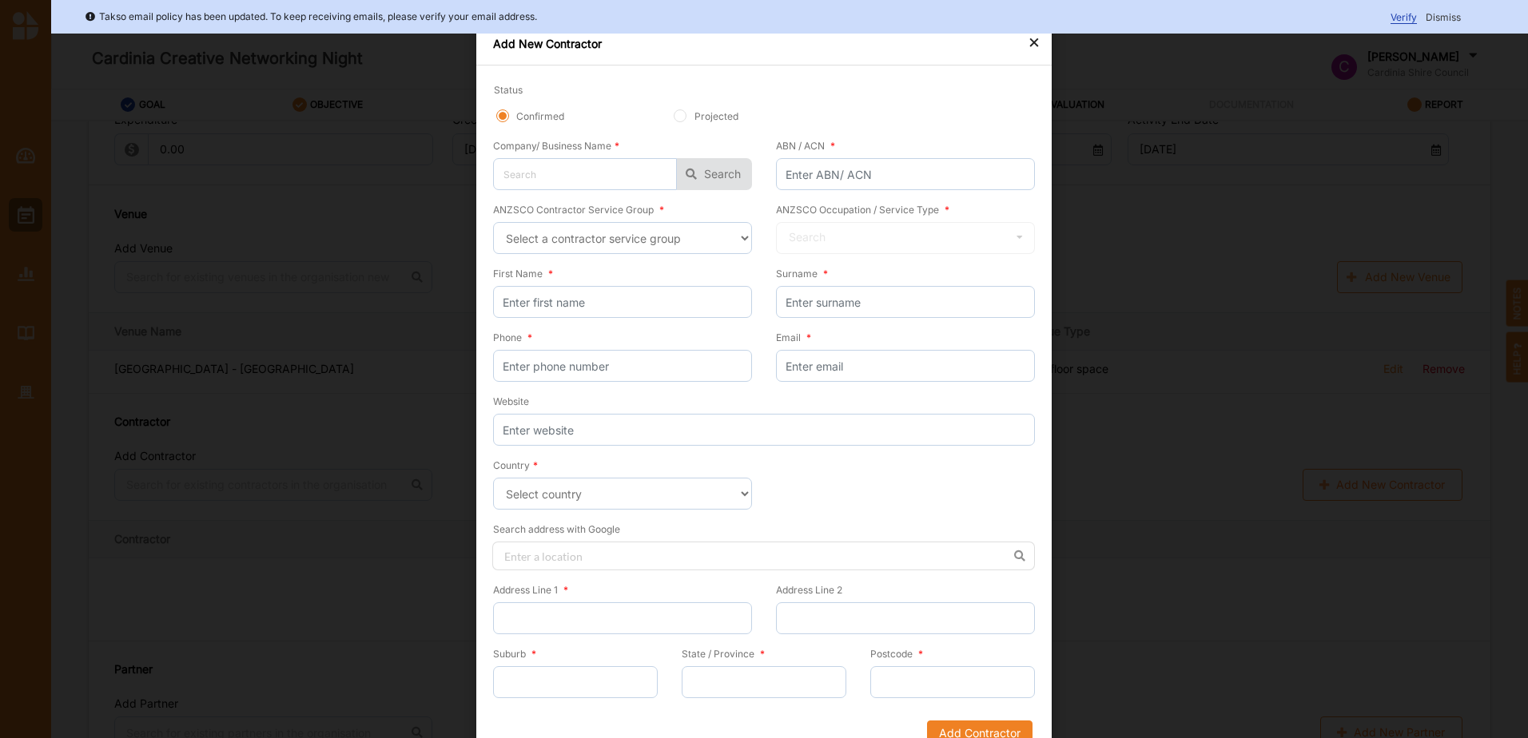
click at [678, 114] on input "Projected" at bounding box center [680, 115] width 13 height 13
radio input "true"
click at [557, 177] on input "text" at bounding box center [585, 174] width 184 height 32
type input "A"
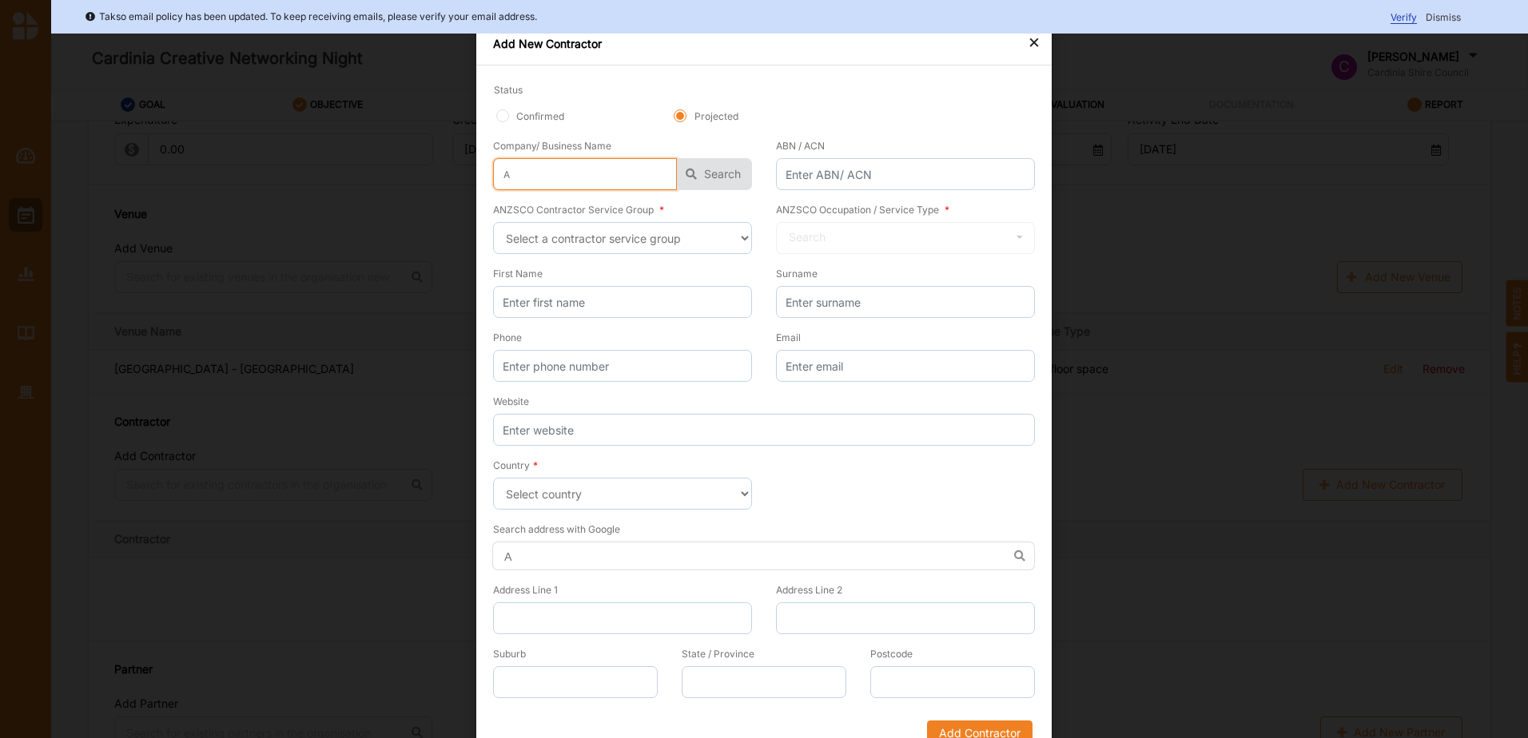
type input "An"
type input "And"
type input "Andr"
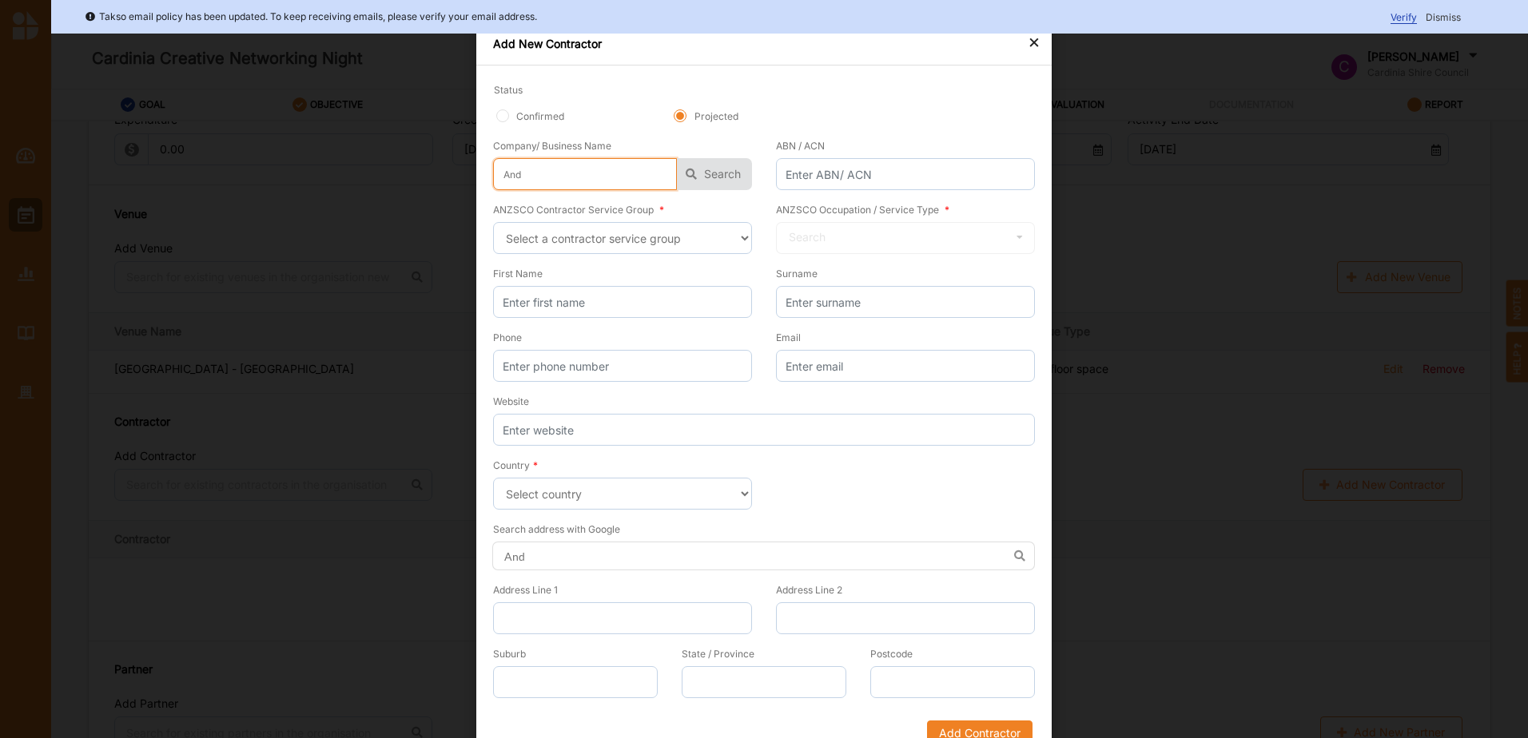
type input "Andr"
type input "[PERSON_NAME]"
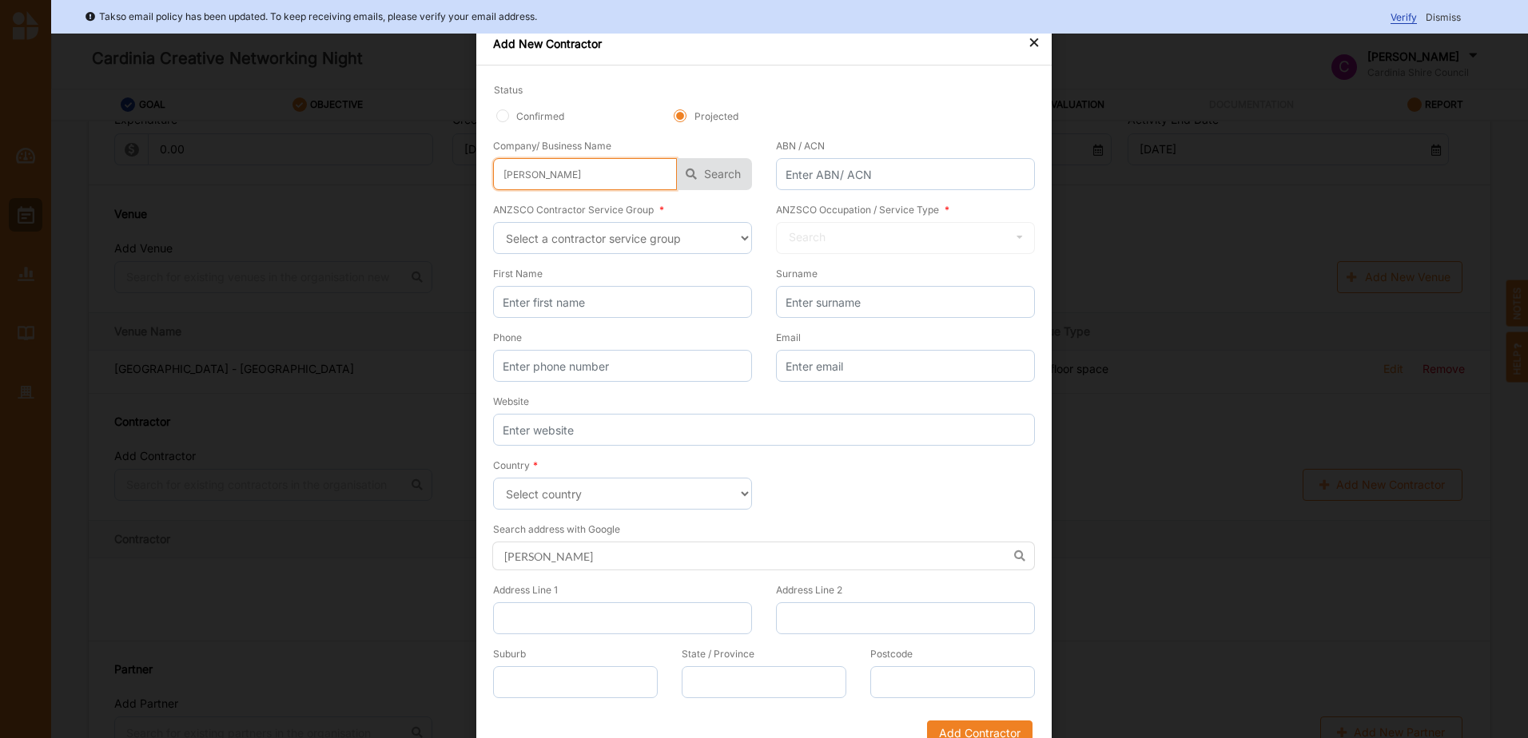
type input "[PERSON_NAME]"
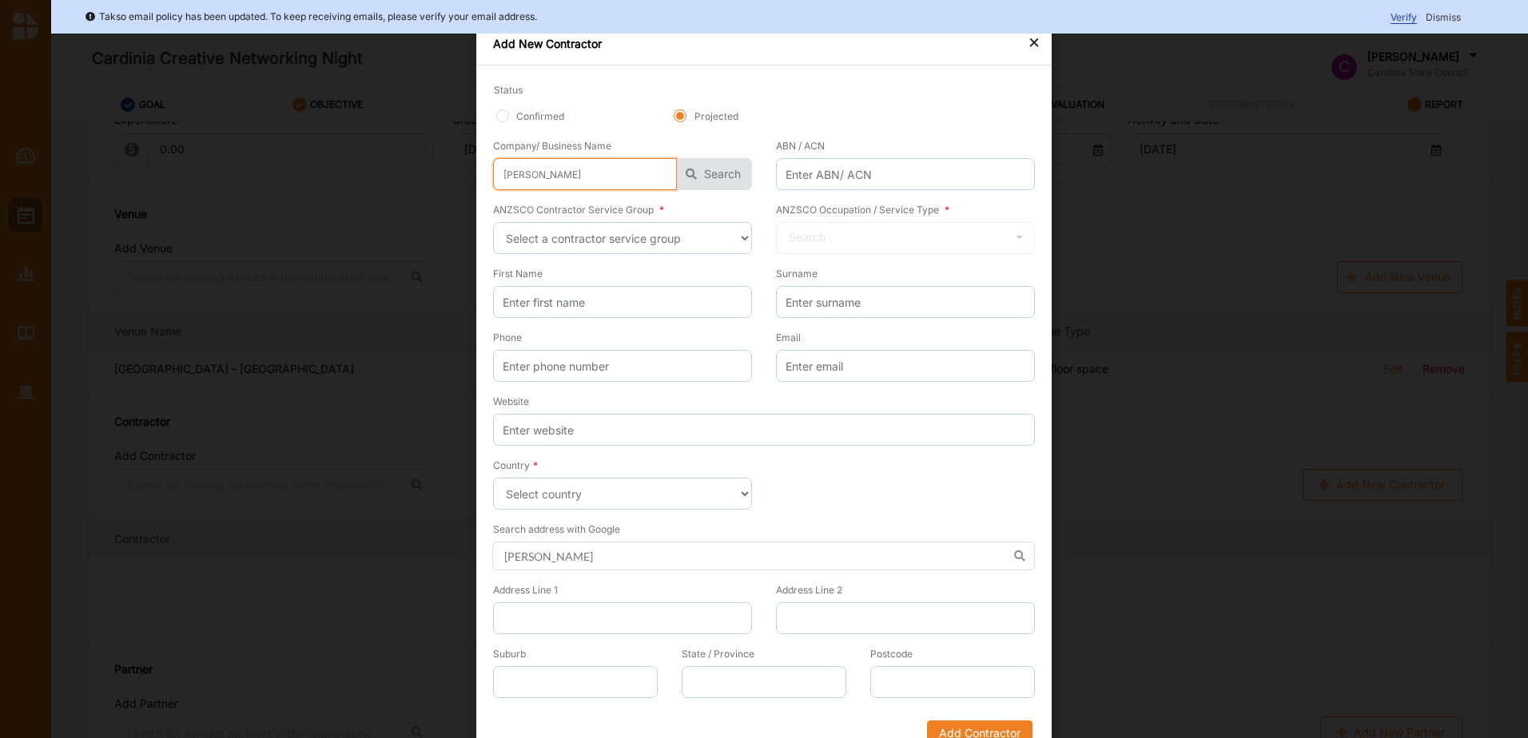
type input "[PERSON_NAME]"
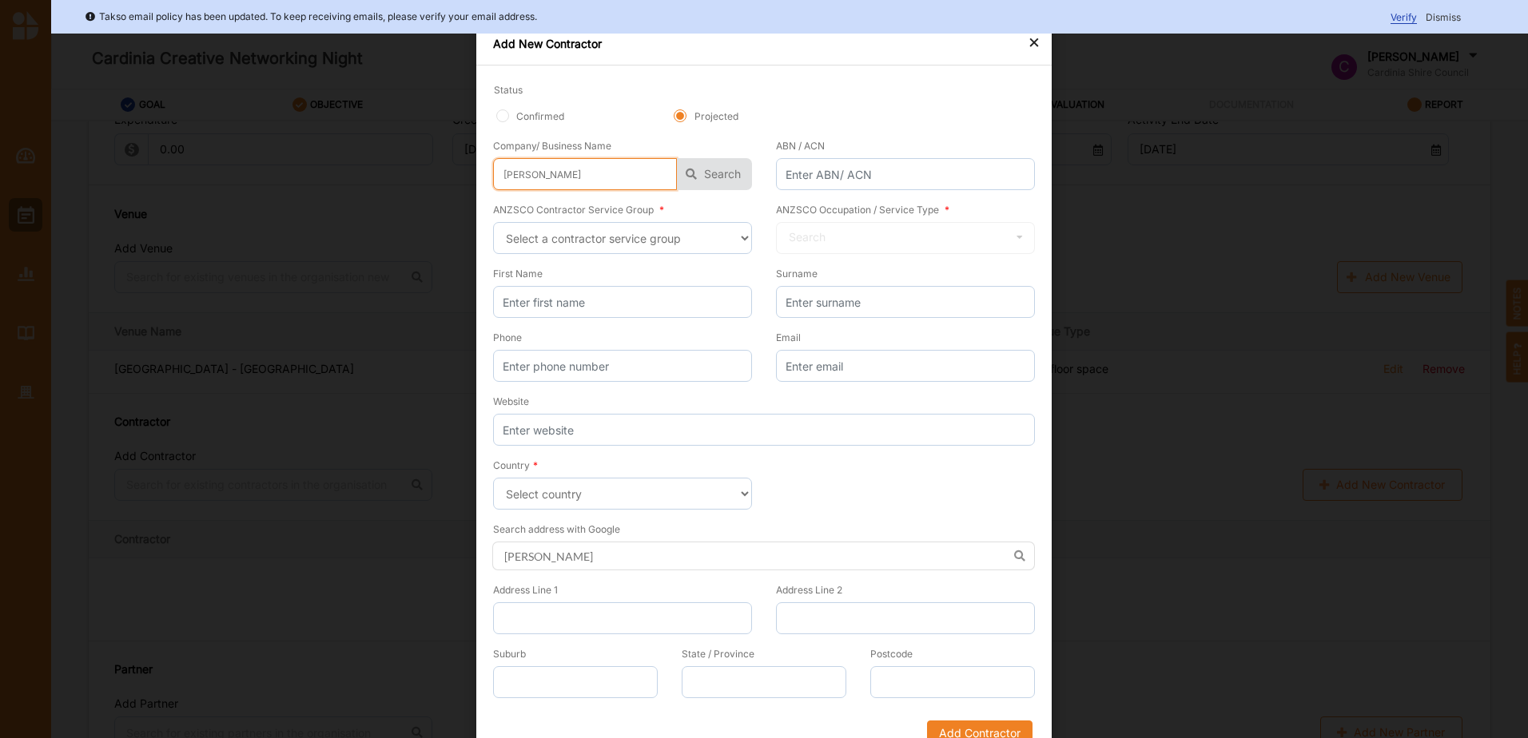
type input "[PERSON_NAME]"
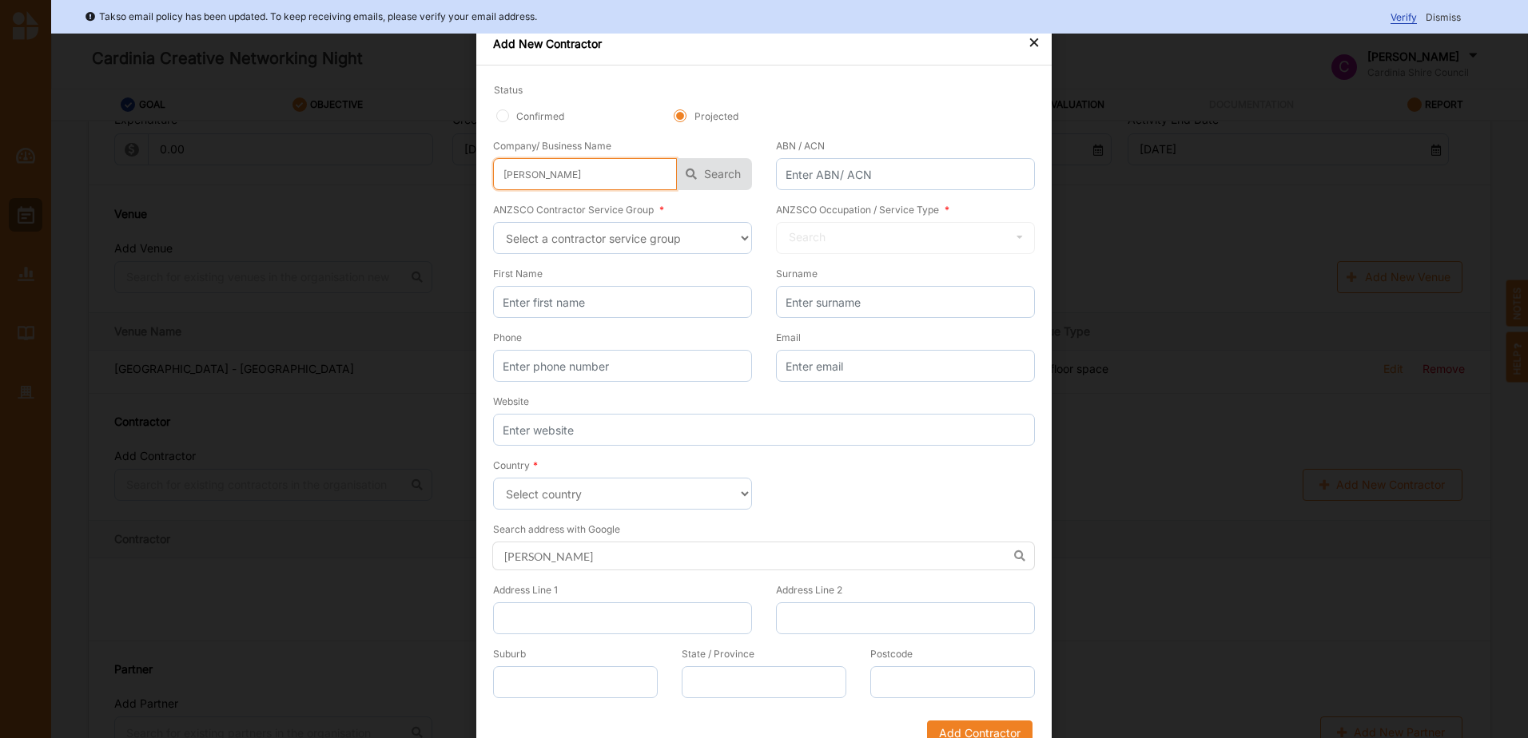
type input "[PERSON_NAME]"
click at [677, 189] on icon "button" at bounding box center [691, 174] width 29 height 32
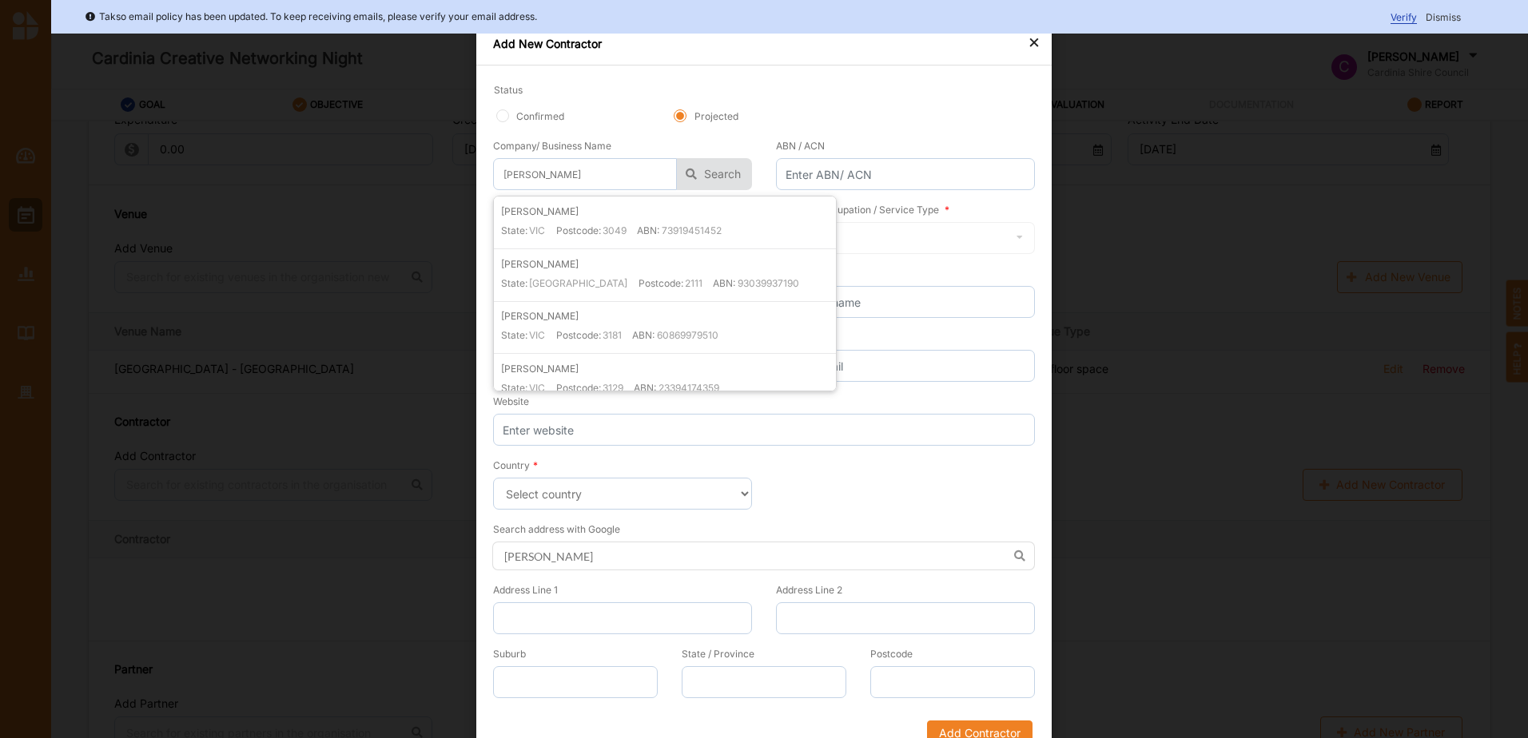
click at [570, 221] on div "[PERSON_NAME] State: [GEOGRAPHIC_DATA] Postcode: 3049 ABN: 73919451452" at bounding box center [668, 226] width 335 height 45
type input "73919451452"
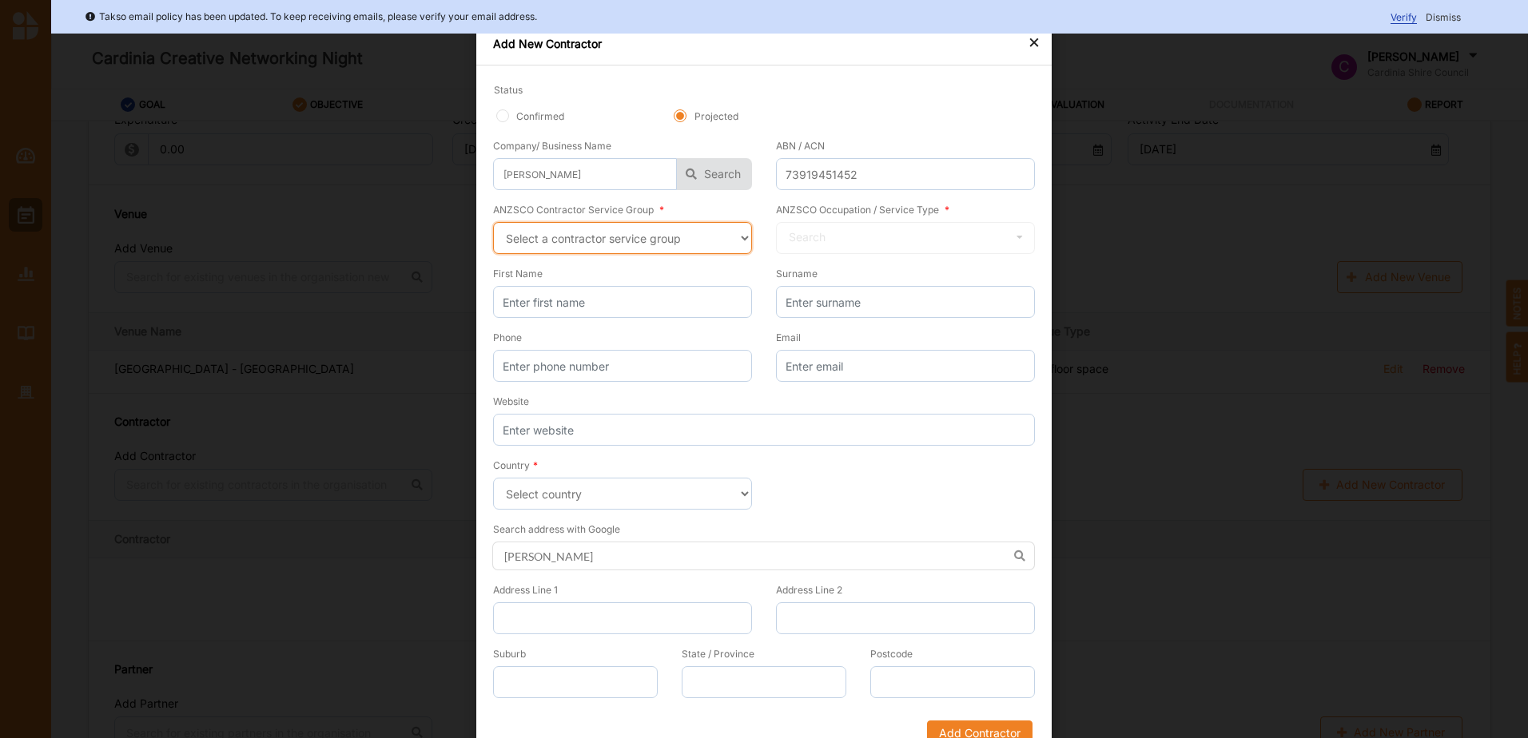
click at [599, 233] on select "Select a contractor service group Hospitality, Retail and Service Managers Spec…" at bounding box center [622, 238] width 259 height 32
select select "21"
click at [493, 222] on select "Select a contractor service group Hospitality, Retail and Service Managers Spec…" at bounding box center [622, 238] width 259 height 32
click at [806, 237] on div "Search" at bounding box center [807, 237] width 37 height 11
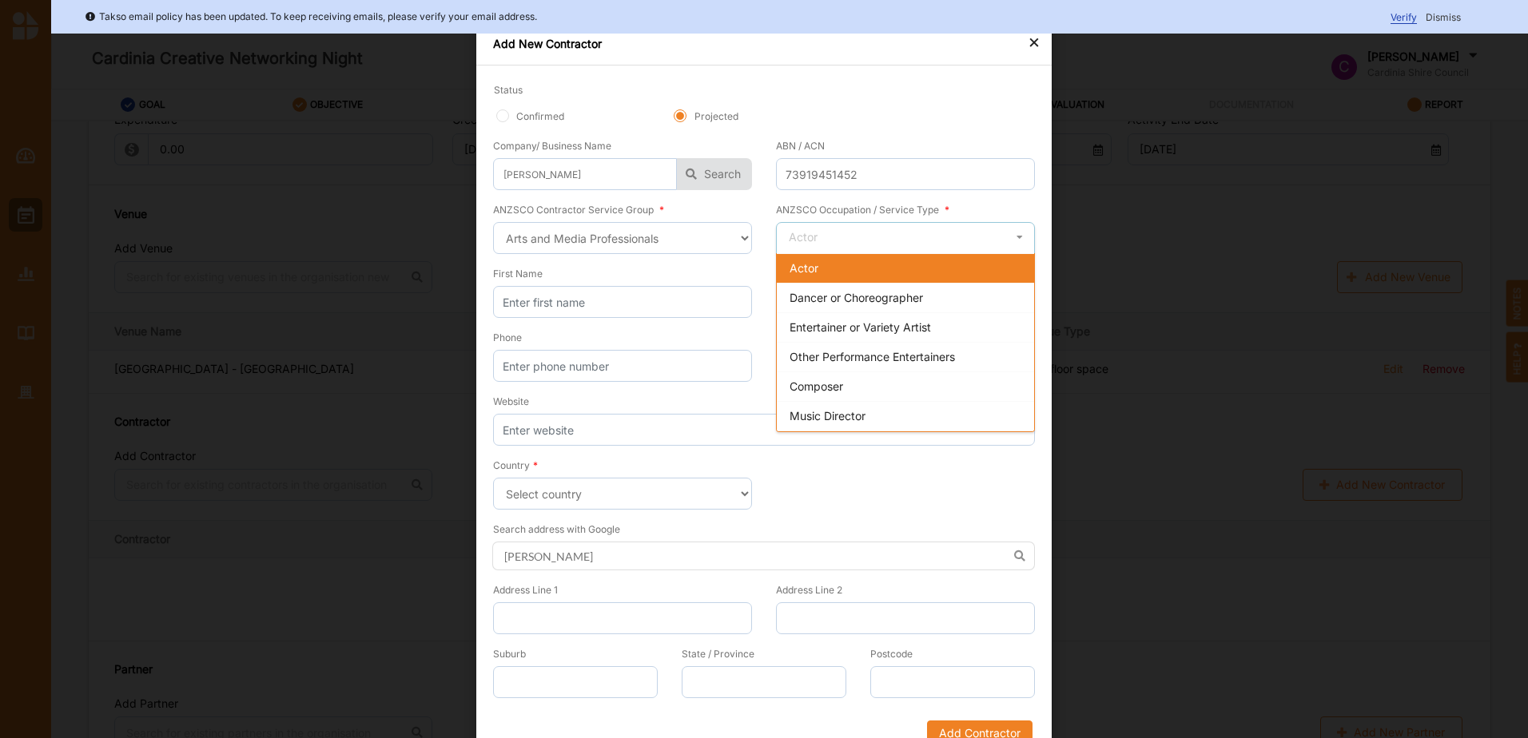
click at [843, 328] on span "Entertainer or Variety Artist" at bounding box center [860, 327] width 141 height 14
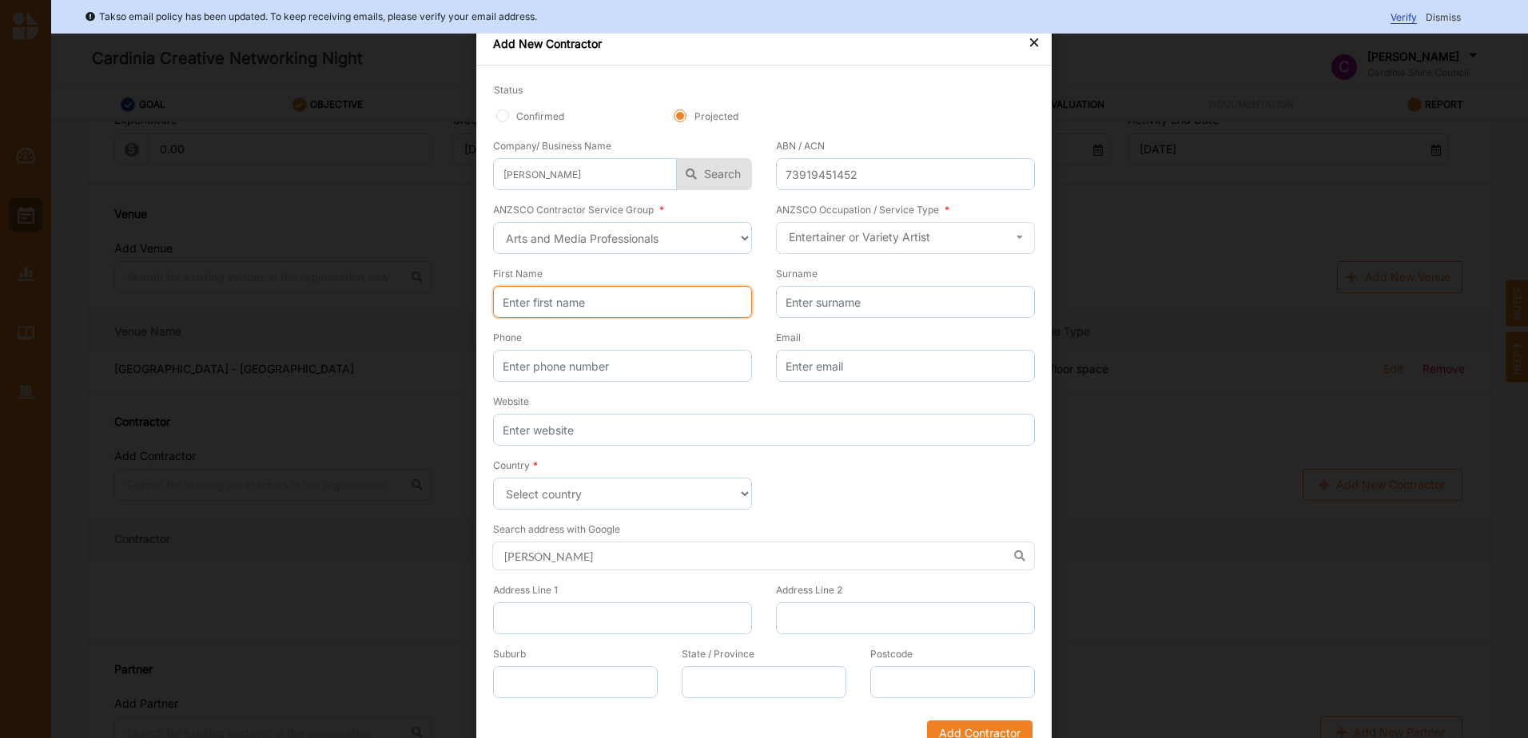
click at [621, 309] on input "First Name" at bounding box center [622, 302] width 259 height 32
type input "[PERSON_NAME]"
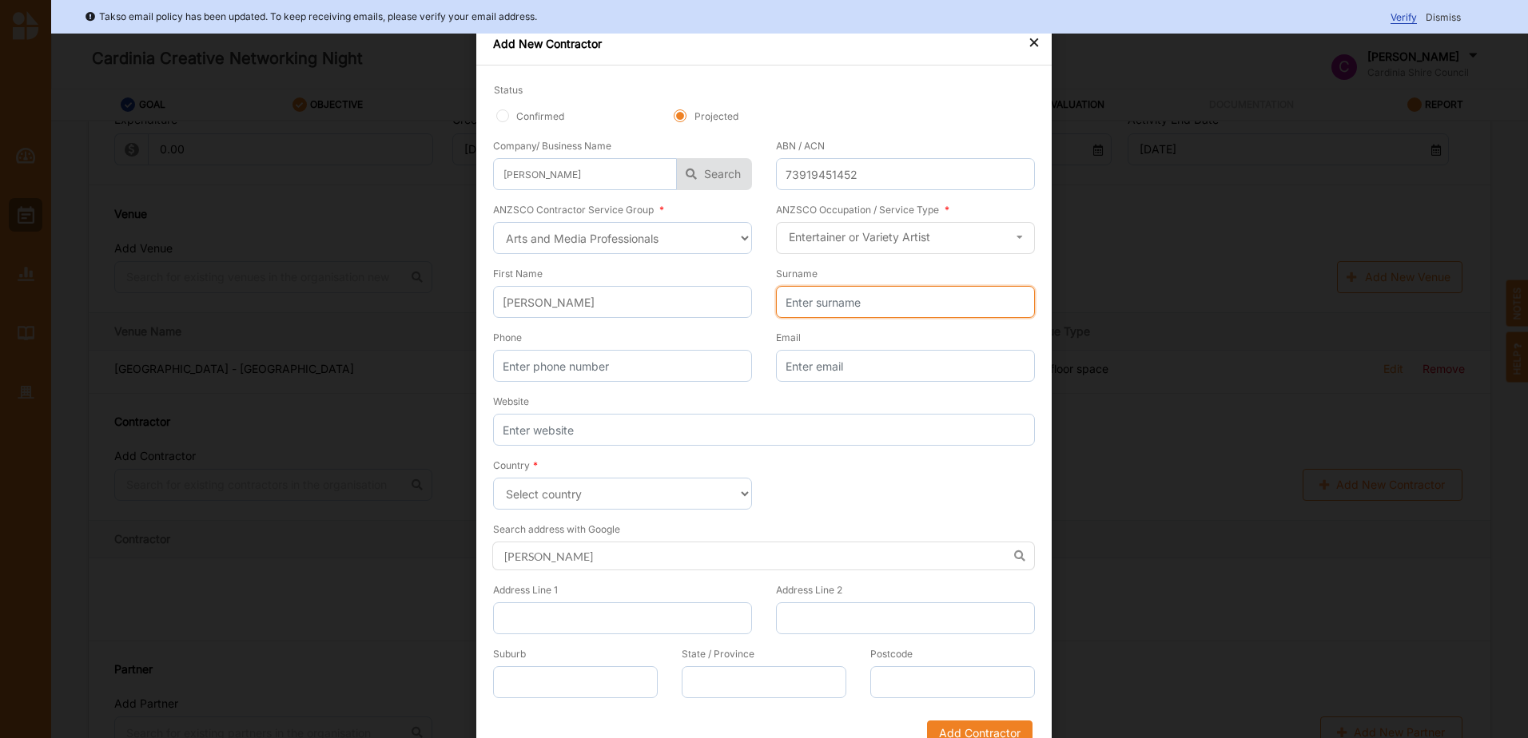
click at [925, 304] on input "Surname" at bounding box center [905, 302] width 259 height 32
type input "[PERSON_NAME]"
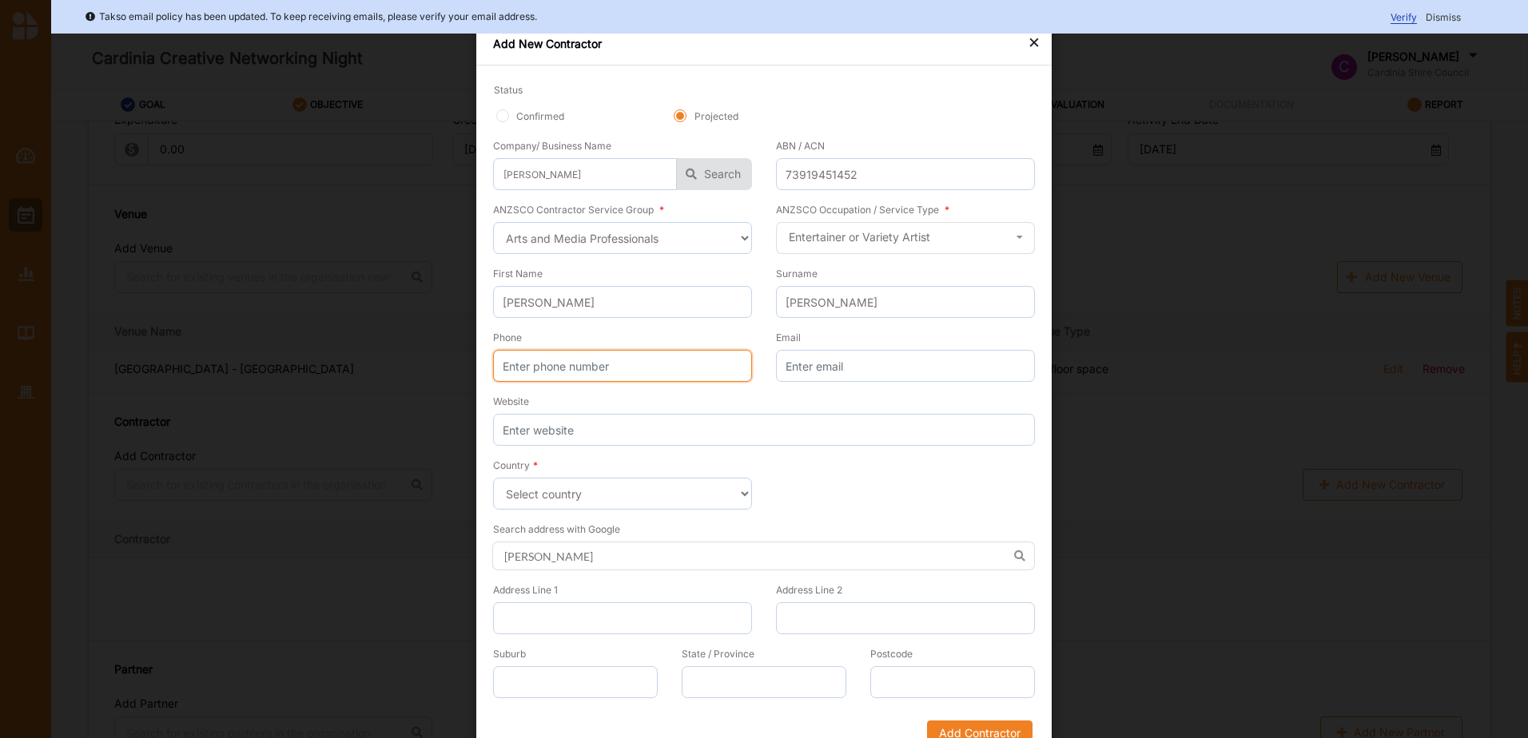
click at [619, 368] on input "Phone" at bounding box center [622, 366] width 259 height 32
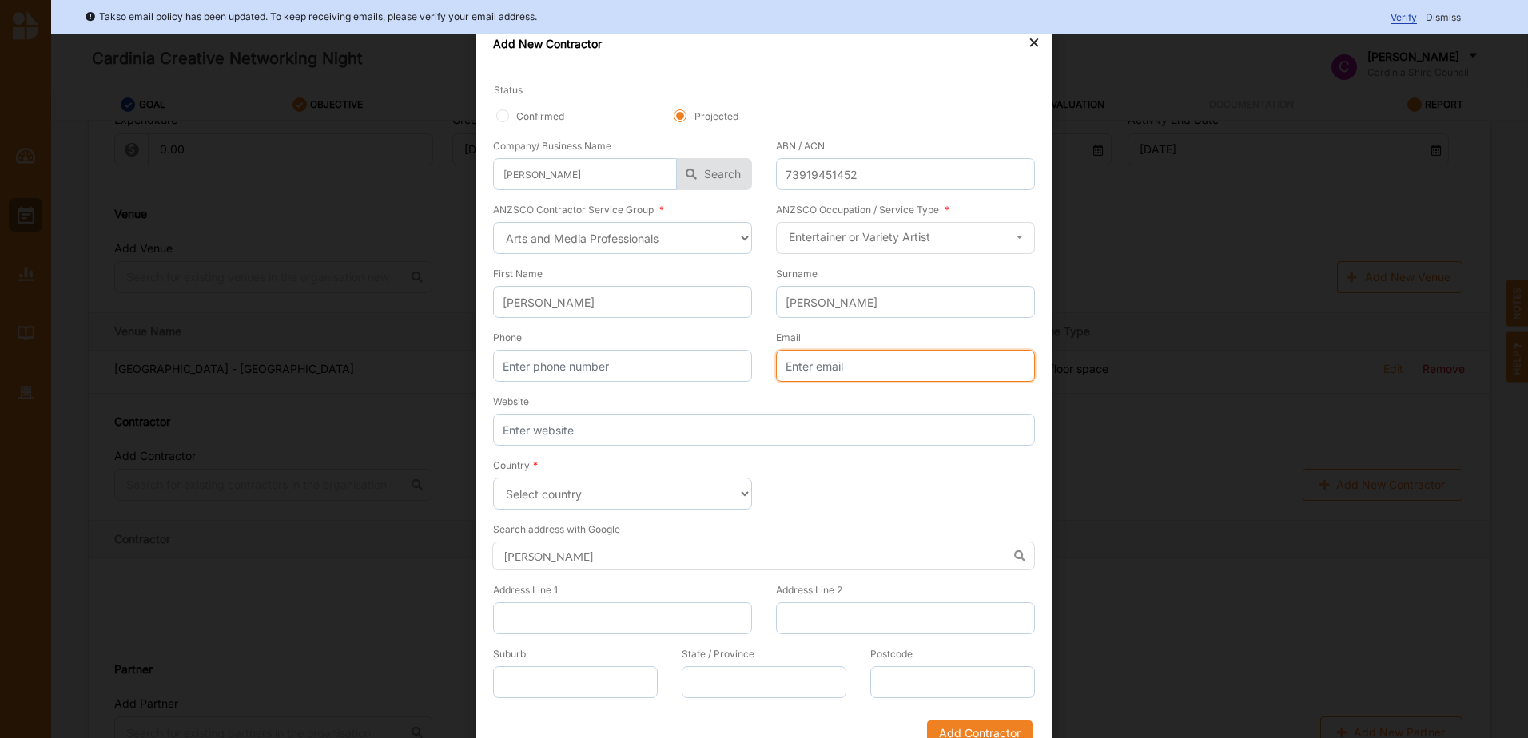
click at [833, 365] on input "Email" at bounding box center [905, 366] width 259 height 32
click at [805, 367] on input "Email" at bounding box center [905, 366] width 259 height 32
paste input "[EMAIL_ADDRESS][DOMAIN_NAME]"
type input "[EMAIL_ADDRESS][DOMAIN_NAME]"
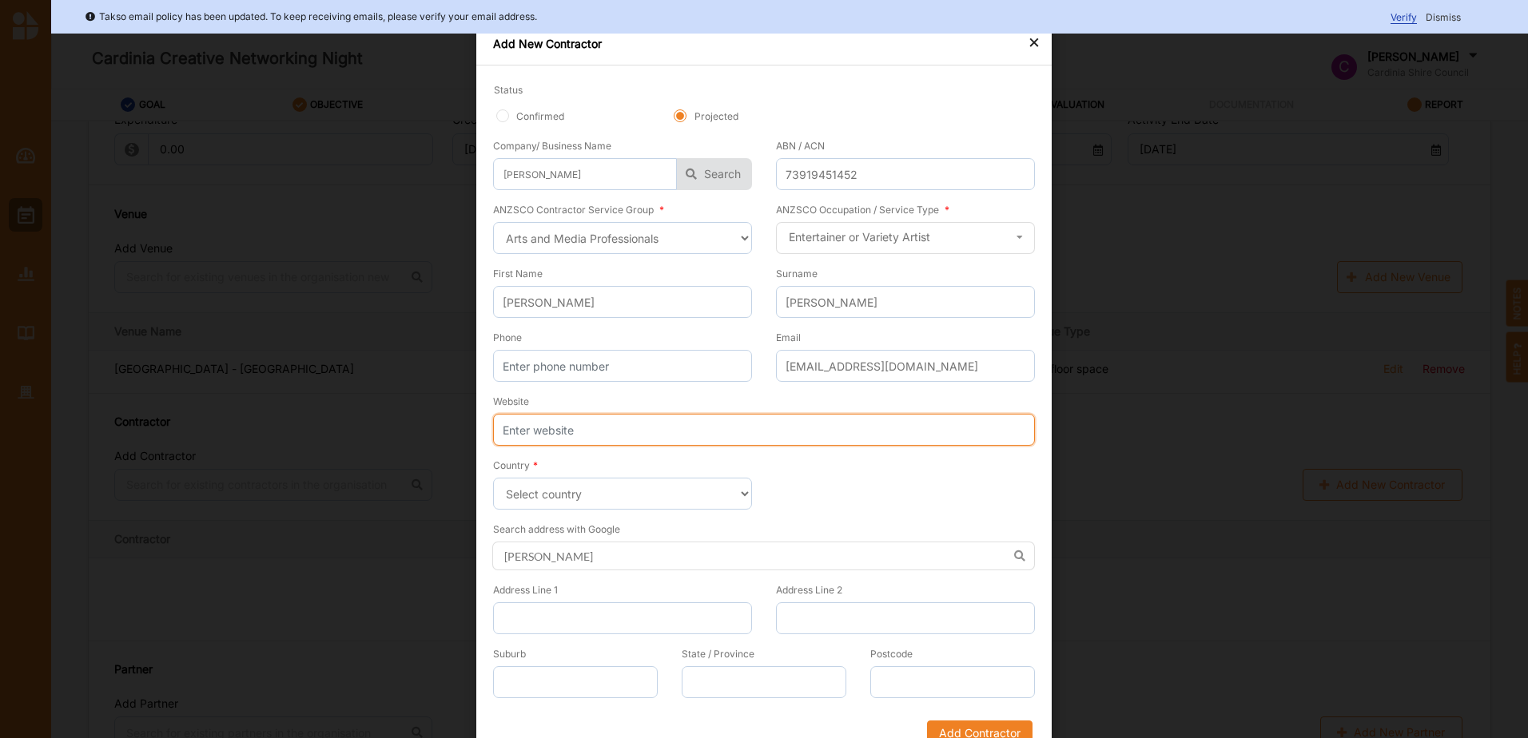
click at [583, 433] on input "Website" at bounding box center [764, 430] width 542 height 32
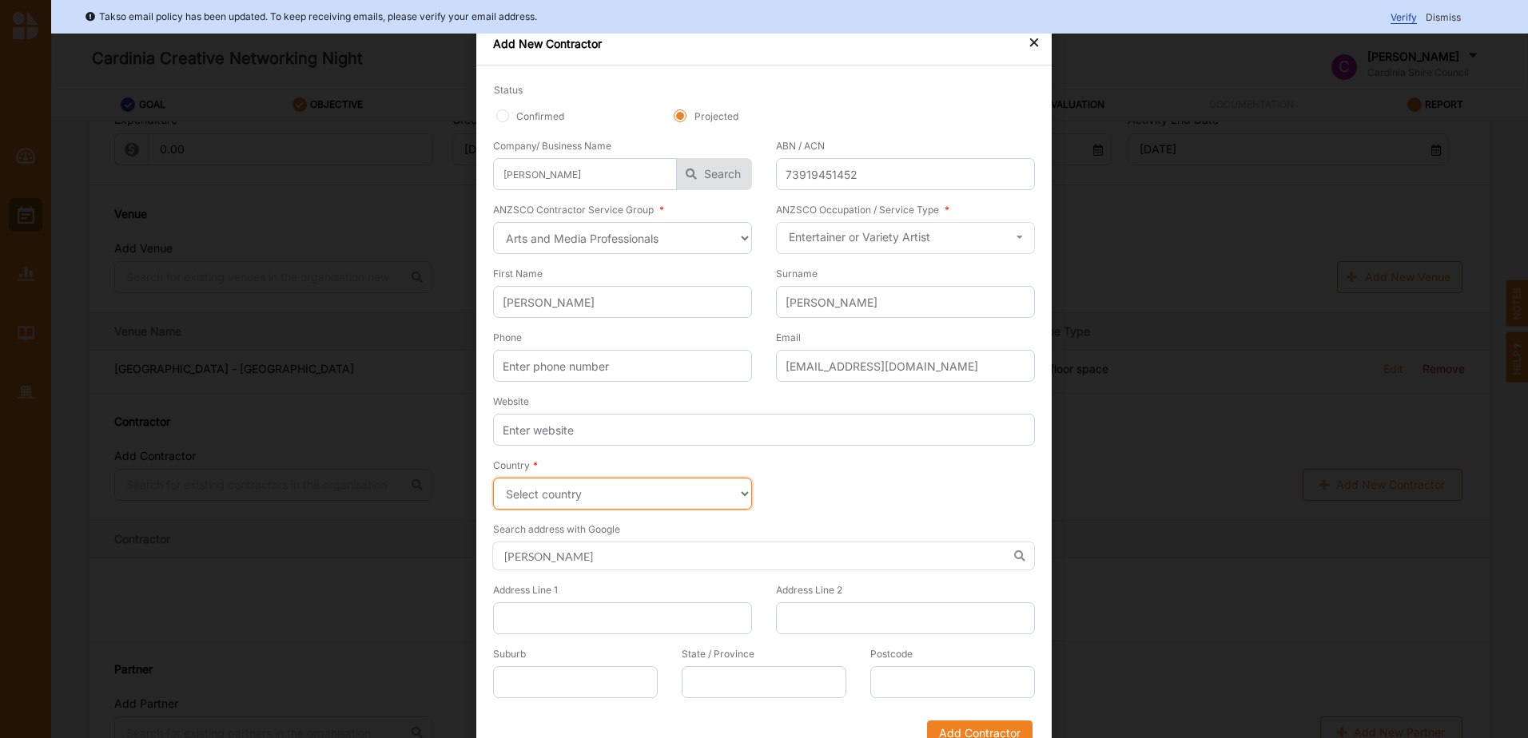
click at [549, 487] on select "Select country [GEOGRAPHIC_DATA] [GEOGRAPHIC_DATA] [GEOGRAPHIC_DATA] [GEOGRAPHI…" at bounding box center [622, 494] width 259 height 32
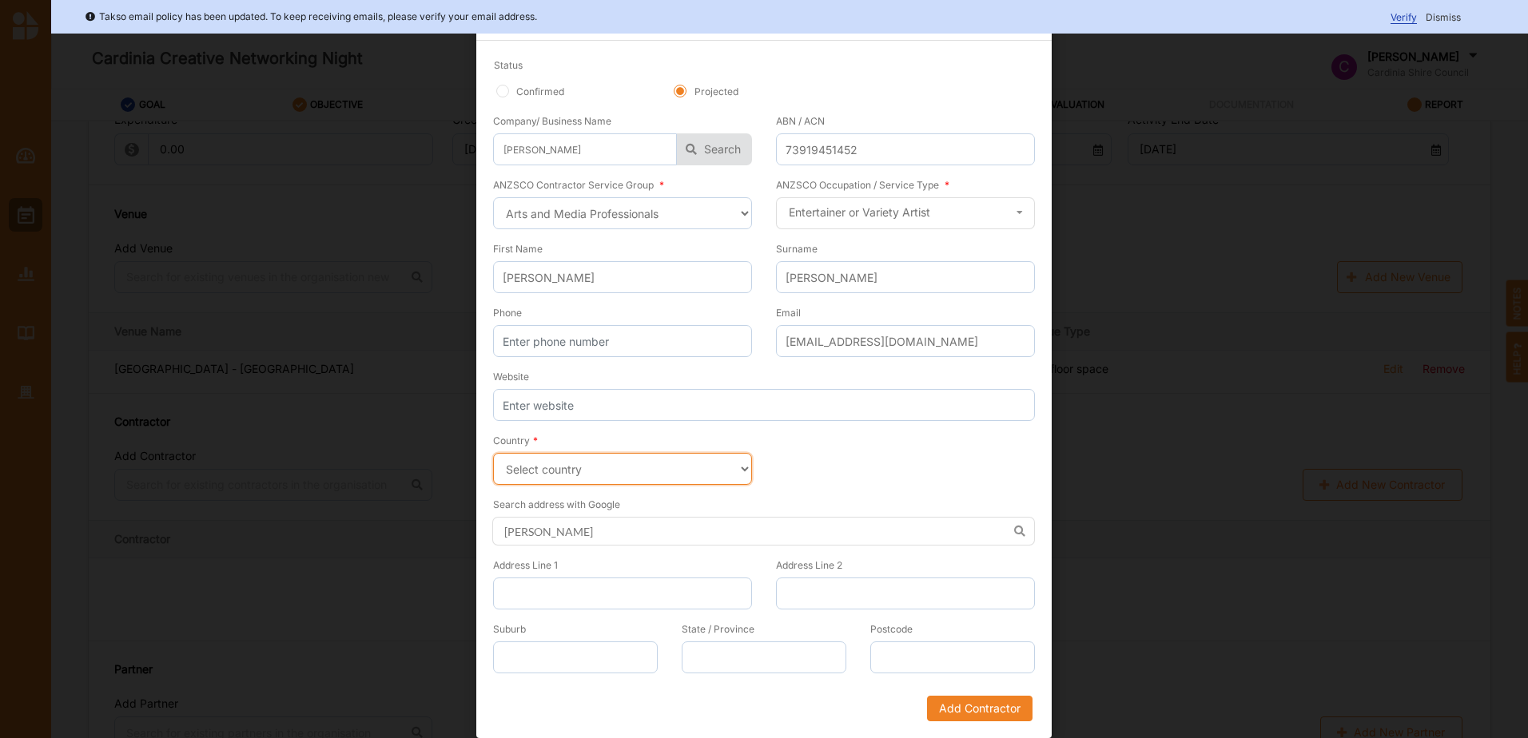
scroll to position [0, 0]
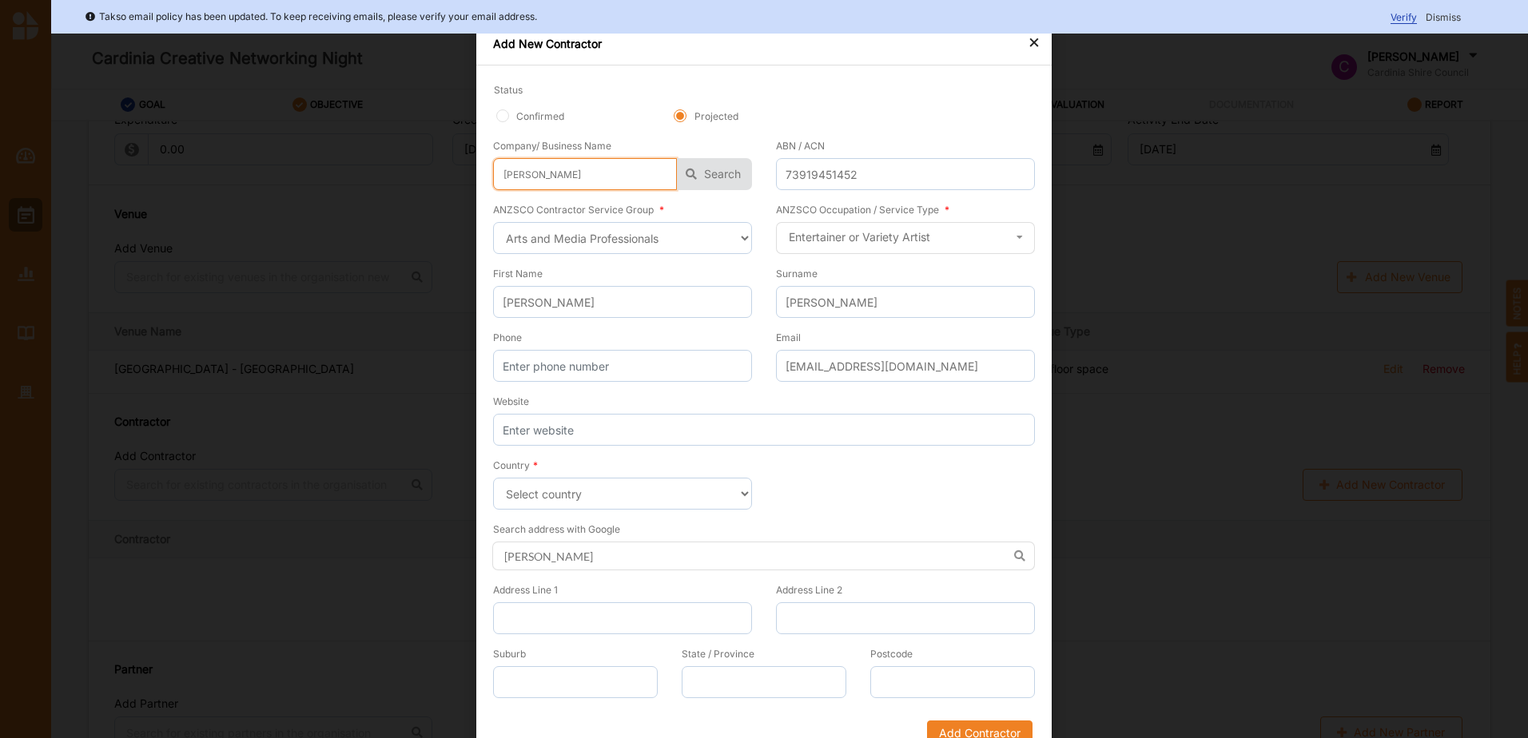
click at [614, 180] on input "[PERSON_NAME]" at bounding box center [585, 174] width 184 height 32
click at [697, 171] on icon "button" at bounding box center [691, 174] width 29 height 32
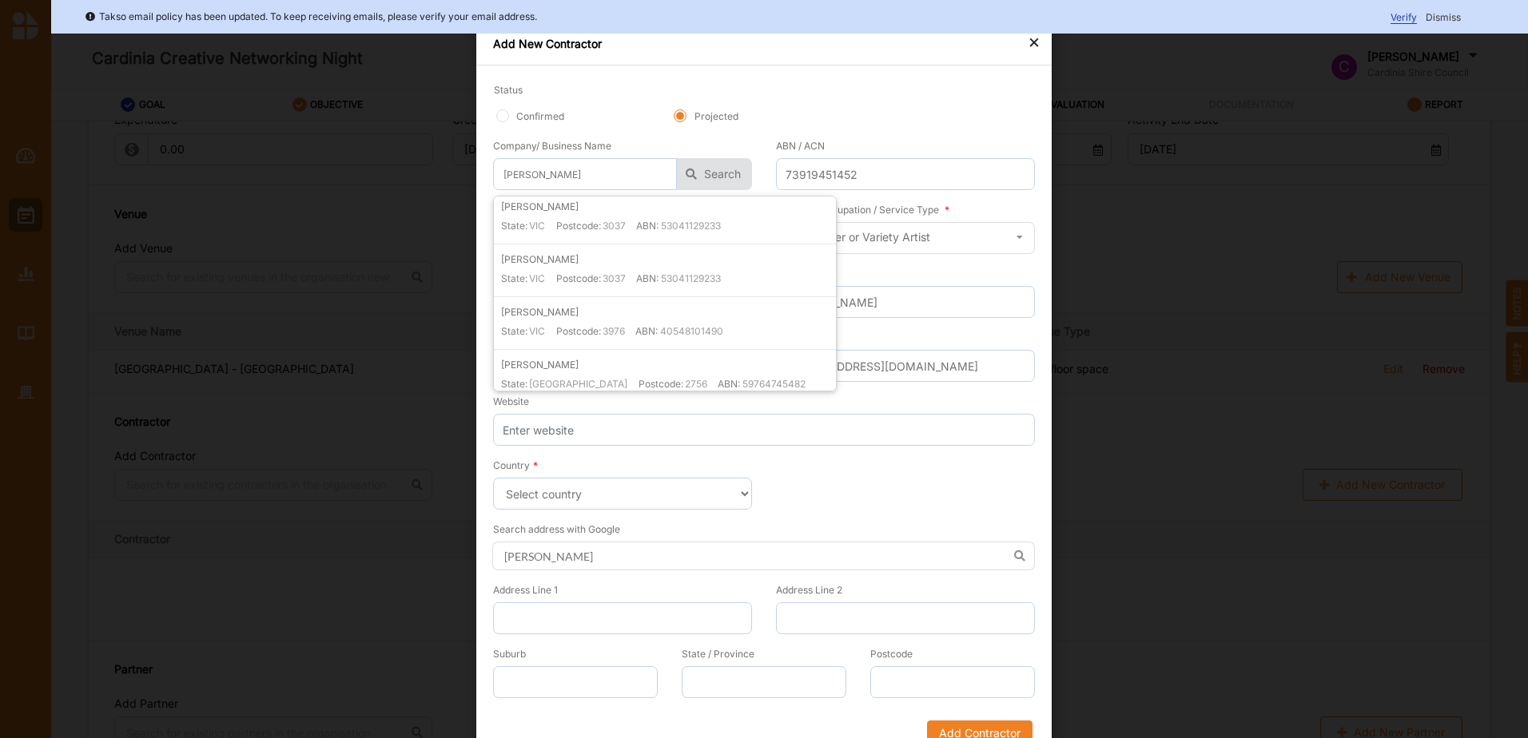
scroll to position [400, 0]
click at [574, 233] on label "[PERSON_NAME]" at bounding box center [540, 232] width 78 height 14
type input "[PERSON_NAME]"
type input "40548101490"
type input "[PERSON_NAME]"
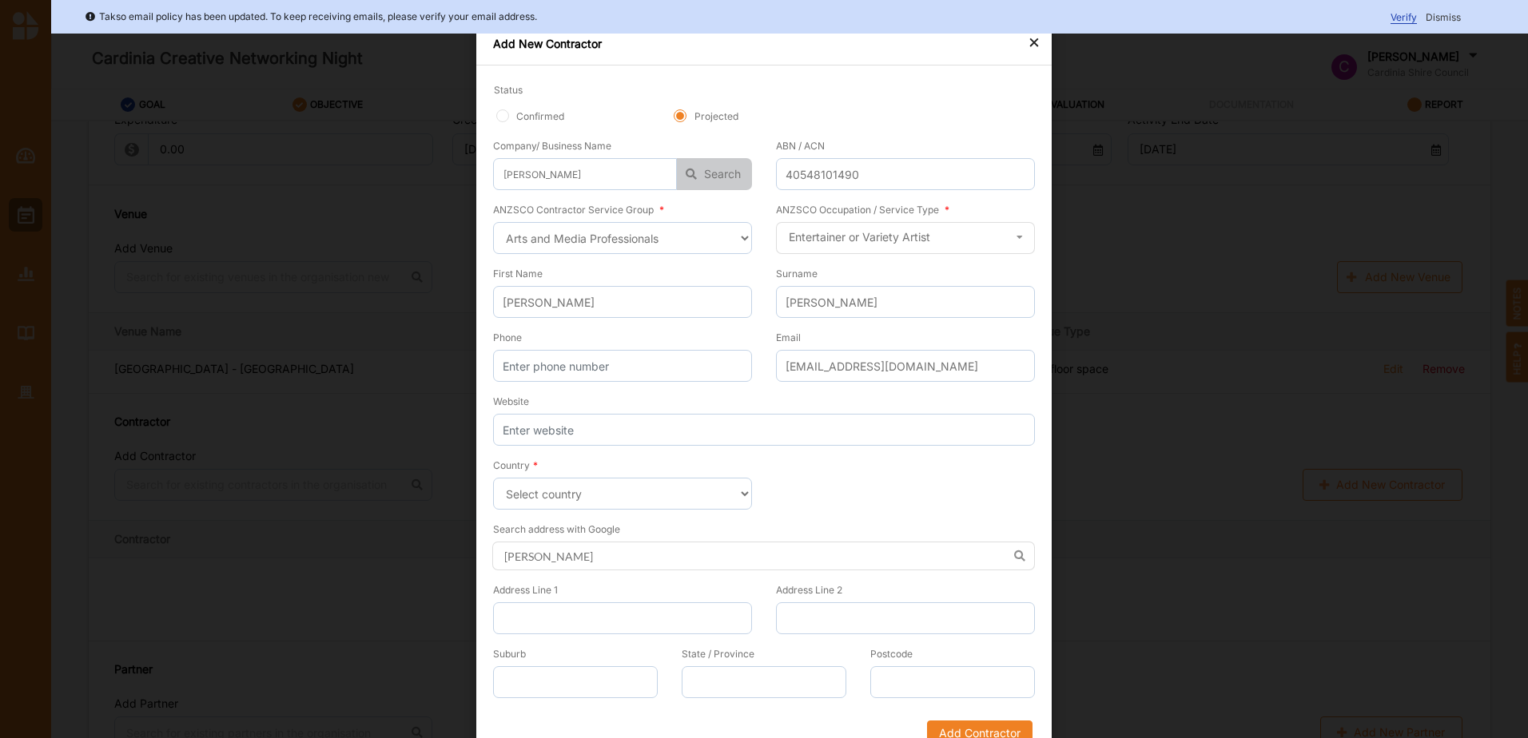
click at [690, 173] on icon "button" at bounding box center [691, 174] width 29 height 32
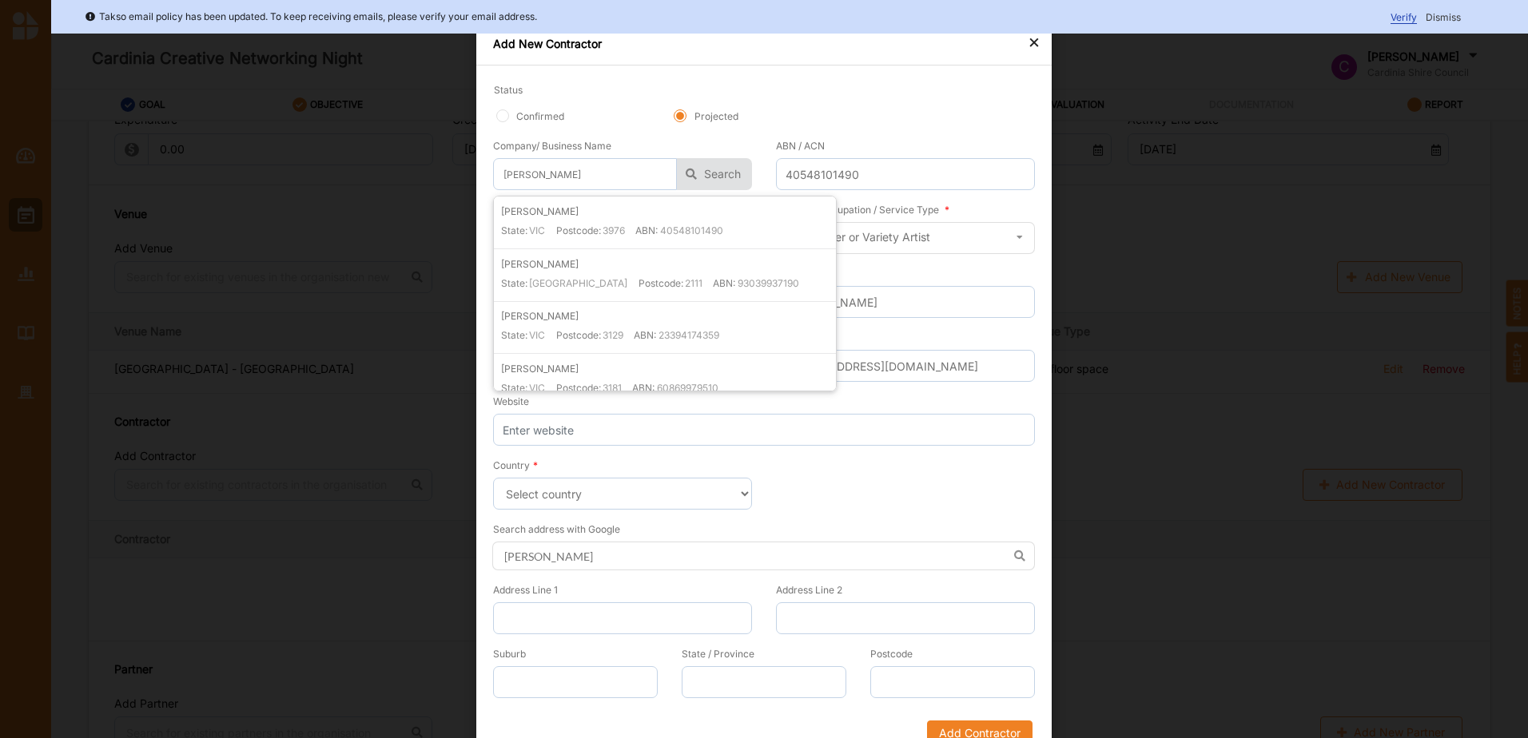
drag, startPoint x: 719, startPoint y: 231, endPoint x: 668, endPoint y: 230, distance: 51.2
click at [668, 230] on label "40548101490" at bounding box center [691, 231] width 63 height 14
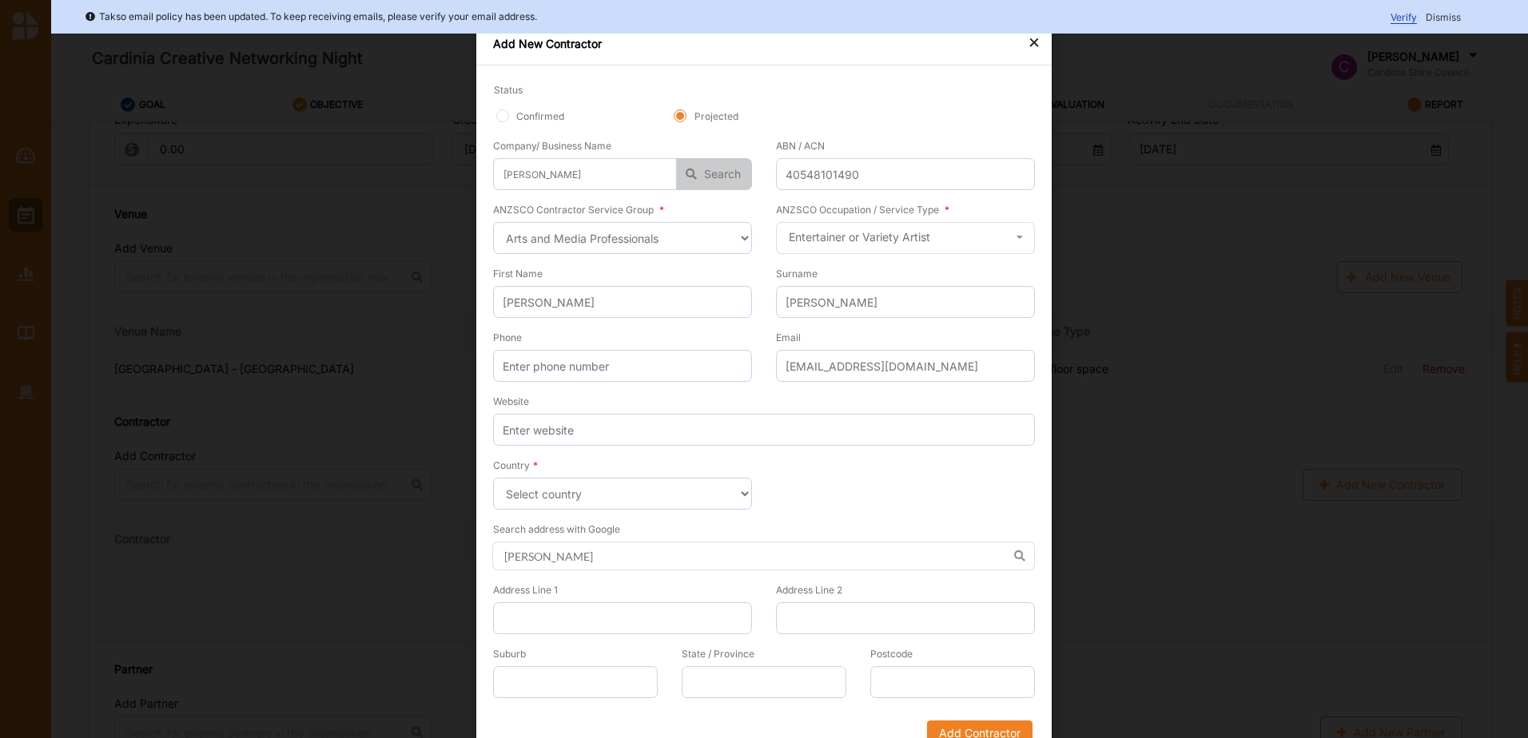
click at [681, 178] on icon "button" at bounding box center [691, 174] width 29 height 32
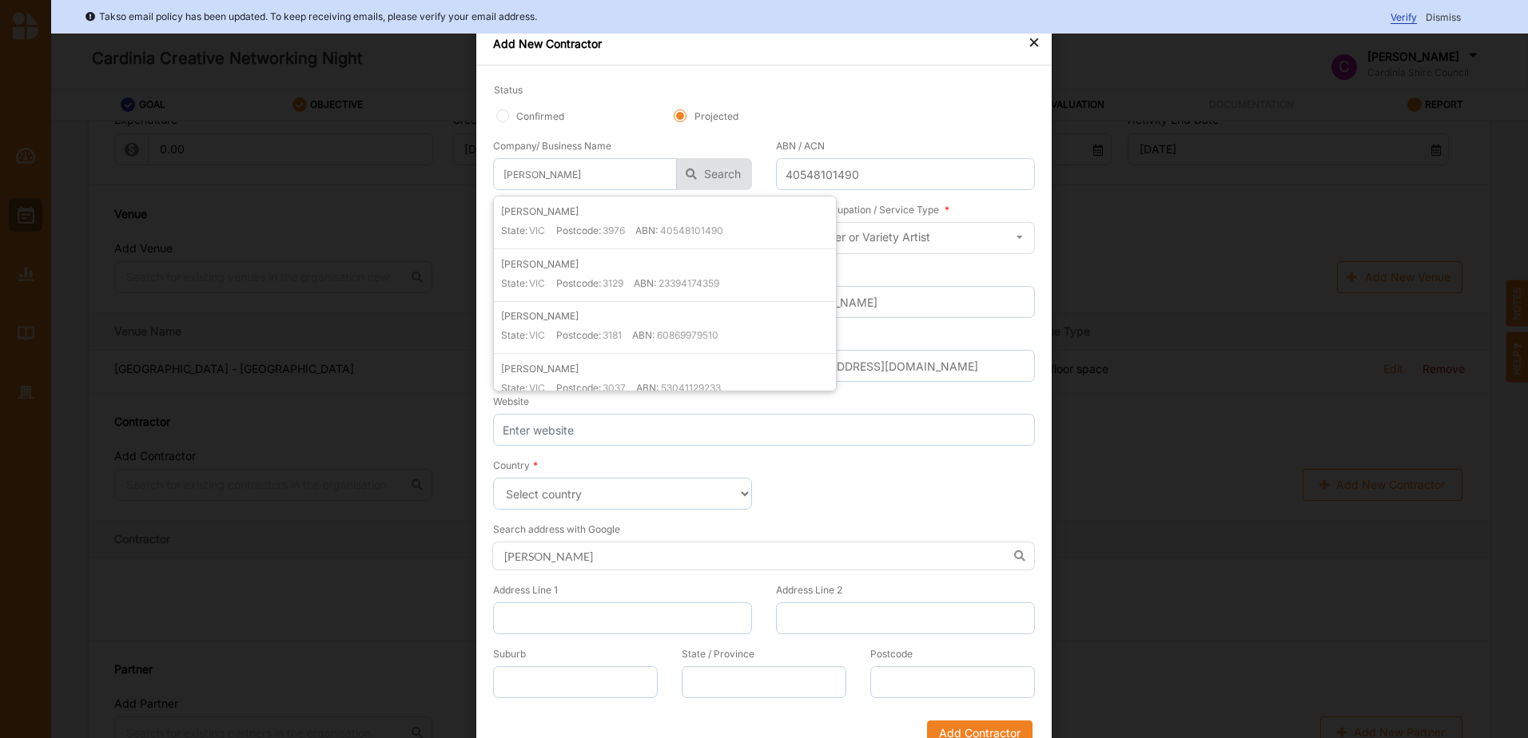
drag, startPoint x: 659, startPoint y: 229, endPoint x: 709, endPoint y: 229, distance: 49.5
click at [709, 229] on label "40548101490" at bounding box center [691, 231] width 63 height 14
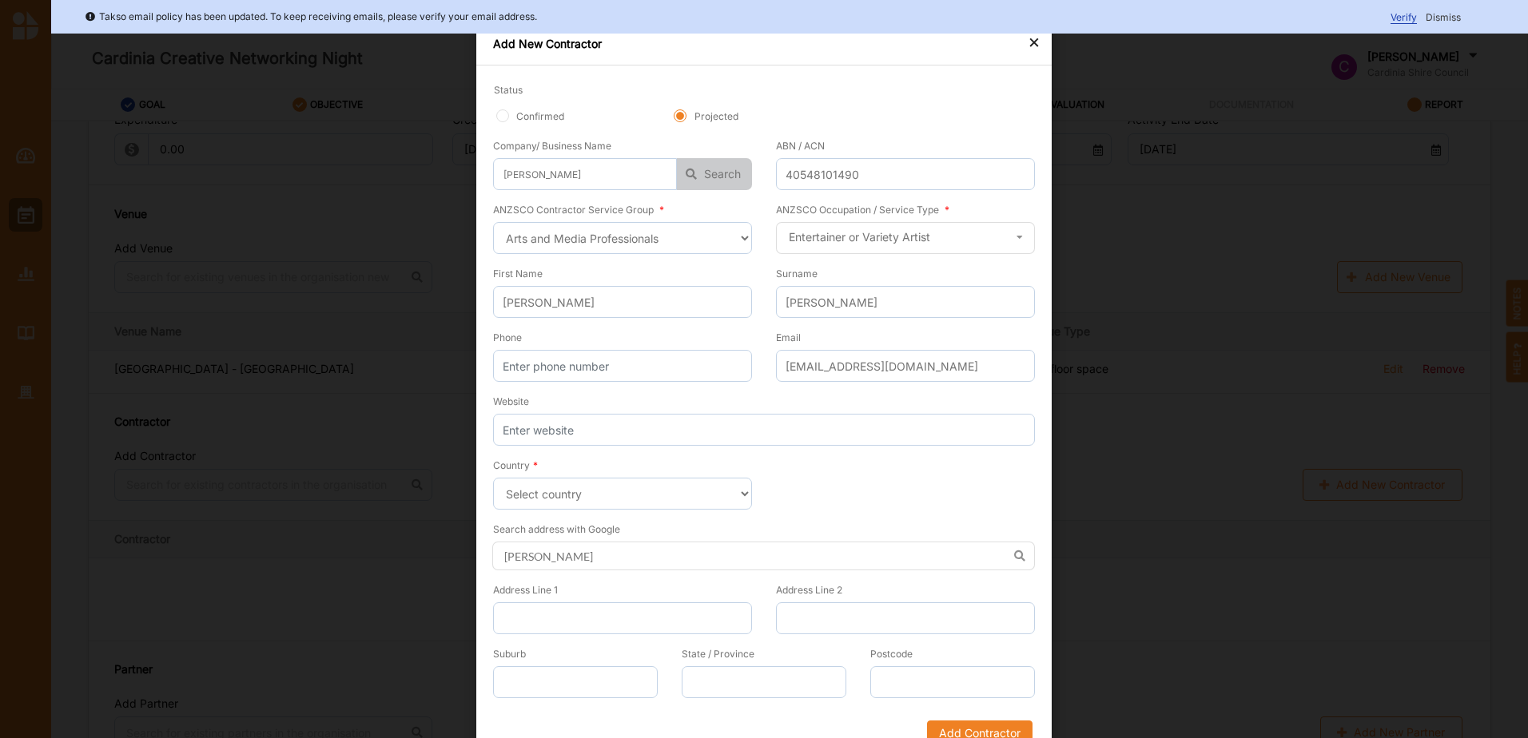
click at [697, 175] on icon "button" at bounding box center [691, 174] width 29 height 32
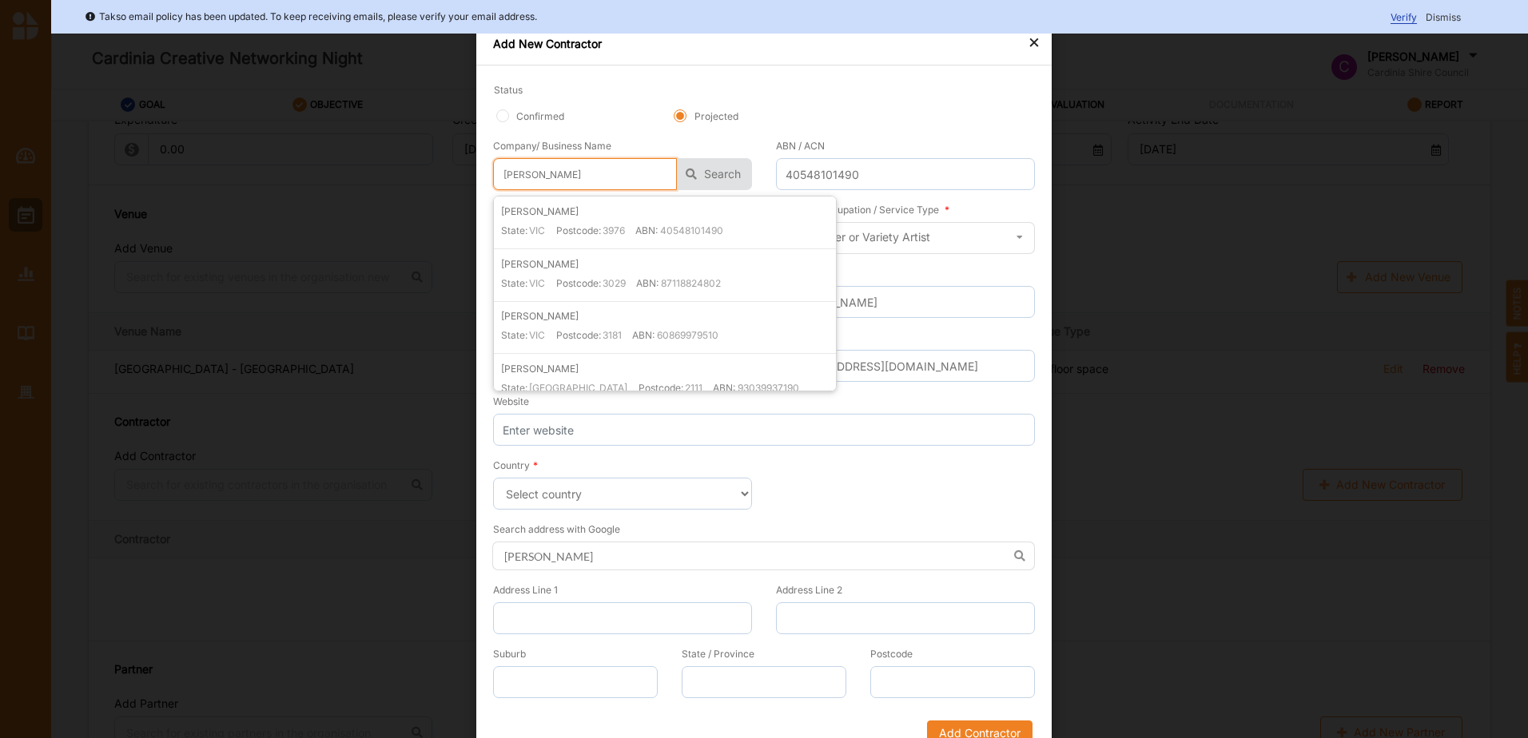
click at [605, 177] on input "[PERSON_NAME]" at bounding box center [585, 174] width 184 height 32
drag, startPoint x: 540, startPoint y: 177, endPoint x: 461, endPoint y: 188, distance: 79.9
click at [461, 188] on div "× Add New Contractor Status Confirmed Projected Company/ Business Name [PERSON_…" at bounding box center [764, 369] width 1528 height 738
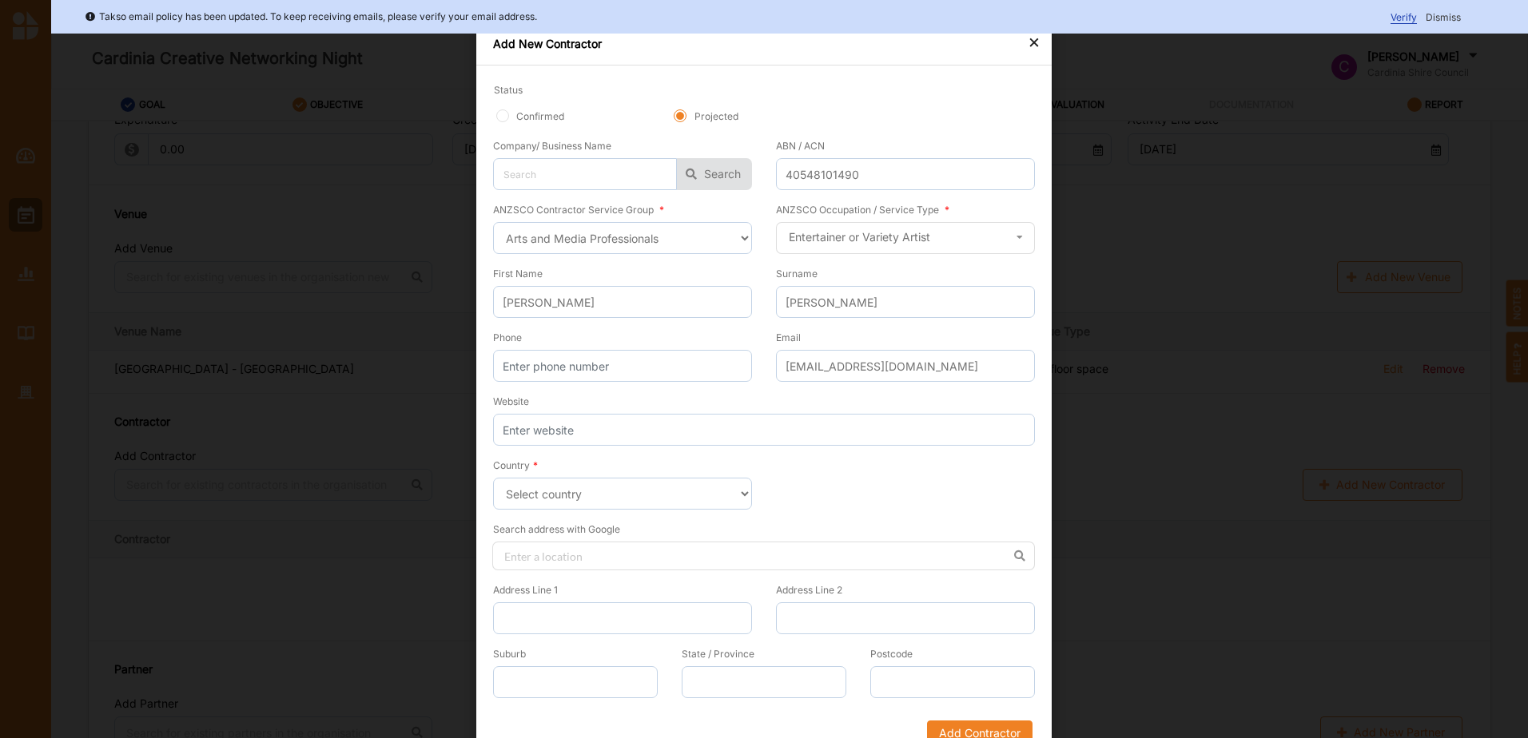
click at [782, 111] on div "Projected" at bounding box center [771, 116] width 166 height 14
drag, startPoint x: 877, startPoint y: 167, endPoint x: 758, endPoint y: 181, distance: 119.0
click at [758, 181] on div "Company/ Business Name [PERSON_NAME] State: [GEOGRAPHIC_DATA] Postcode: 3976 AB…" at bounding box center [764, 169] width 542 height 64
click at [554, 181] on input "text" at bounding box center [585, 174] width 184 height 32
type input "A"
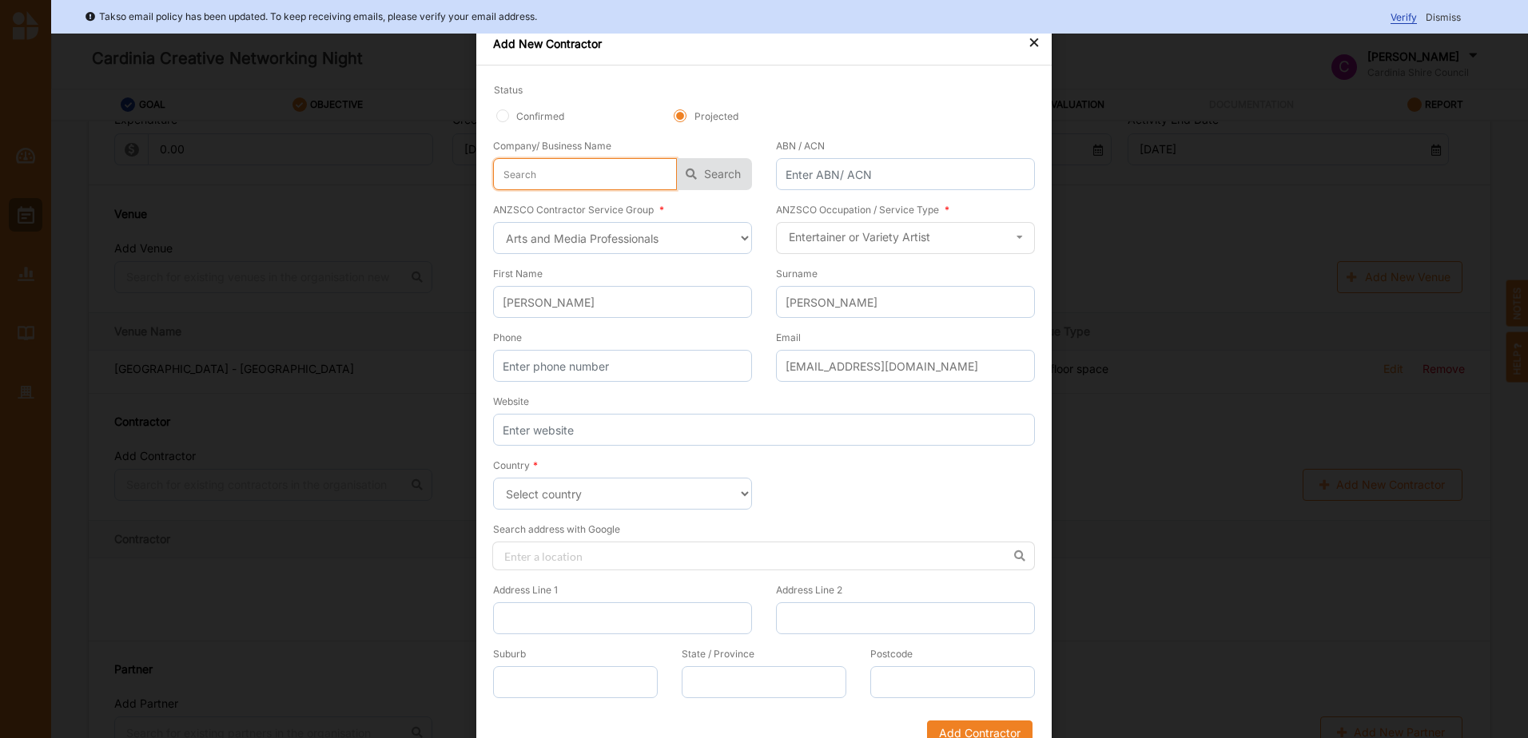
type input "A"
type input "An"
type input "And"
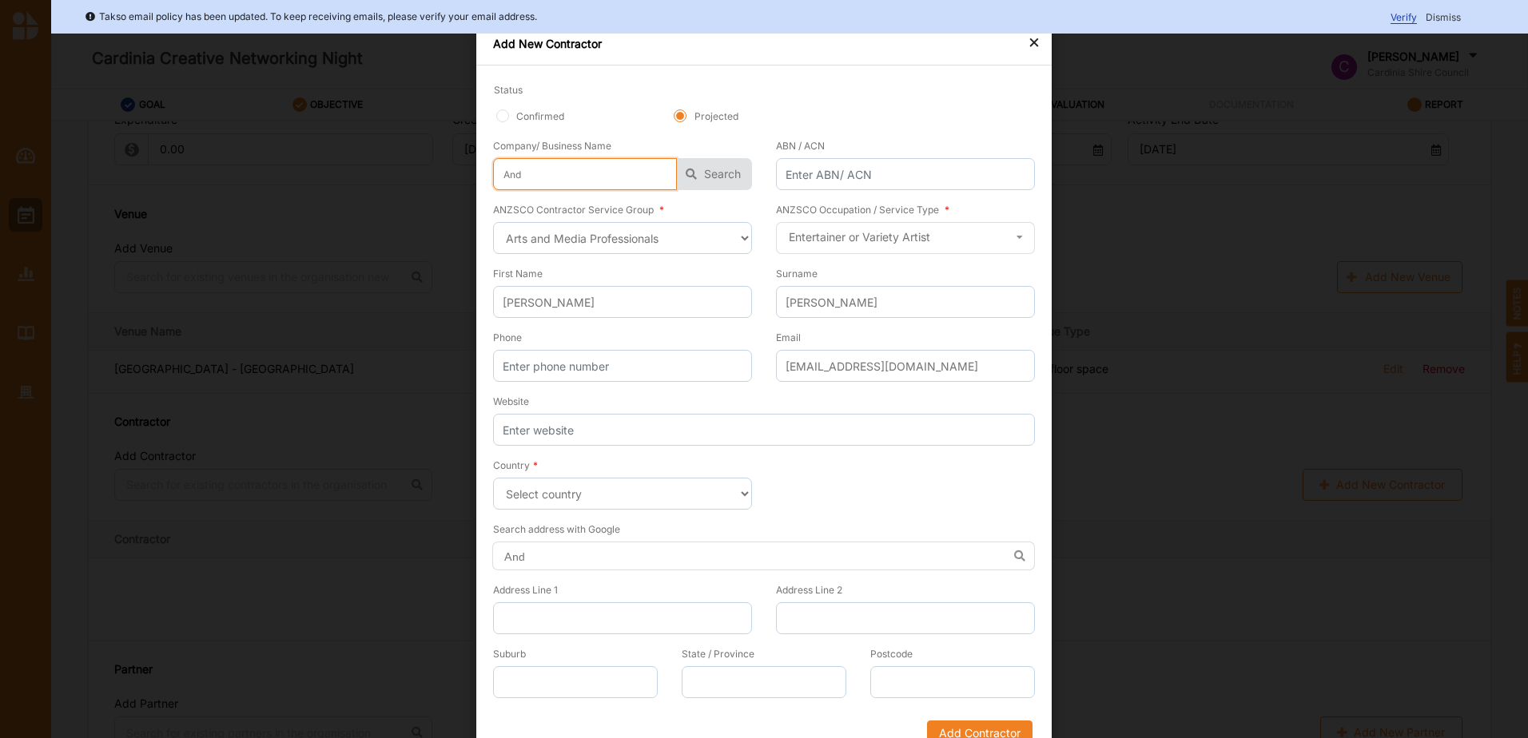
type input "Andr"
type input "[PERSON_NAME]"
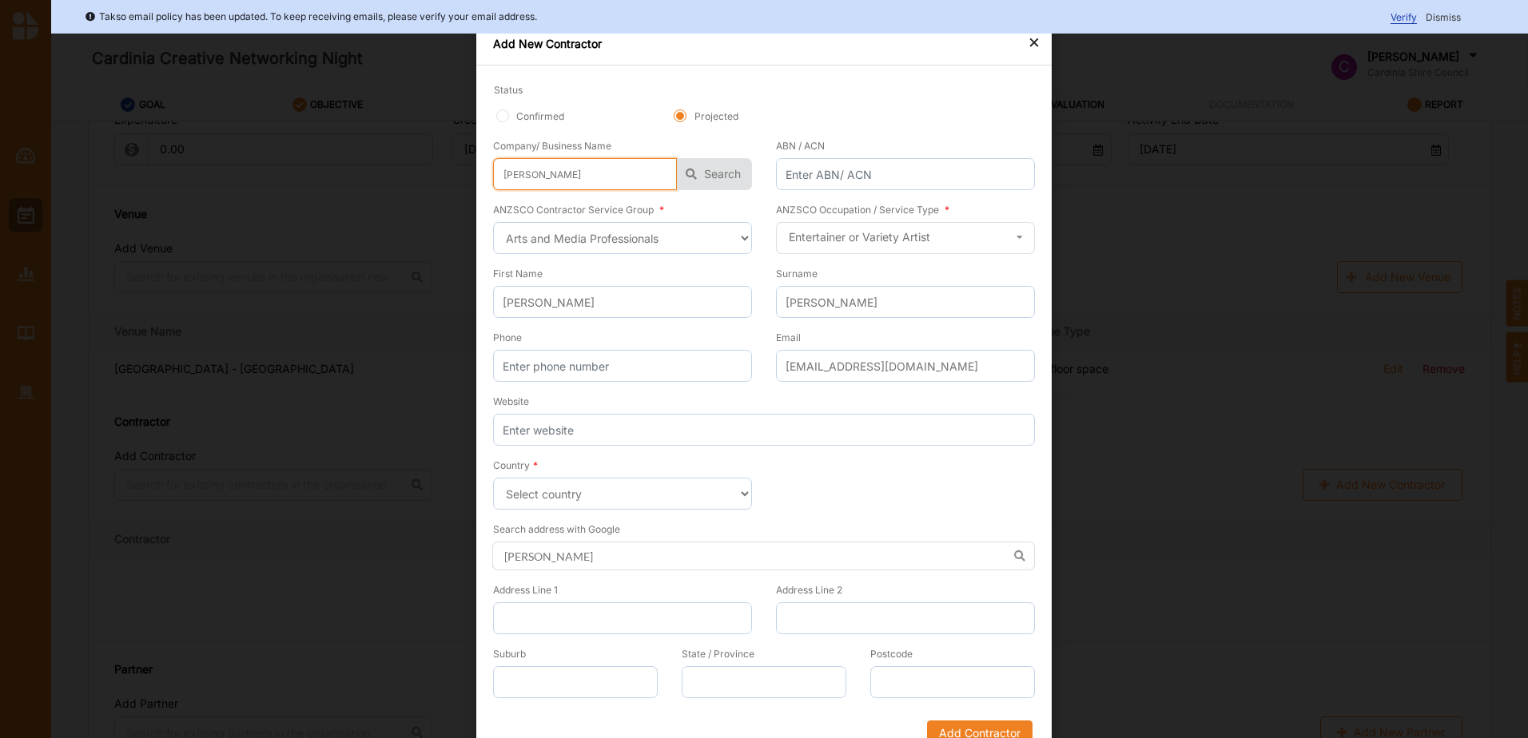
type input "[PERSON_NAME]"
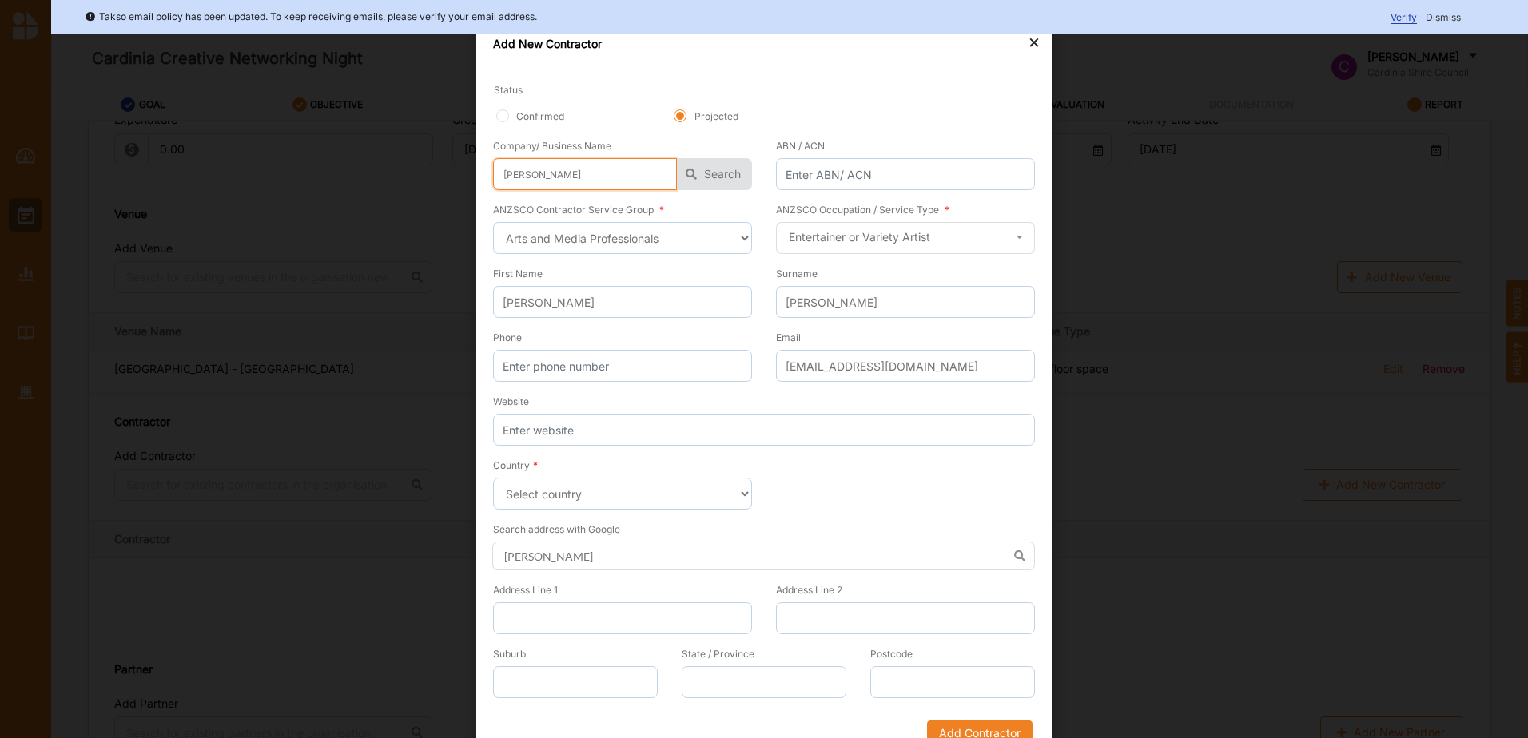
type input "[PERSON_NAME]"
type input "[PERSON_NAME] por"
type input "[PERSON_NAME]"
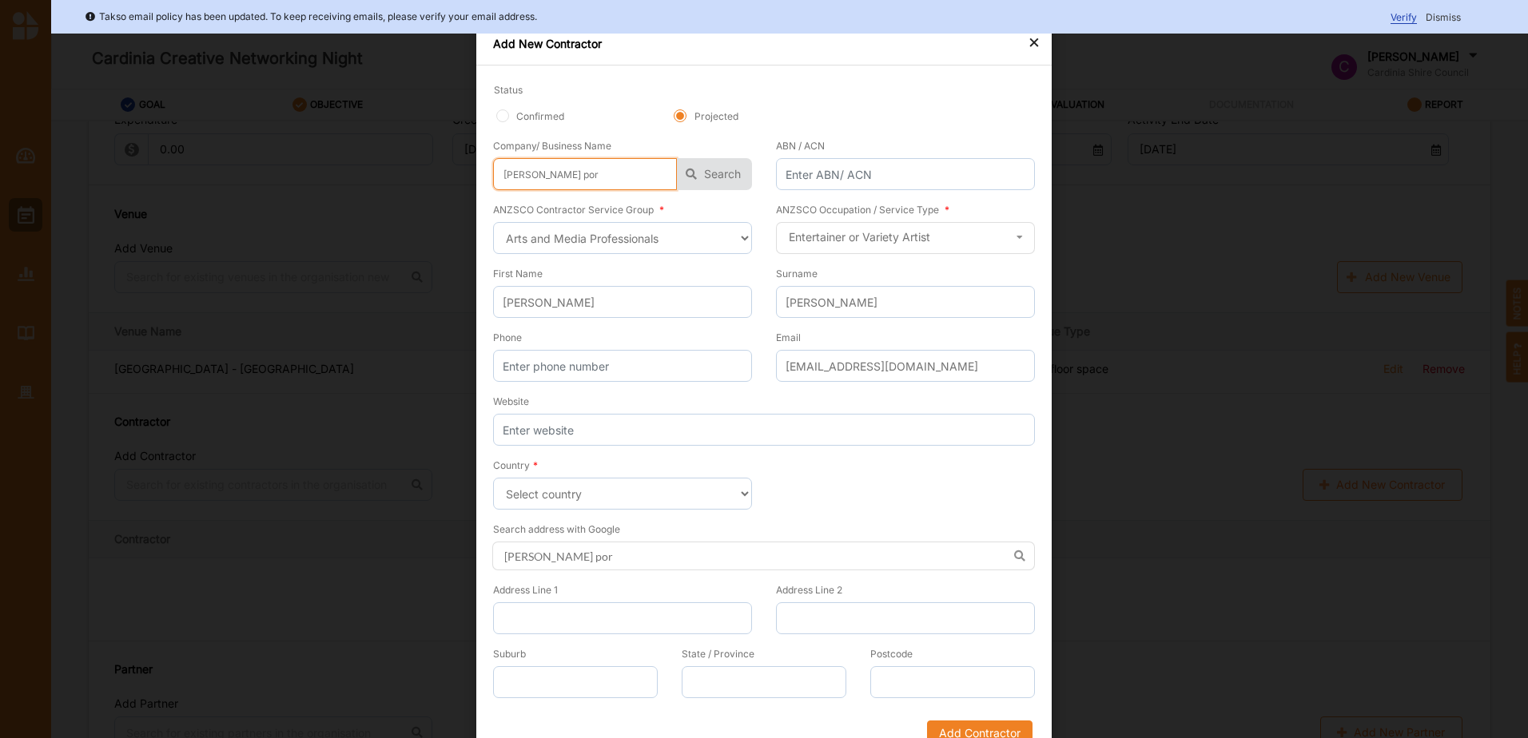
type input "[PERSON_NAME]"
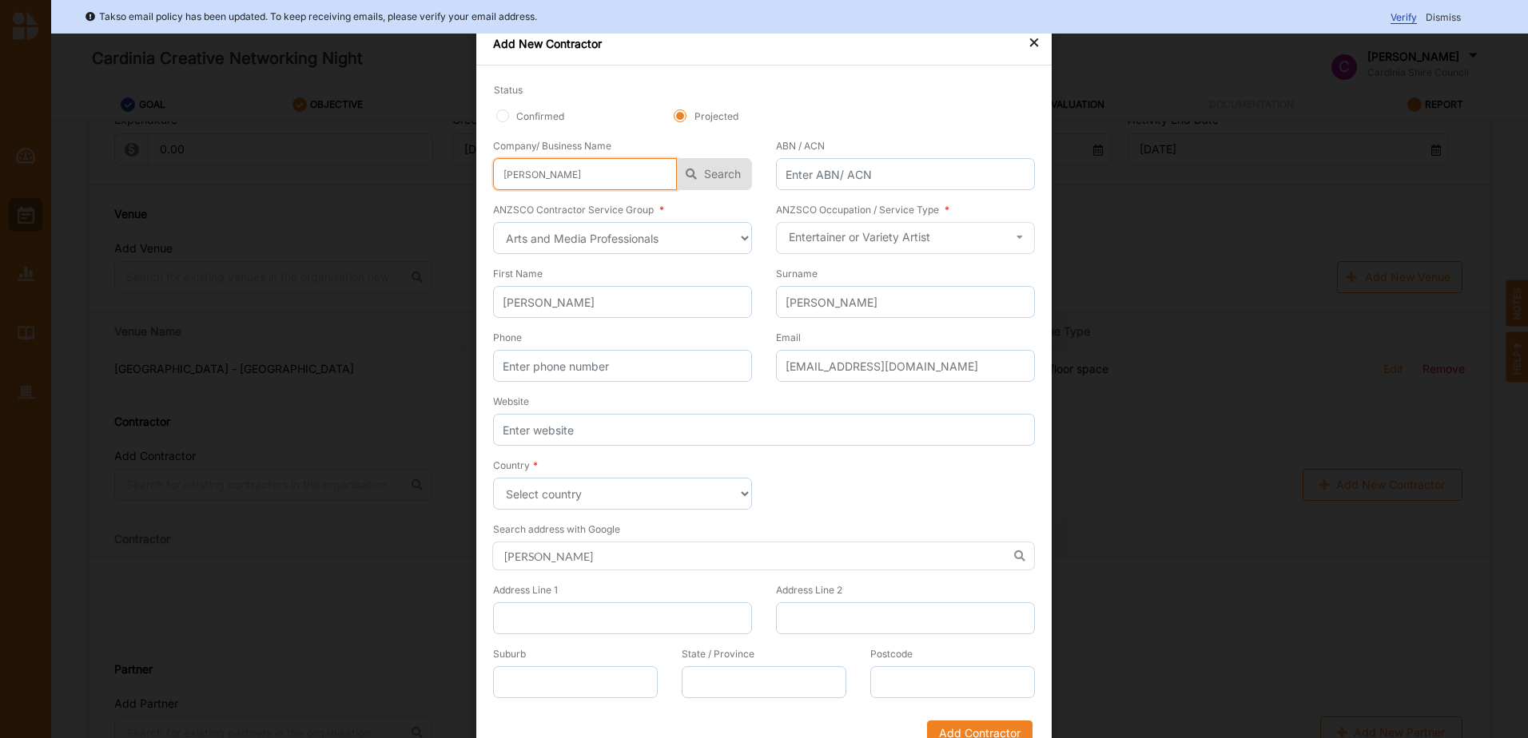
type input "[PERSON_NAME]"
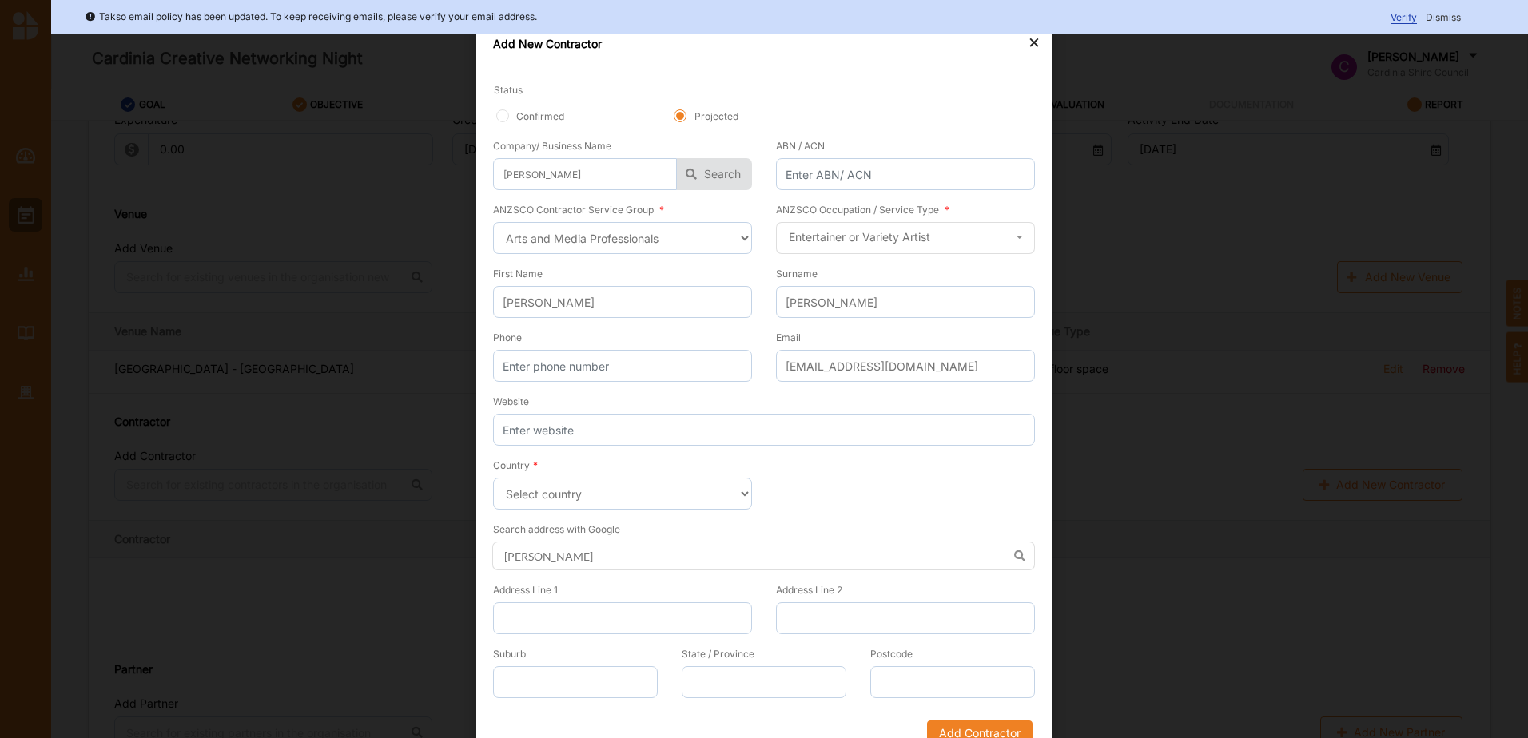
click at [726, 210] on div "ANZSCO Contractor Service Group * Select a contractor service group Hospitality…" at bounding box center [622, 227] width 259 height 53
click at [577, 372] on input "Phone" at bounding box center [622, 366] width 259 height 32
paste input "0417599970"
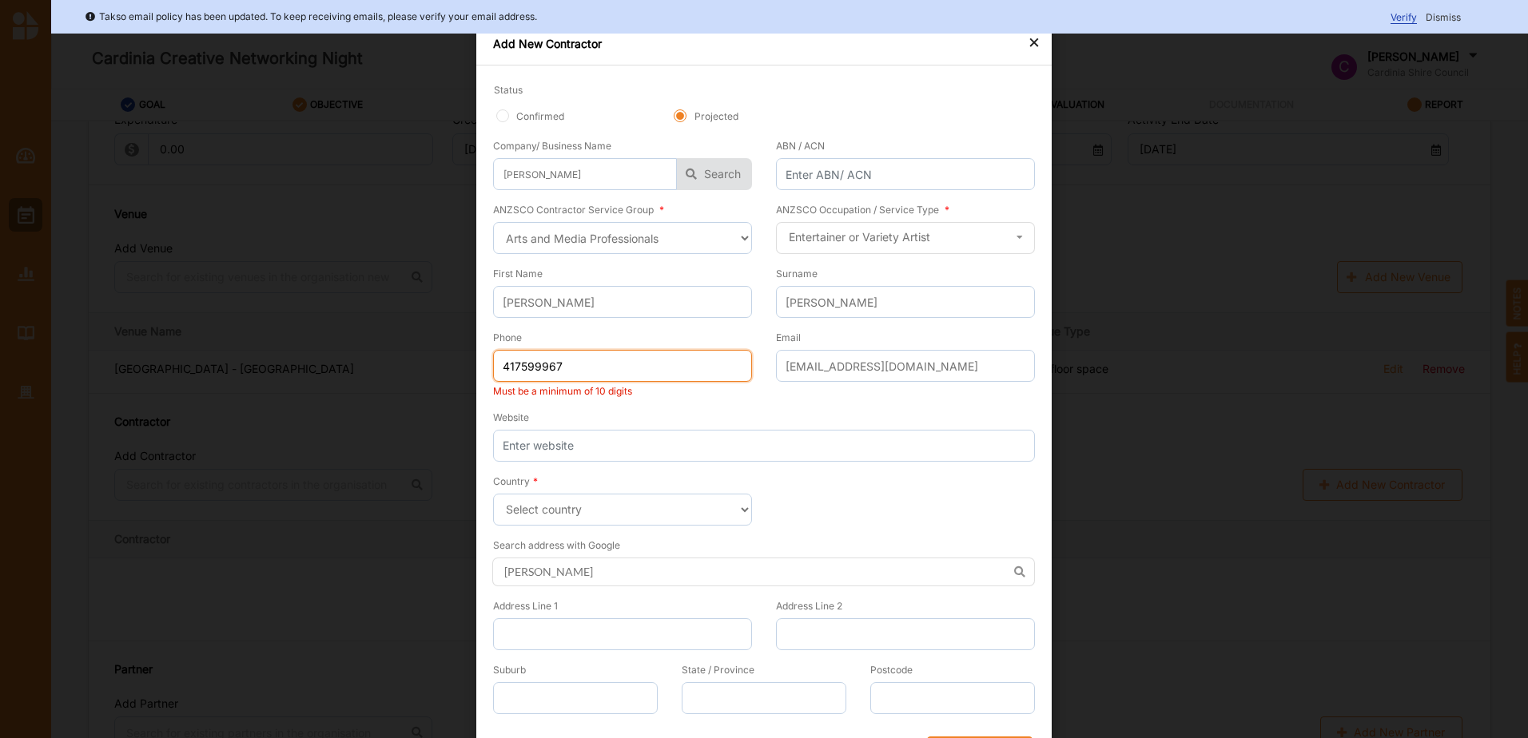
click at [495, 364] on input "417599967" at bounding box center [622, 366] width 259 height 32
type input "0417599967"
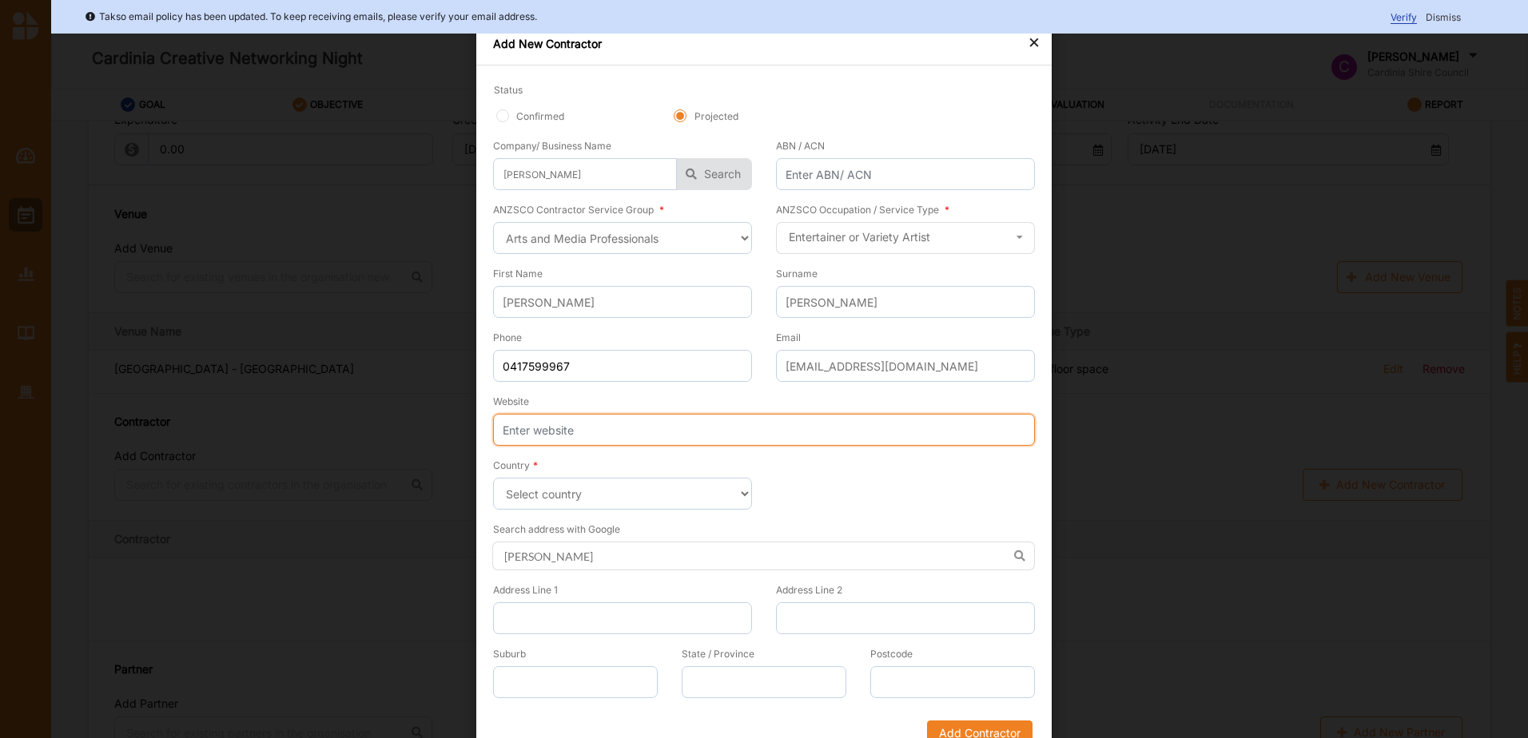
click at [595, 433] on input "Website" at bounding box center [764, 430] width 542 height 32
click at [627, 441] on input "Website" at bounding box center [764, 430] width 542 height 32
paste input "[URL][DOMAIN_NAME]"
type input "[URL][DOMAIN_NAME]"
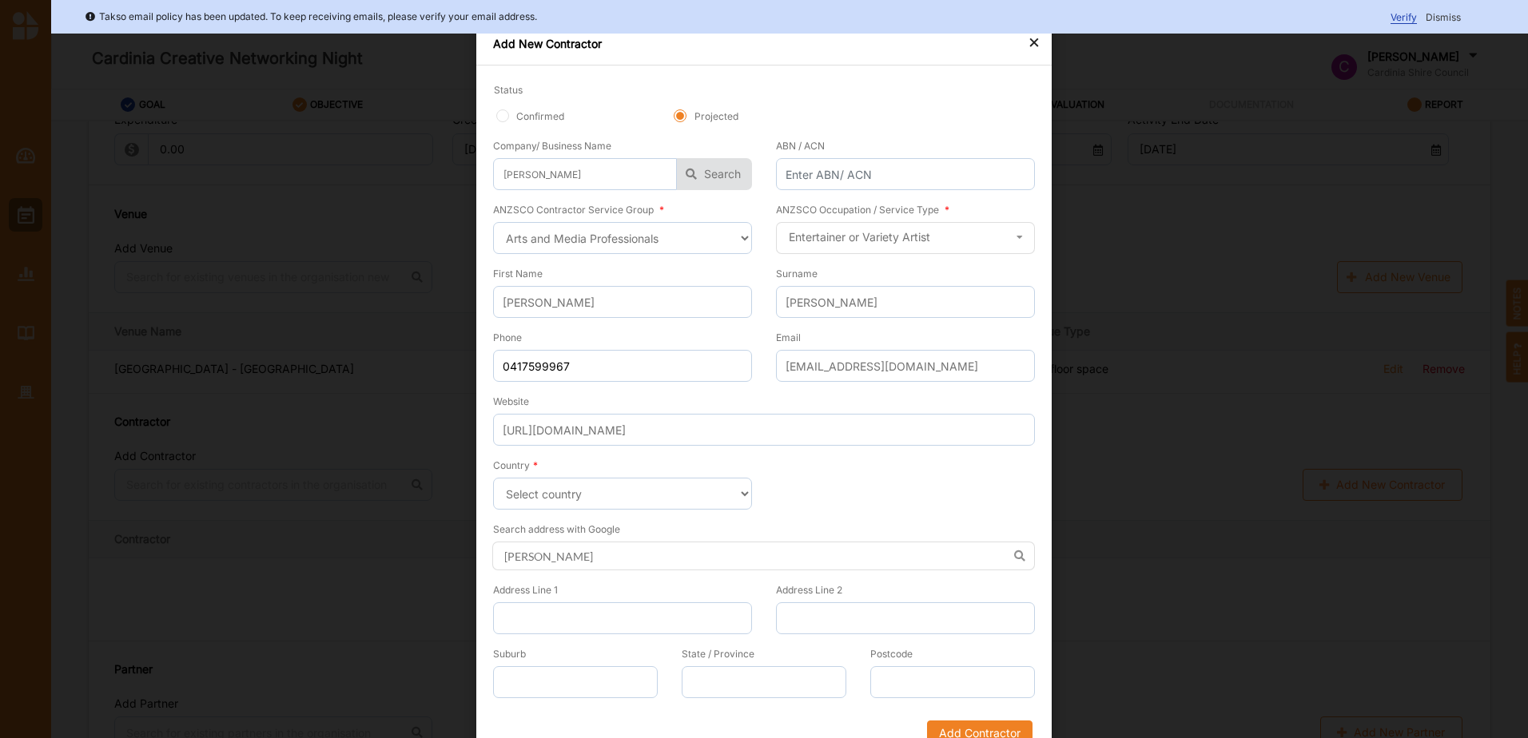
click at [884, 504] on form "Status Confirmed Projected Company/ Business Name [PERSON_NAME] [PERSON_NAME] S…" at bounding box center [764, 414] width 542 height 664
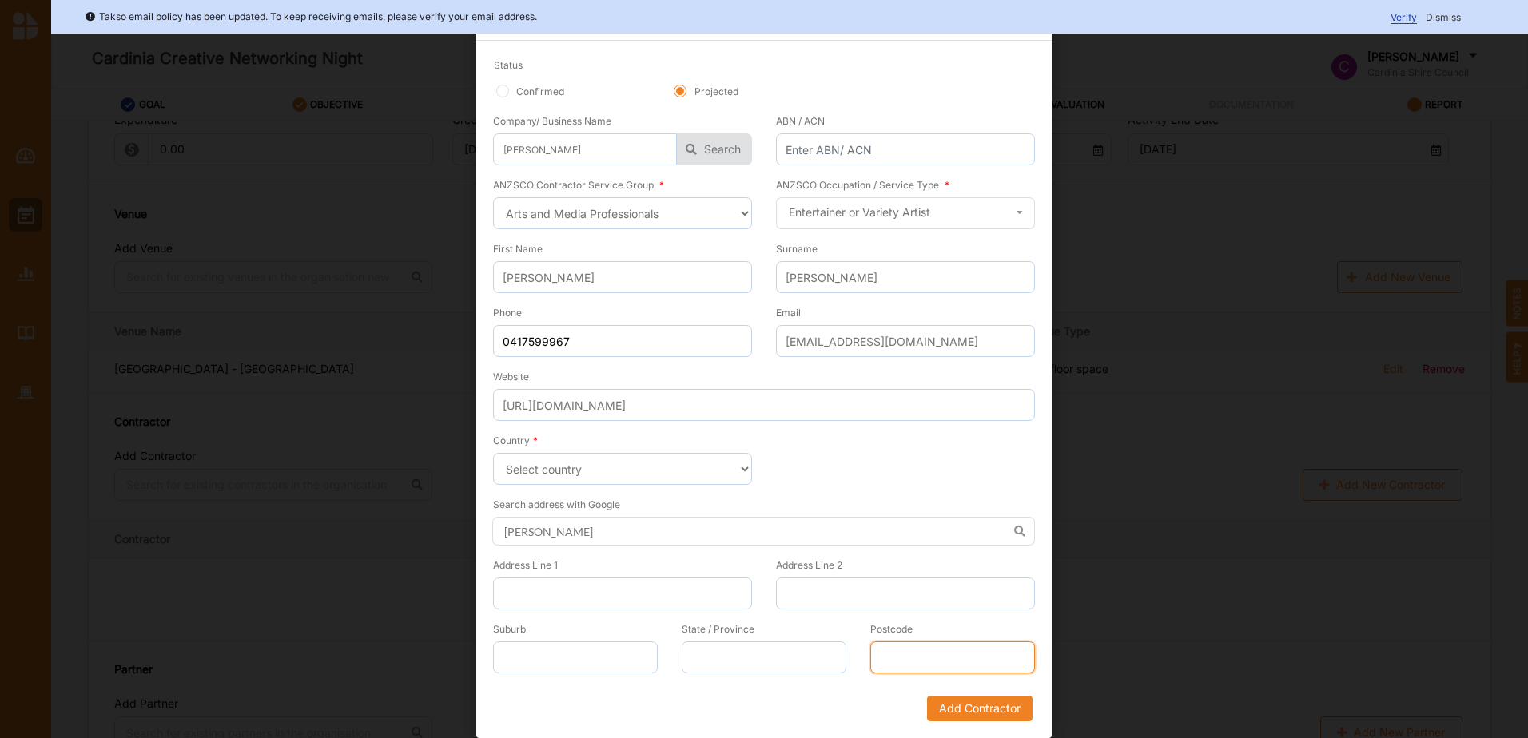
click at [887, 662] on input "Postcode" at bounding box center [952, 658] width 165 height 32
type input "3976"
click at [971, 706] on button "Add Contractor" at bounding box center [979, 709] width 105 height 26
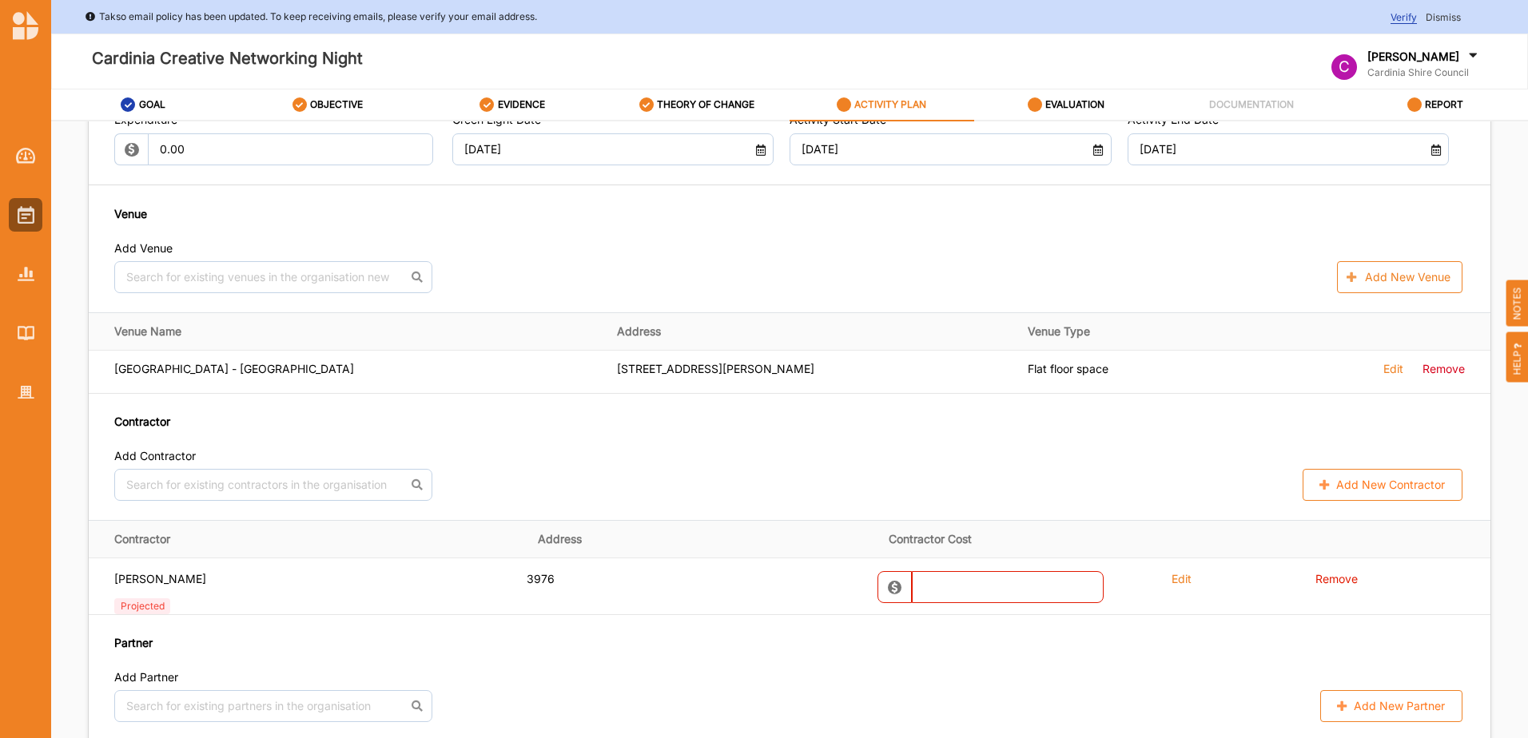
scroll to position [799, 0]
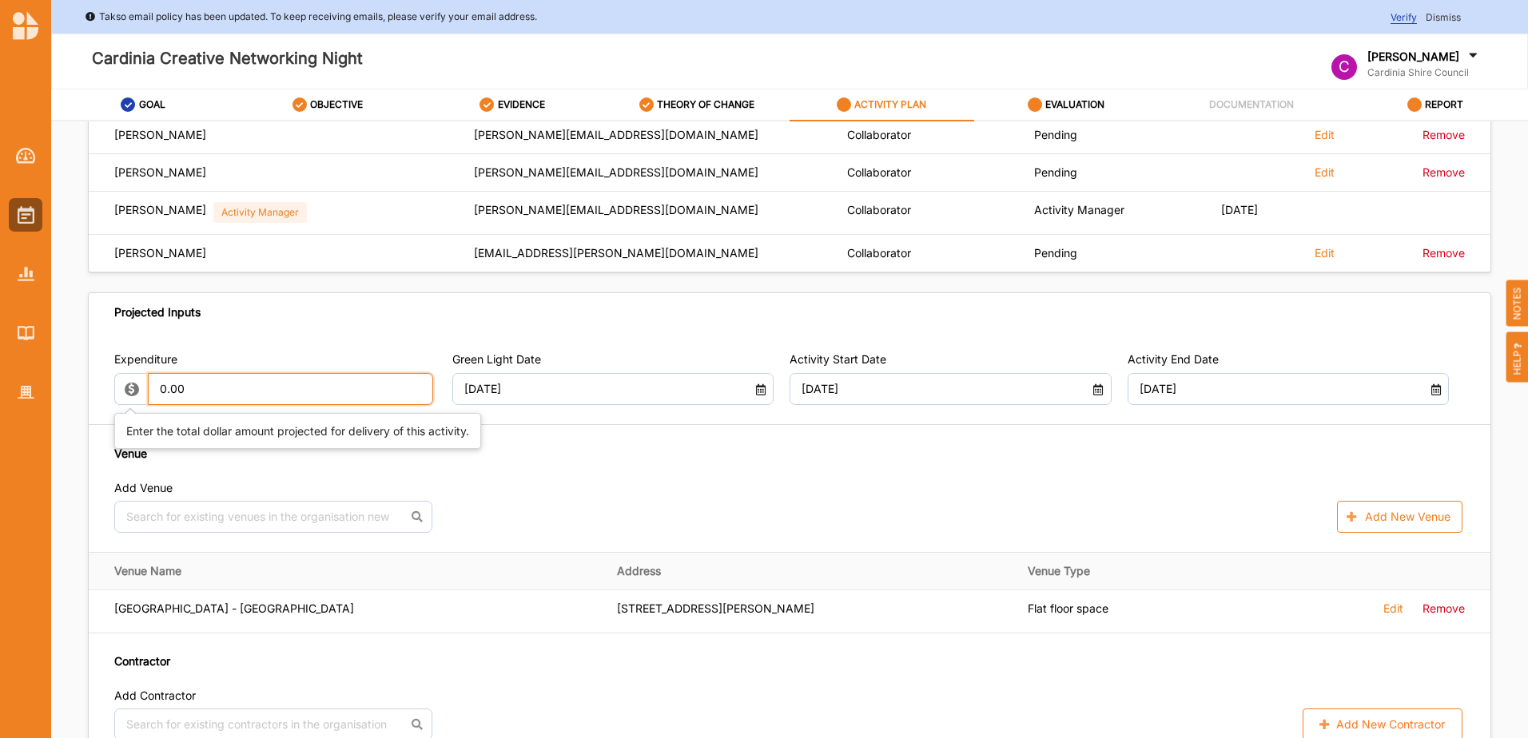
click at [215, 392] on input "0.00" at bounding box center [290, 389] width 285 height 32
paste input "$5041.8"
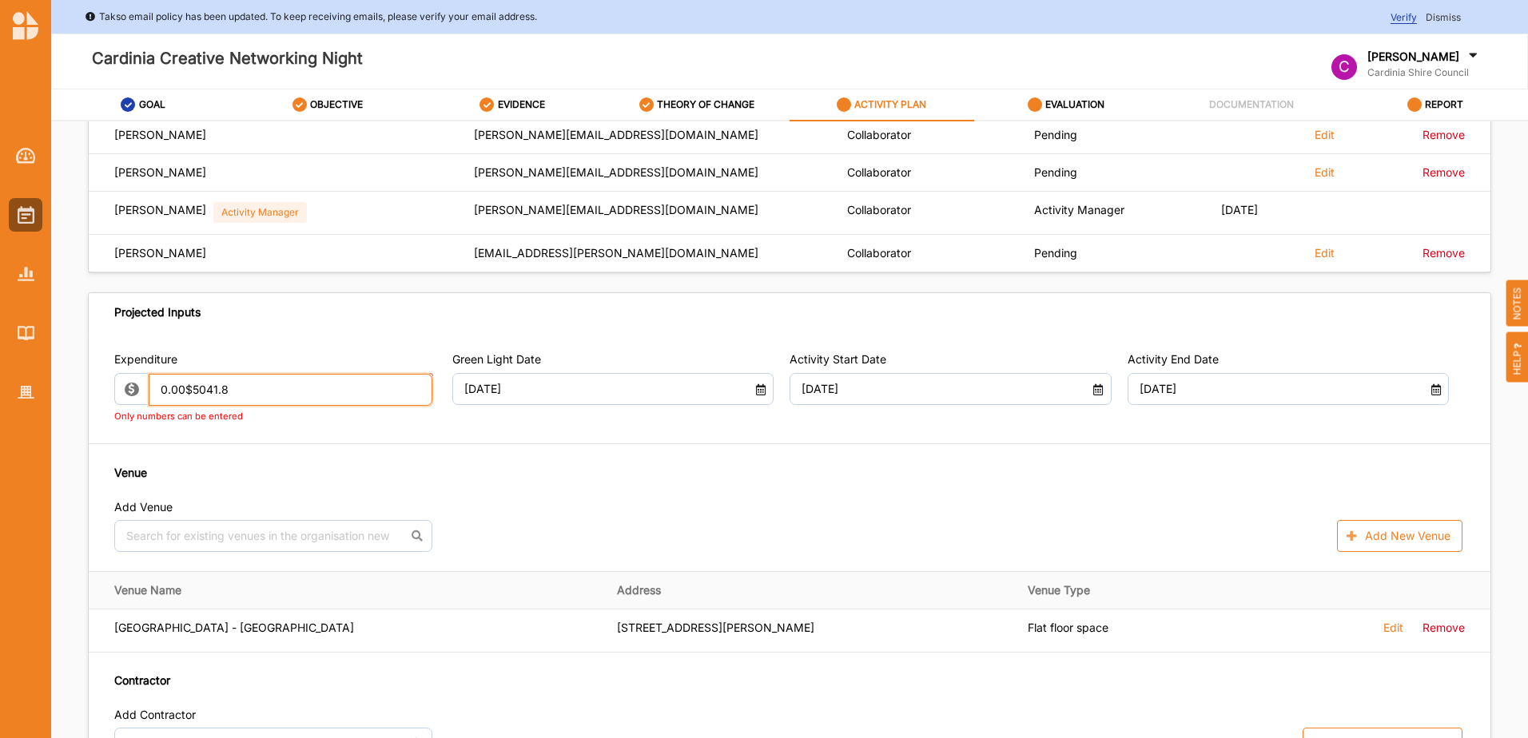
click at [184, 385] on input "0.00$5041.8" at bounding box center [291, 390] width 284 height 32
click at [418, 422] on div "Only numbers can be entered" at bounding box center [275, 416] width 322 height 16
click at [202, 388] on input "$5041.8" at bounding box center [291, 390] width 284 height 32
click at [388, 432] on div "Expenditure $5041 Only numbers can be entered Green Light Date [DATE] Activity …" at bounding box center [790, 555] width 1402 height 447
click at [204, 386] on input "$5041" at bounding box center [291, 390] width 284 height 32
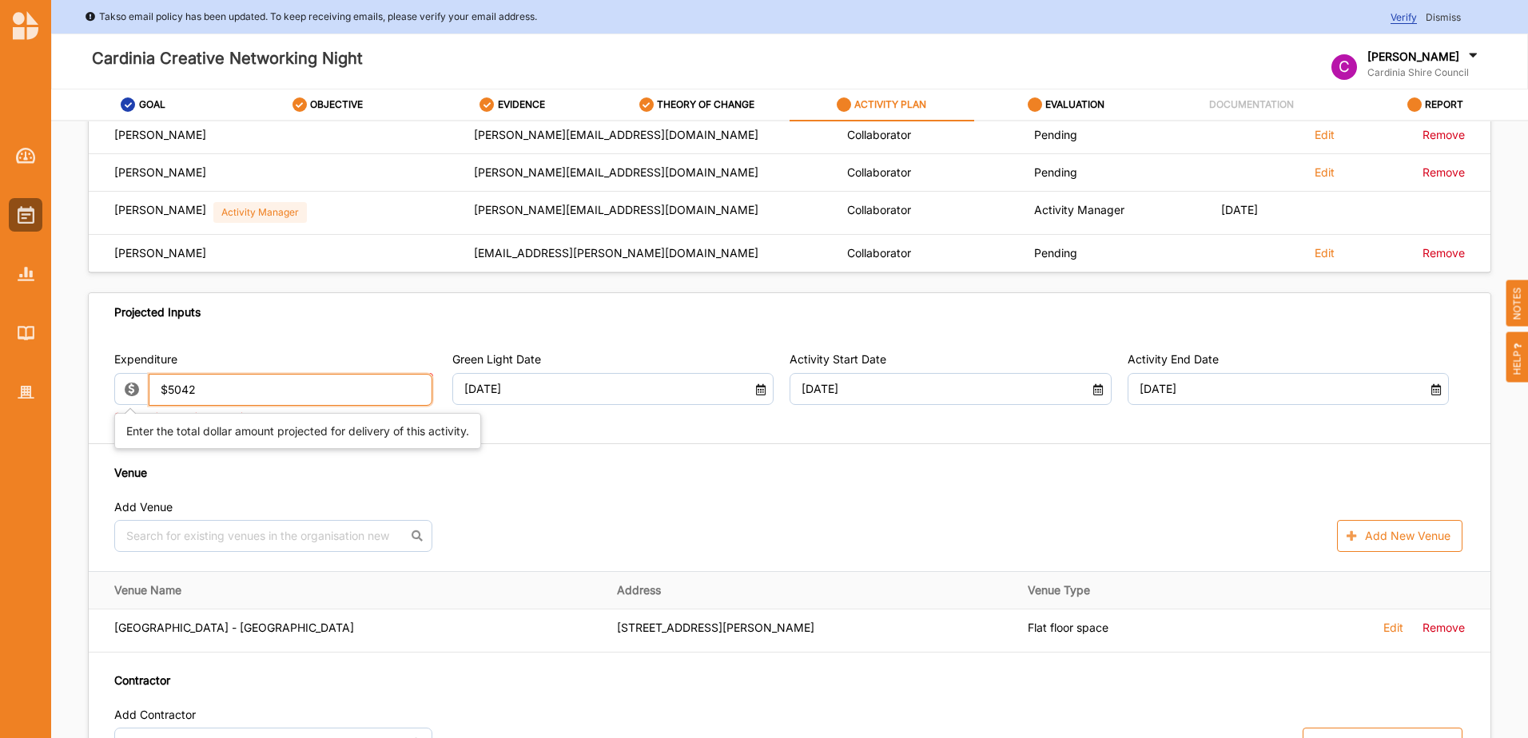
click at [163, 392] on input "$5042" at bounding box center [291, 390] width 284 height 32
click at [169, 392] on input "$5042" at bounding box center [291, 390] width 284 height 32
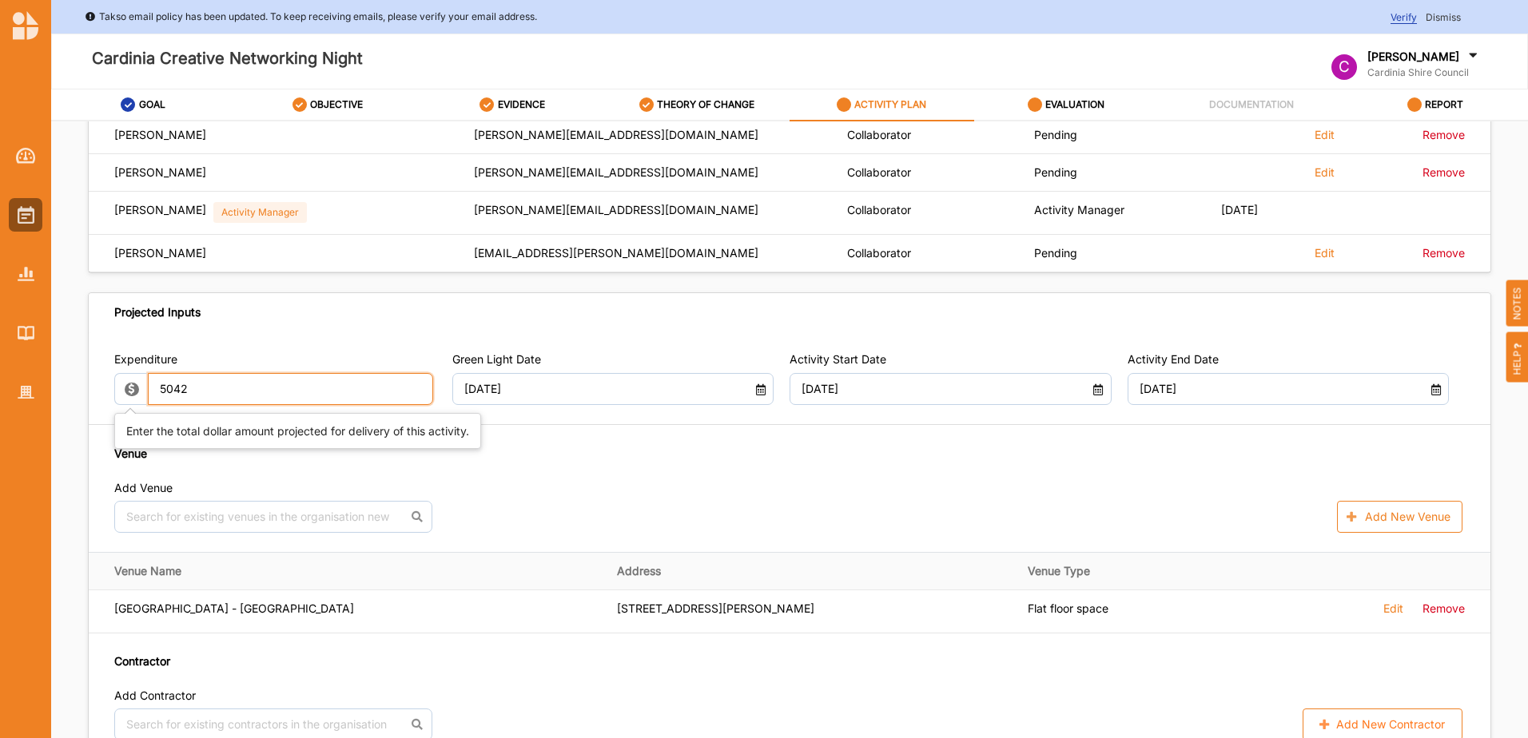
click at [191, 390] on input "5042" at bounding box center [290, 389] width 285 height 32
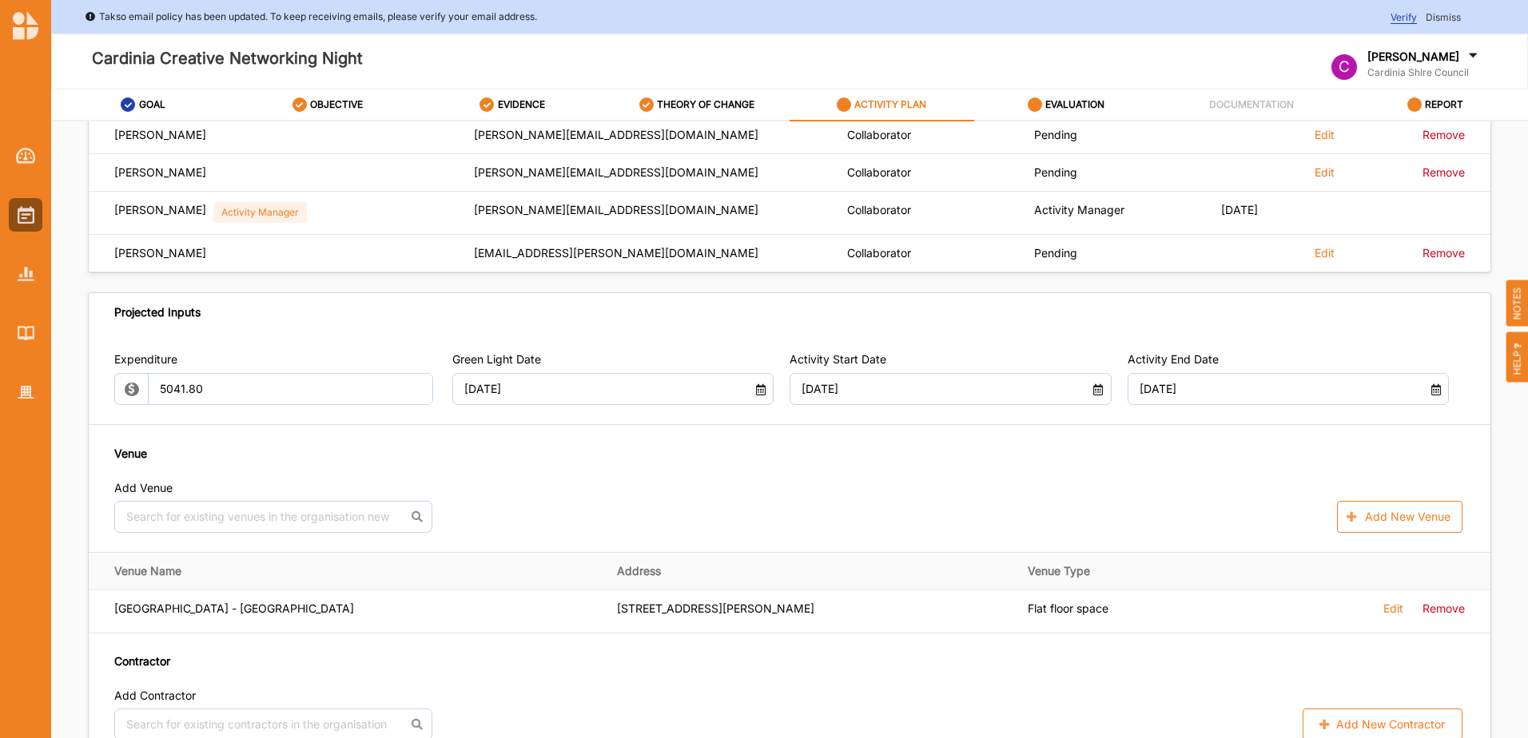
click at [470, 440] on div "Expenditure 5041.80 Green Light Date [DATE] Activity Start Date [DATE] Activity…" at bounding box center [790, 546] width 1402 height 428
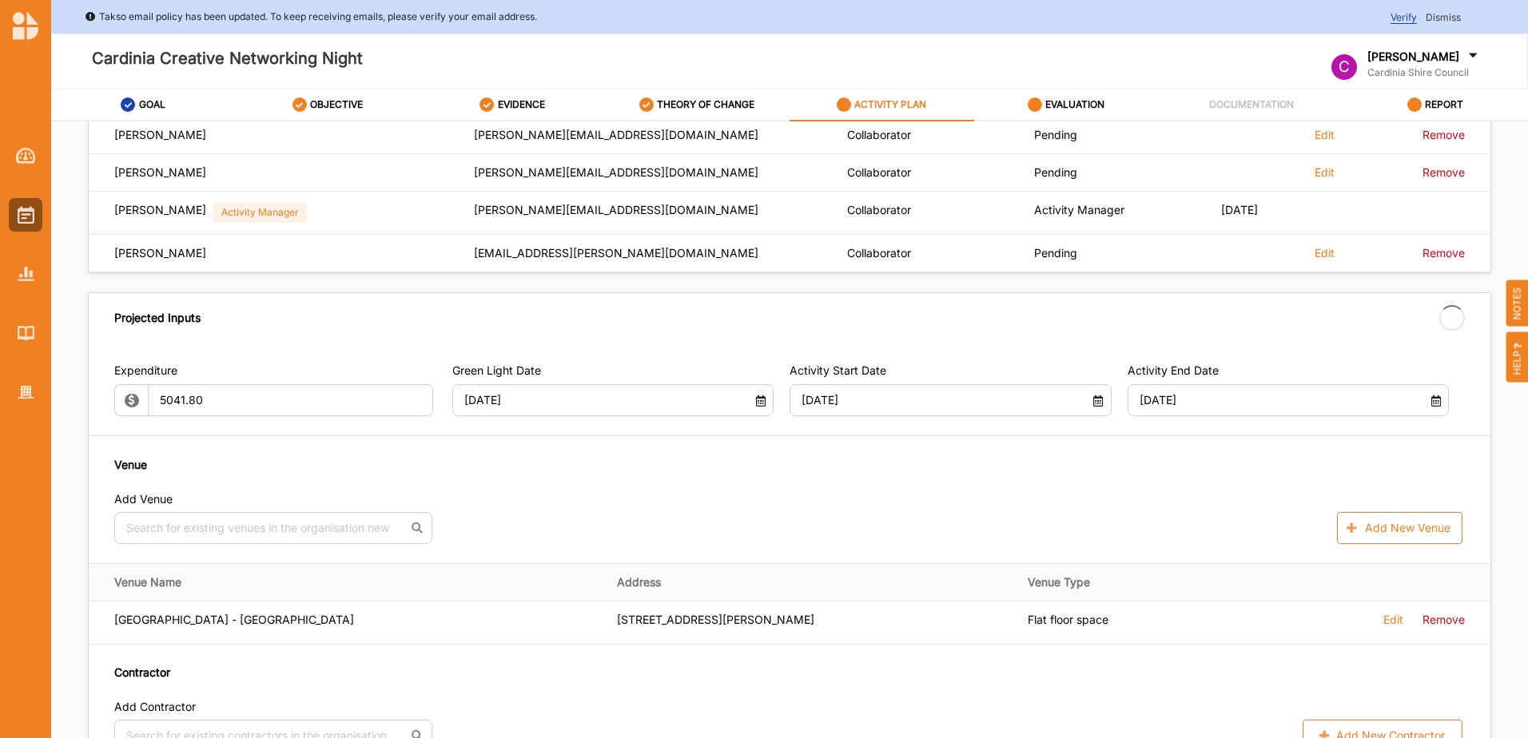
type input "5,041.80"
type input "-5,041.80"
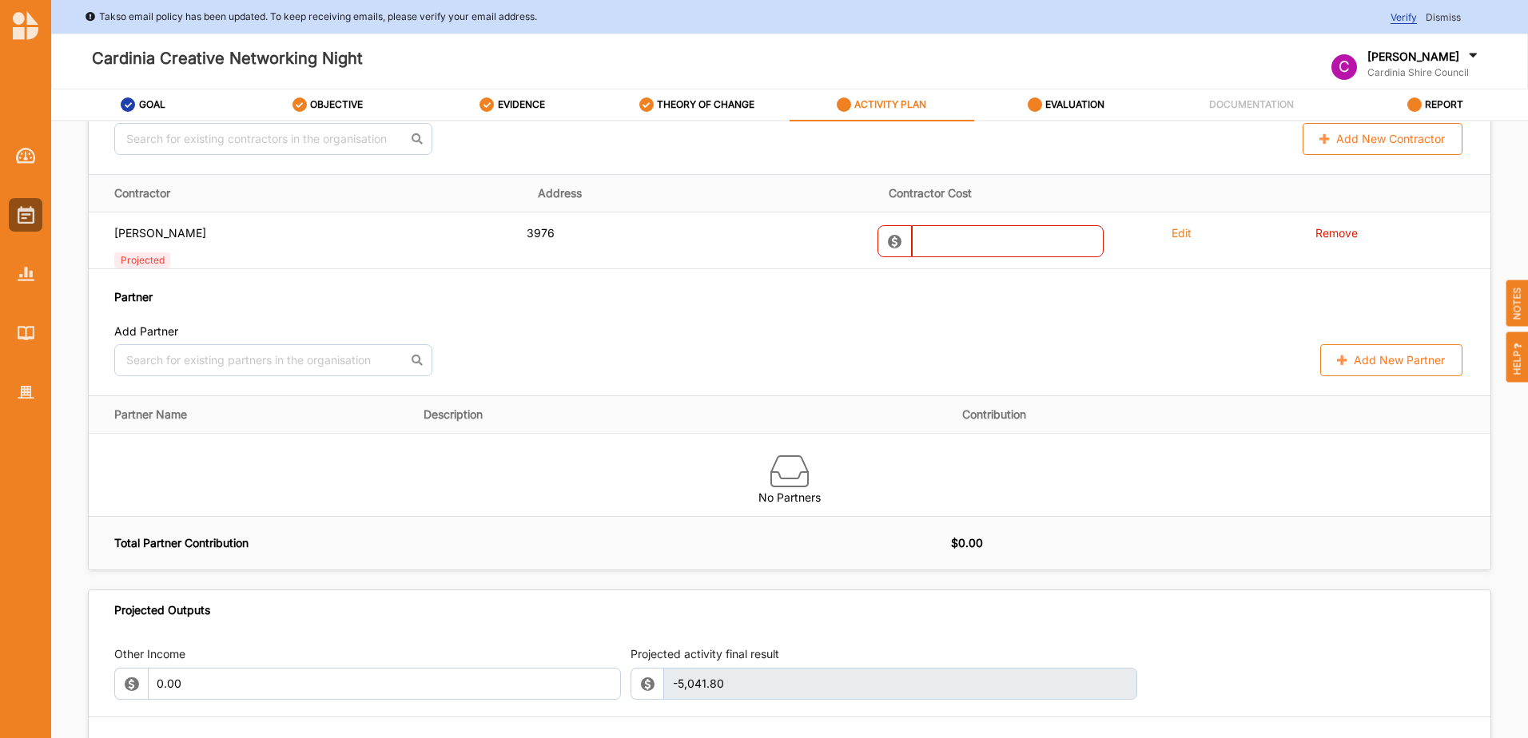
scroll to position [1359, 0]
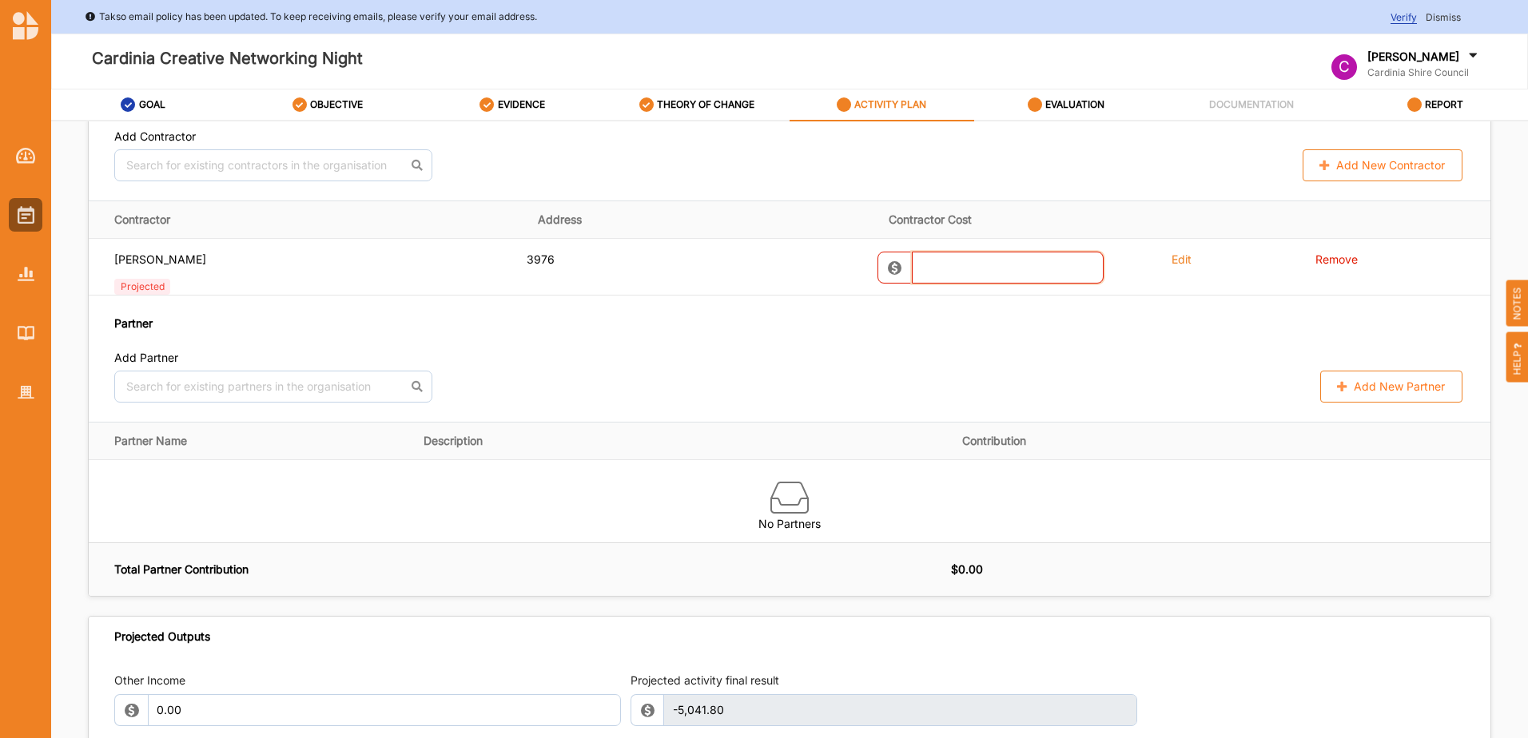
click at [918, 268] on input "text" at bounding box center [1008, 268] width 192 height 32
type input "650.00"
click at [1008, 328] on div "Partner Add Partner No results found. Add New Partner" at bounding box center [789, 359] width 1351 height 88
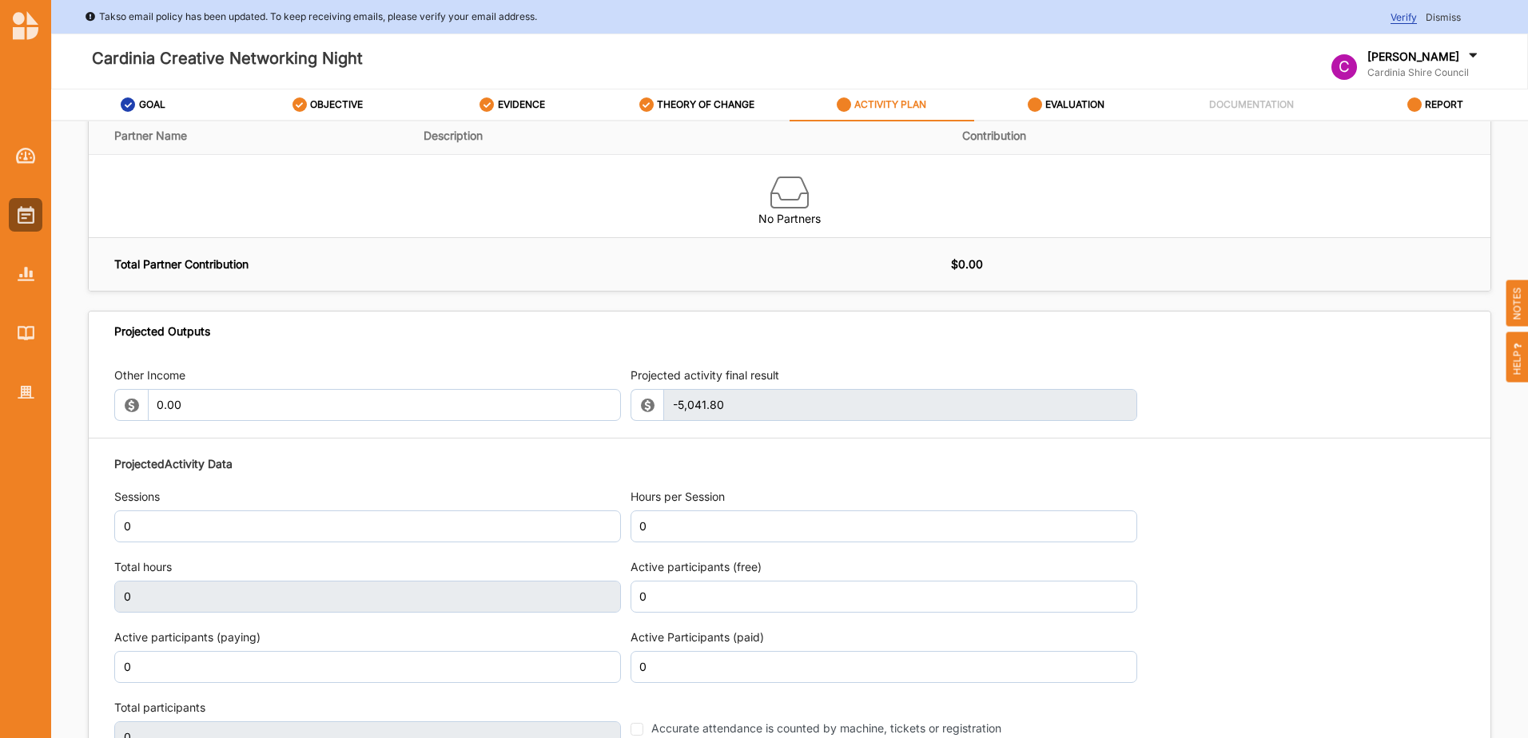
scroll to position [1758, 0]
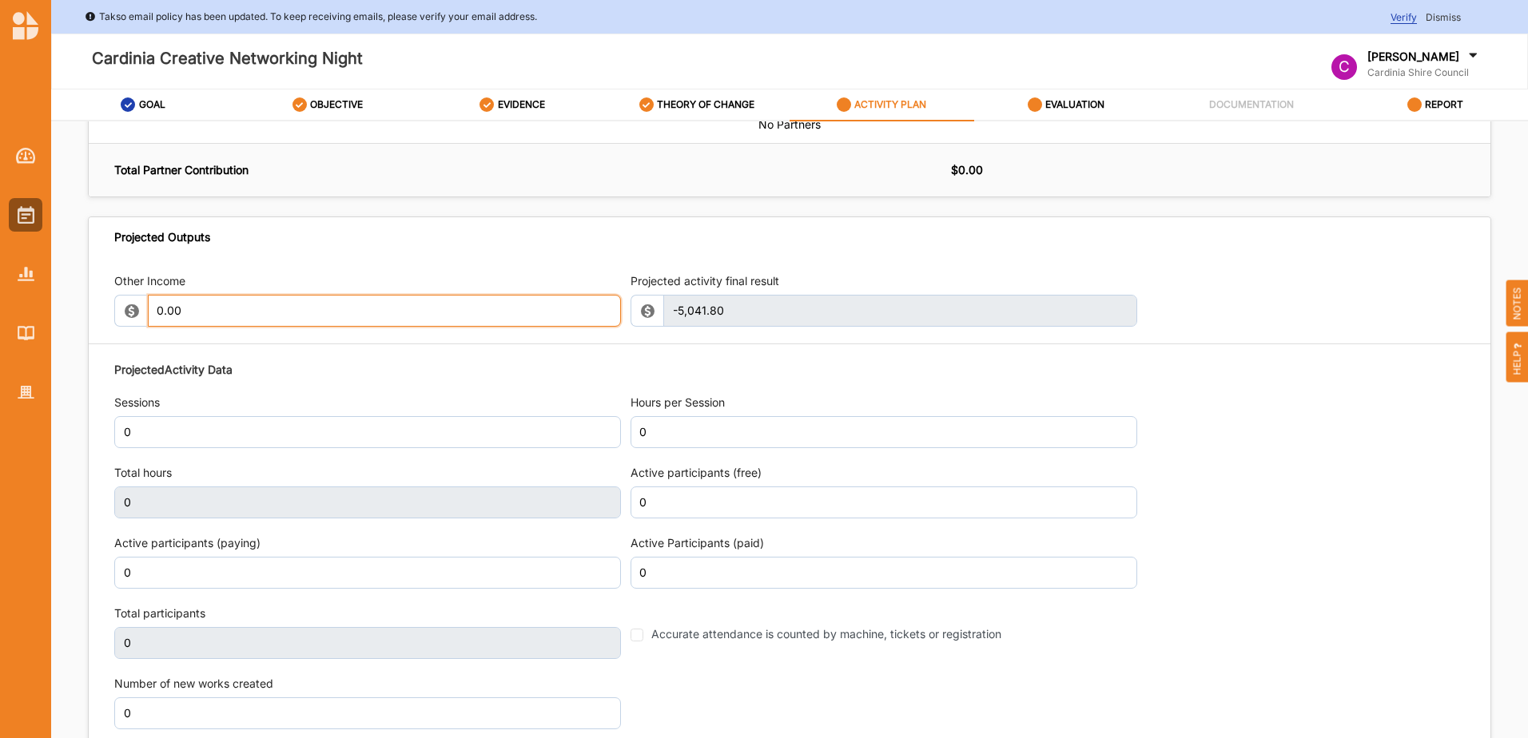
click at [197, 309] on input "0.00" at bounding box center [384, 311] width 473 height 32
drag, startPoint x: 197, startPoint y: 309, endPoint x: 165, endPoint y: 308, distance: 32.8
click at [165, 308] on input "0.00" at bounding box center [384, 311] width 473 height 32
drag, startPoint x: 207, startPoint y: 306, endPoint x: 117, endPoint y: 312, distance: 89.7
click at [118, 312] on div "2541.80" at bounding box center [367, 311] width 507 height 32
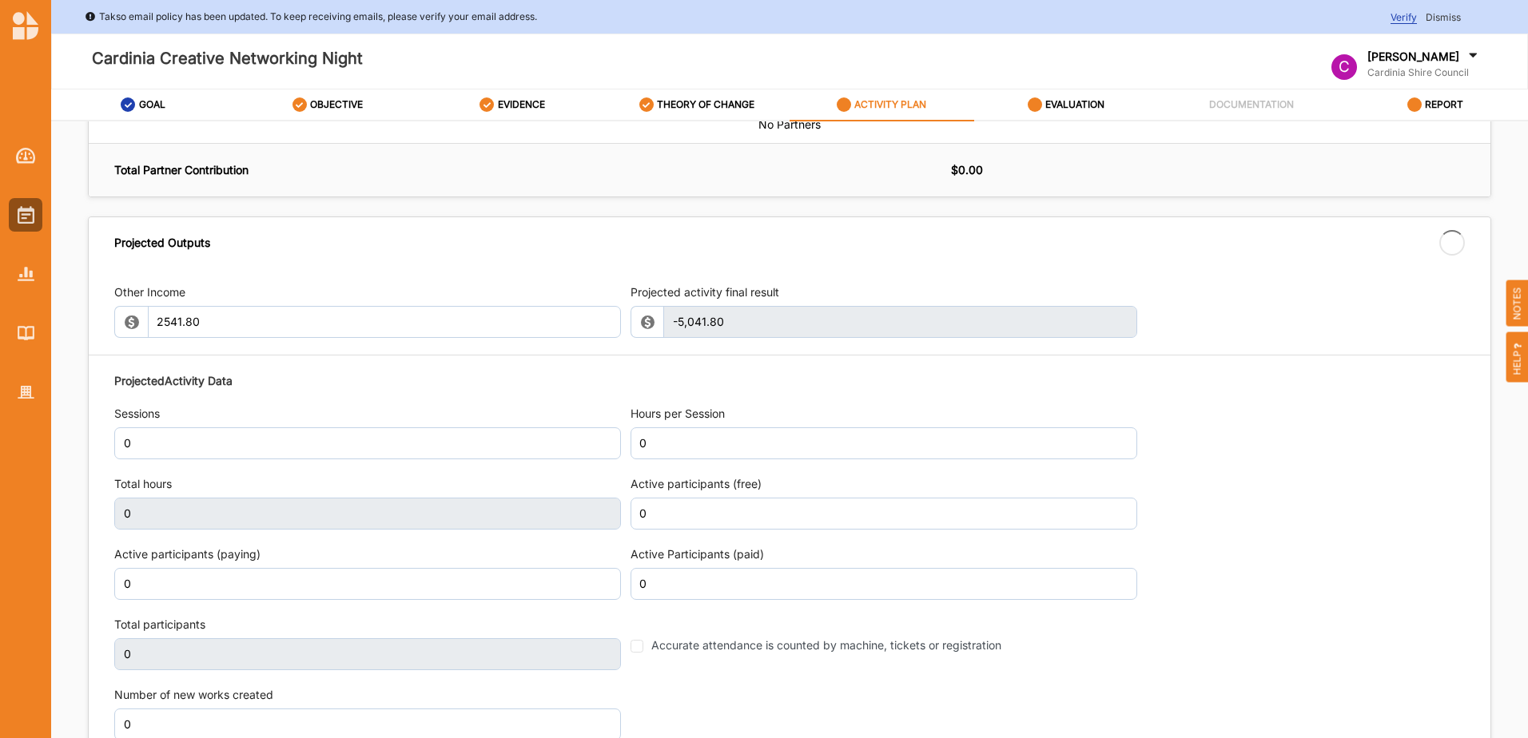
type input "2,541.80"
type input "-2,500.00"
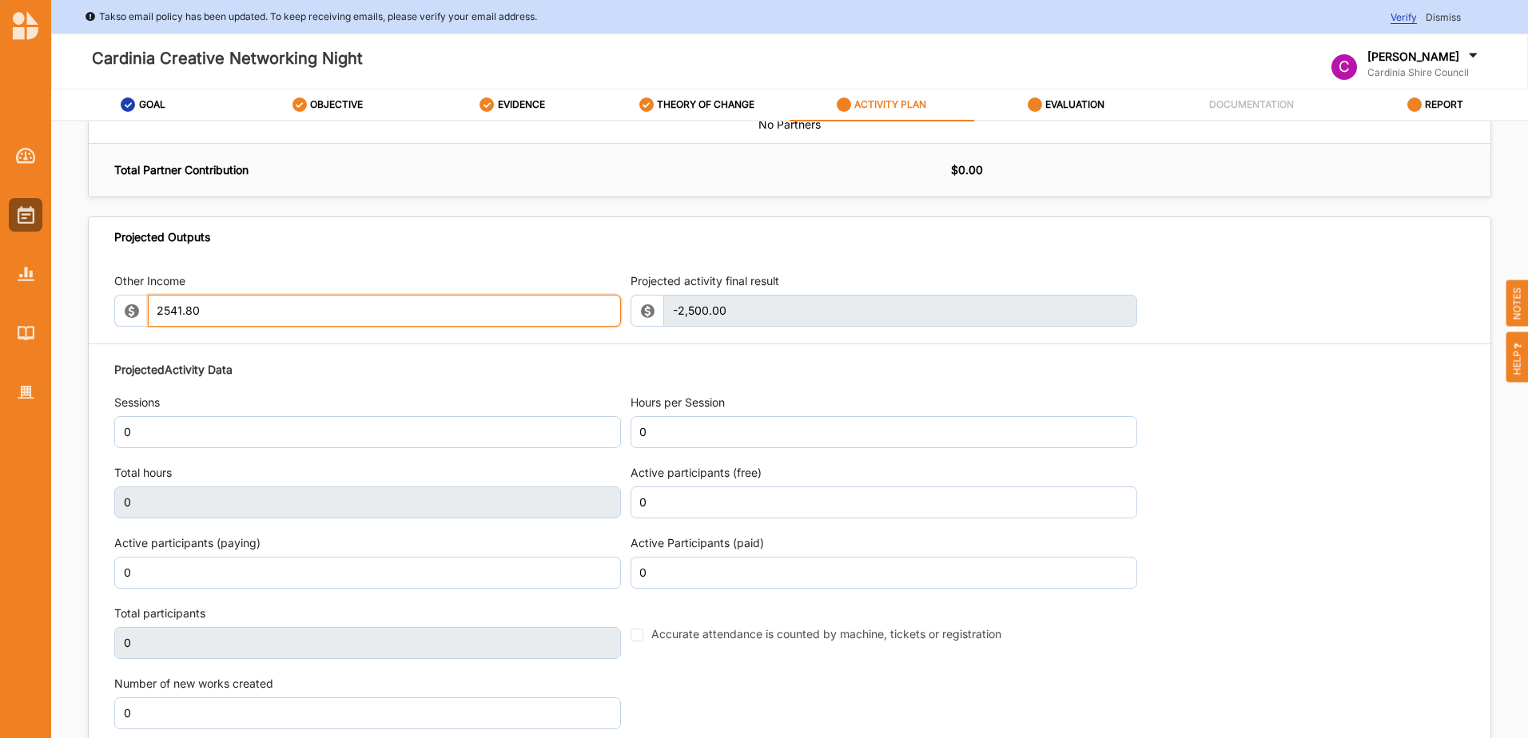
drag, startPoint x: 198, startPoint y: 309, endPoint x: 172, endPoint y: 307, distance: 26.5
click at [172, 307] on input "2541.80" at bounding box center [384, 311] width 473 height 32
click at [289, 352] on div "Other Income 2500.00 Projected activity final result -2,500.00 This field is in…" at bounding box center [790, 502] width 1402 height 490
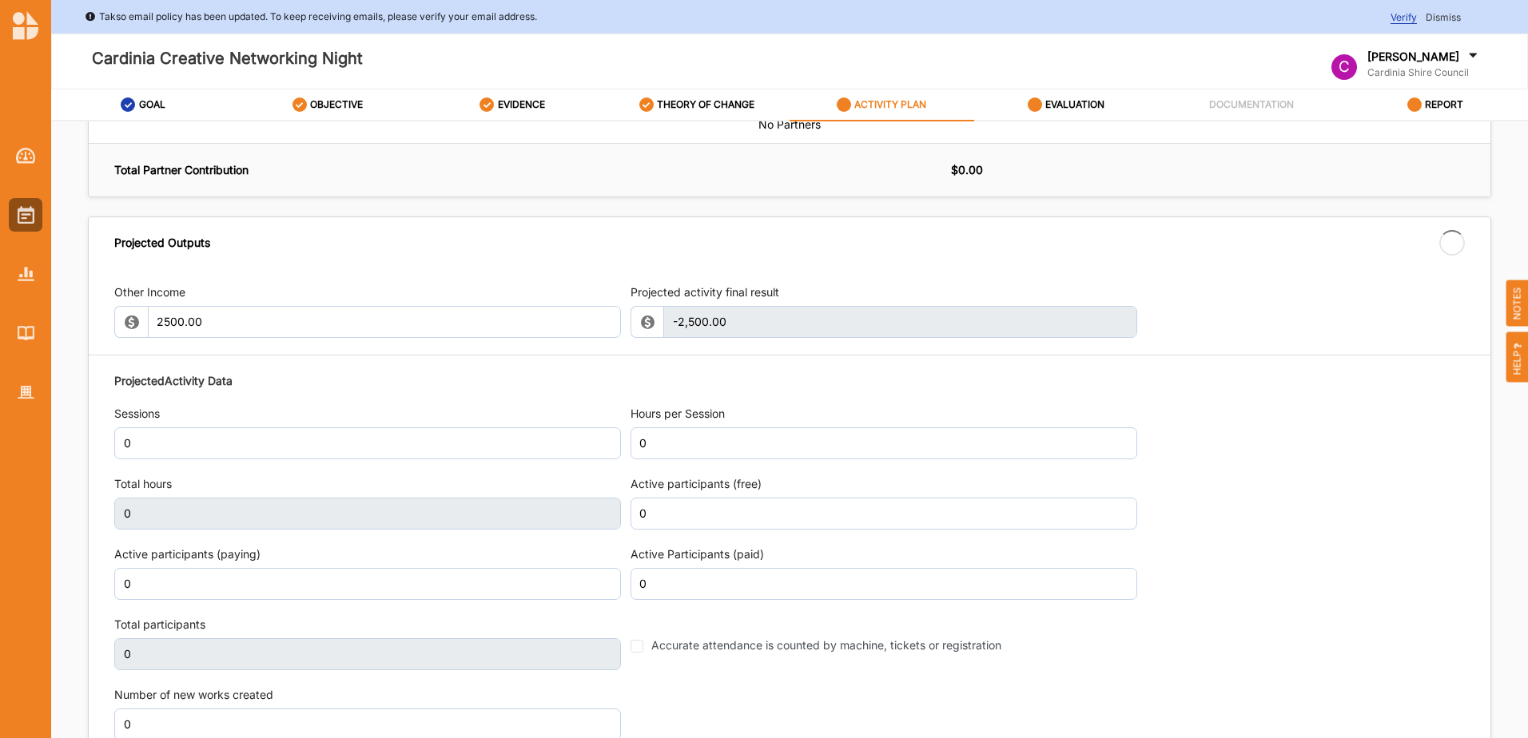
type input "2,500.00"
type input "-2,541.80"
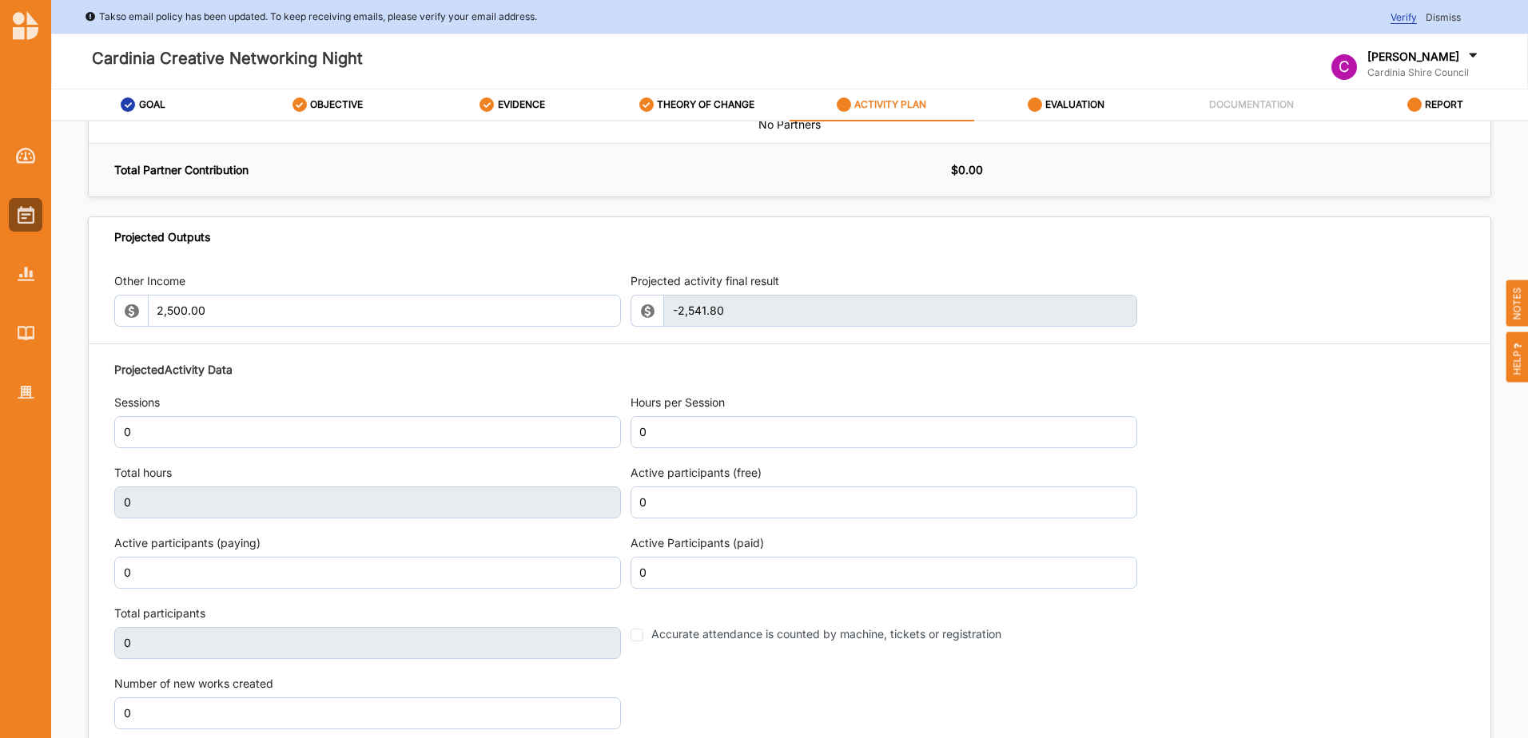
scroll to position [1838, 0]
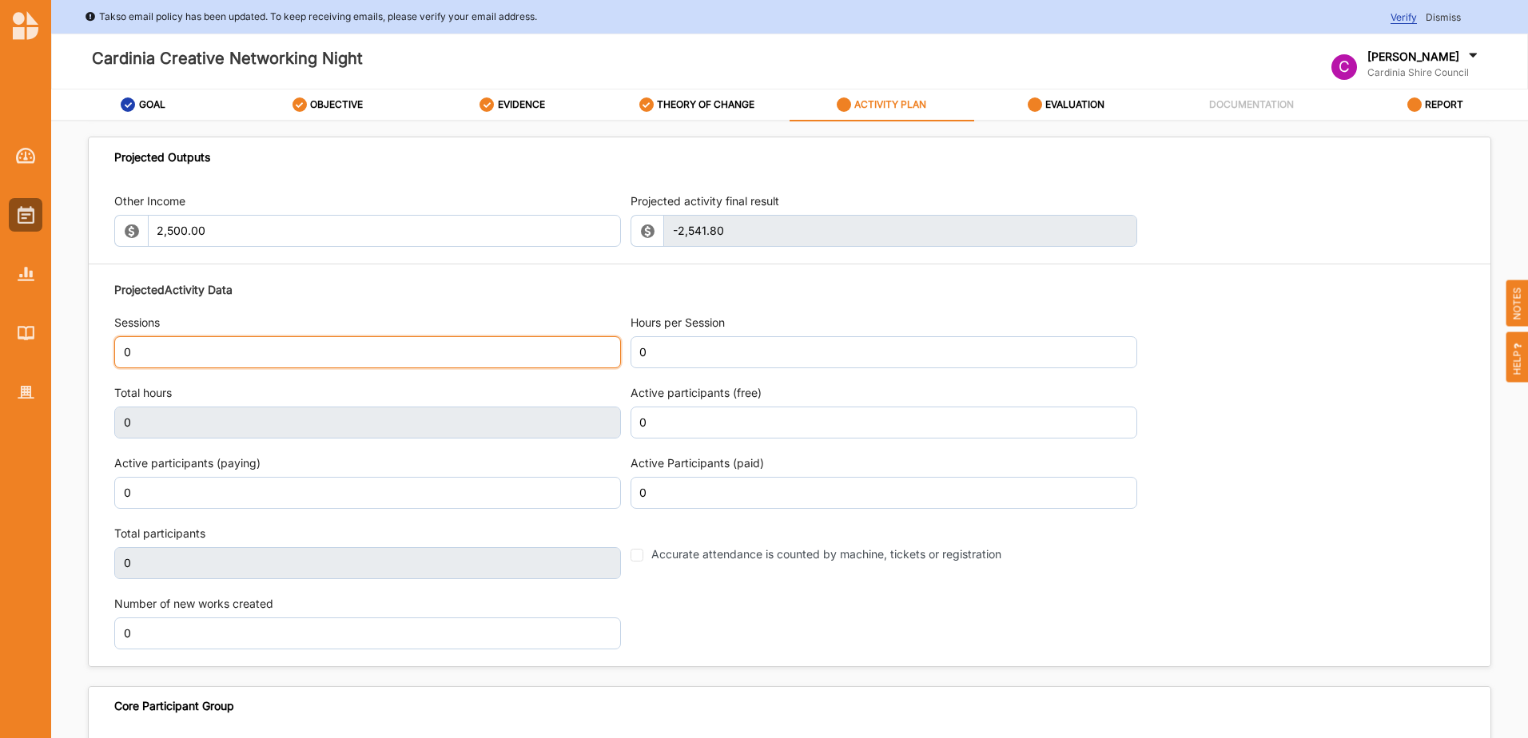
click at [183, 344] on input "0" at bounding box center [367, 352] width 507 height 32
drag, startPoint x: 172, startPoint y: 343, endPoint x: 117, endPoint y: 343, distance: 54.3
click at [119, 343] on input "0" at bounding box center [367, 352] width 507 height 32
type input "1"
drag, startPoint x: 132, startPoint y: 351, endPoint x: 118, endPoint y: 348, distance: 14.0
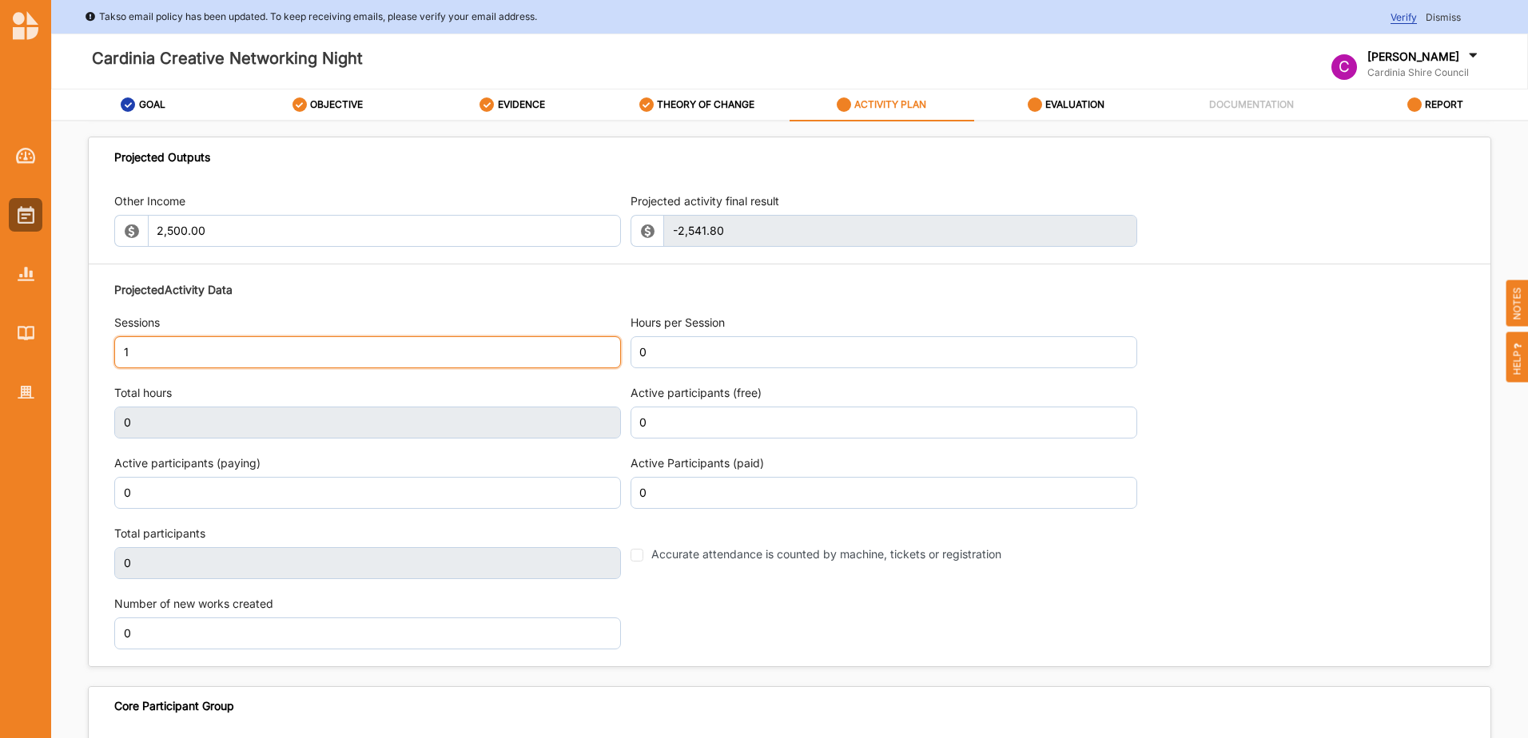
click at [118, 348] on input "1" at bounding box center [367, 352] width 507 height 32
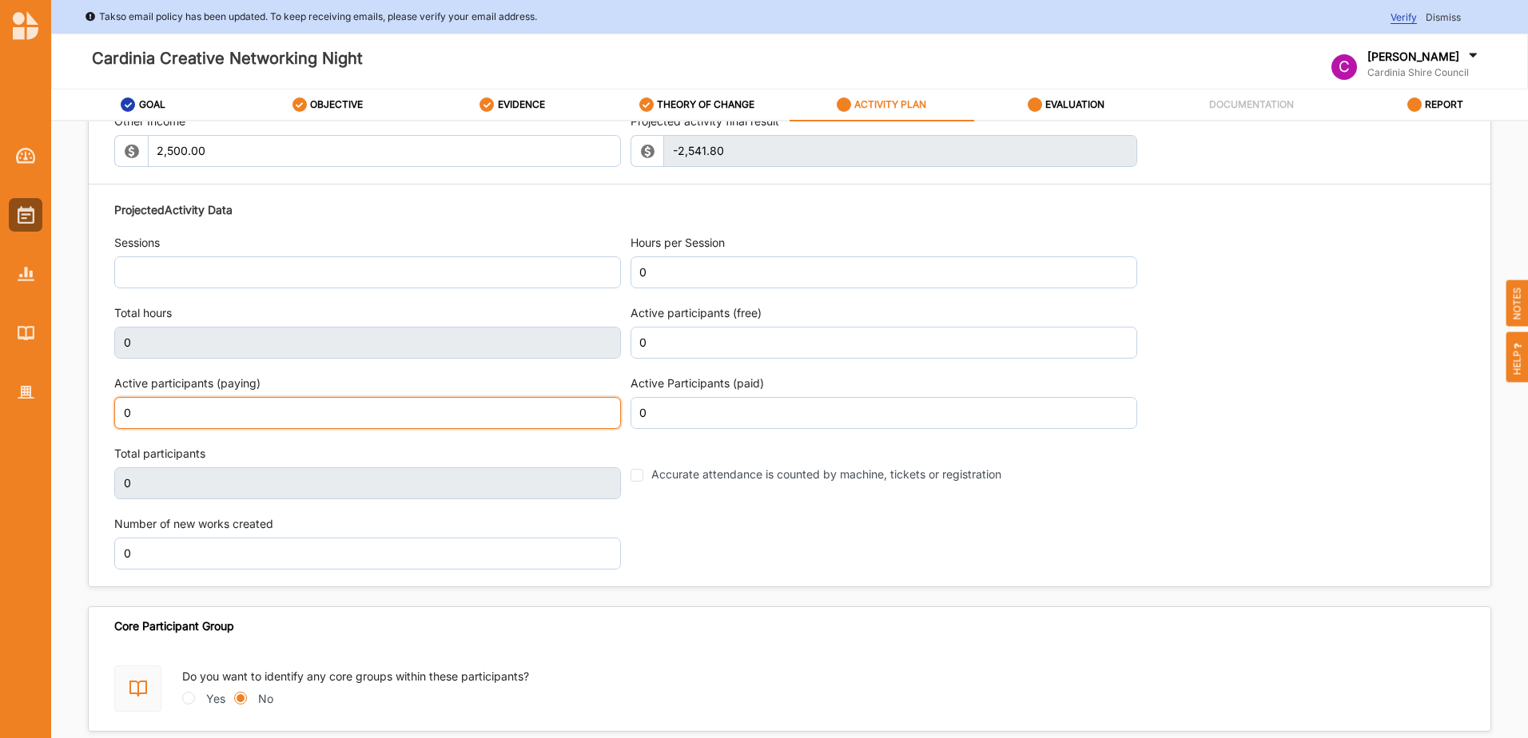
drag, startPoint x: 137, startPoint y: 410, endPoint x: 118, endPoint y: 412, distance: 18.4
click at [118, 412] on input "0" at bounding box center [367, 413] width 507 height 32
type input "100"
click at [225, 449] on label "Total participants" at bounding box center [367, 454] width 507 height 16
type input "100"
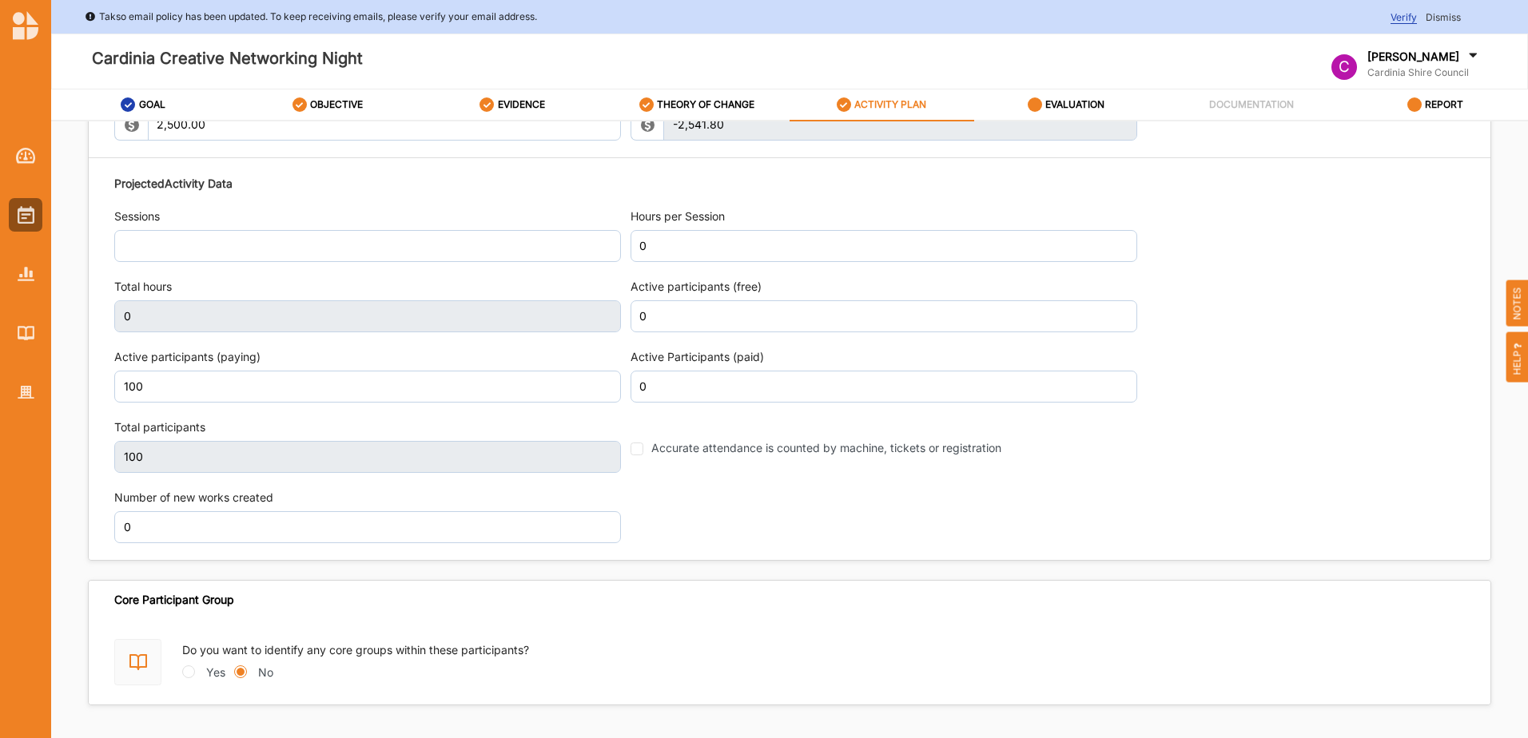
scroll to position [1959, 0]
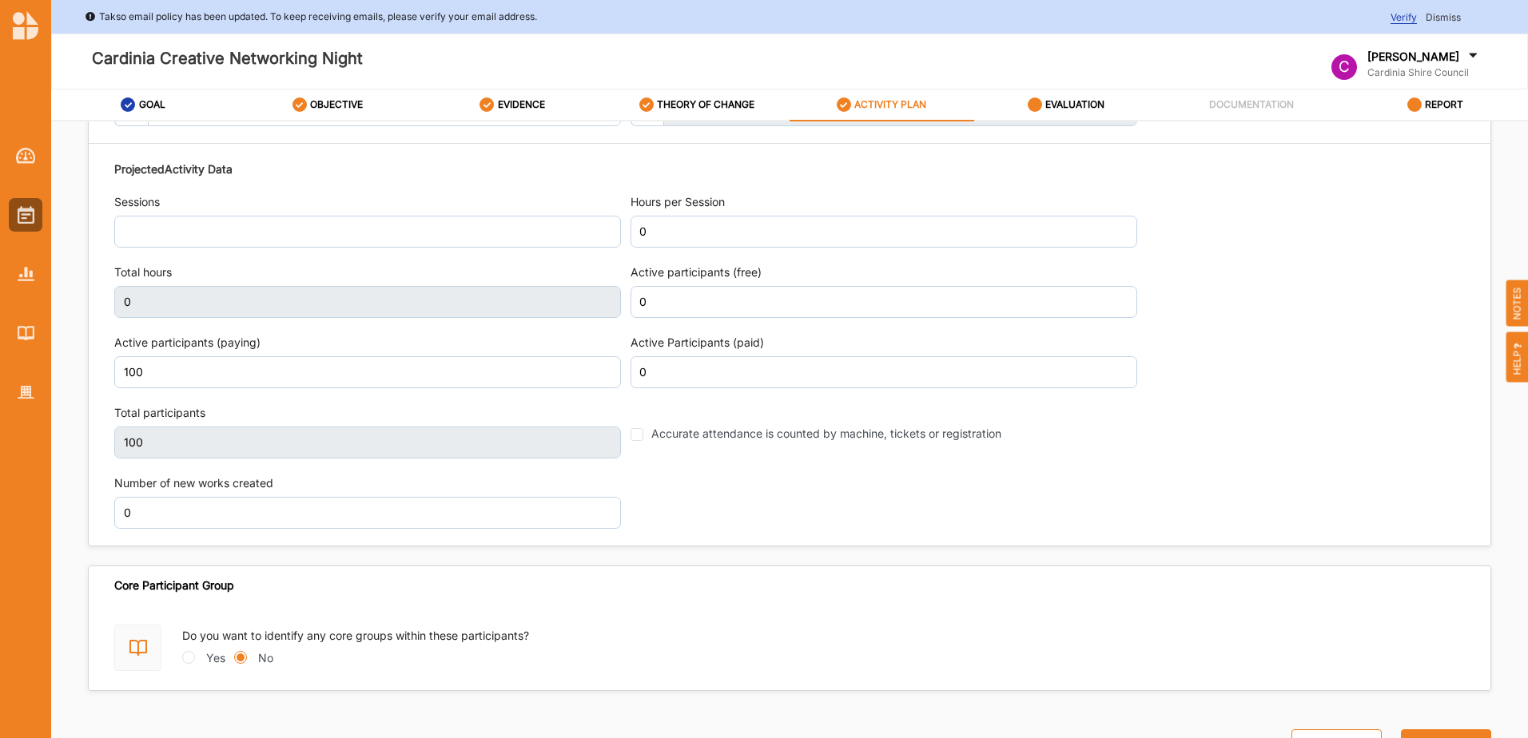
click at [1462, 734] on button "Next" at bounding box center [1446, 746] width 90 height 32
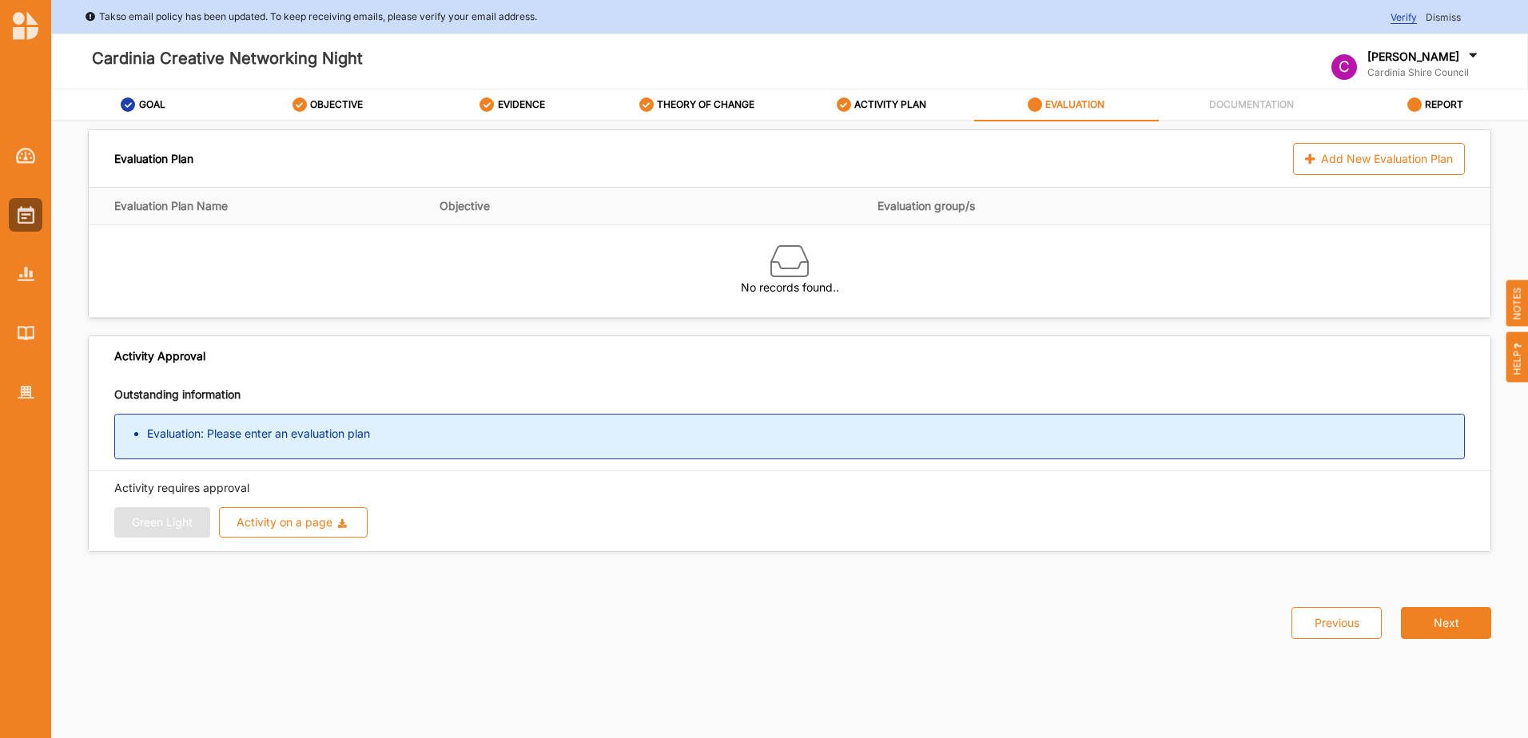
click at [1360, 153] on div "Add New Evaluation Plan" at bounding box center [1379, 159] width 172 height 32
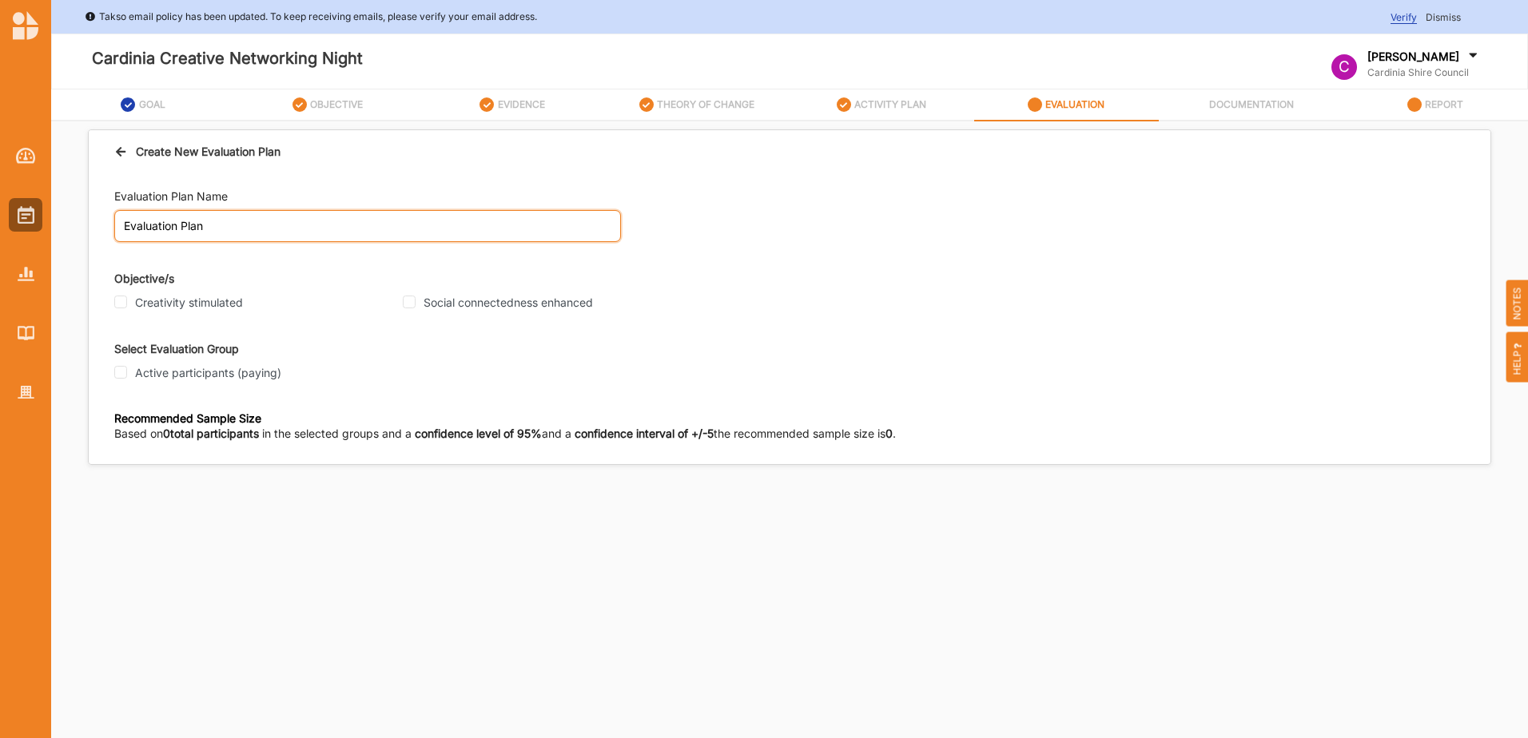
click at [241, 225] on input "Evaluation Plan" at bounding box center [367, 226] width 507 height 32
click at [121, 301] on input "Creativity stimulated" at bounding box center [120, 302] width 13 height 13
checkbox input "true"
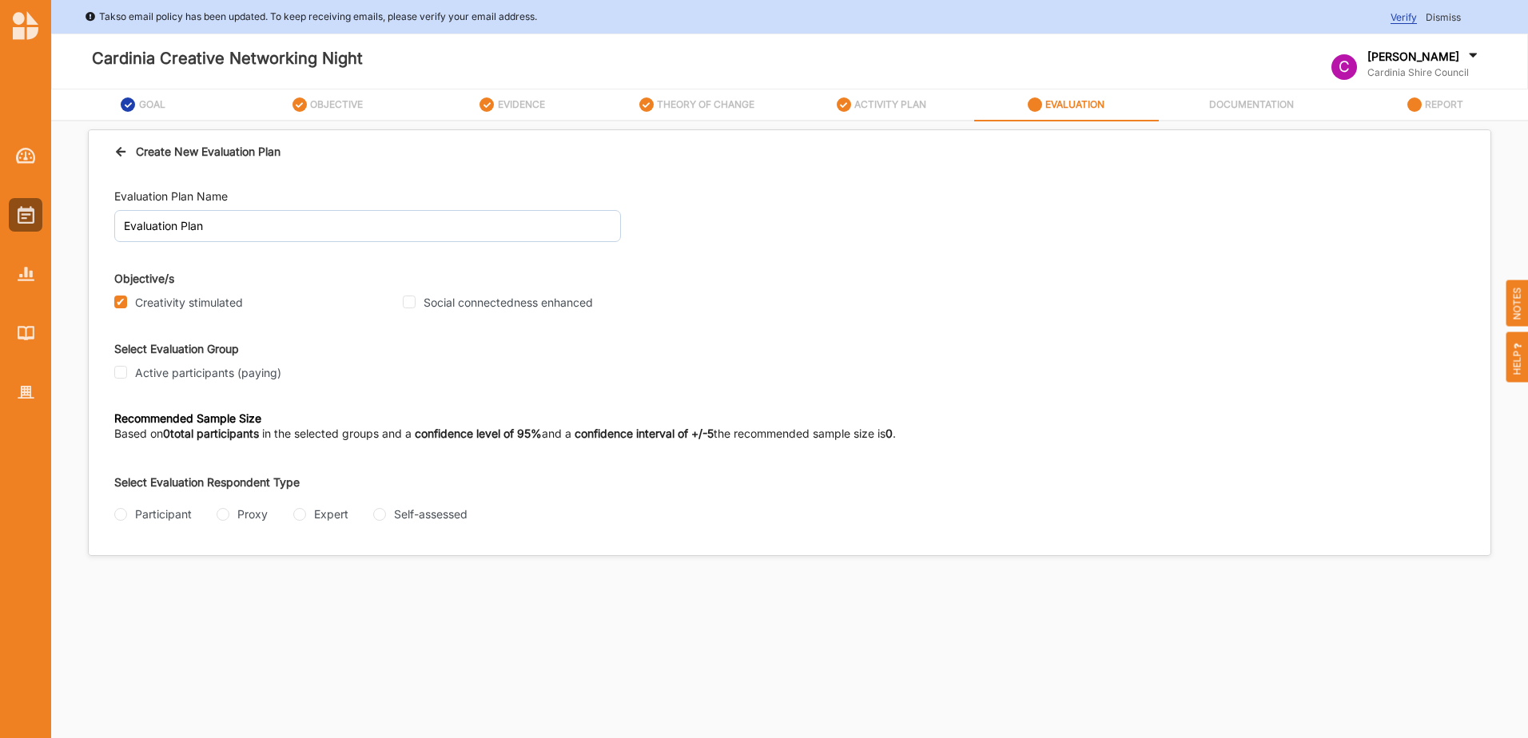
click at [405, 300] on input "Social connectedness enhanced" at bounding box center [409, 302] width 13 height 13
checkbox input "true"
click at [122, 372] on input "Active participants (paying)" at bounding box center [120, 372] width 13 height 13
checkbox input "true"
click at [119, 516] on input "Participant" at bounding box center [120, 514] width 13 height 13
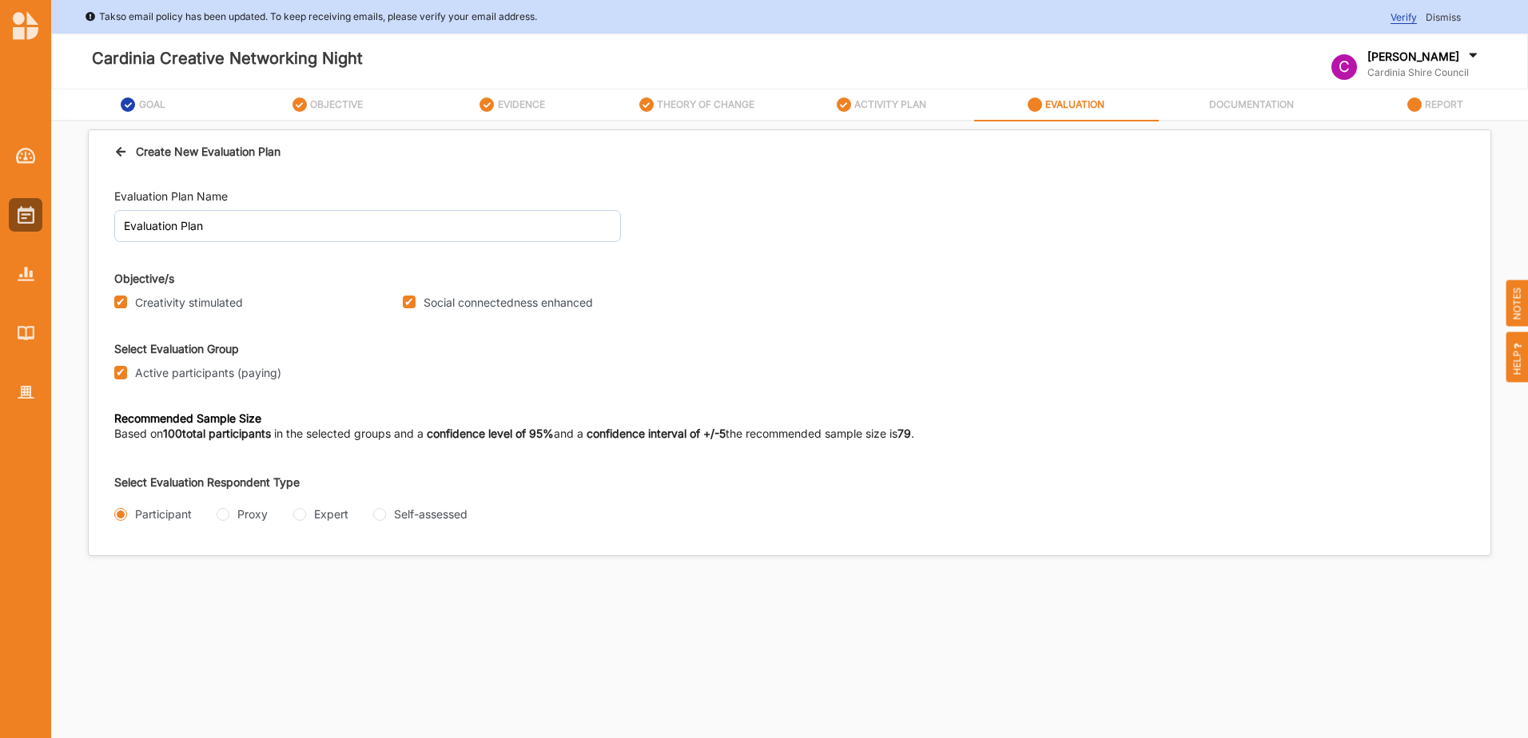
radio input "true"
click at [381, 511] on input "Self-assessed" at bounding box center [379, 514] width 13 height 13
radio input "true"
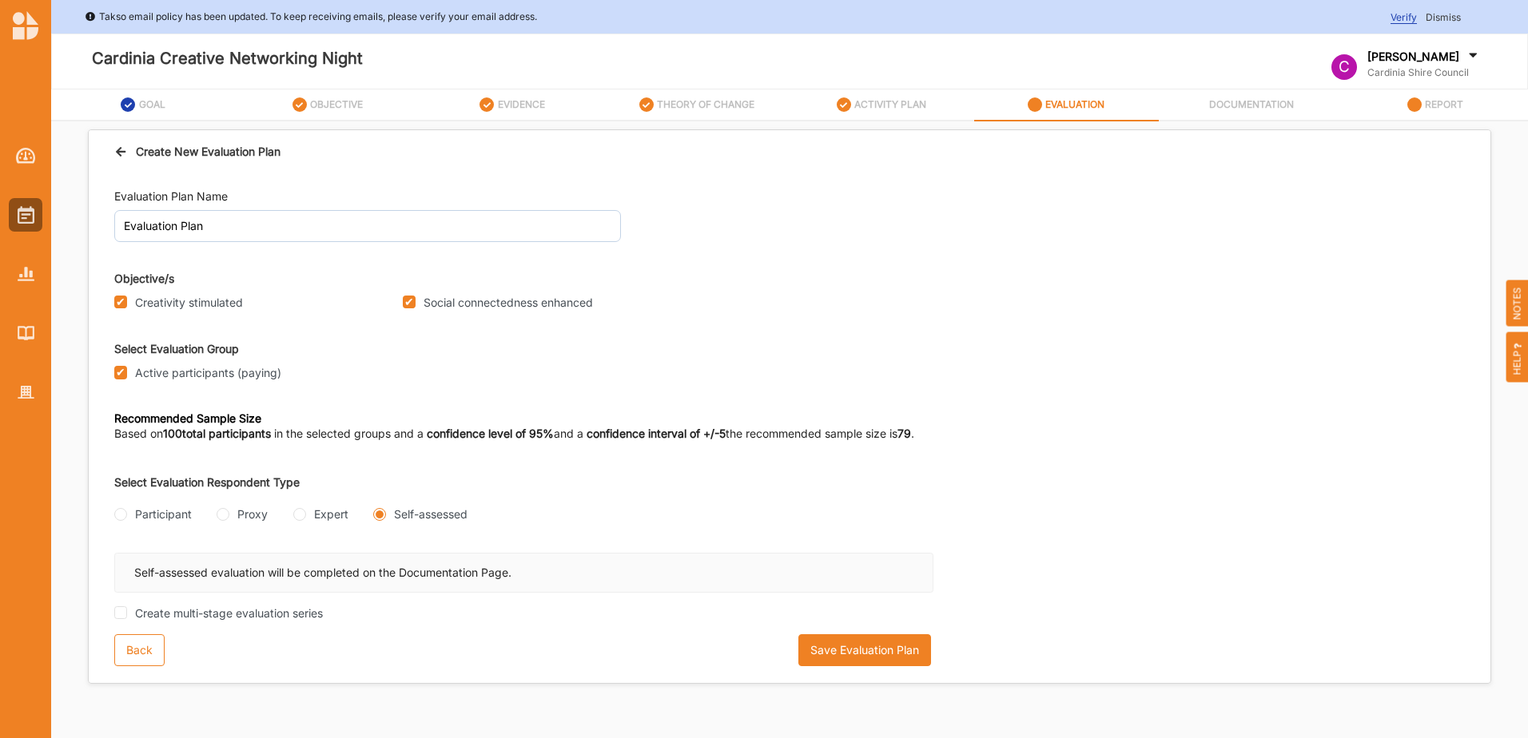
click at [122, 515] on input "Participant" at bounding box center [120, 514] width 13 height 13
radio input "true"
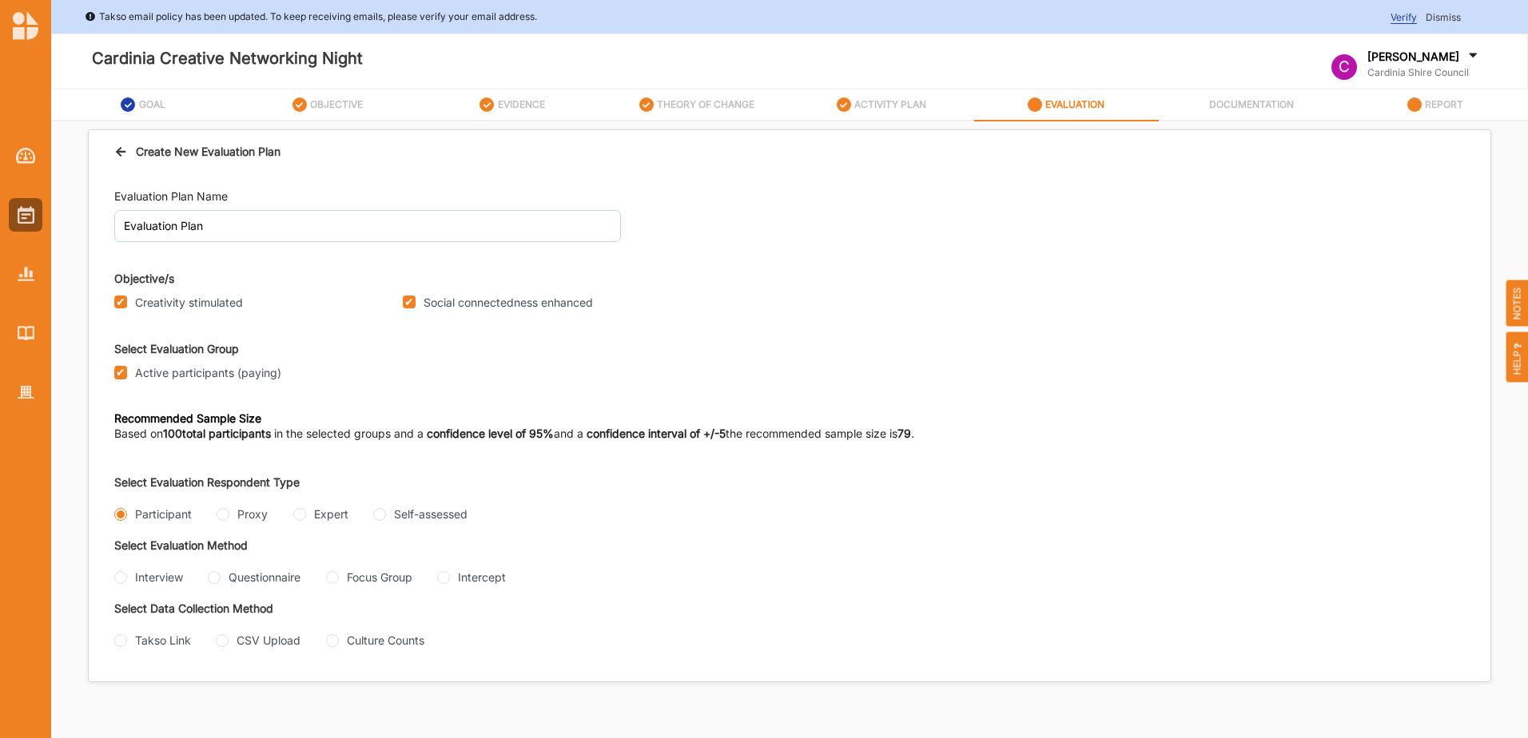
click at [218, 579] on input "Questionnaire" at bounding box center [214, 577] width 13 height 13
radio input "true"
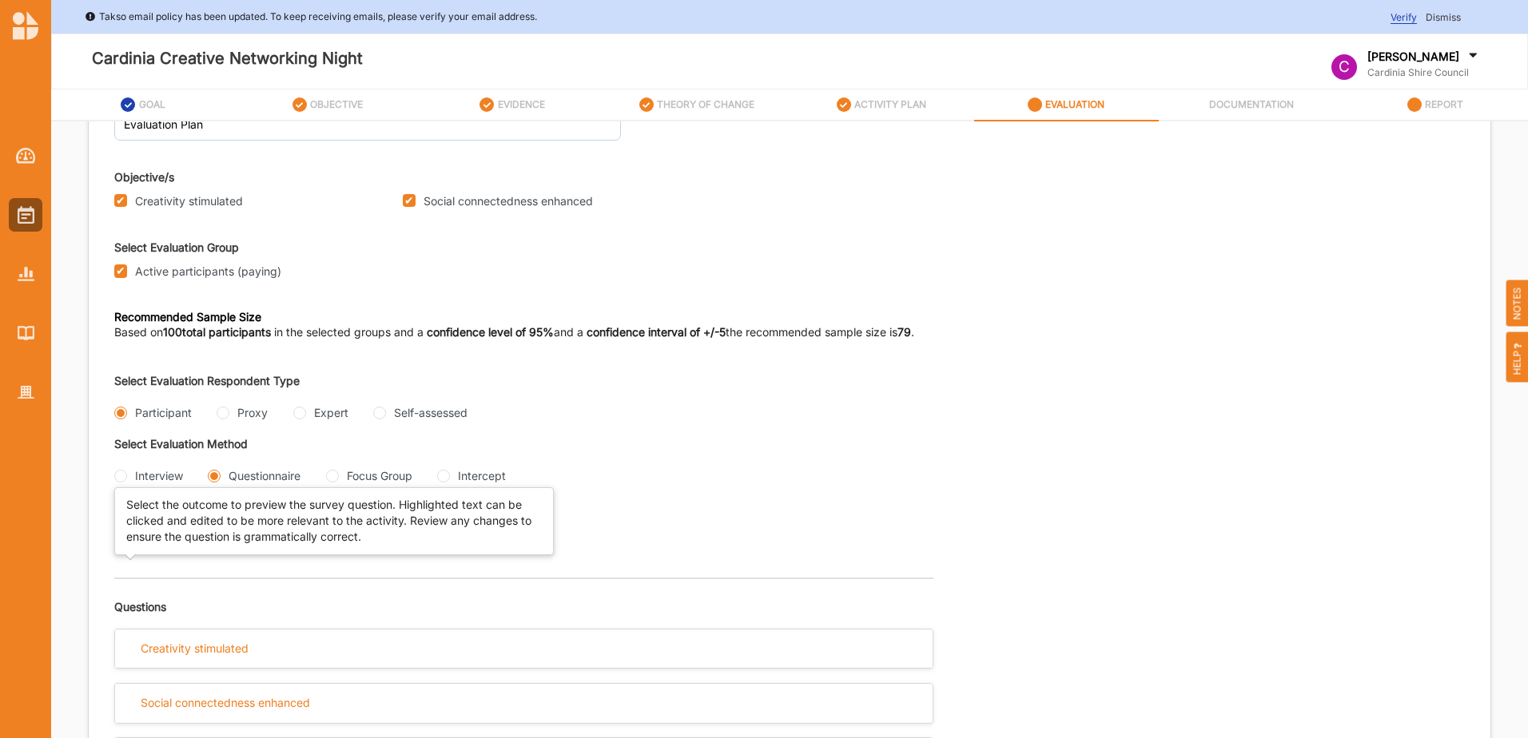
scroll to position [118, 0]
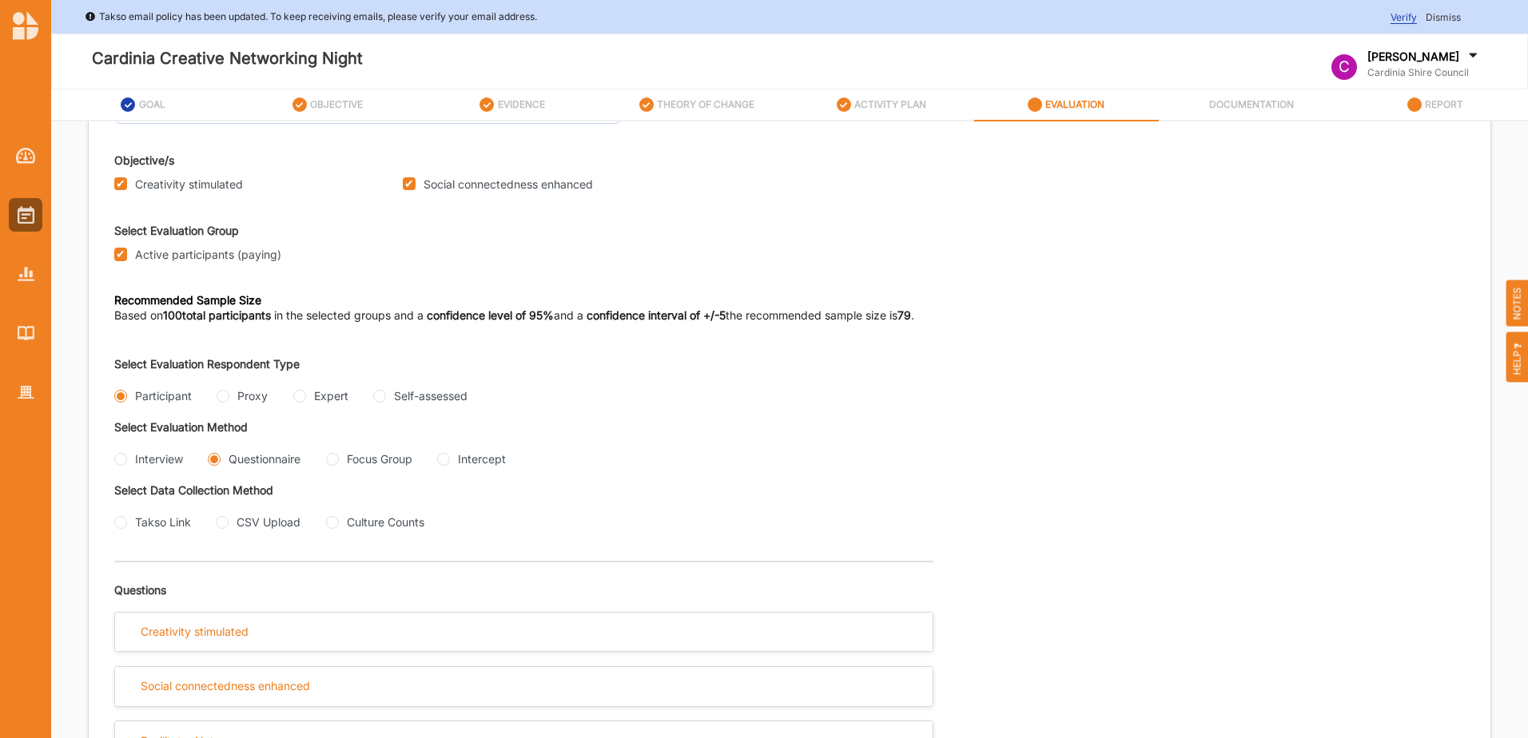
click at [120, 523] on input "Takso Link" at bounding box center [120, 522] width 13 height 13
radio input "true"
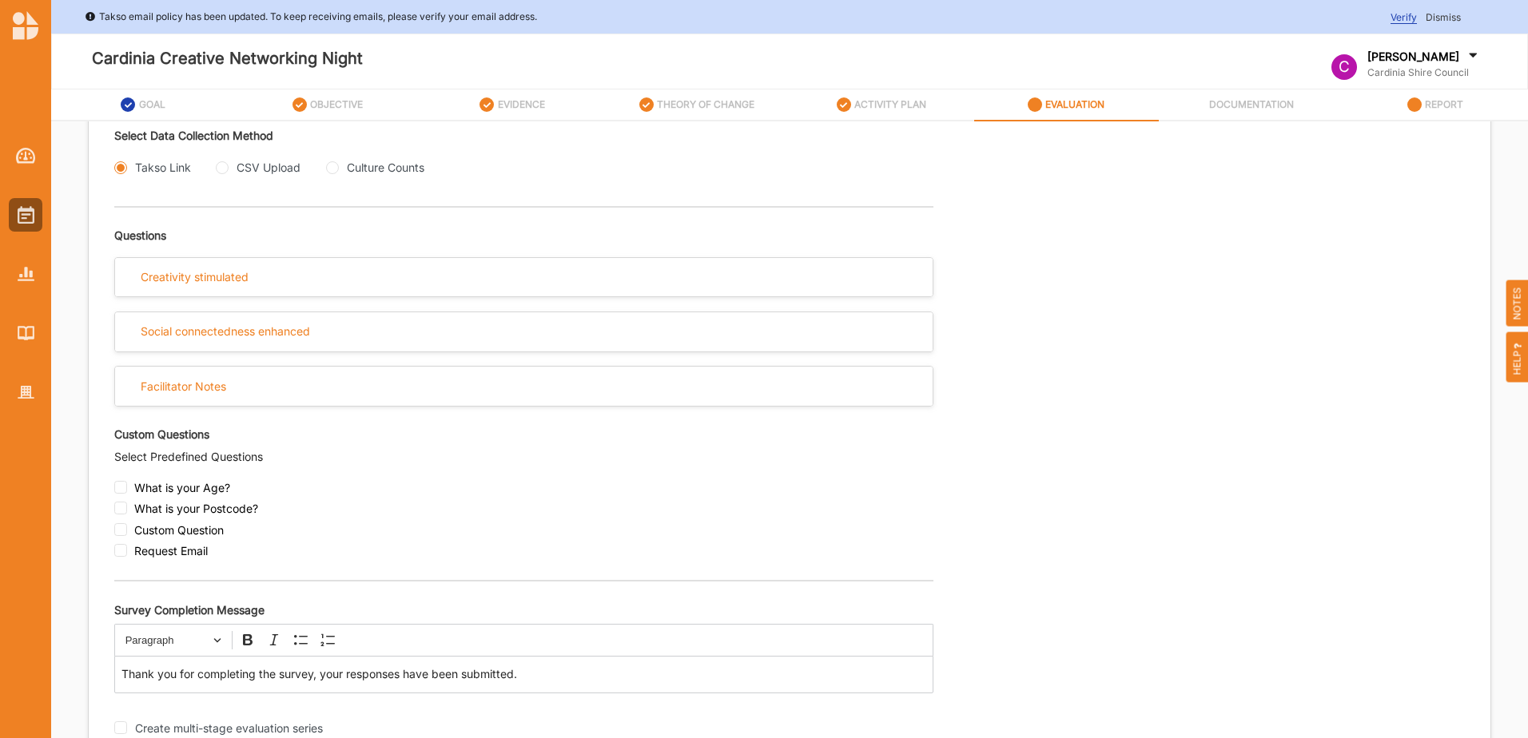
scroll to position [493, 0]
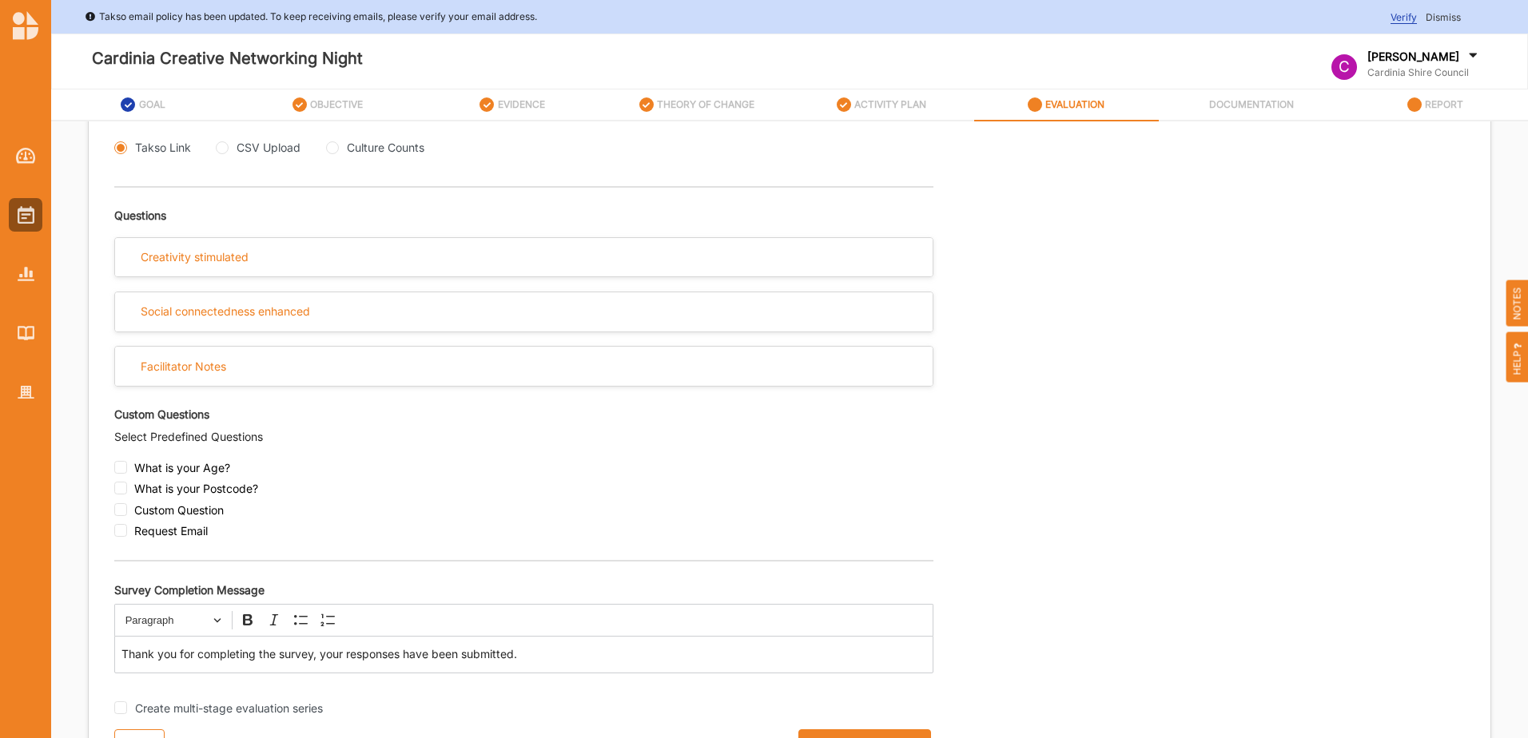
click at [121, 491] on input "checkbox" at bounding box center [120, 488] width 13 height 13
checkbox input "true"
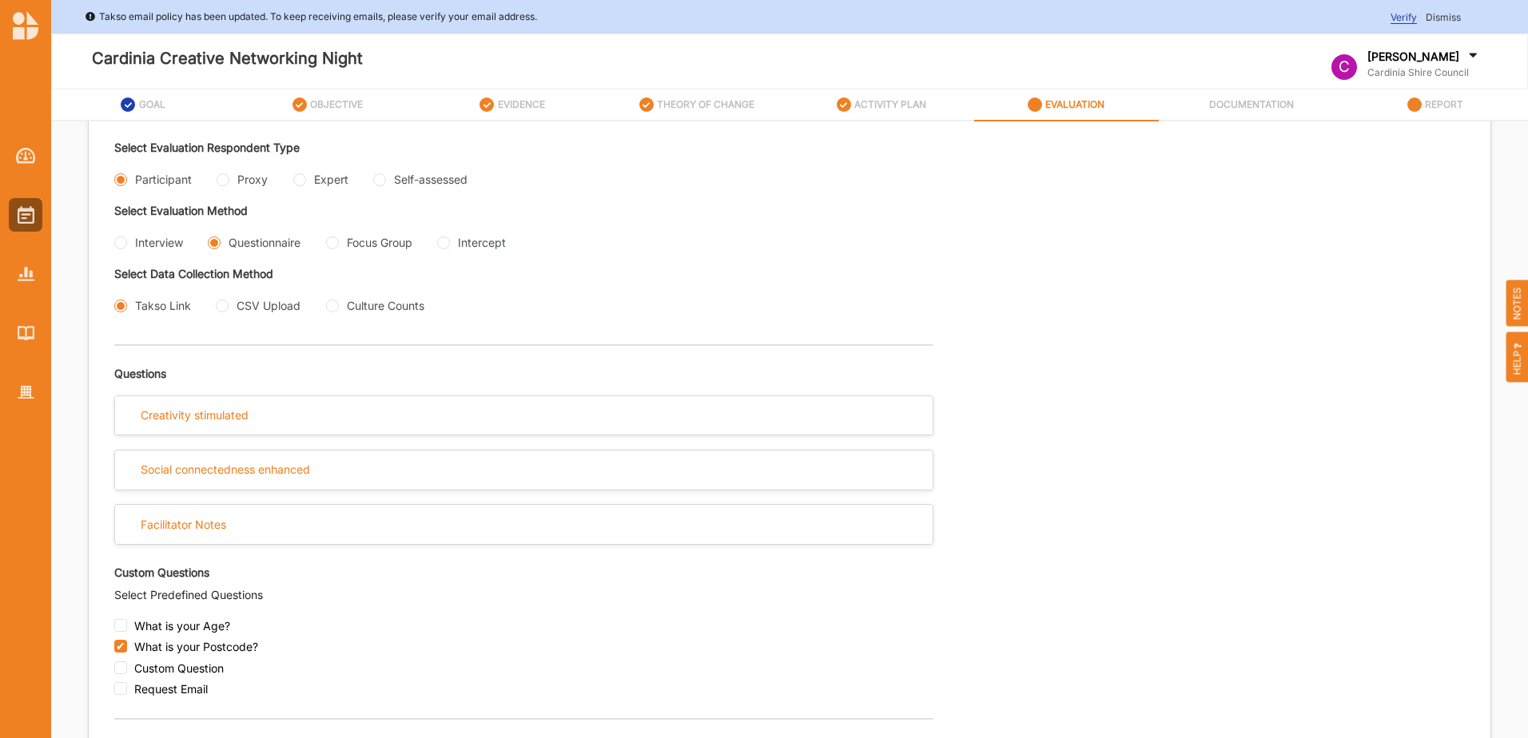
scroll to position [333, 0]
click at [216, 423] on div "Creativity stimulated" at bounding box center [195, 417] width 108 height 14
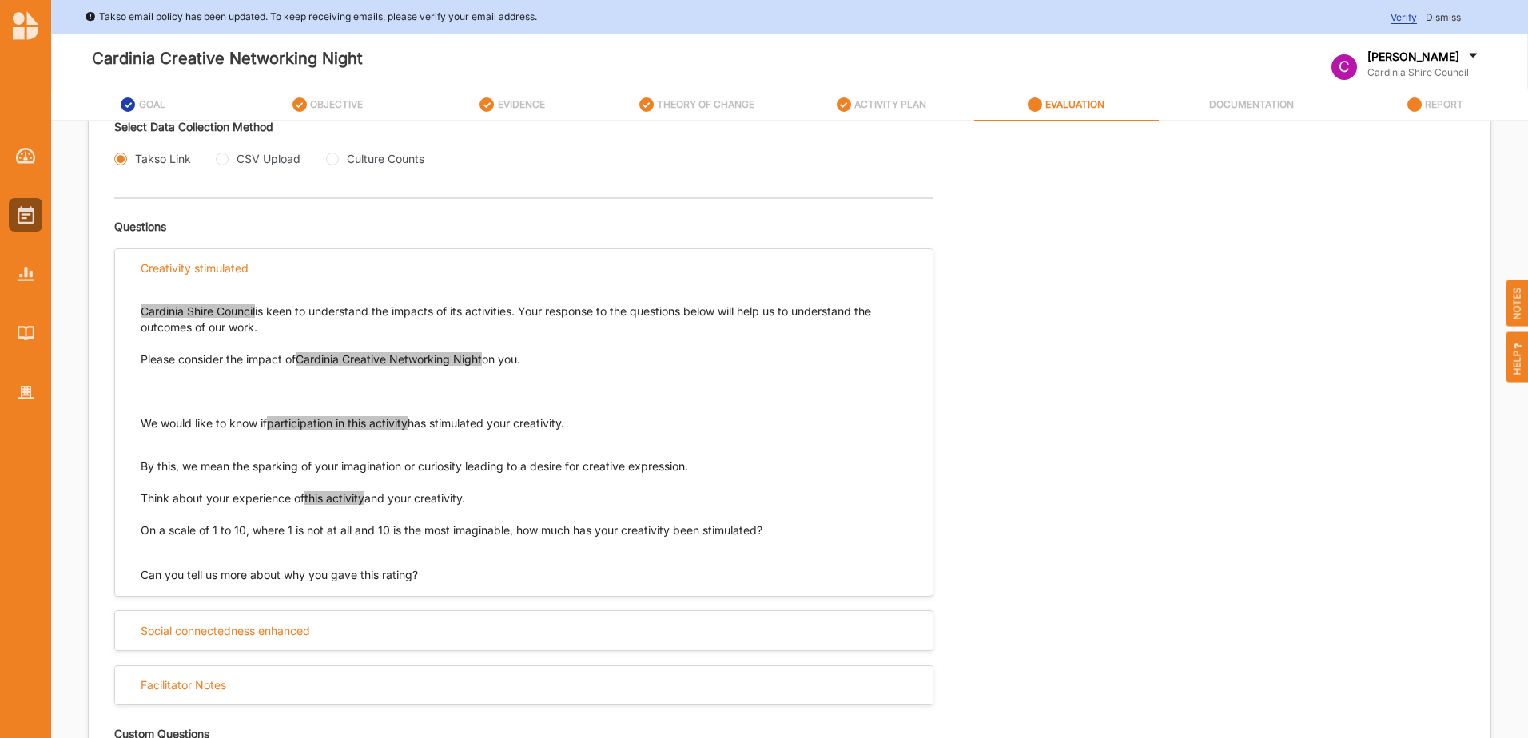
scroll to position [493, 0]
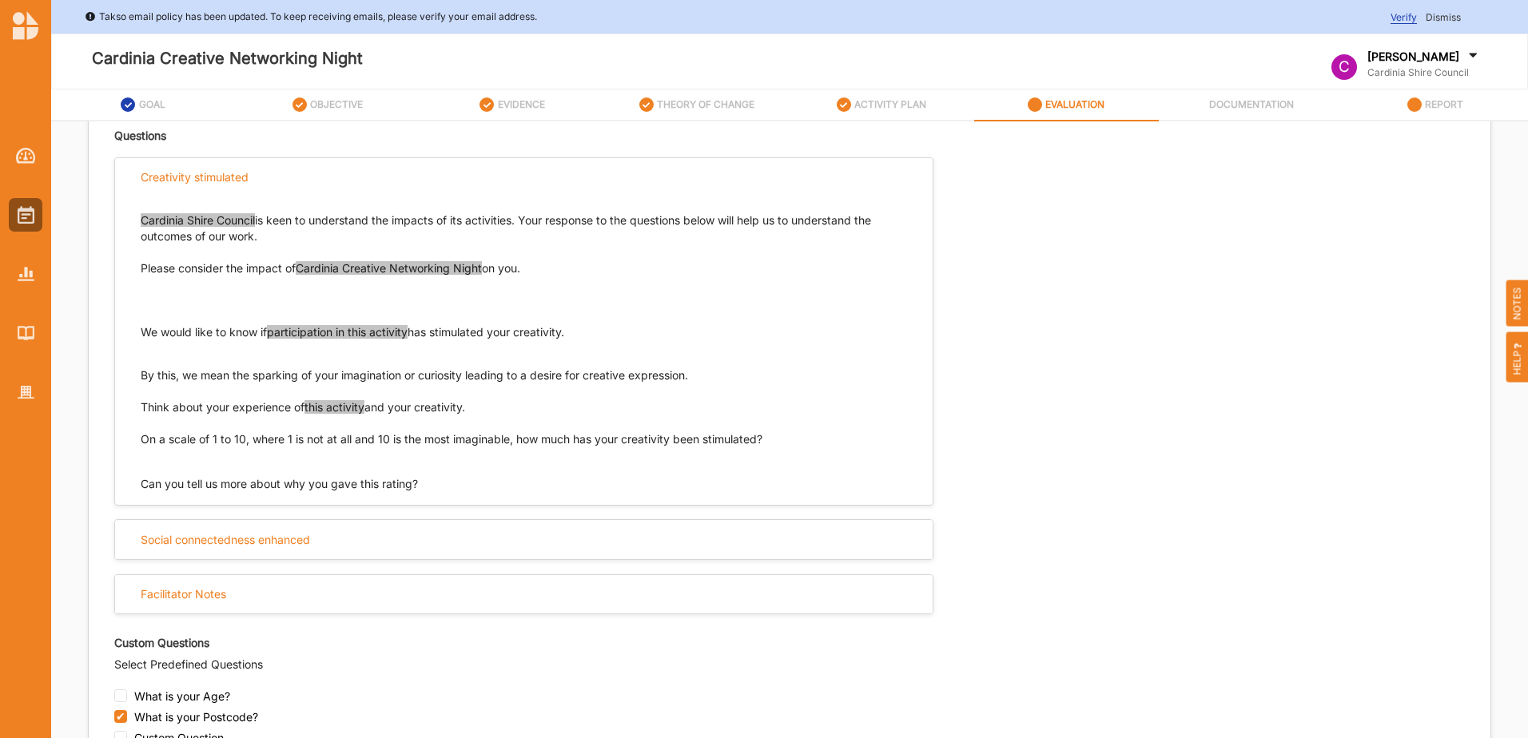
click at [307, 538] on div "Social connectedness enhanced" at bounding box center [225, 540] width 169 height 14
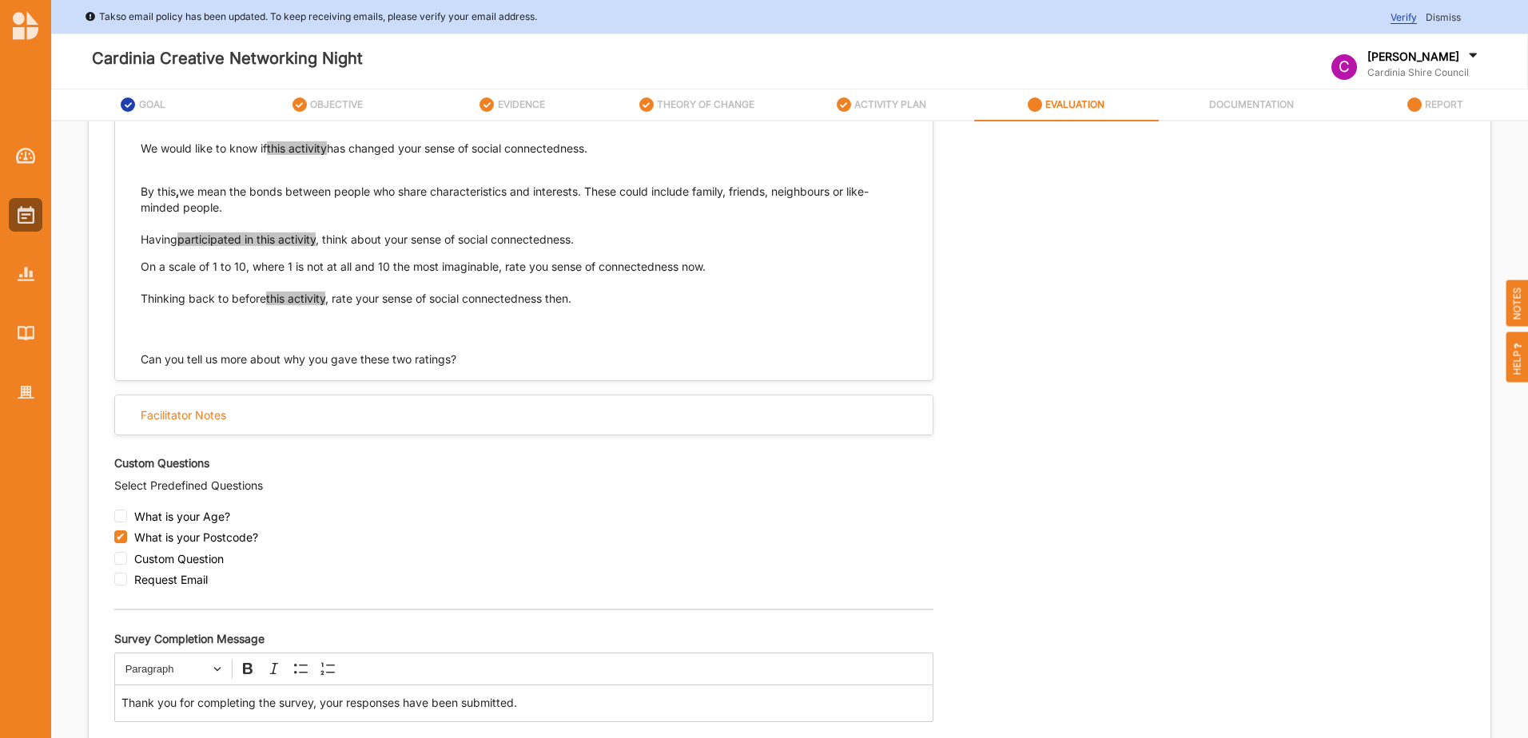
scroll to position [1052, 0]
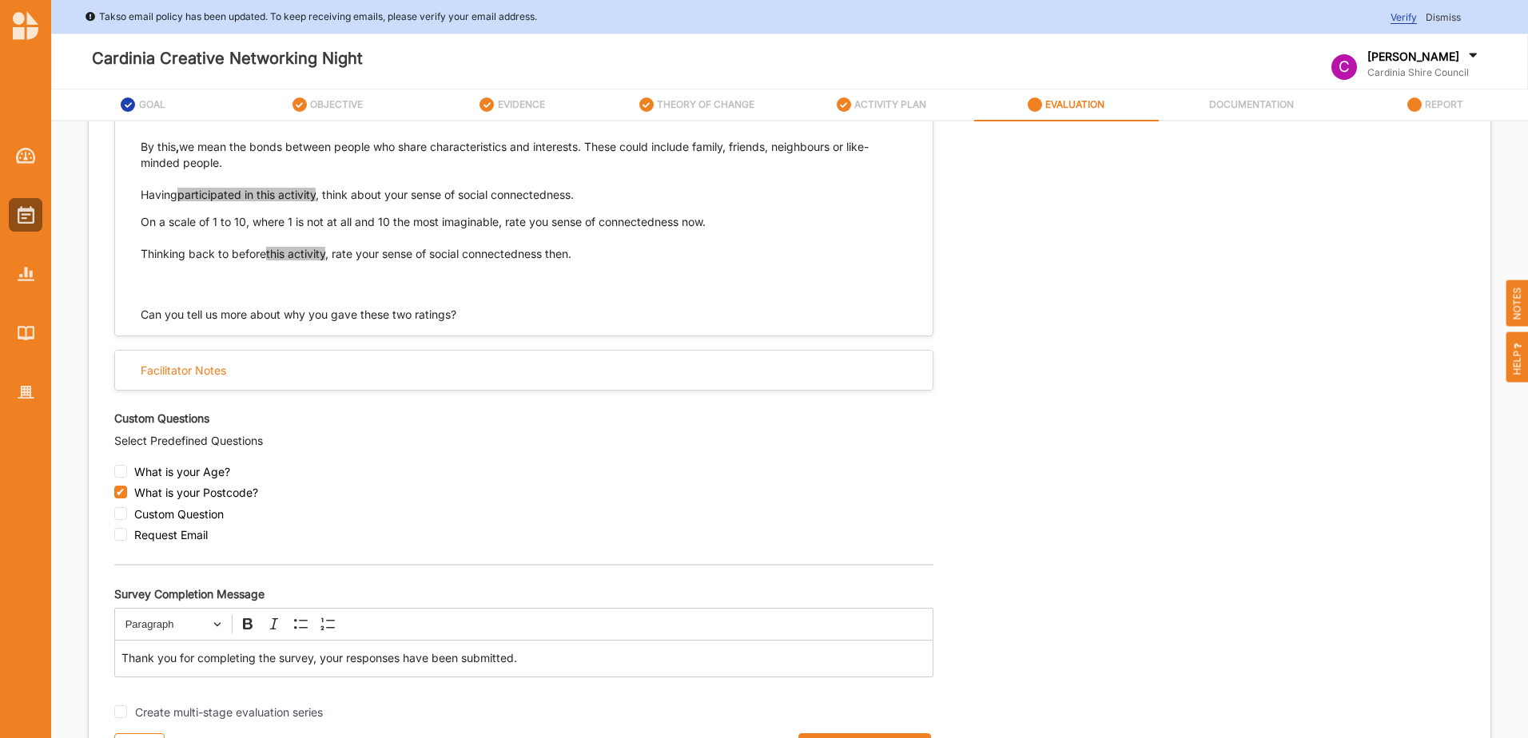
click at [241, 372] on div "Facilitator Notes" at bounding box center [524, 370] width 818 height 39
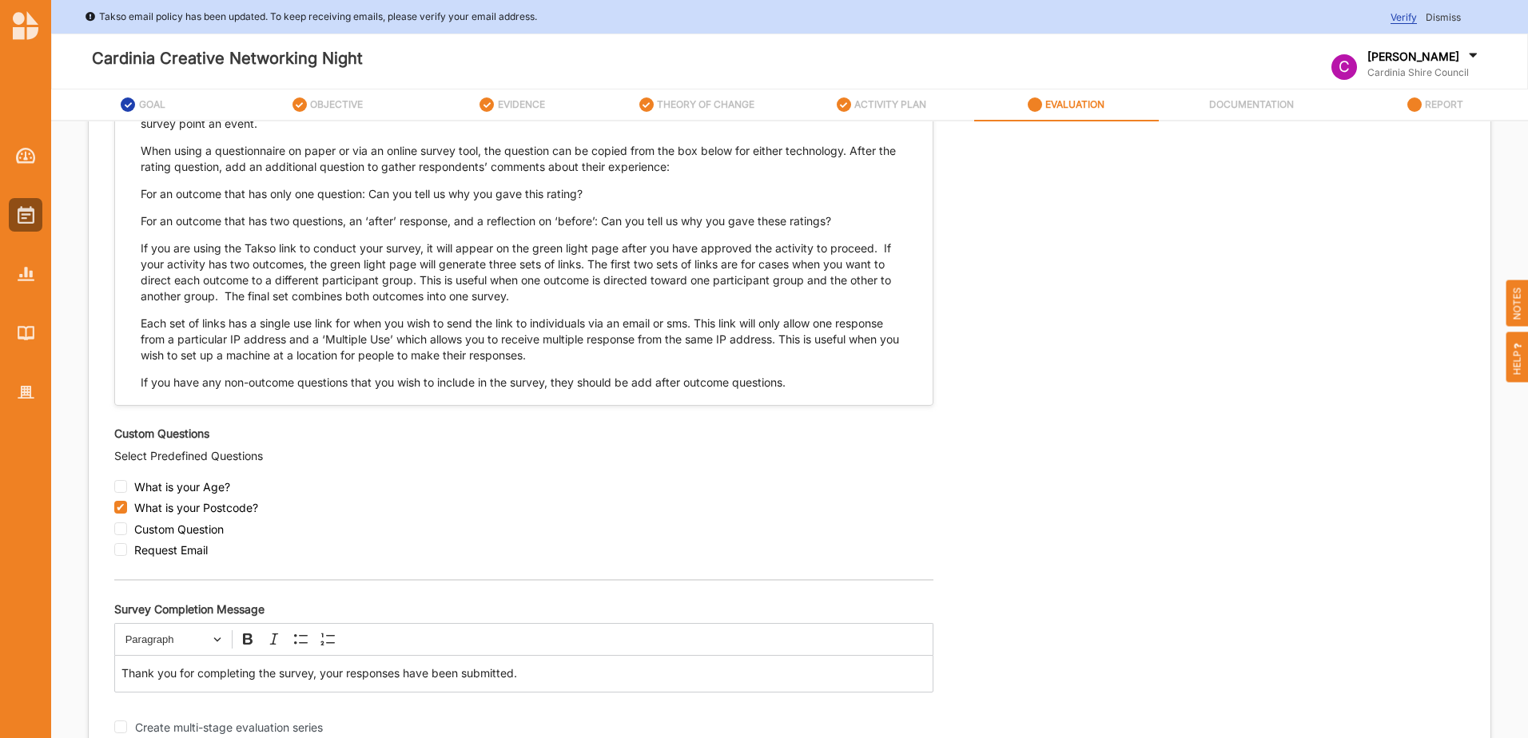
scroll to position [1391, 0]
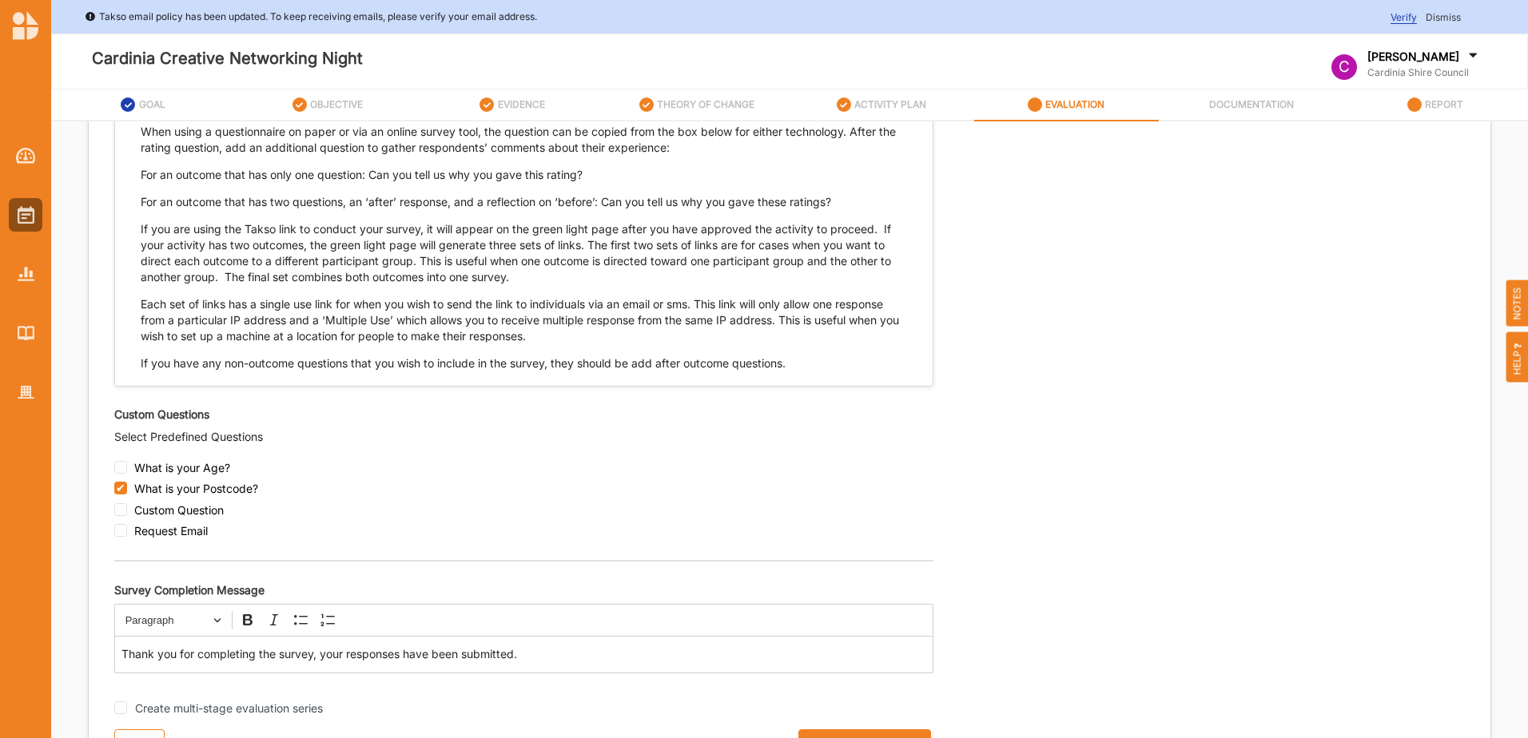
click at [123, 511] on input "checkbox" at bounding box center [120, 509] width 13 height 13
checkbox input "true"
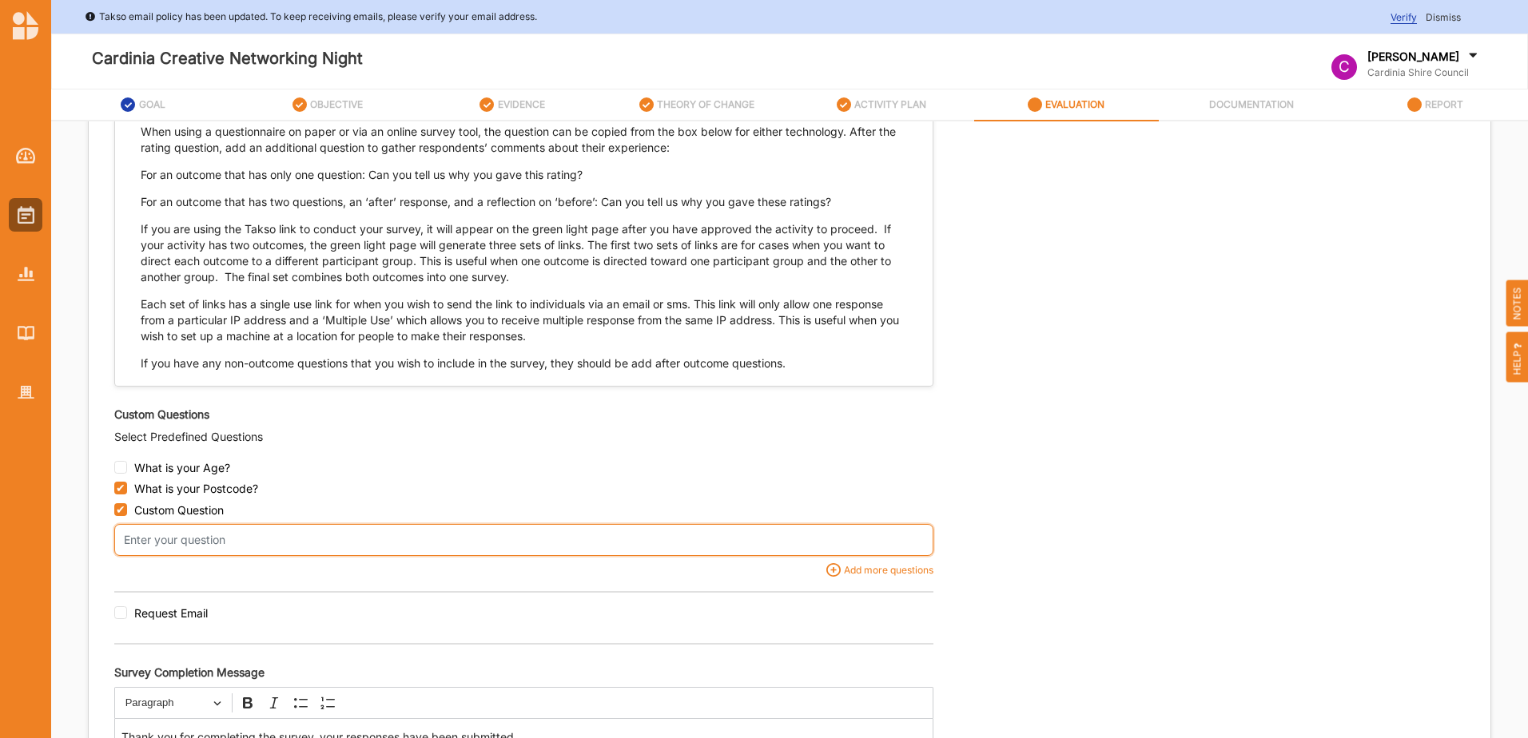
click at [159, 541] on input "text" at bounding box center [523, 540] width 819 height 32
type input "W"
type input "D"
click at [210, 539] on input "How often woul dyou like us to run networking" at bounding box center [523, 540] width 819 height 32
click at [311, 542] on input "How often would you like us to run networking" at bounding box center [523, 540] width 819 height 32
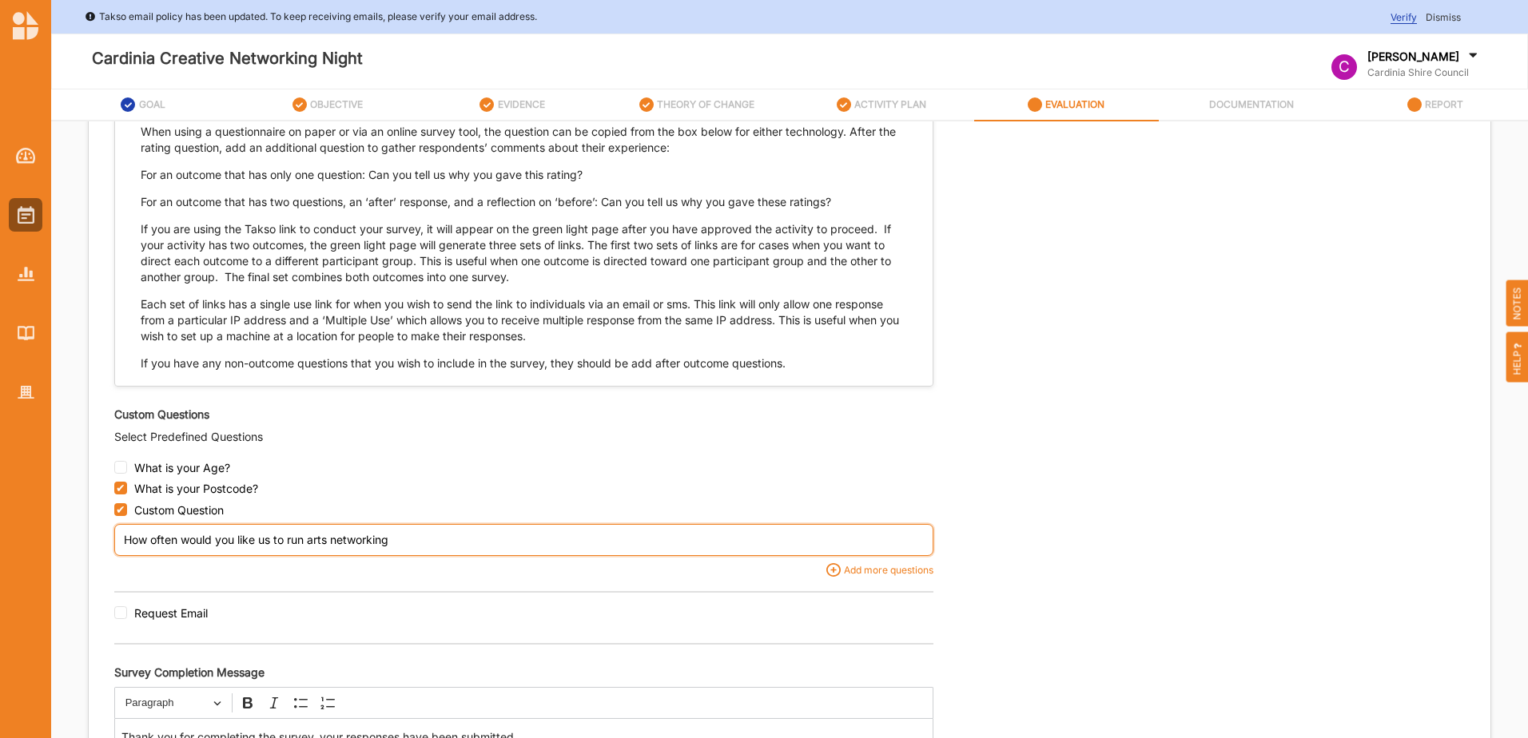
click at [396, 542] on input "How often would you like us to run arts networking" at bounding box center [523, 540] width 819 height 32
type input "How often would you like us to run arts networking events?"
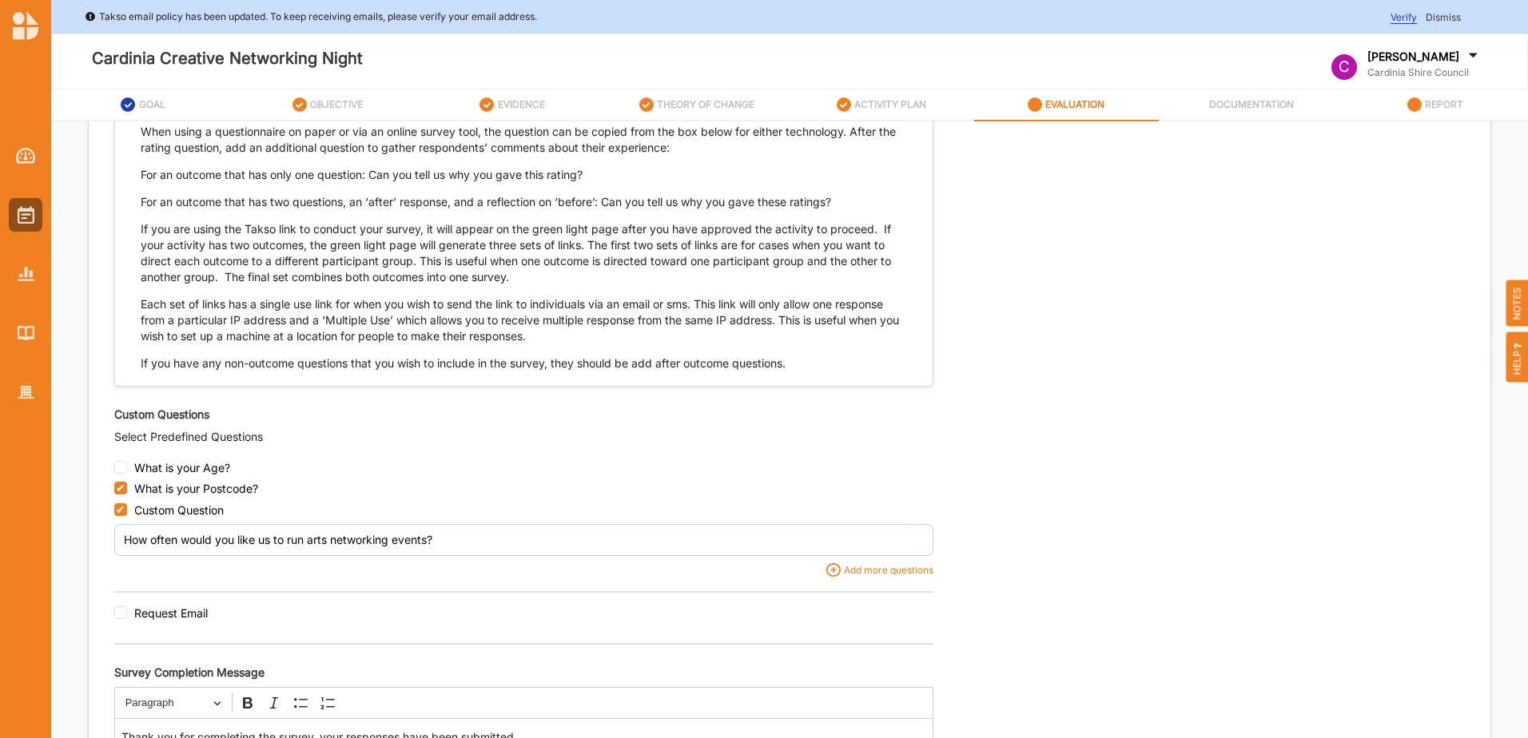
click at [849, 572] on div "Add more questions" at bounding box center [887, 570] width 93 height 14
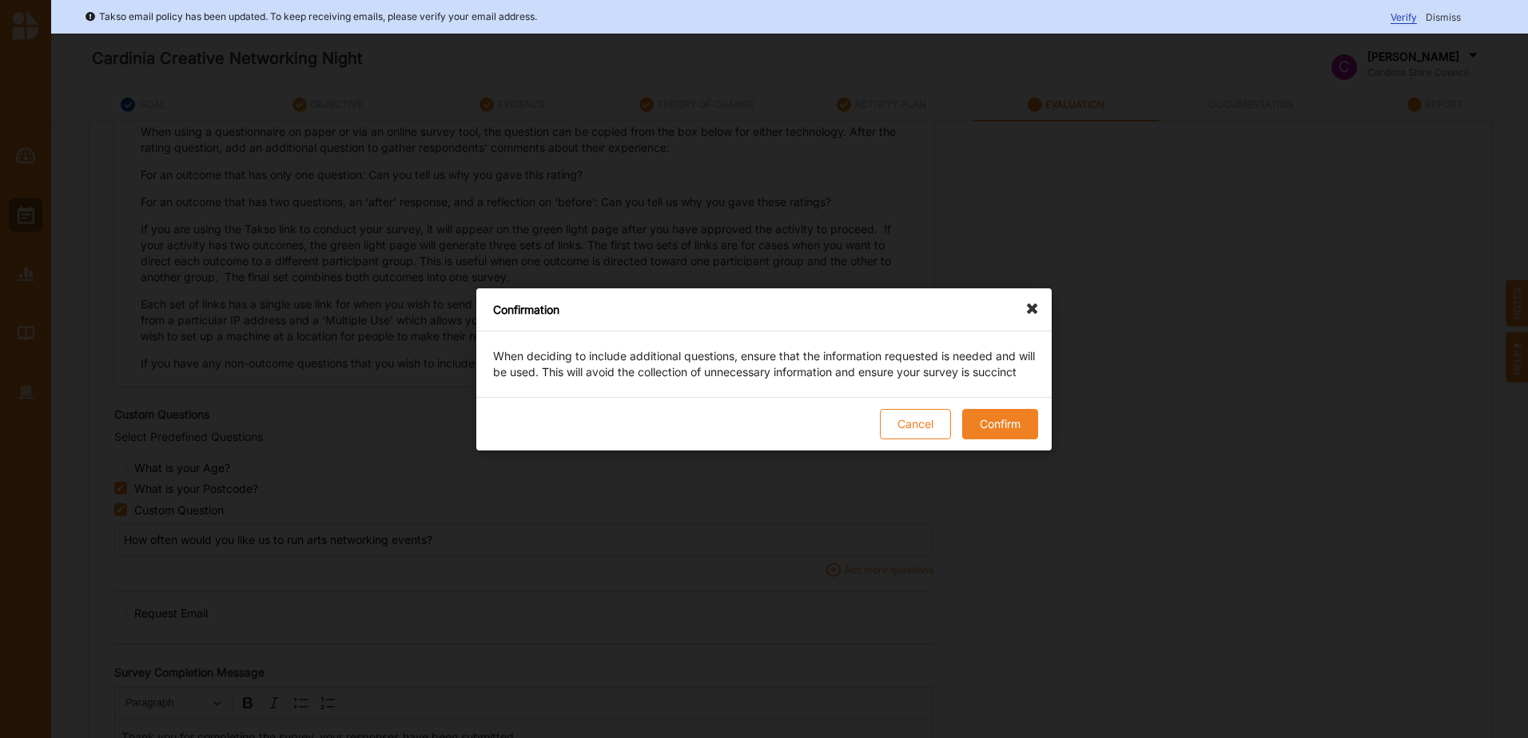
click at [1008, 430] on button "Confirm" at bounding box center [1000, 424] width 76 height 30
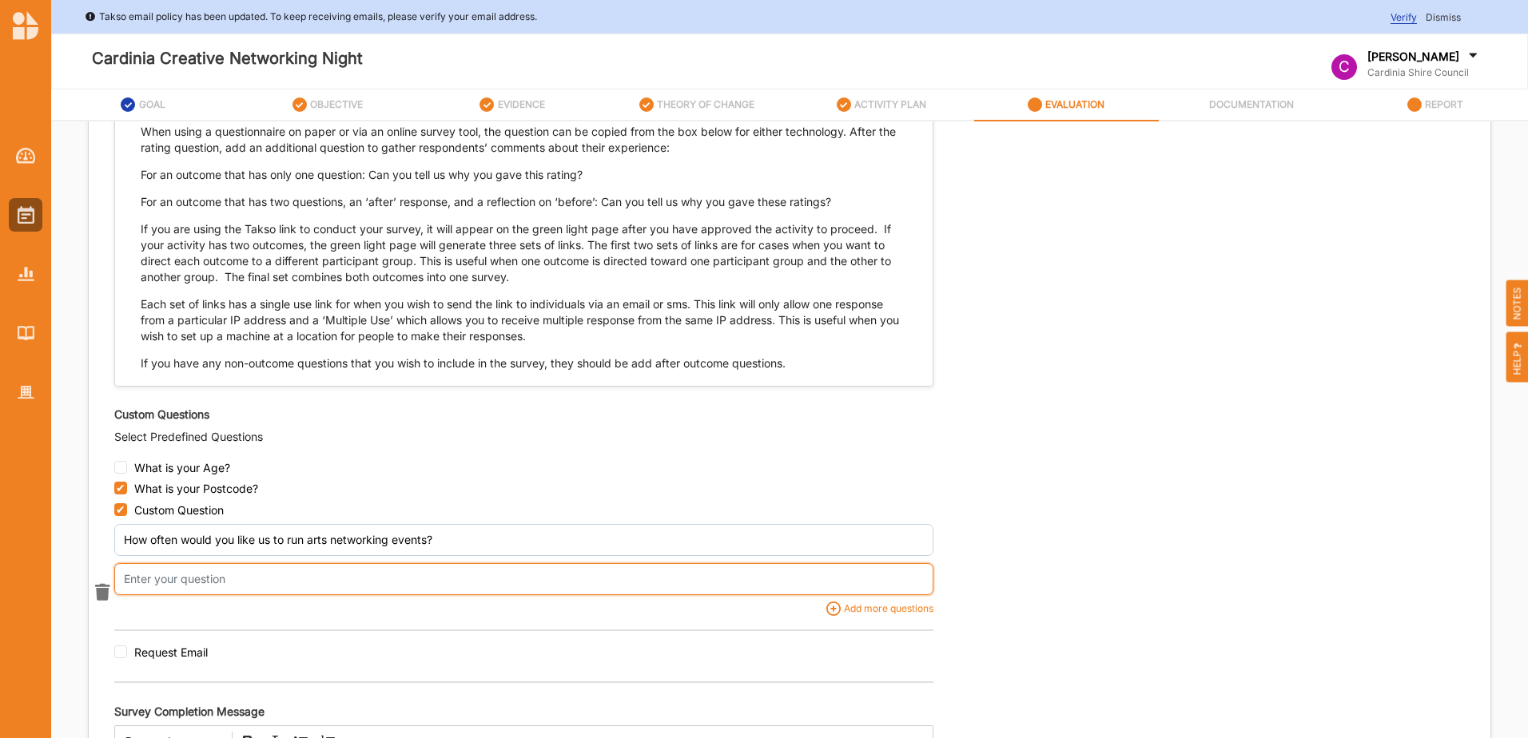
click at [229, 556] on input "text" at bounding box center [523, 540] width 819 height 32
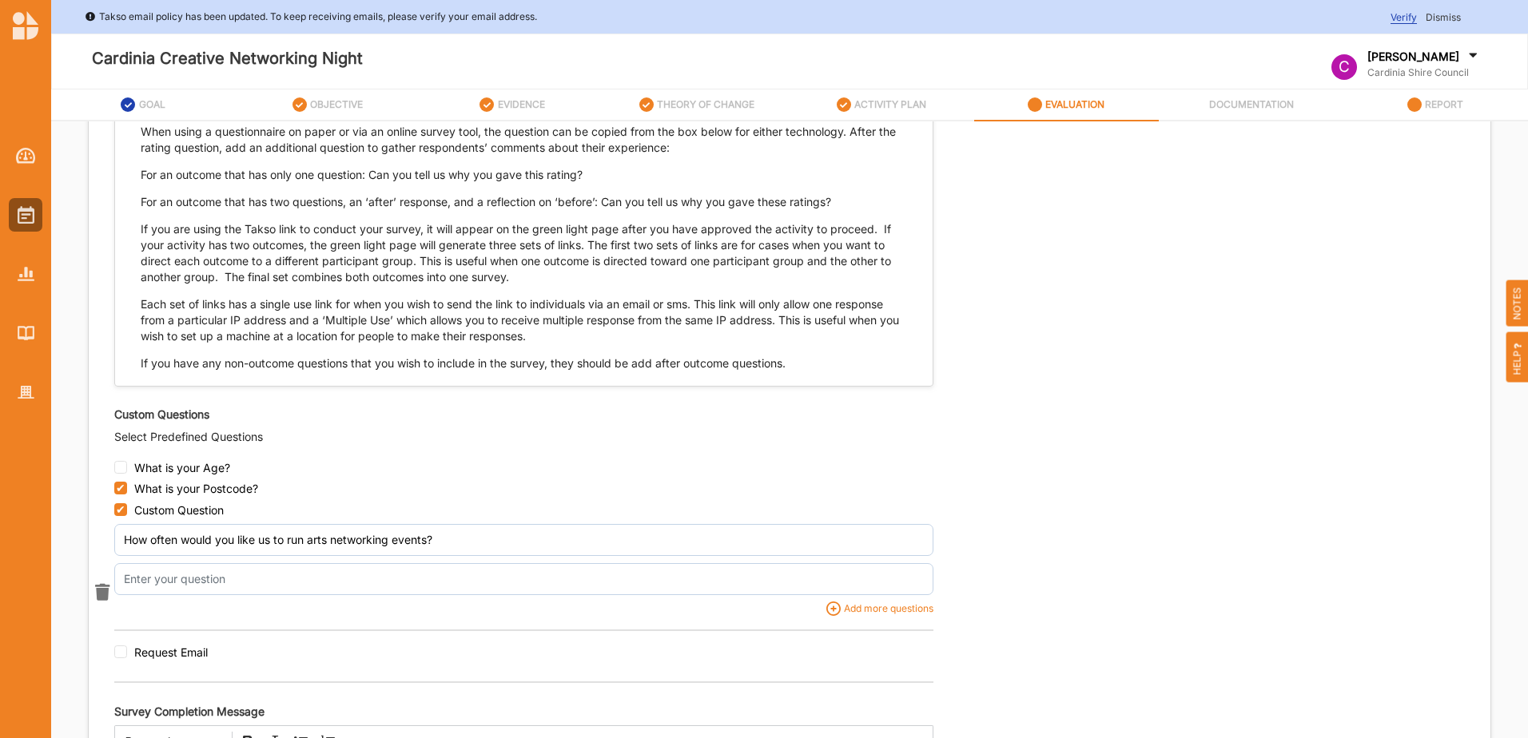
click at [100, 591] on icon at bounding box center [100, 592] width 20 height 17
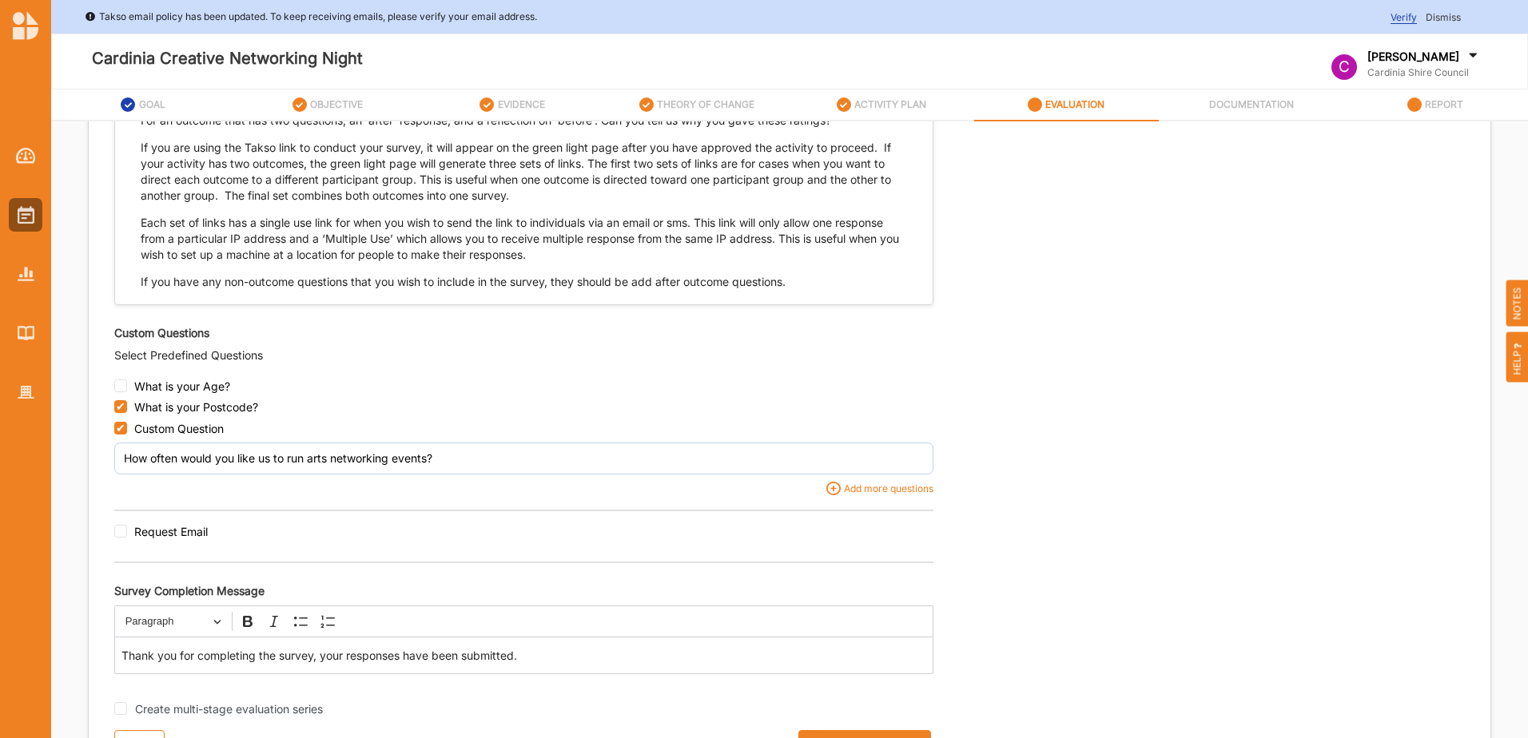
scroll to position [1474, 0]
click at [126, 533] on input "checkbox" at bounding box center [120, 530] width 13 height 13
checkbox input "true"
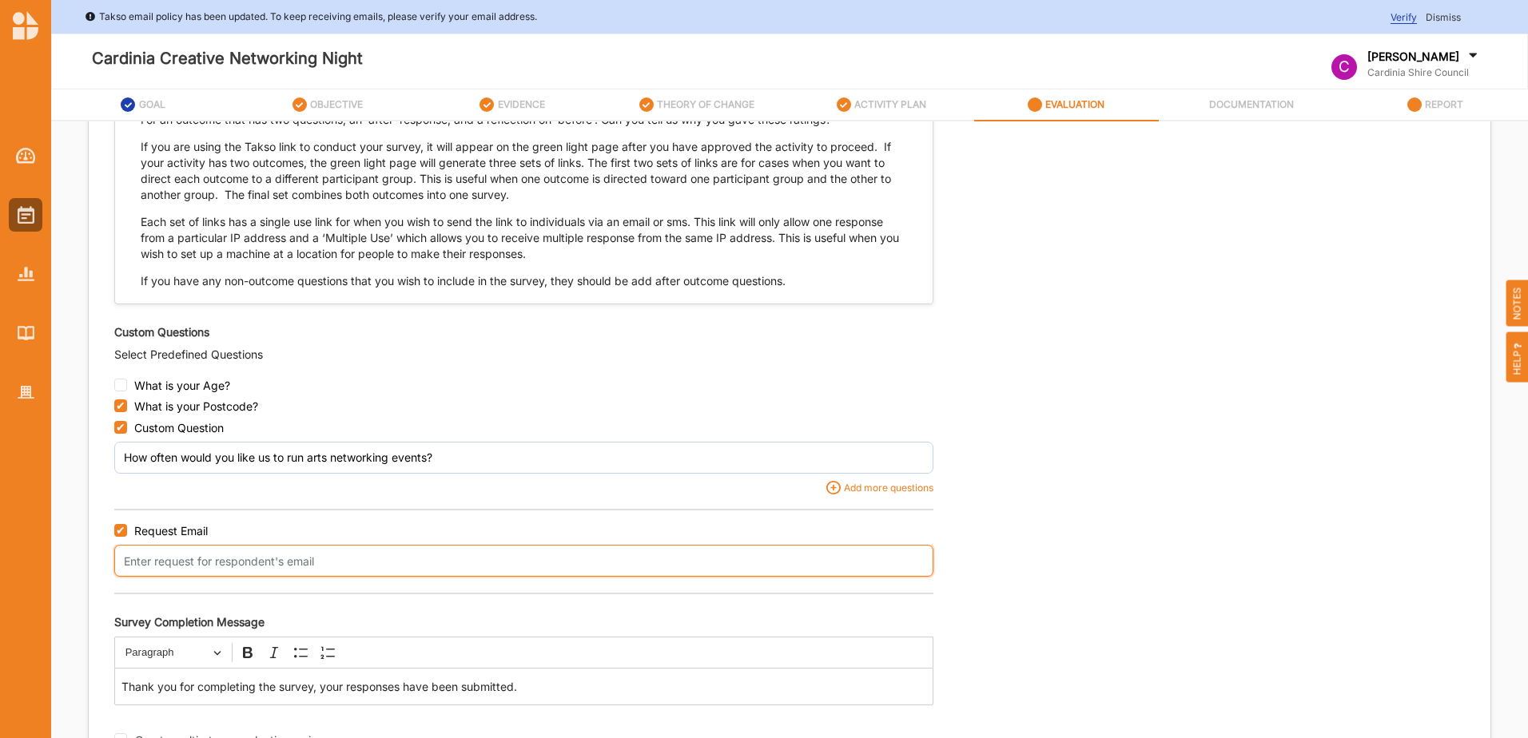
click at [142, 563] on input "text" at bounding box center [523, 561] width 819 height 32
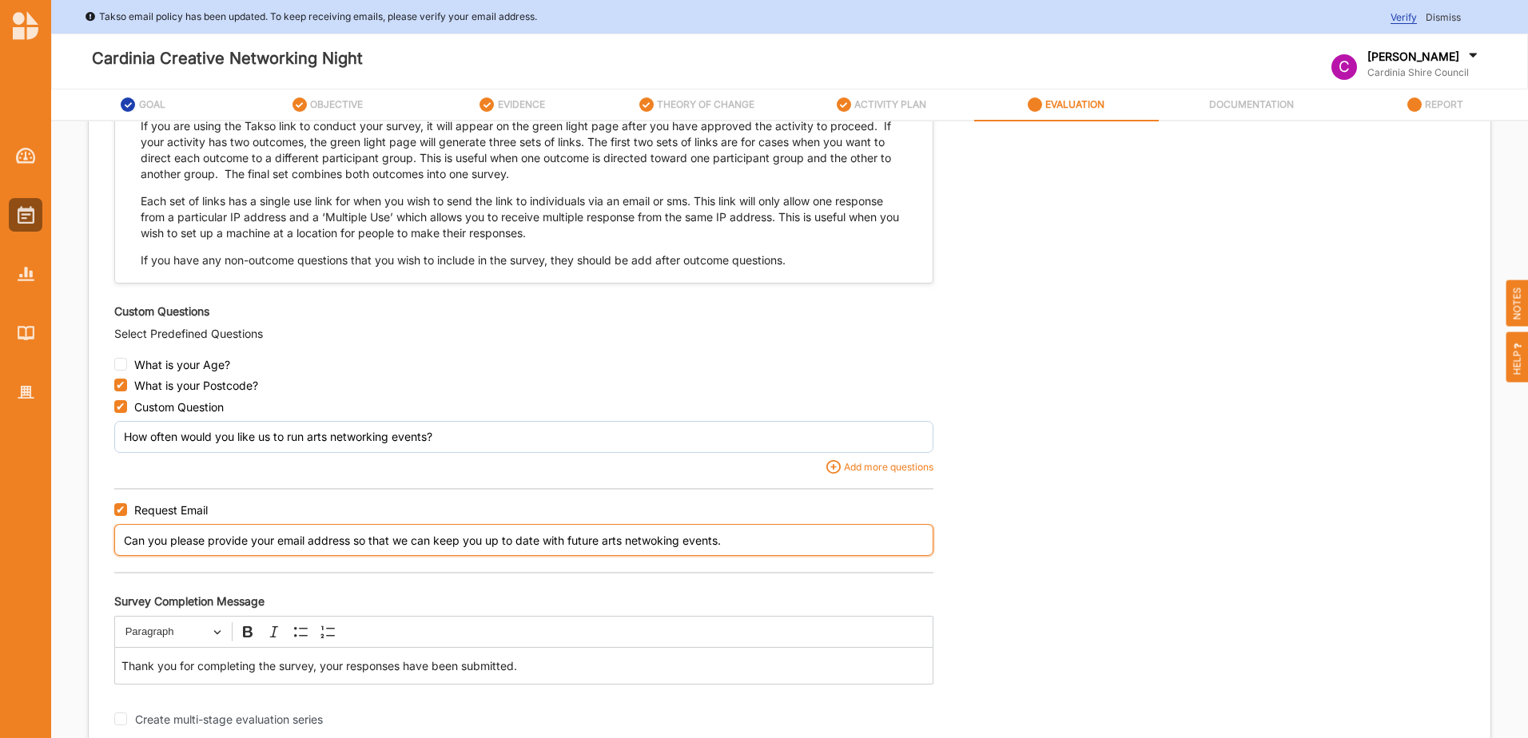
scroll to position [1506, 0]
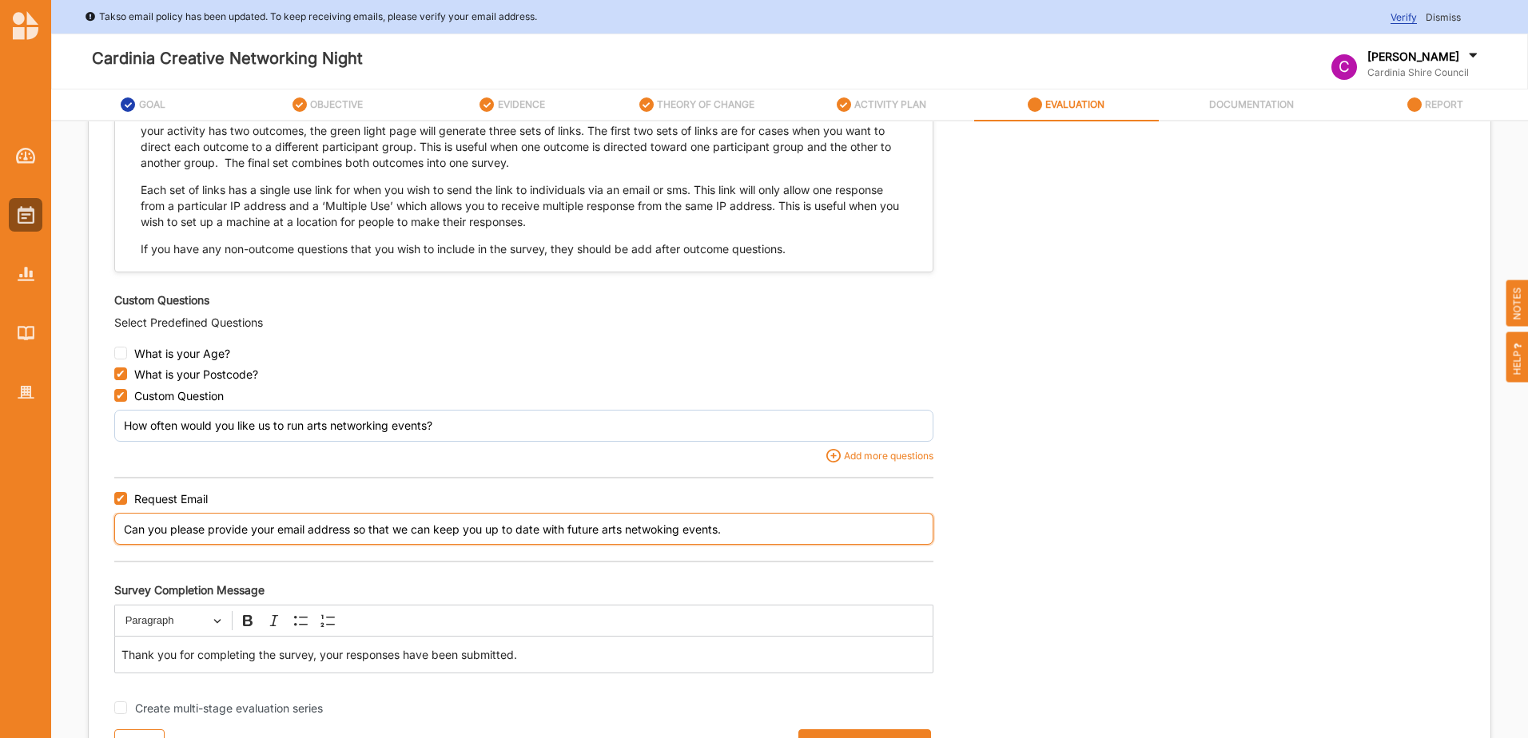
type input "Can you please provide your email address so that we can keep you up to date wi…"
click at [515, 655] on p "Thank you for completing the survey, your responses have been submitted." at bounding box center [523, 655] width 804 height 16
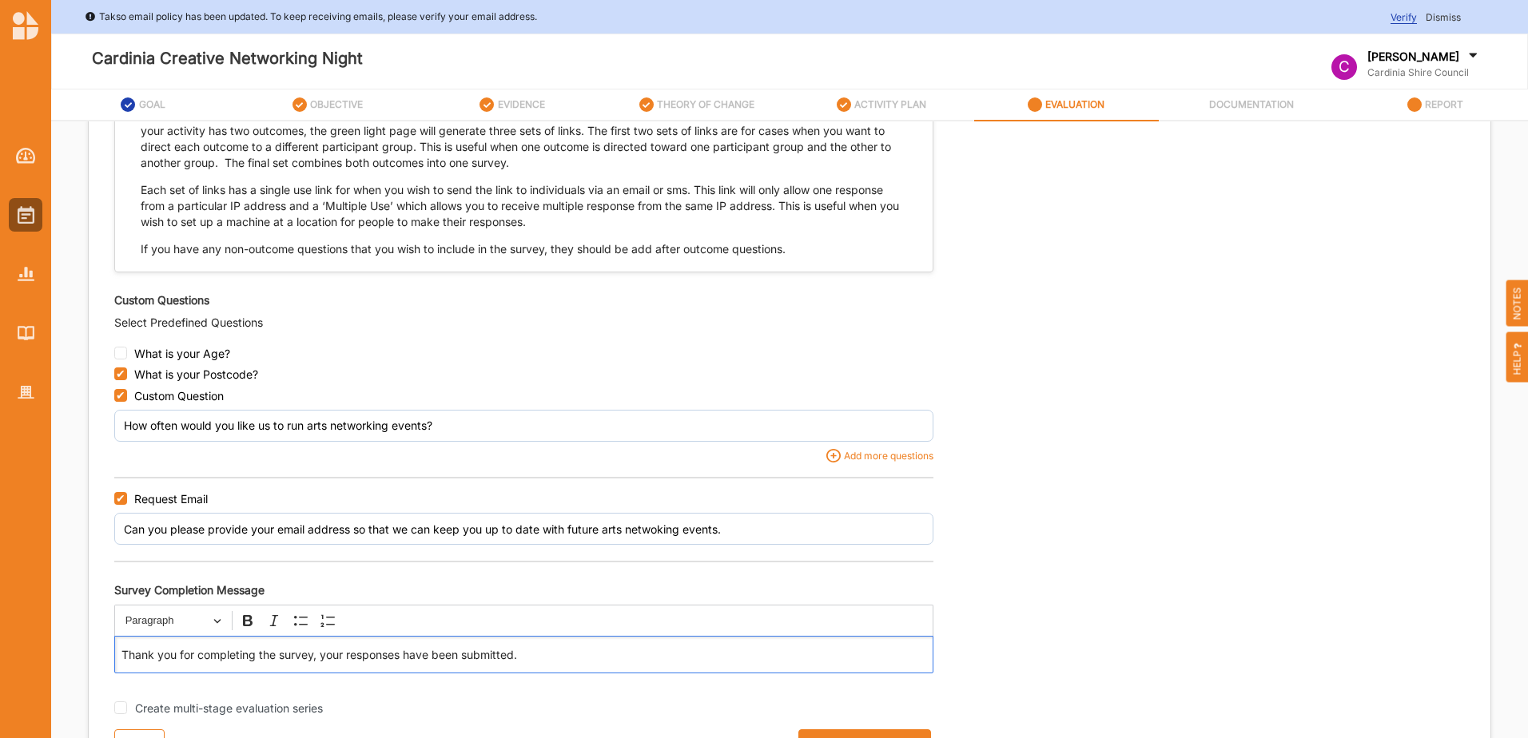
click at [820, 731] on button "Save Evaluation Plan" at bounding box center [864, 746] width 133 height 32
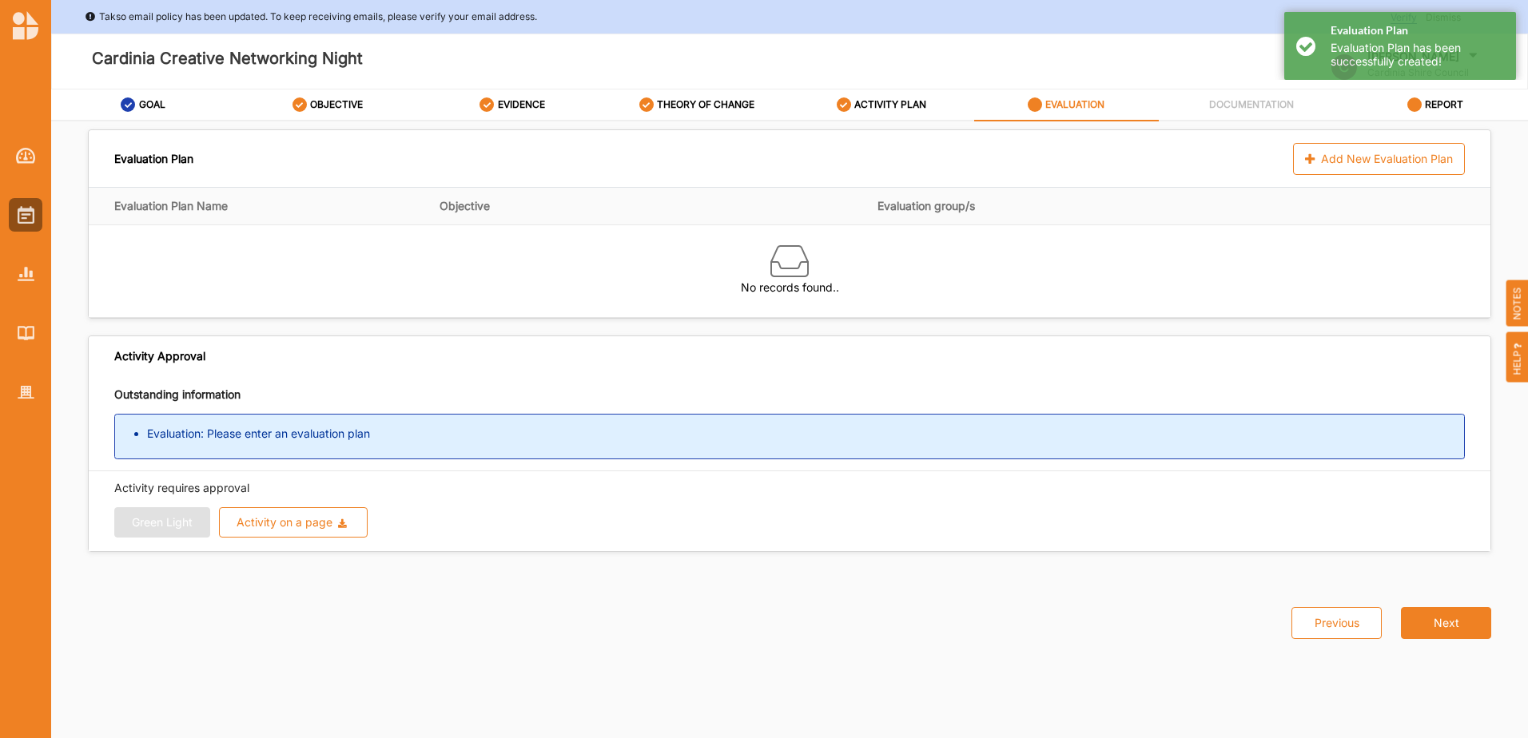
scroll to position [0, 0]
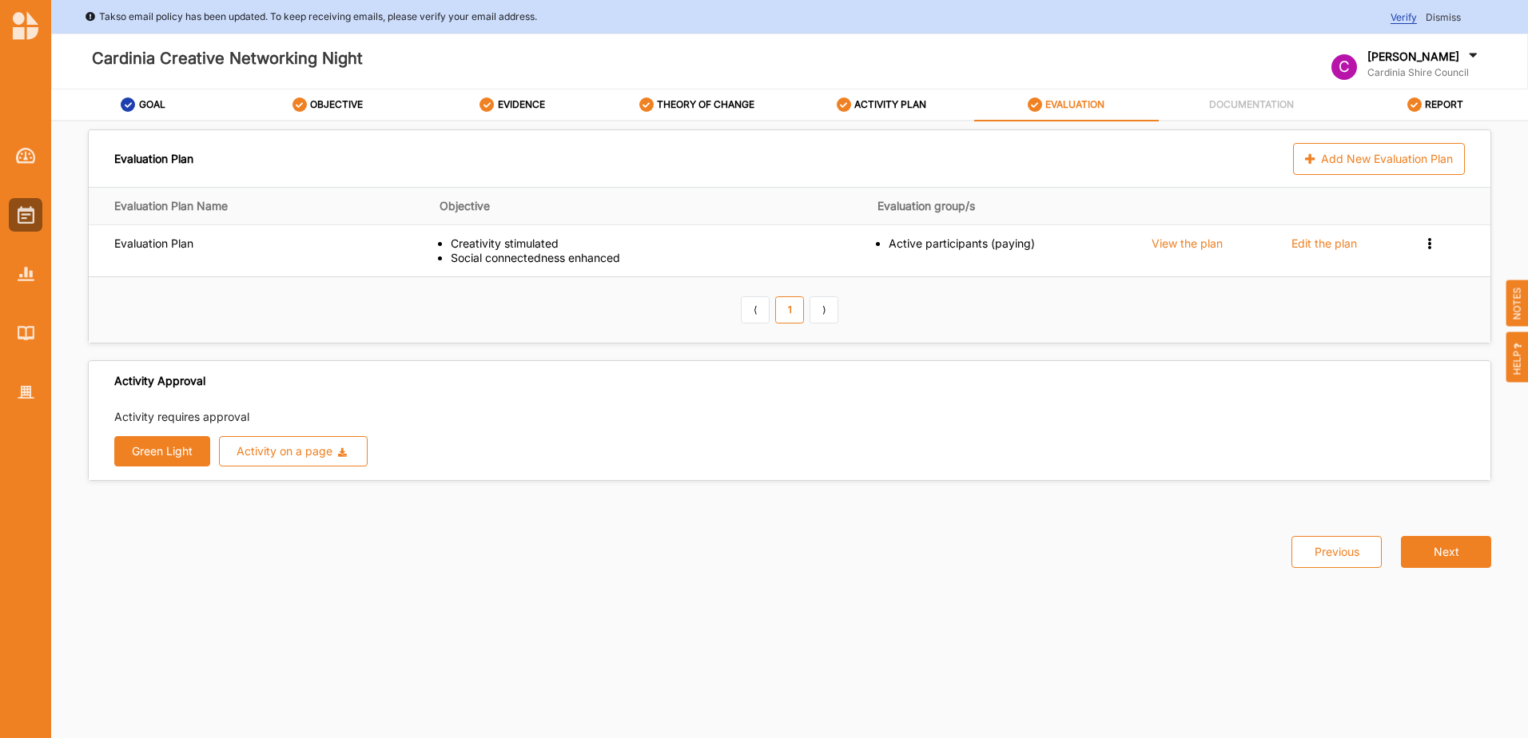
click at [1442, 550] on button "Next" at bounding box center [1446, 552] width 90 height 32
click at [1452, 556] on button "Next" at bounding box center [1446, 552] width 90 height 32
click at [265, 448] on div "Activity on a page" at bounding box center [285, 451] width 96 height 11
click at [1410, 105] on icon at bounding box center [1414, 104] width 14 height 14
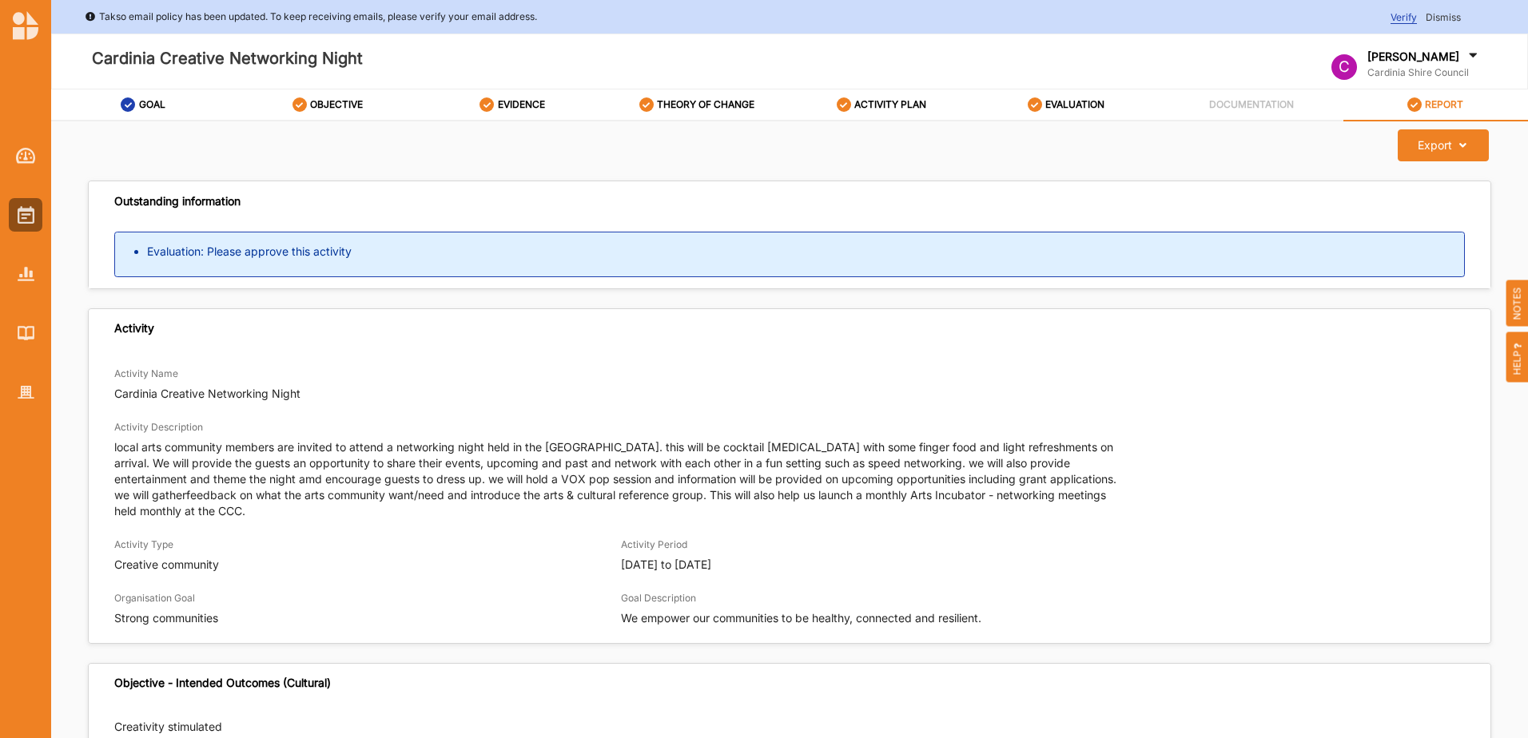
click at [1236, 102] on label "DOCUMENTATION" at bounding box center [1251, 104] width 85 height 13
click at [1068, 110] on label "EVALUATION" at bounding box center [1074, 104] width 59 height 13
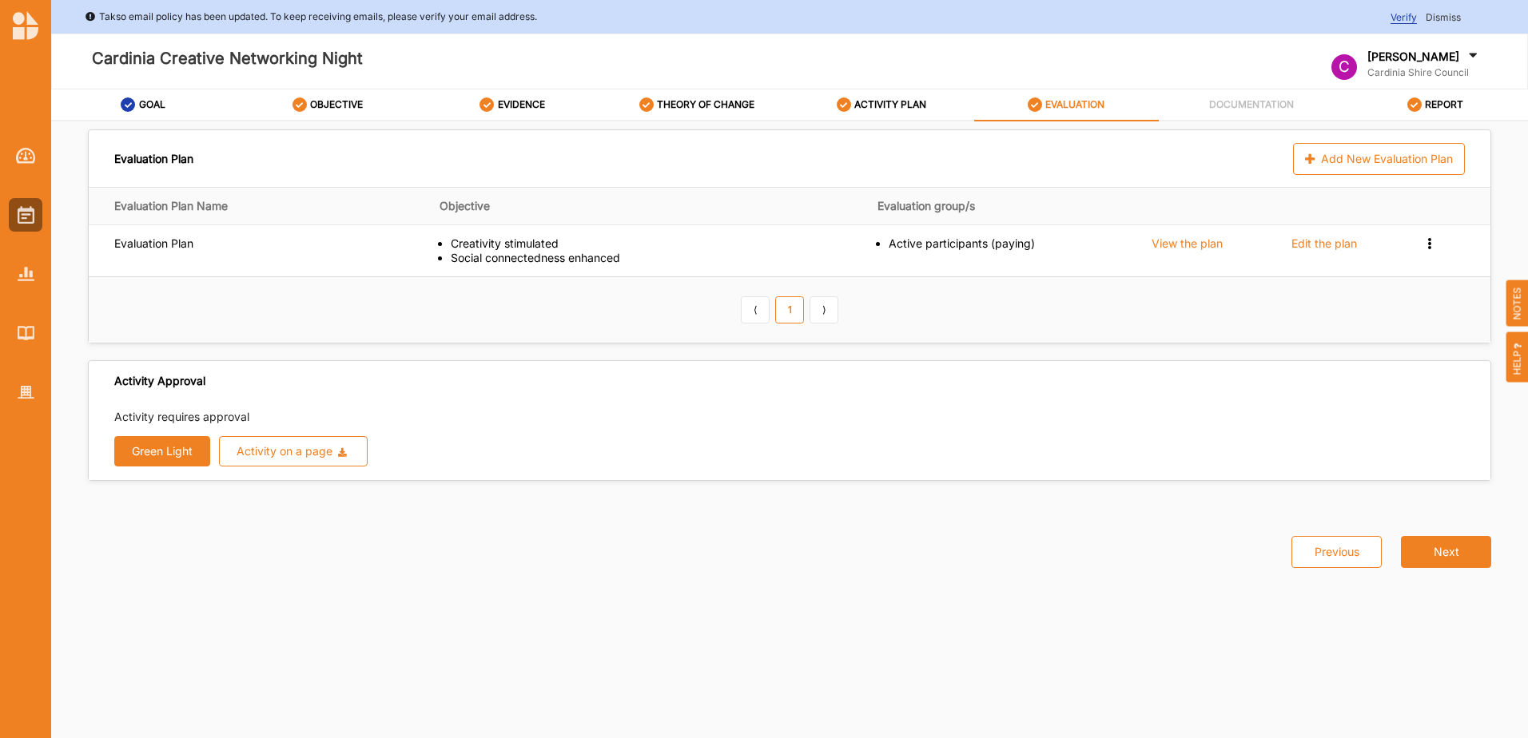
click at [1446, 548] on button "Next" at bounding box center [1446, 552] width 90 height 32
click at [170, 446] on button "Green Light" at bounding box center [162, 451] width 96 height 30
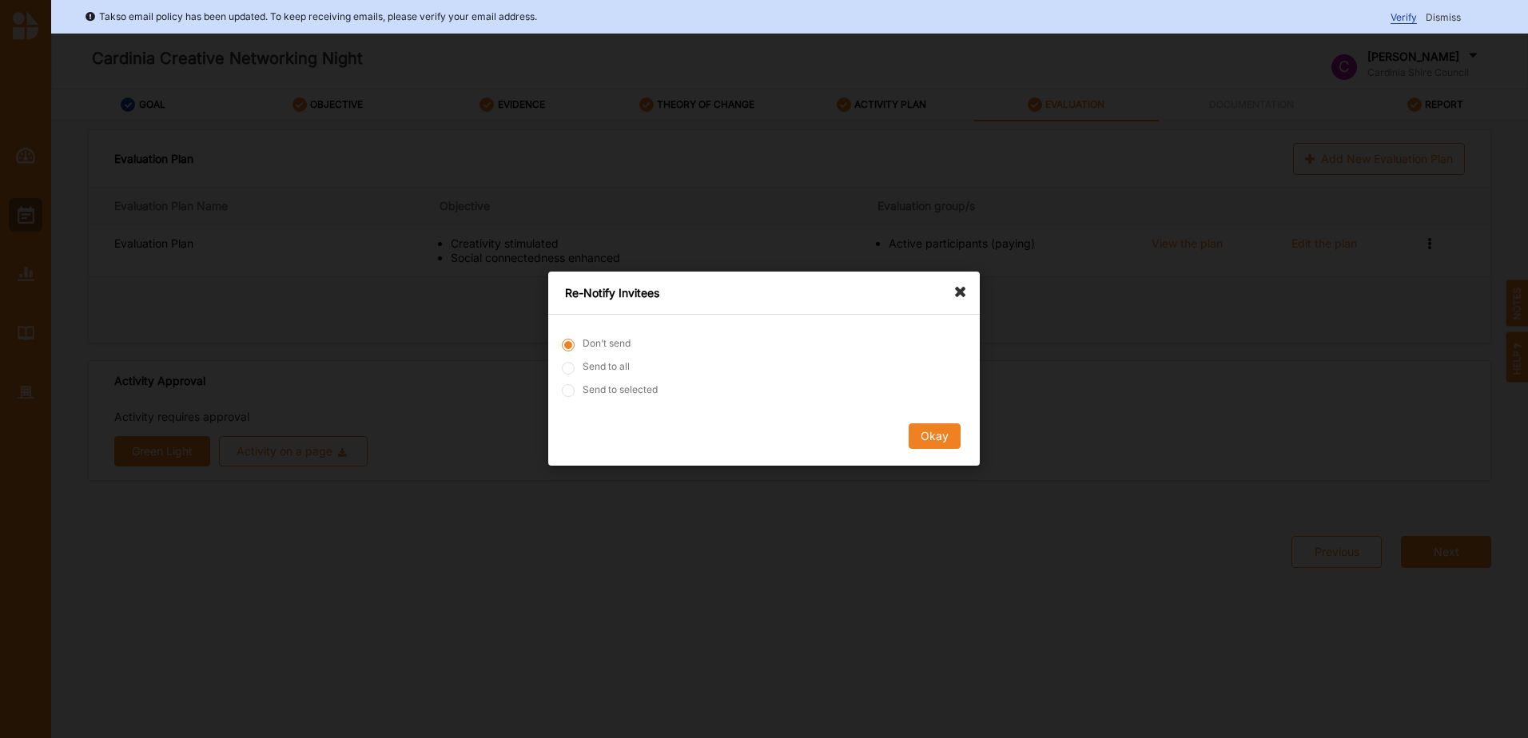
click at [961, 292] on icon at bounding box center [965, 285] width 26 height 26
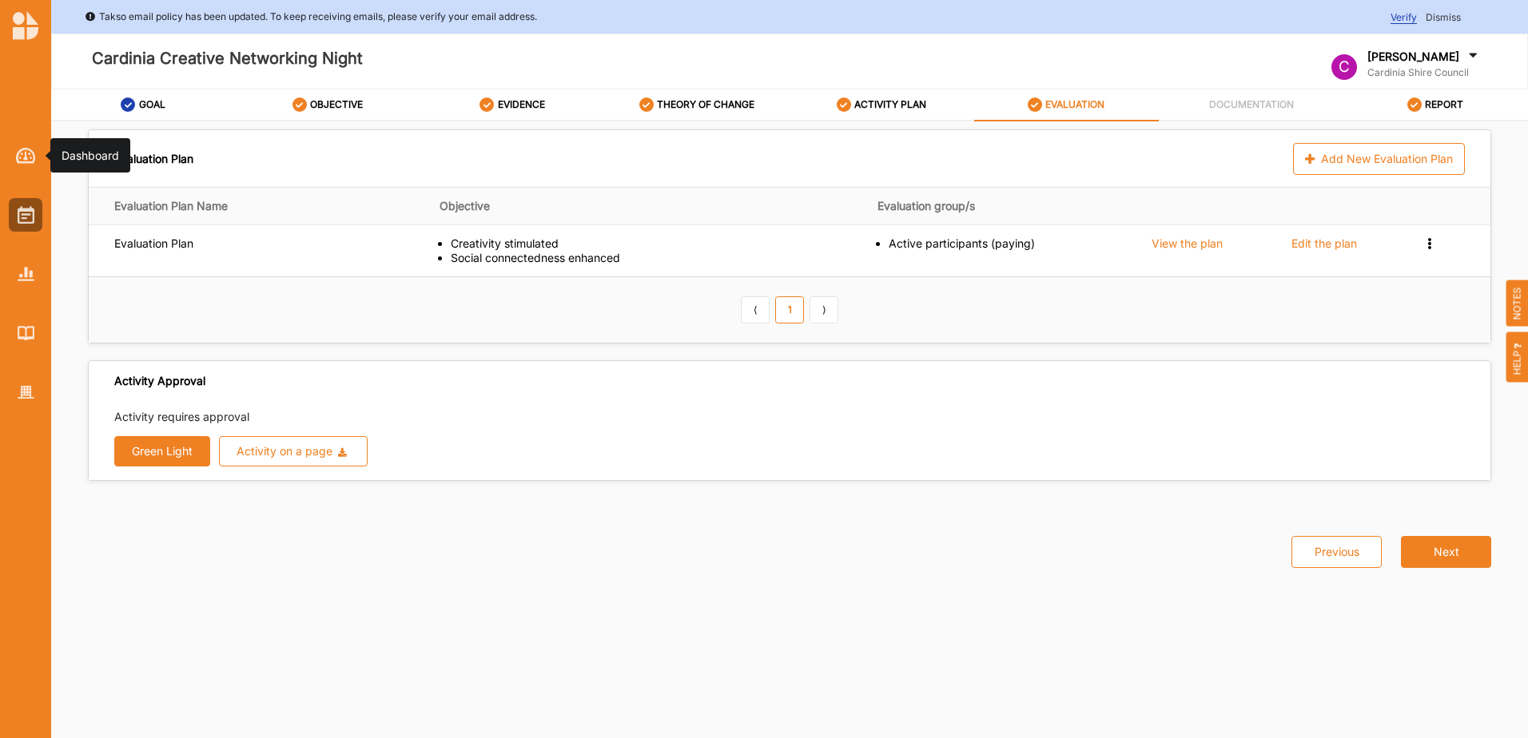
click at [27, 161] on img at bounding box center [26, 156] width 20 height 16
